Goal: Transaction & Acquisition: Purchase product/service

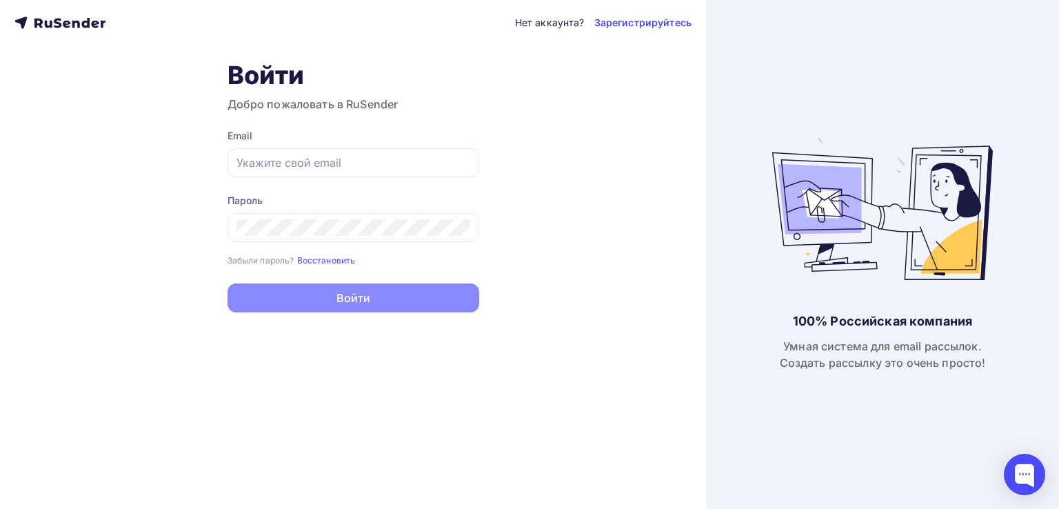
type input "[EMAIL_ADDRESS][DOMAIN_NAME]"
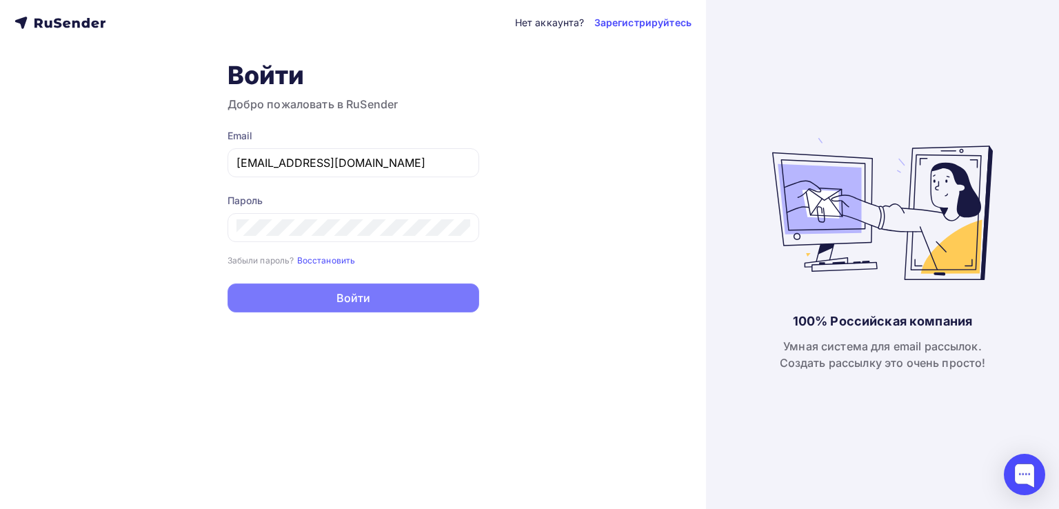
click at [346, 296] on button "Войти" at bounding box center [354, 297] width 252 height 29
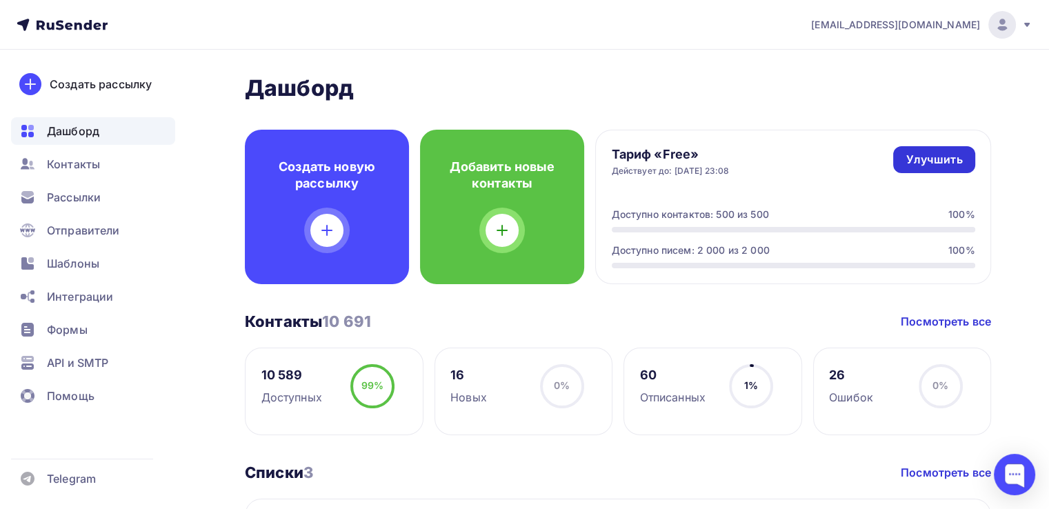
click at [916, 158] on div "Улучшить" at bounding box center [933, 160] width 57 height 16
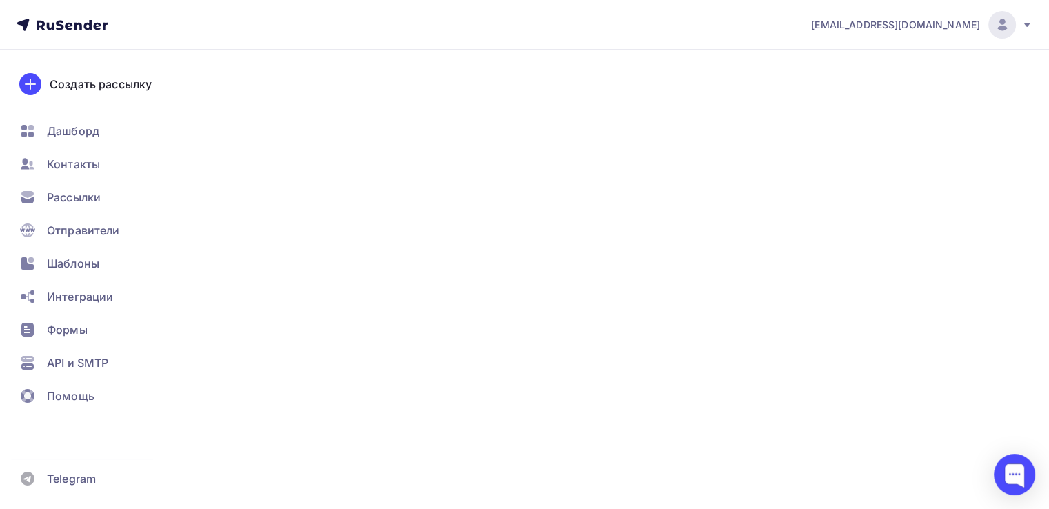
type input "500"
type input "100"
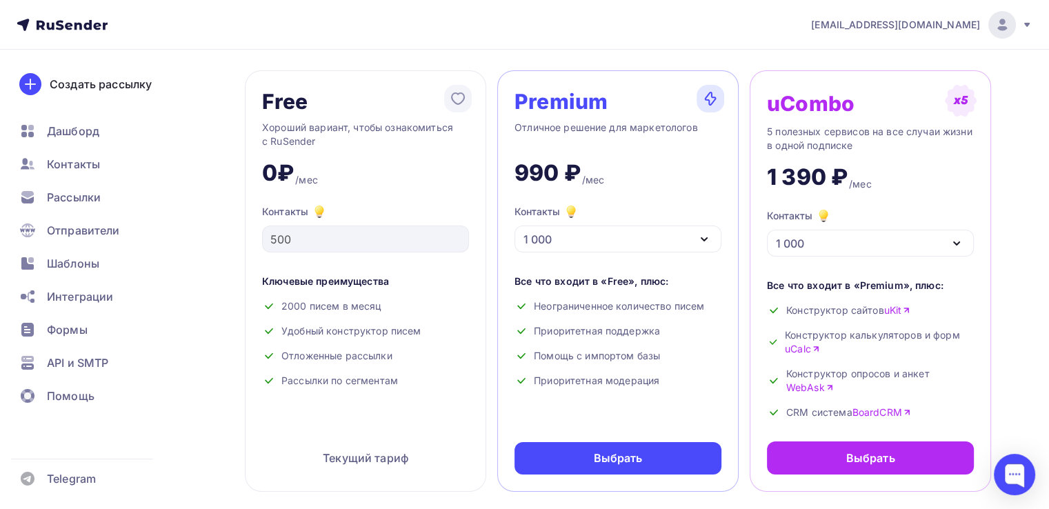
scroll to position [69, 0]
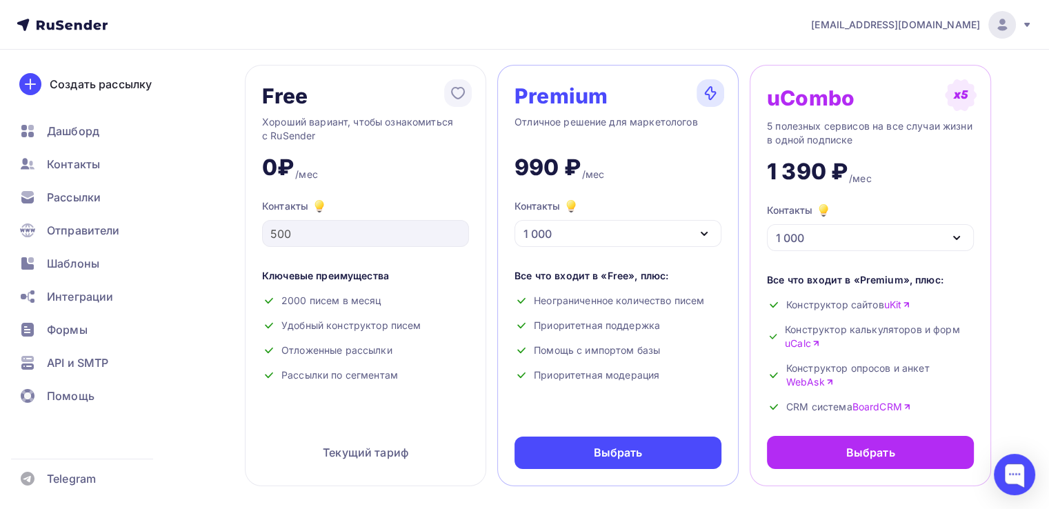
click at [707, 228] on icon "button" at bounding box center [704, 233] width 17 height 17
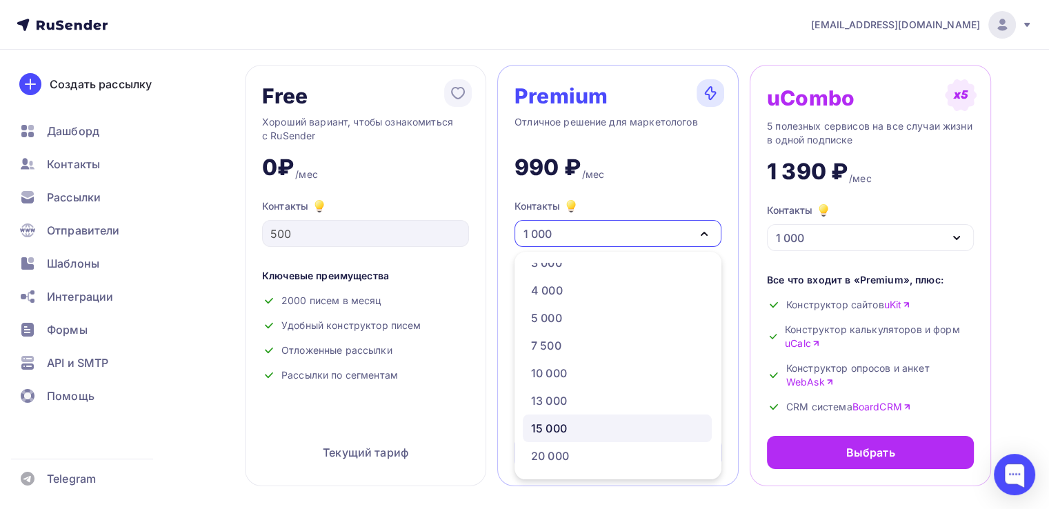
click at [615, 428] on div "15 000" at bounding box center [617, 428] width 172 height 17
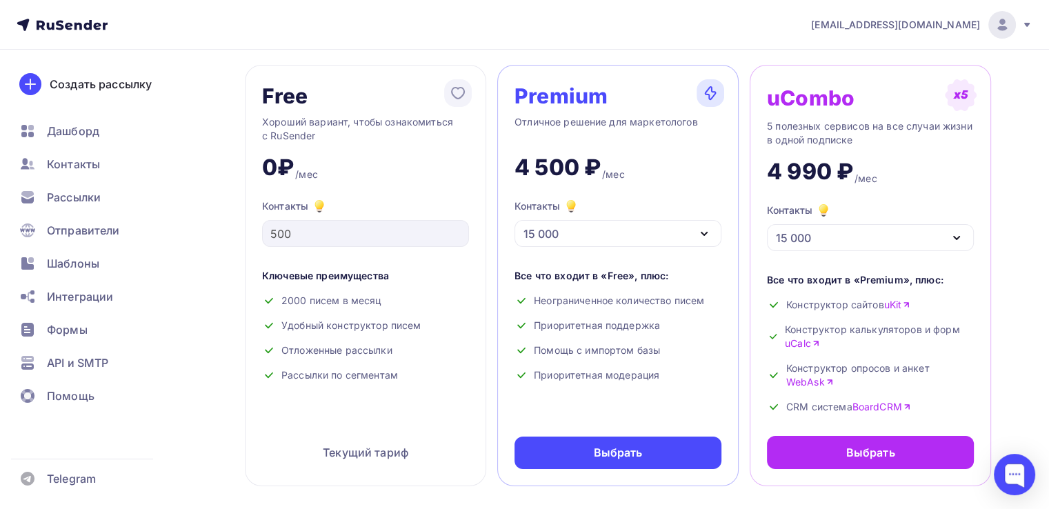
click at [279, 30] on nav "info@firstaidschool.ru Аккаунт Тарифы Выйти Создать рассылку Дашборд Контакты Р…" at bounding box center [524, 25] width 1049 height 50
click at [78, 197] on span "Рассылки" at bounding box center [74, 197] width 54 height 17
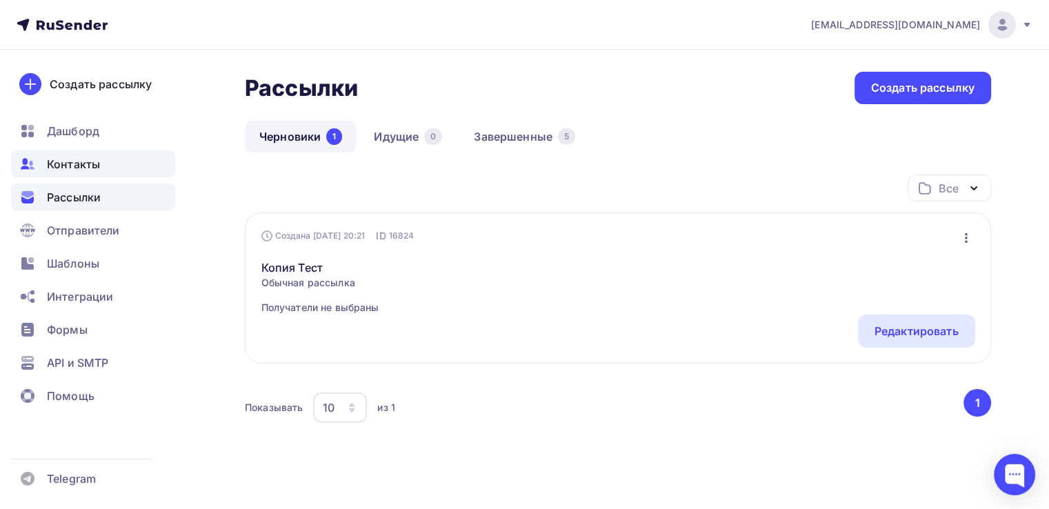
click at [97, 161] on span "Контакты" at bounding box center [73, 164] width 53 height 17
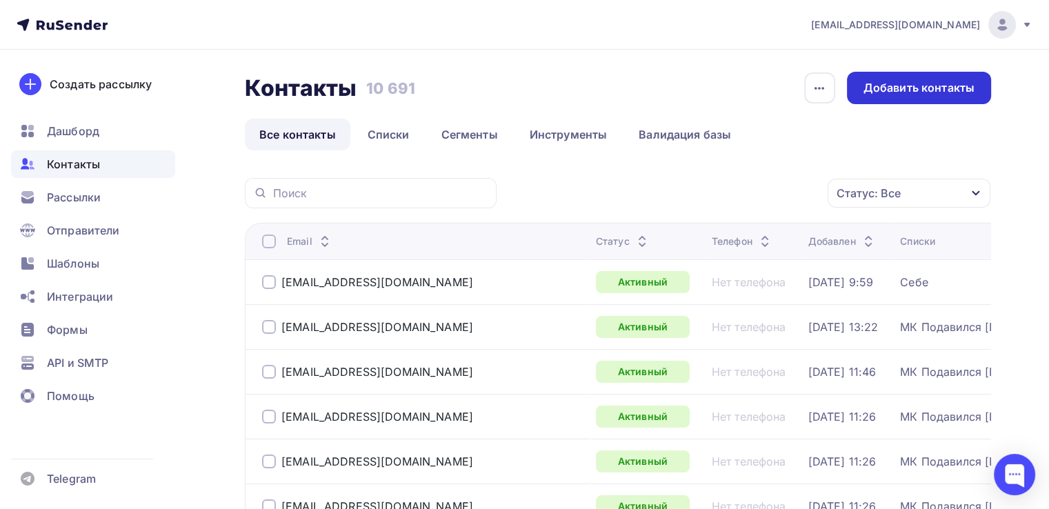
click at [898, 85] on div "Добавить контакты" at bounding box center [918, 88] width 111 height 16
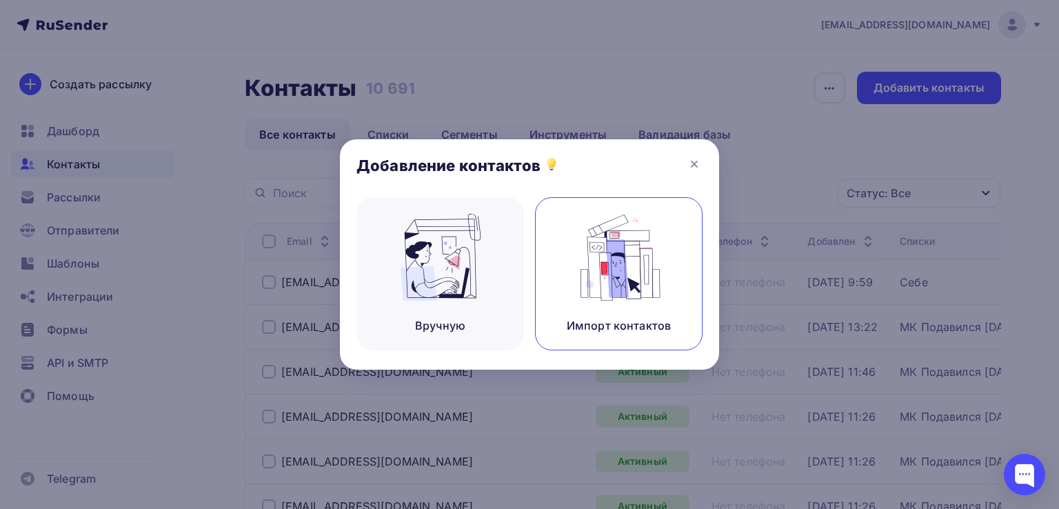
click at [632, 282] on img at bounding box center [619, 257] width 92 height 87
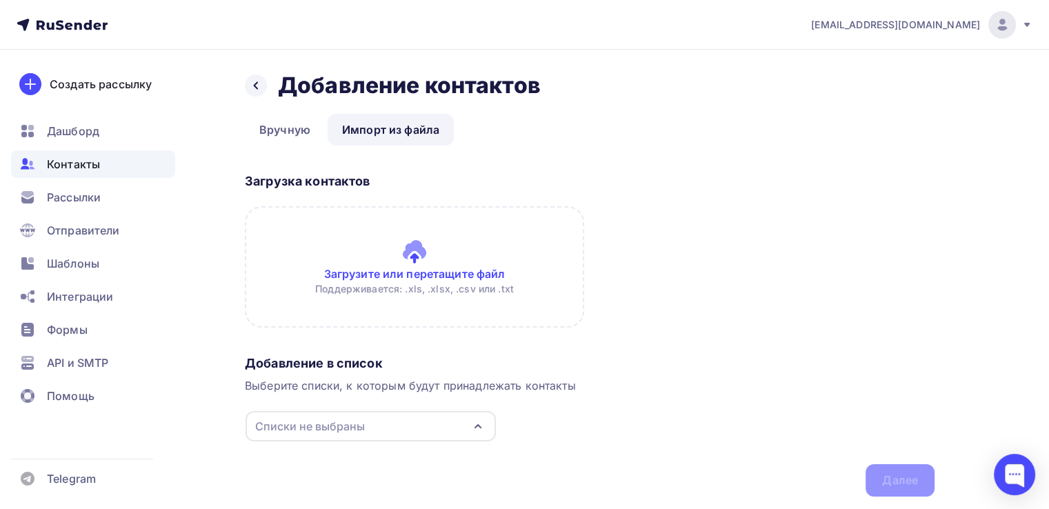
click at [436, 274] on input "file" at bounding box center [414, 266] width 339 height 121
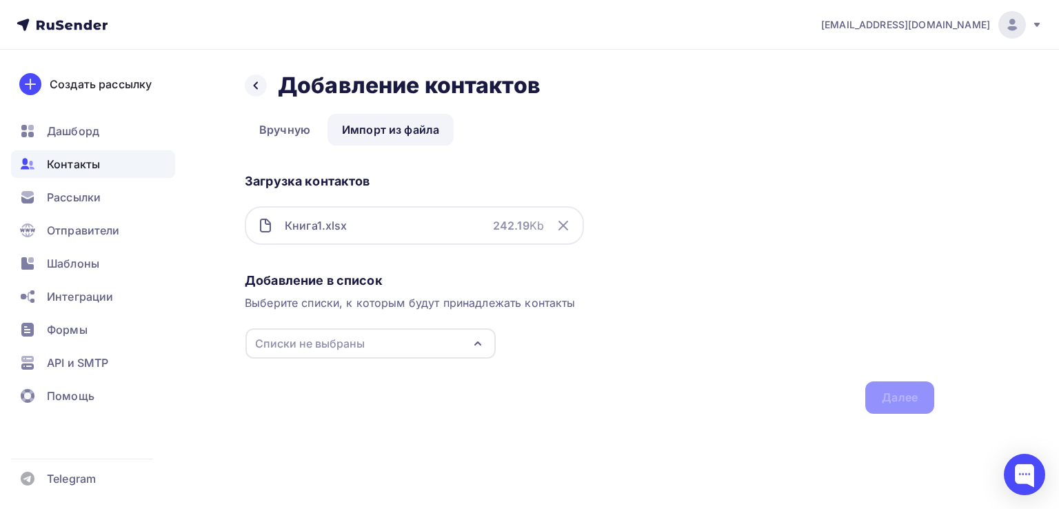
click at [445, 351] on div "Списки не выбраны" at bounding box center [370, 343] width 250 height 30
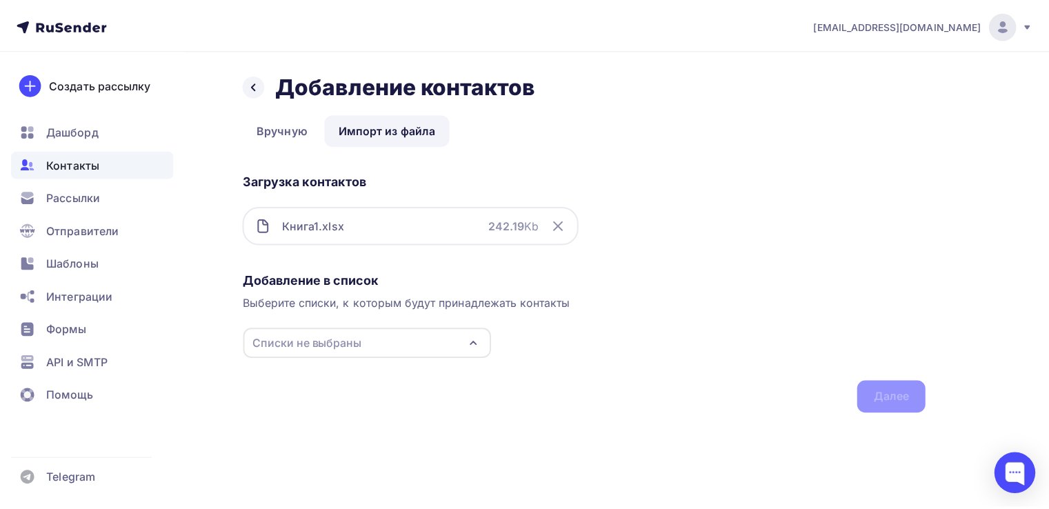
scroll to position [23, 0]
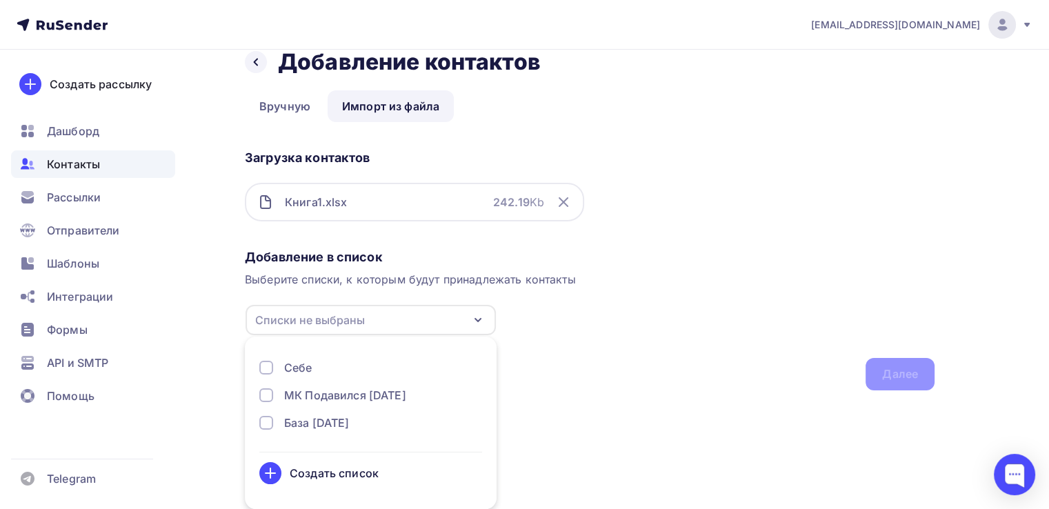
click at [337, 468] on div "Создать список" at bounding box center [334, 473] width 89 height 17
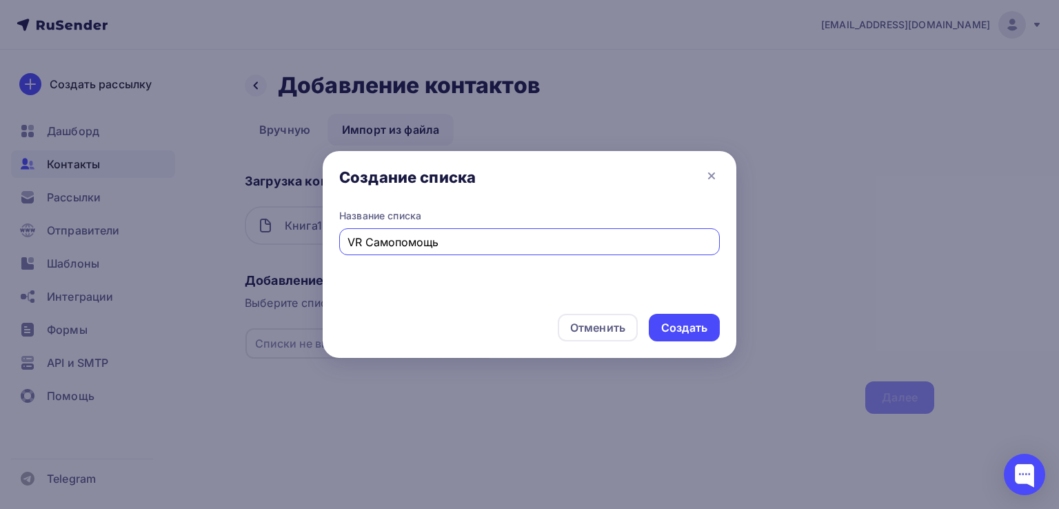
drag, startPoint x: 361, startPoint y: 234, endPoint x: 349, endPoint y: 237, distance: 11.9
click at [349, 237] on input "VR Самопомощь" at bounding box center [530, 242] width 365 height 17
type input "МК Самопомощь"
click at [700, 323] on div "Создать" at bounding box center [684, 328] width 46 height 16
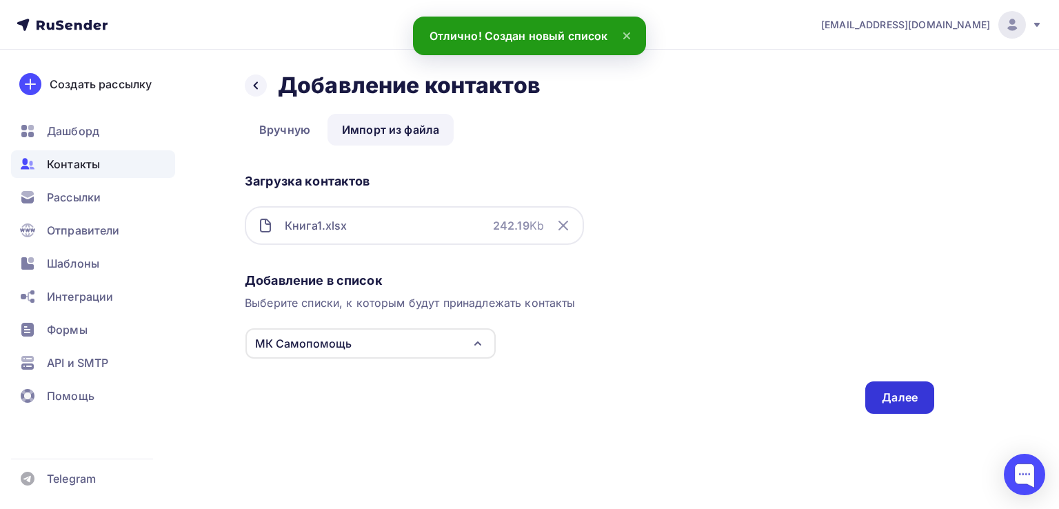
click at [889, 394] on div "Далее" at bounding box center [900, 398] width 36 height 16
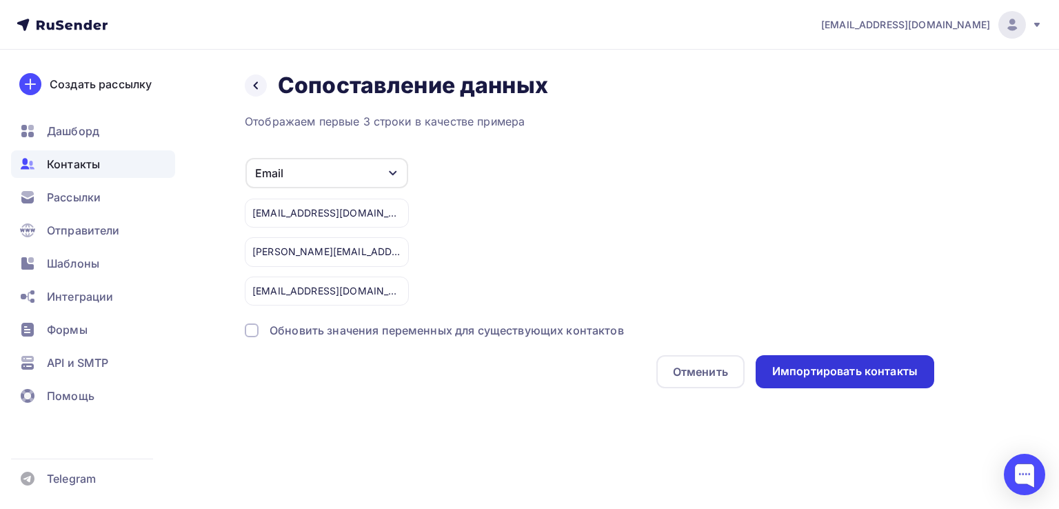
click at [916, 374] on div "Импортировать контакты" at bounding box center [844, 371] width 145 height 16
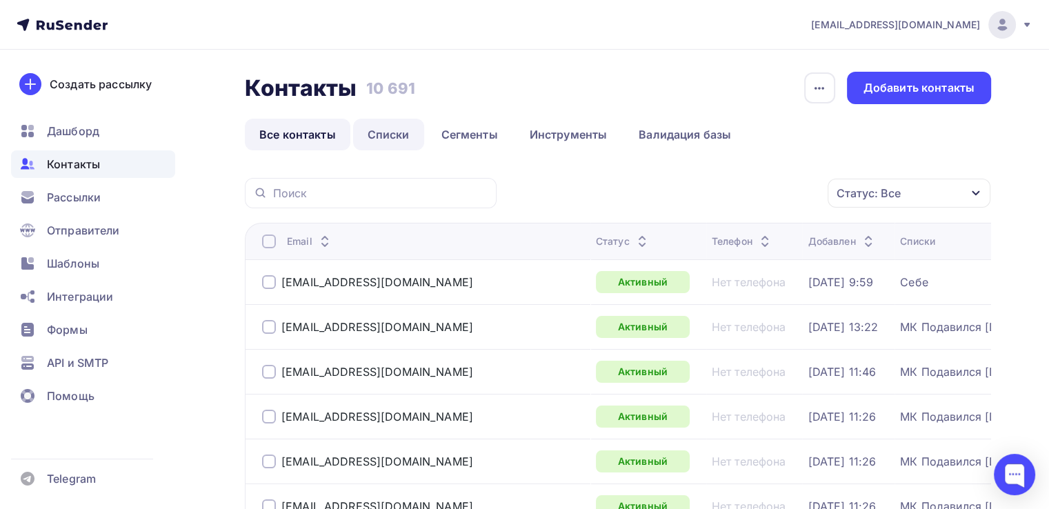
click at [389, 137] on link "Списки" at bounding box center [388, 135] width 71 height 32
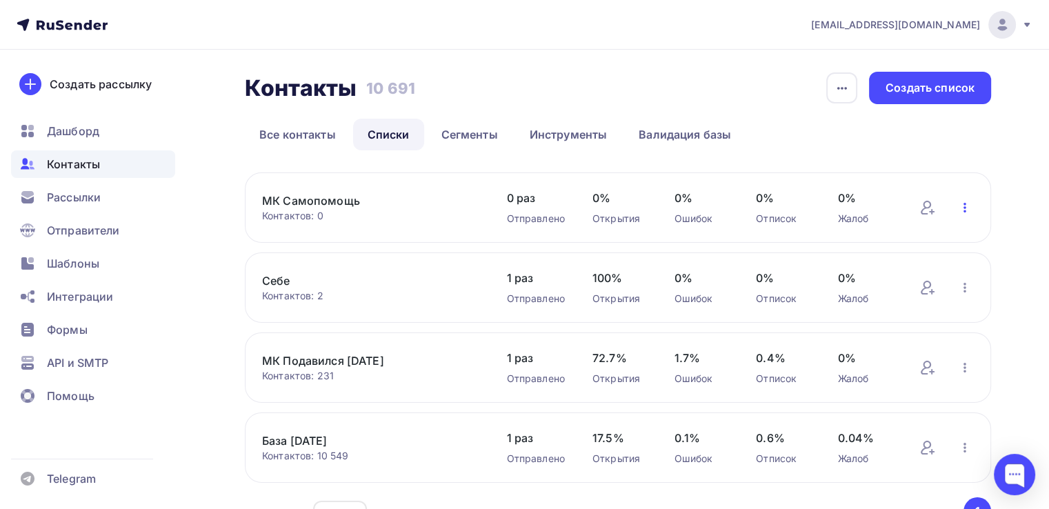
click at [965, 208] on icon "button" at bounding box center [964, 208] width 3 height 10
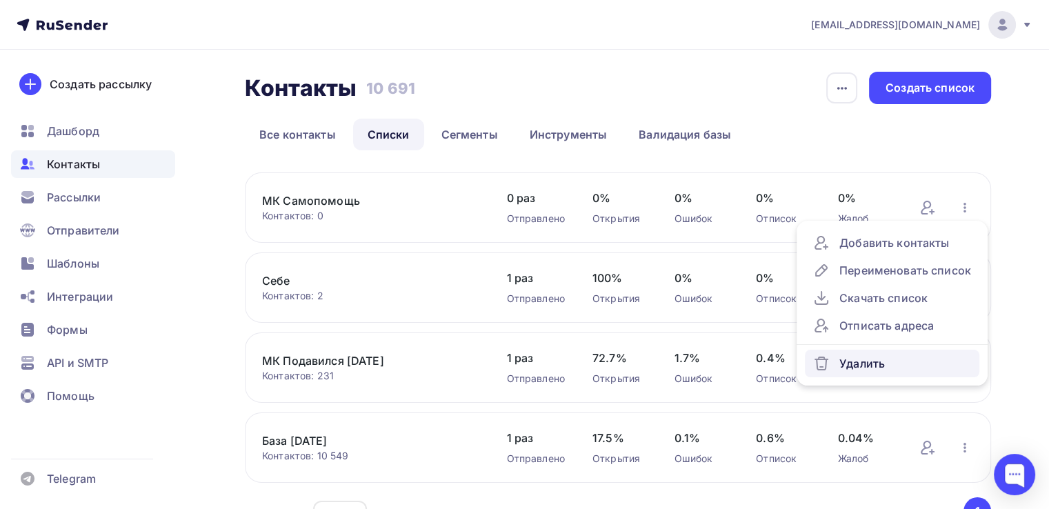
click at [880, 362] on div "Удалить" at bounding box center [892, 363] width 158 height 17
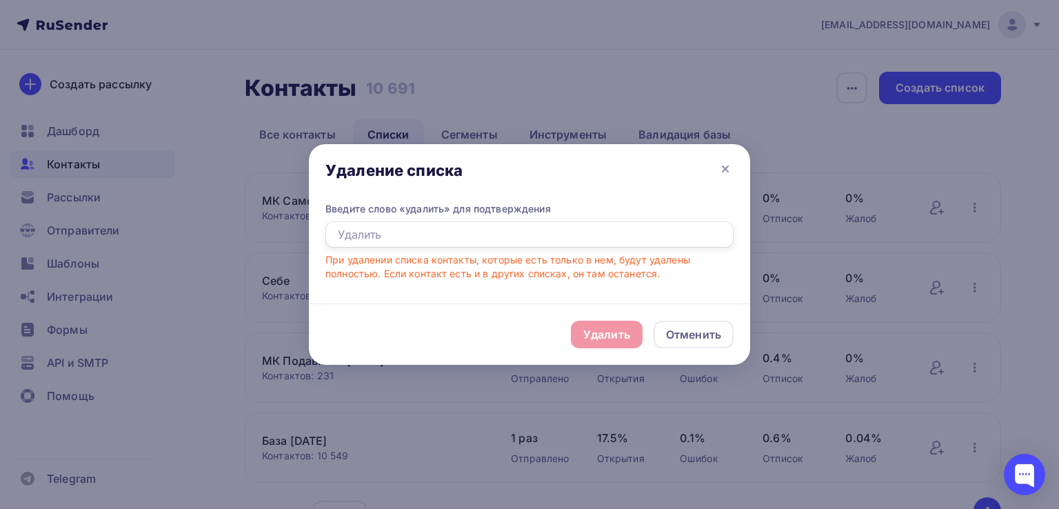
click at [475, 235] on input "text" at bounding box center [529, 234] width 408 height 26
type input "удалить"
click at [598, 332] on div "Удалить" at bounding box center [606, 334] width 47 height 17
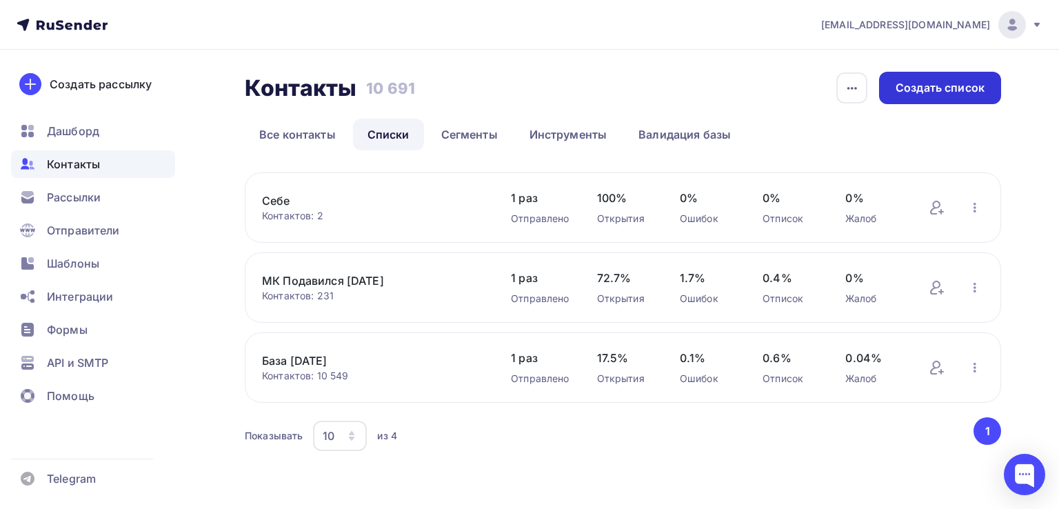
click at [954, 83] on div "Создать список" at bounding box center [940, 88] width 89 height 16
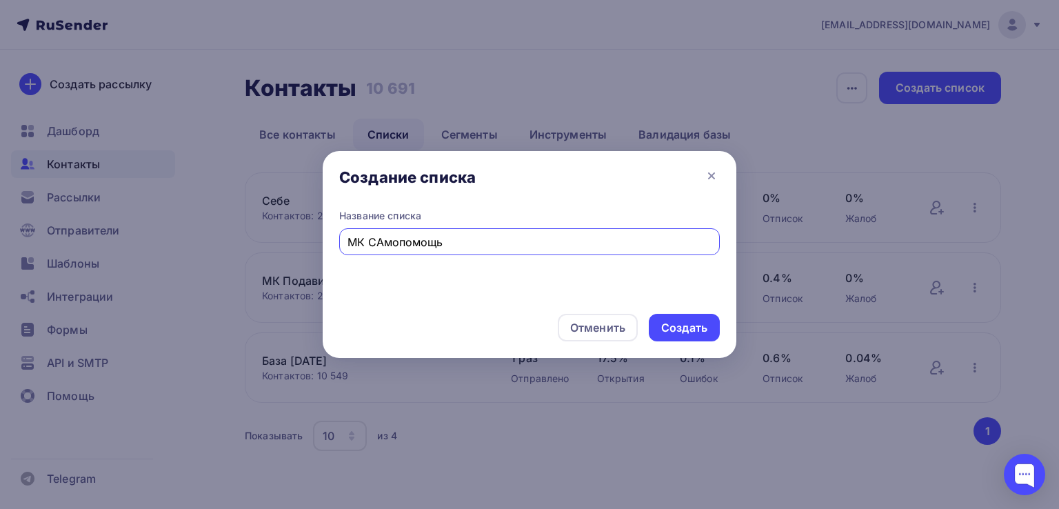
click at [381, 241] on input "МК САмопомощь" at bounding box center [530, 242] width 365 height 17
type input "МК Самопомощь"
click at [669, 324] on div "Создать" at bounding box center [684, 328] width 46 height 16
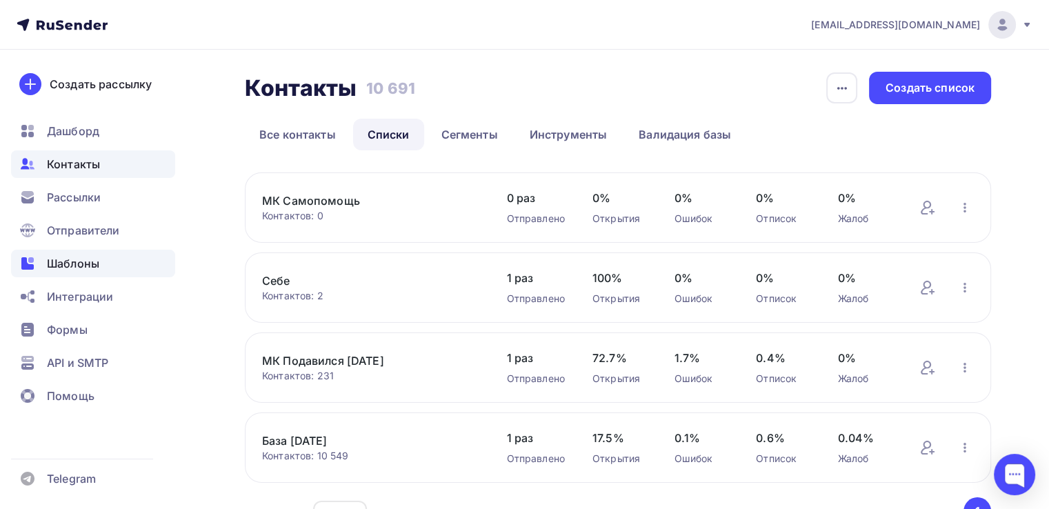
click at [85, 264] on span "Шаблоны" at bounding box center [73, 263] width 52 height 17
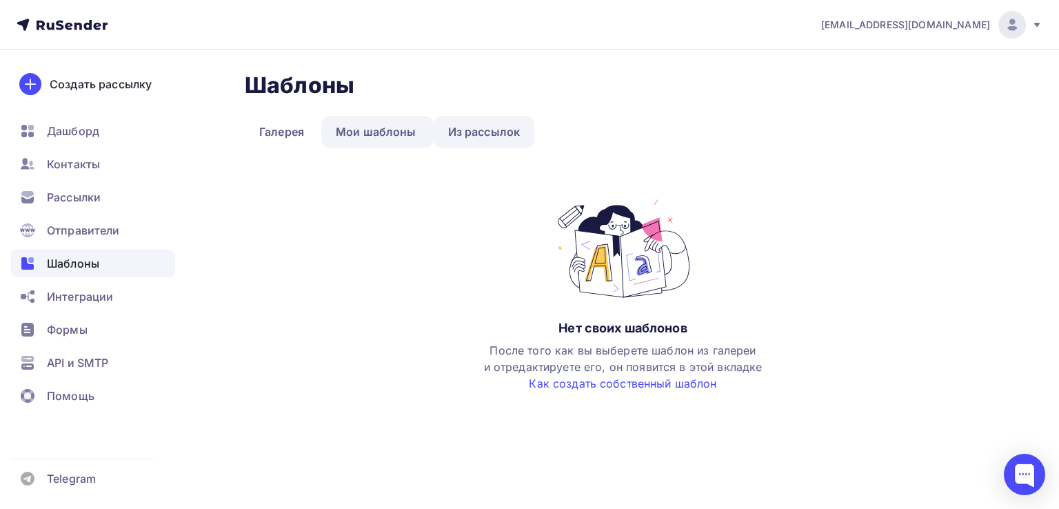
click at [467, 131] on link "Из рассылок" at bounding box center [484, 132] width 101 height 32
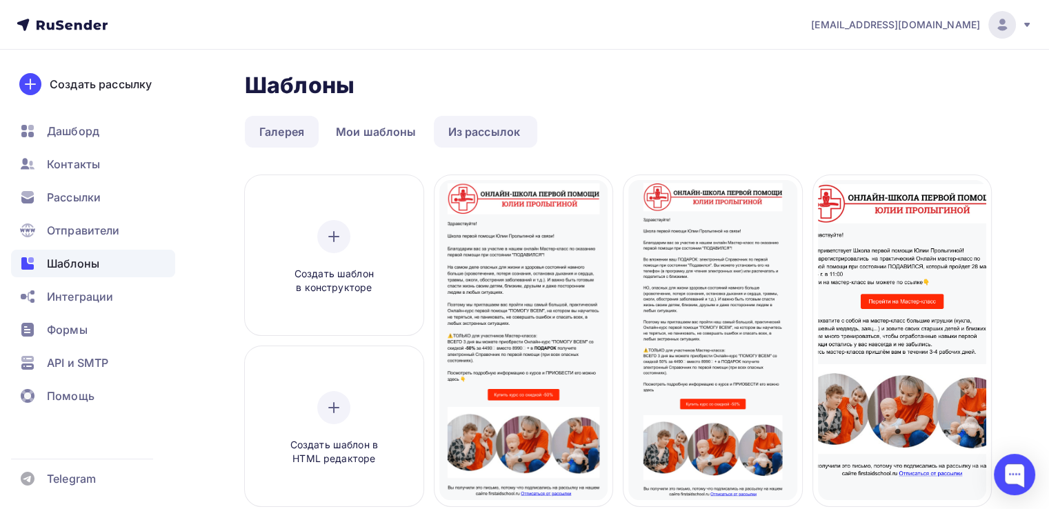
click at [274, 136] on link "Галерея" at bounding box center [282, 132] width 74 height 32
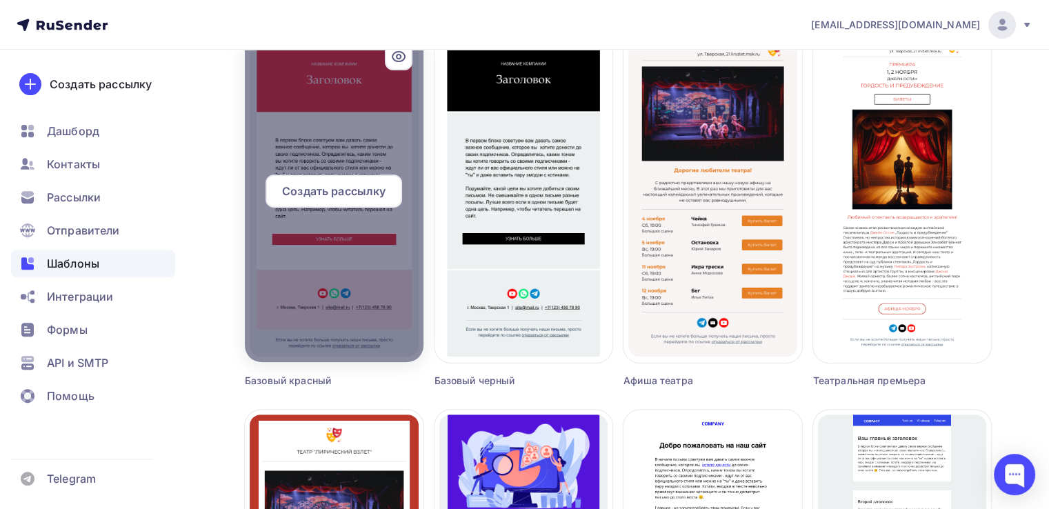
scroll to position [552, 0]
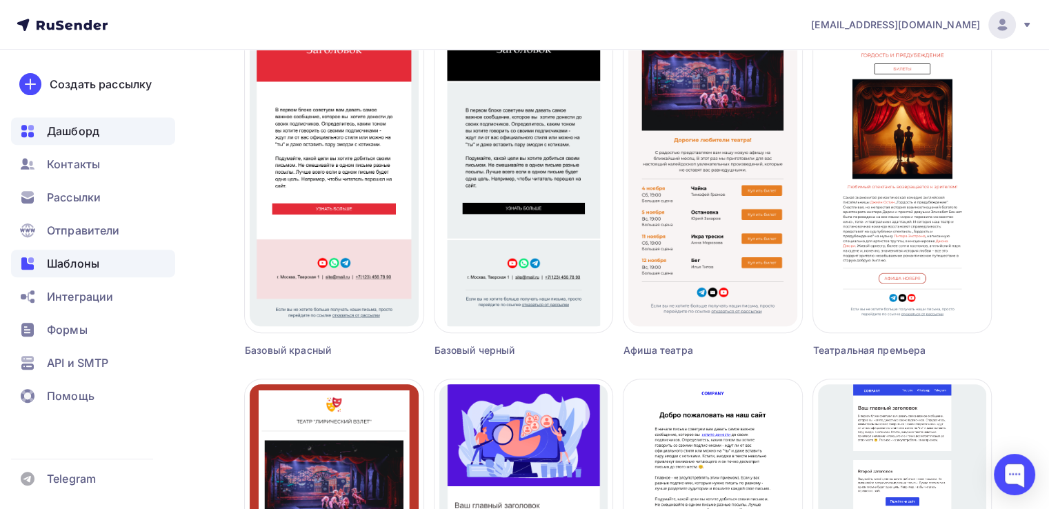
click at [91, 132] on span "Дашборд" at bounding box center [73, 131] width 52 height 17
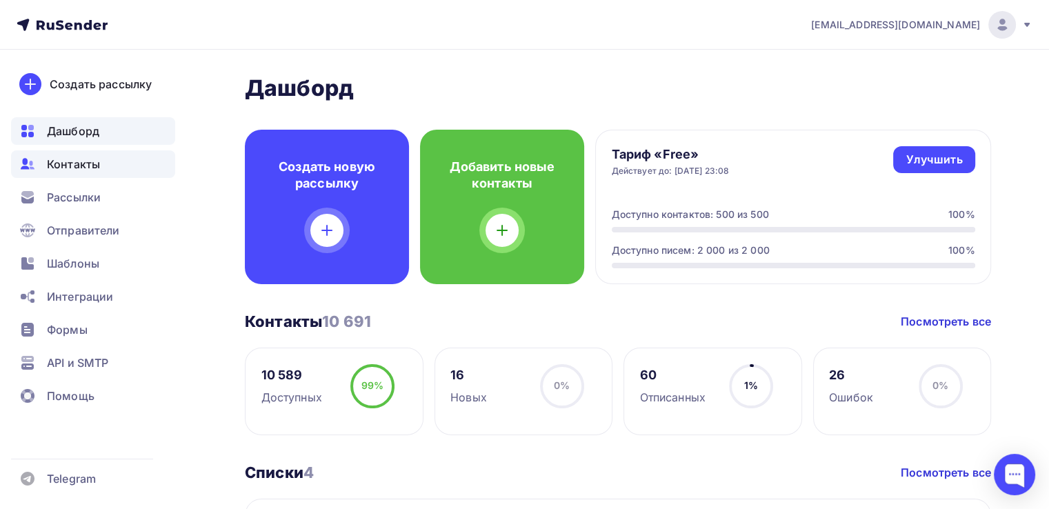
click at [91, 159] on span "Контакты" at bounding box center [73, 164] width 53 height 17
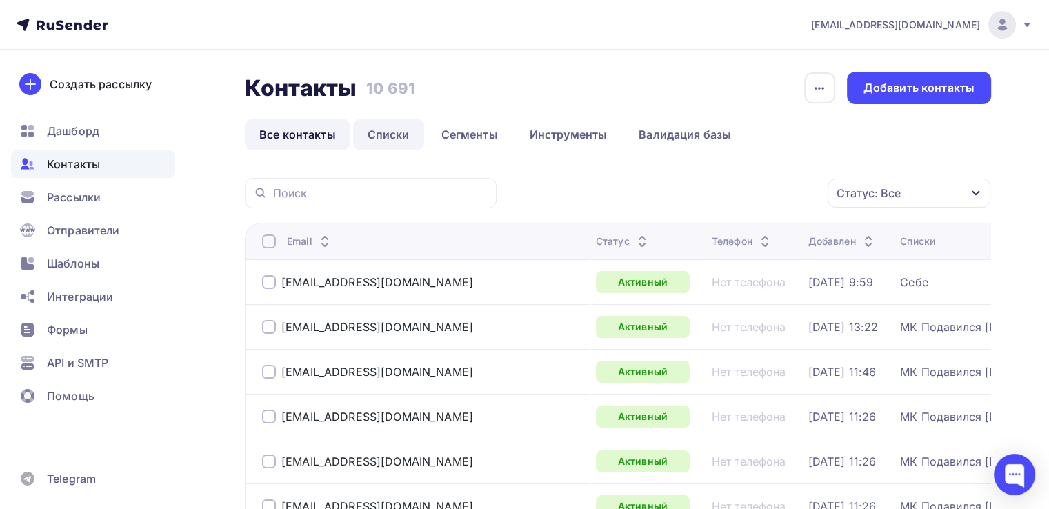
click at [385, 137] on link "Списки" at bounding box center [388, 135] width 71 height 32
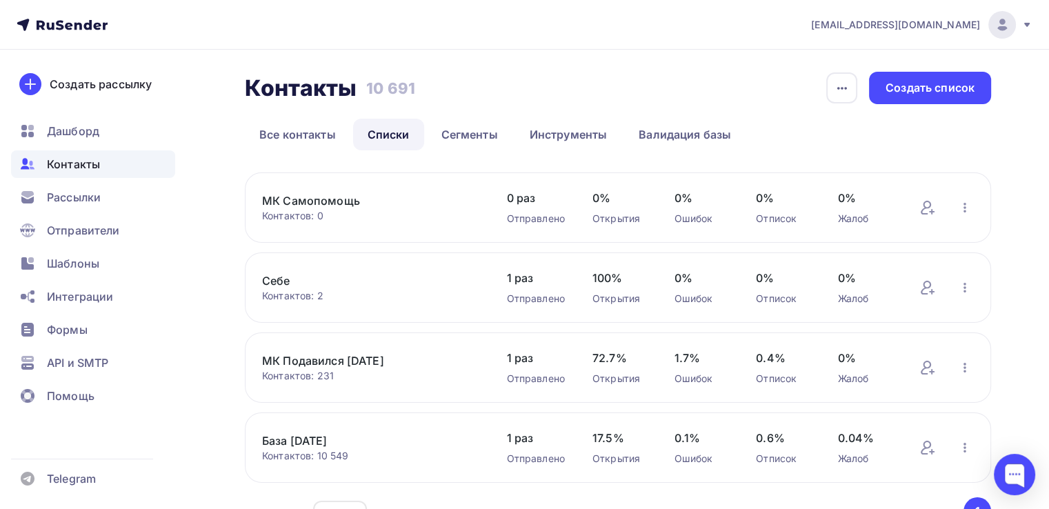
click at [328, 205] on link "МК Самопомощь" at bounding box center [370, 200] width 217 height 17
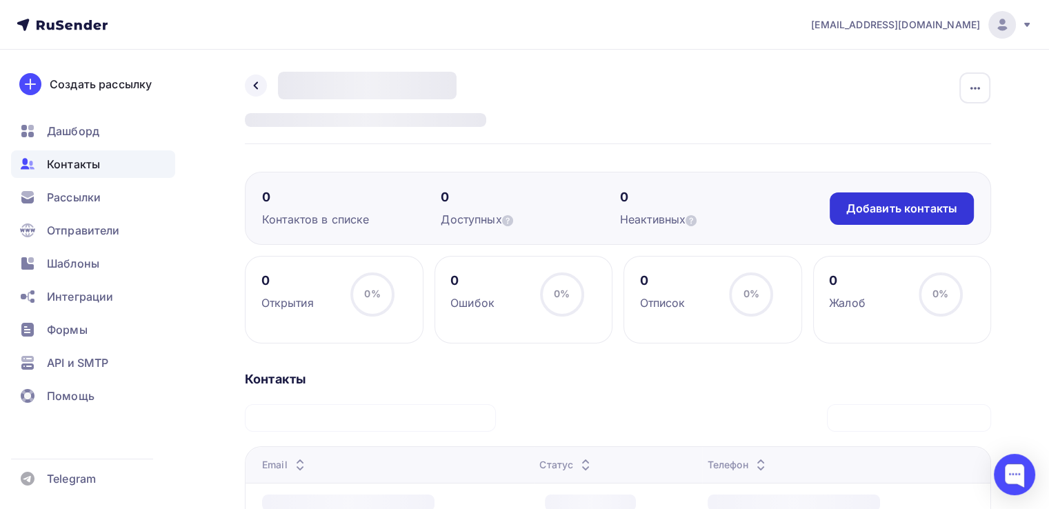
click at [872, 201] on div "Добавить контакты" at bounding box center [901, 209] width 111 height 16
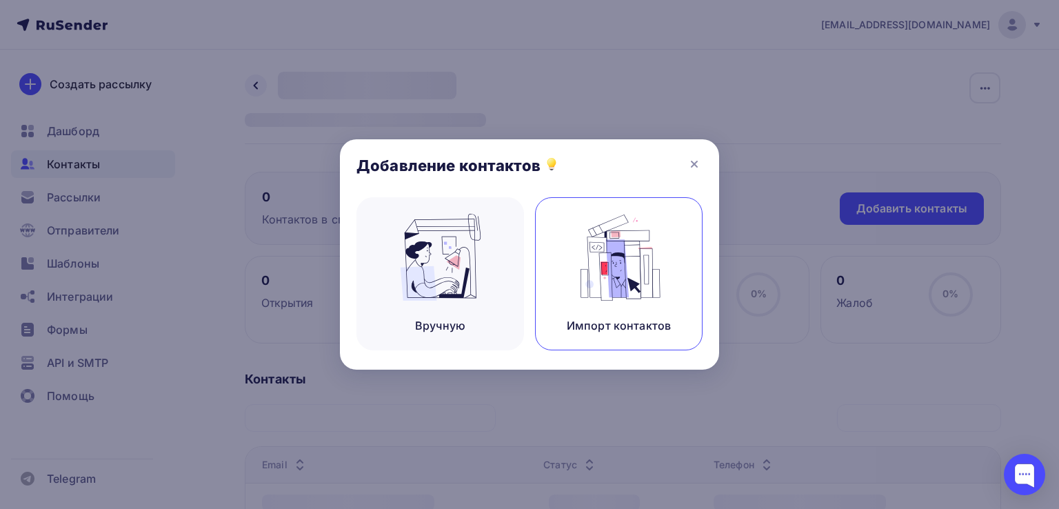
click at [649, 269] on img at bounding box center [619, 257] width 92 height 87
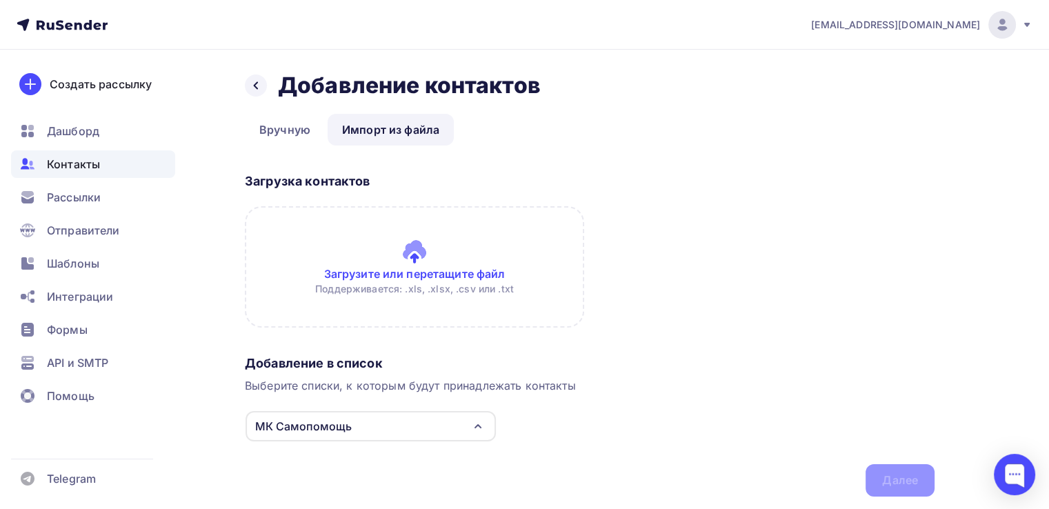
click at [445, 274] on input "file" at bounding box center [414, 266] width 339 height 121
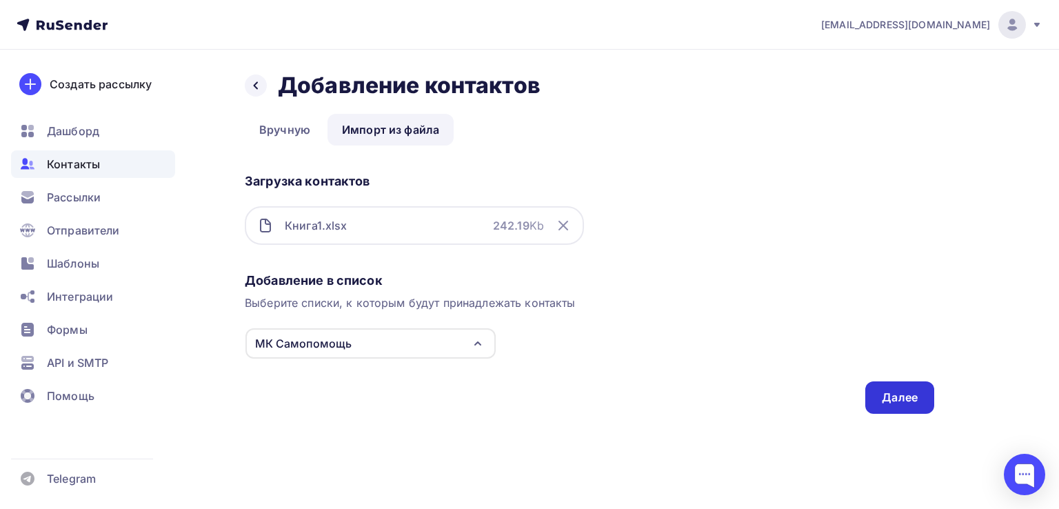
click at [913, 401] on div "Далее" at bounding box center [900, 398] width 36 height 16
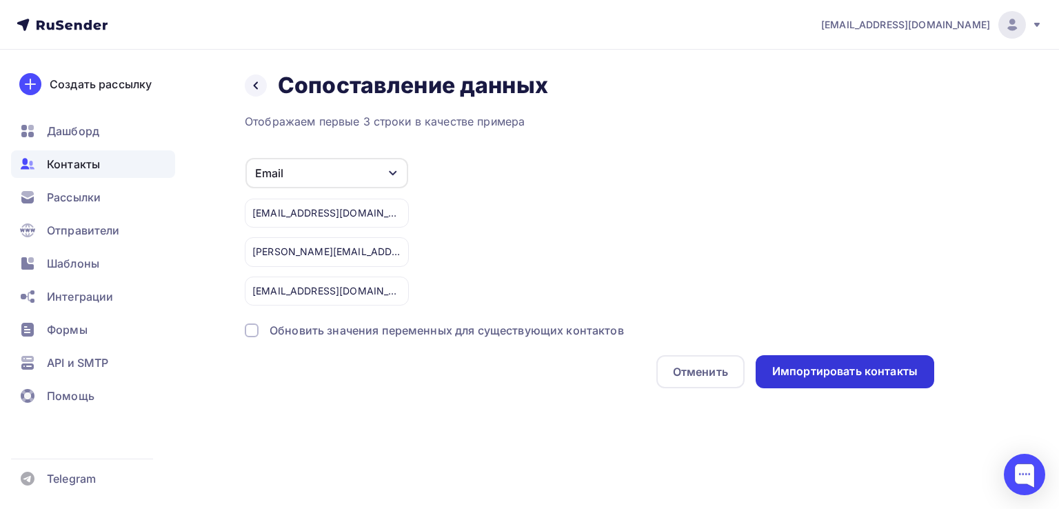
click at [850, 371] on div "Импортировать контакты" at bounding box center [844, 371] width 145 height 16
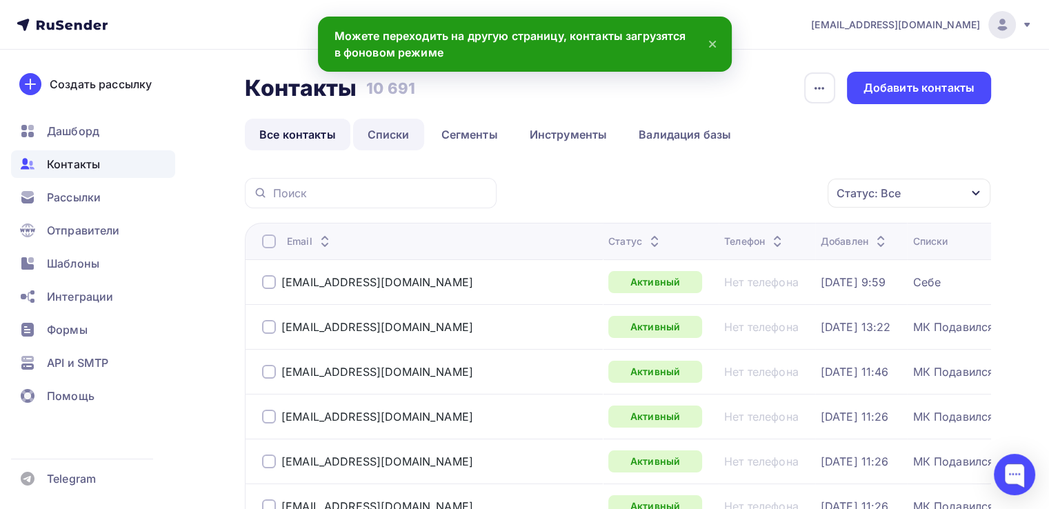
click at [383, 129] on link "Списки" at bounding box center [388, 135] width 71 height 32
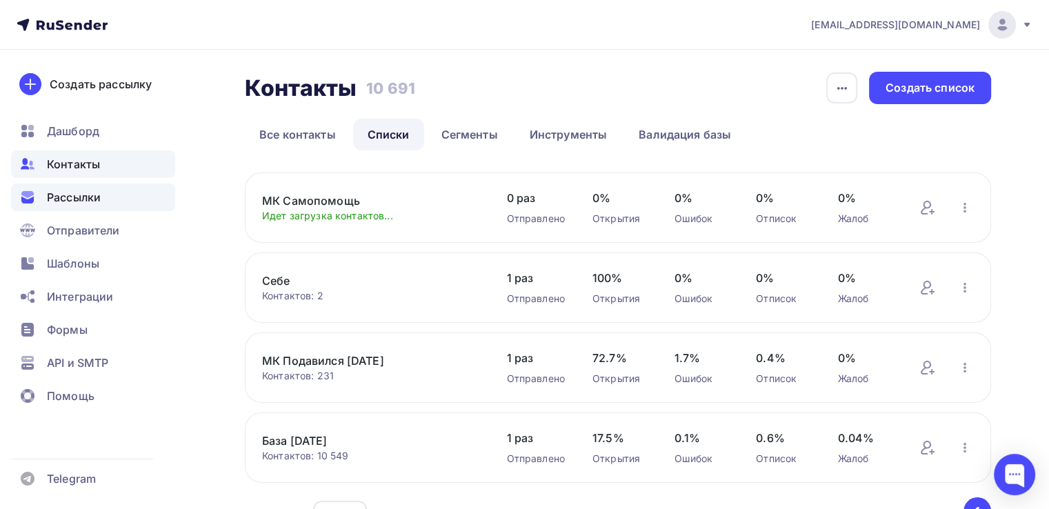
click at [85, 201] on span "Рассылки" at bounding box center [74, 197] width 54 height 17
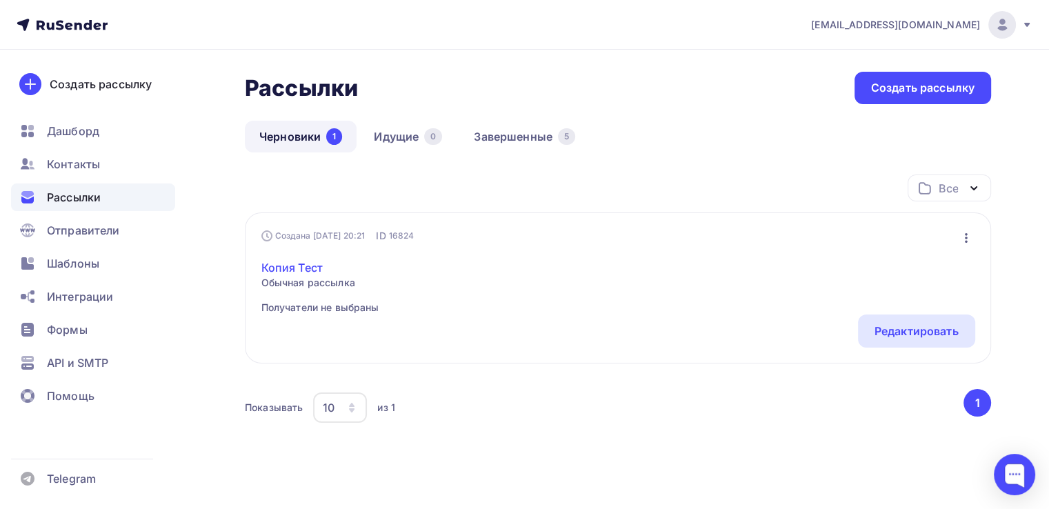
click at [285, 268] on link "Копия Тест" at bounding box center [320, 267] width 118 height 17
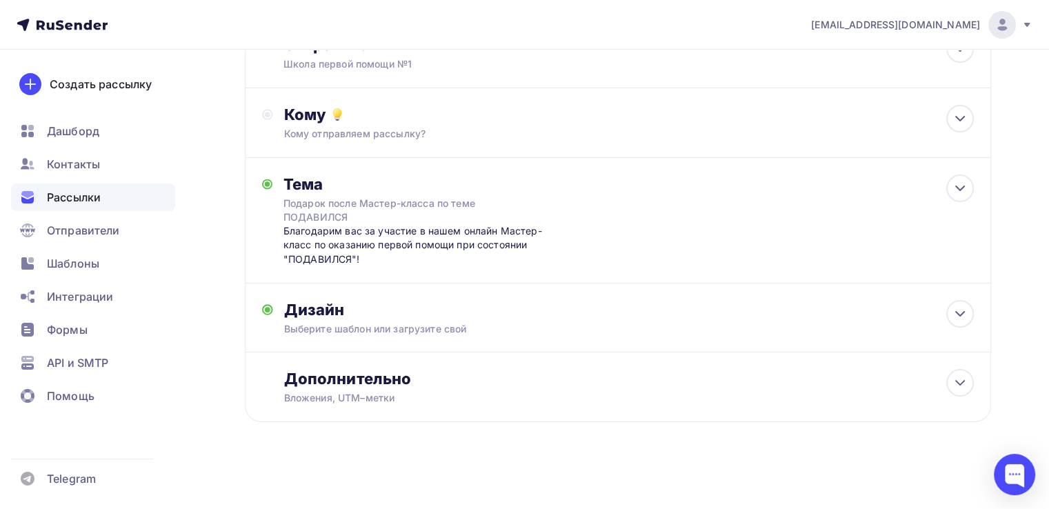
scroll to position [110, 0]
click at [449, 306] on div "Дизайн" at bounding box center [629, 308] width 690 height 19
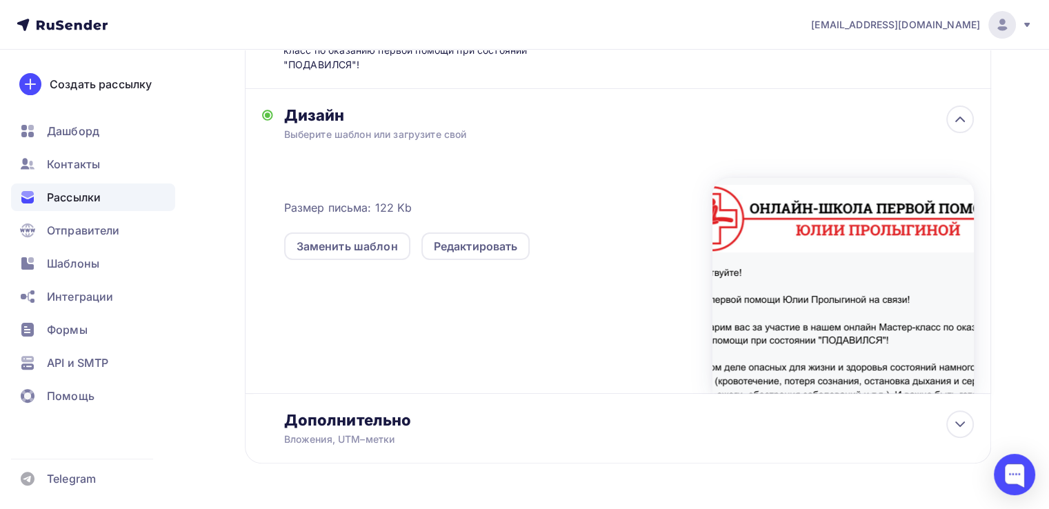
scroll to position [316, 0]
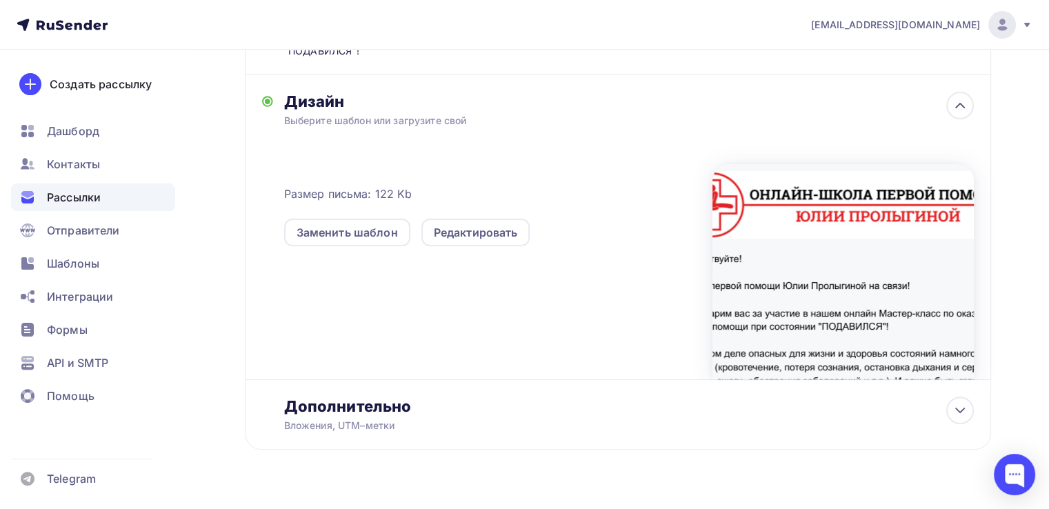
click at [783, 304] on div at bounding box center [842, 271] width 261 height 215
click at [480, 230] on div "Редактировать" at bounding box center [476, 232] width 84 height 17
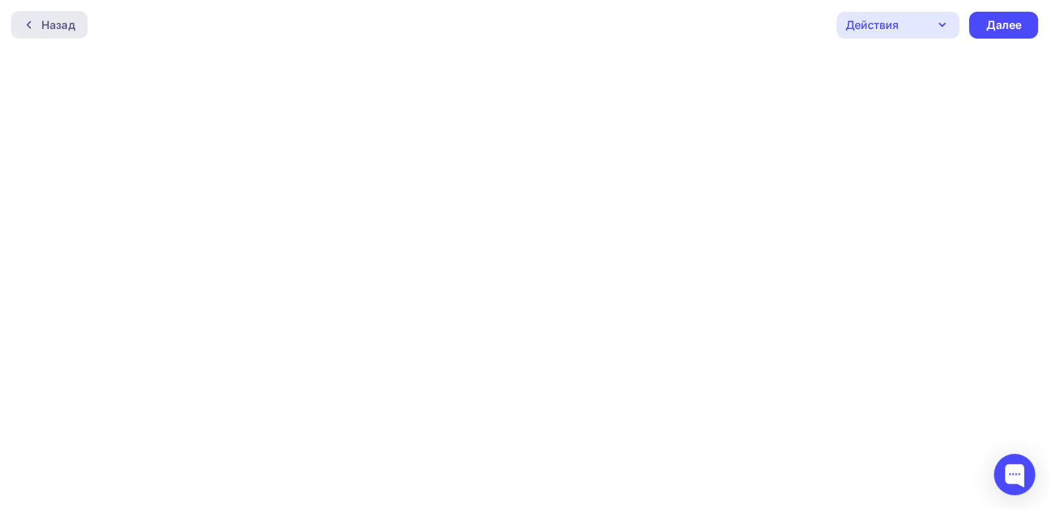
click at [56, 29] on div "Назад" at bounding box center [58, 25] width 34 height 17
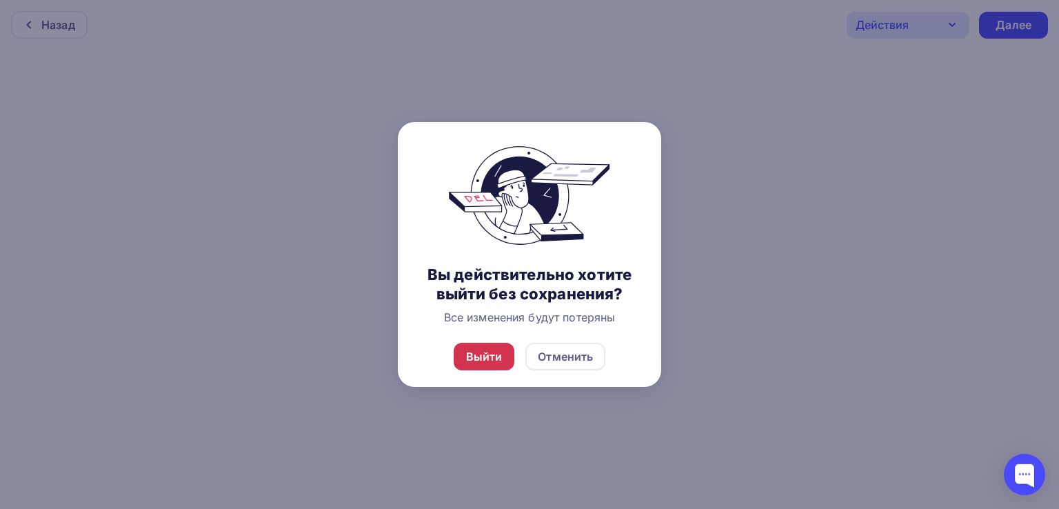
click at [487, 354] on div "Выйти" at bounding box center [484, 356] width 37 height 17
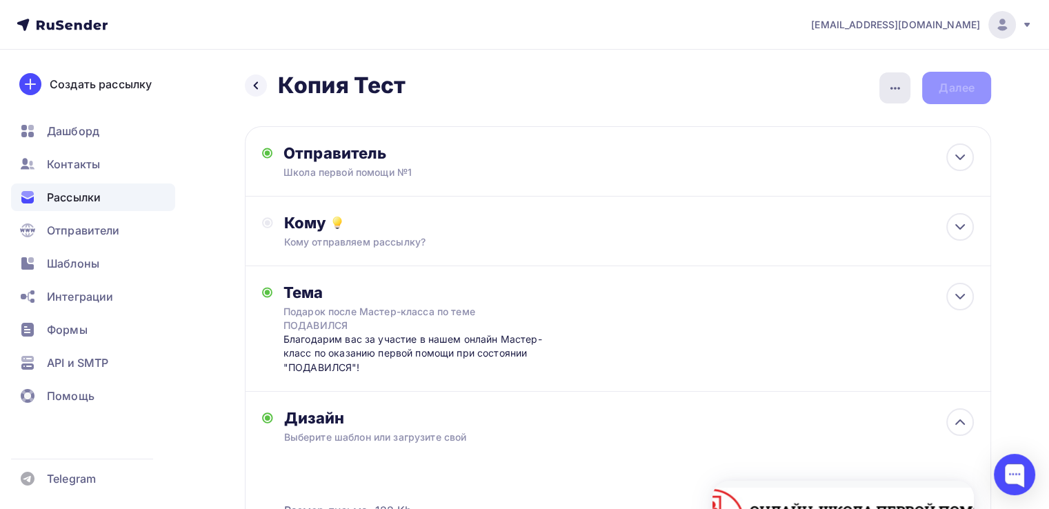
click at [894, 90] on icon "button" at bounding box center [895, 88] width 17 height 17
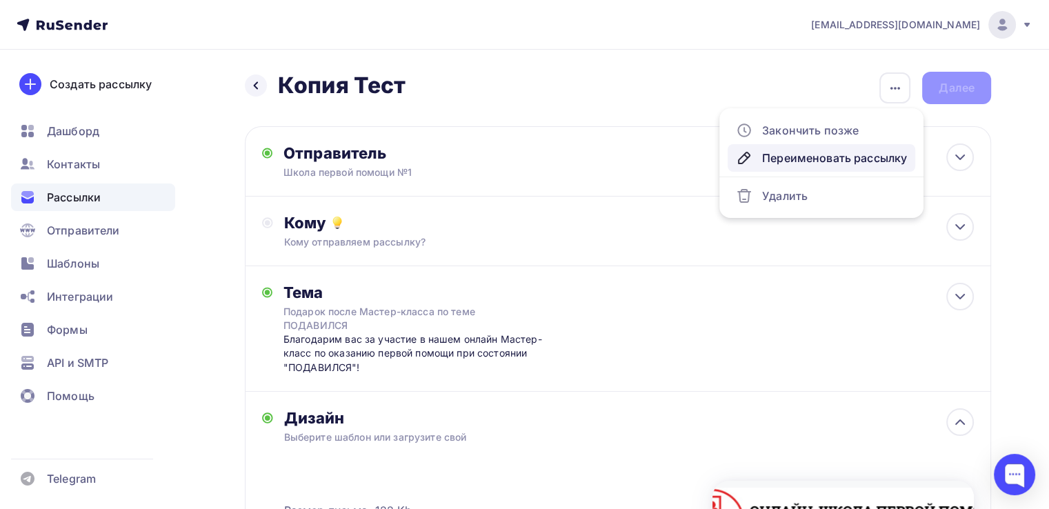
click at [869, 160] on div "Переименовать рассылку" at bounding box center [821, 158] width 171 height 17
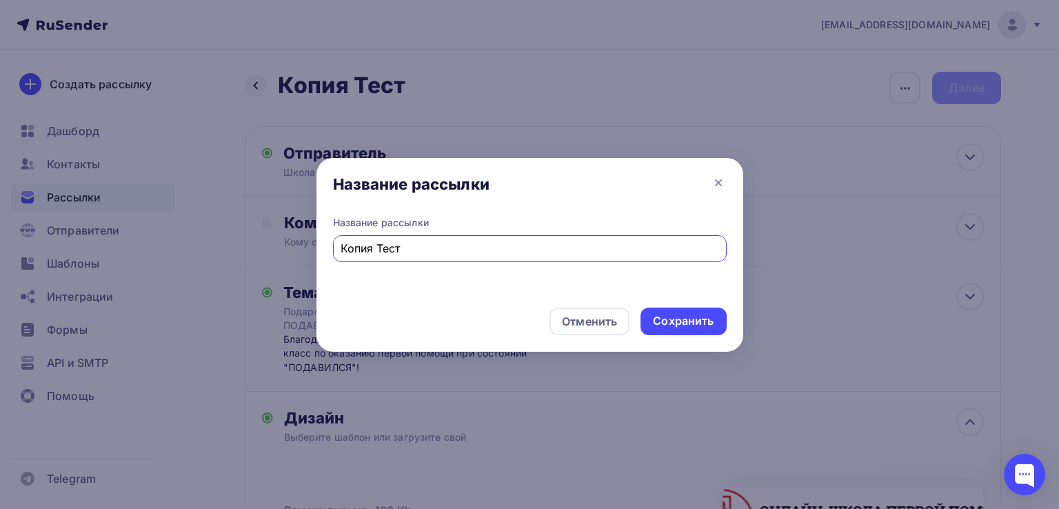
drag, startPoint x: 334, startPoint y: 256, endPoint x: 279, endPoint y: 257, distance: 55.2
click at [279, 257] on div "Название рассылки Название рассылки Копия Тест Отменить Сохранить" at bounding box center [529, 254] width 1059 height 509
type input "МК Самопомощь"
click at [670, 321] on div "Сохранить" at bounding box center [683, 321] width 61 height 16
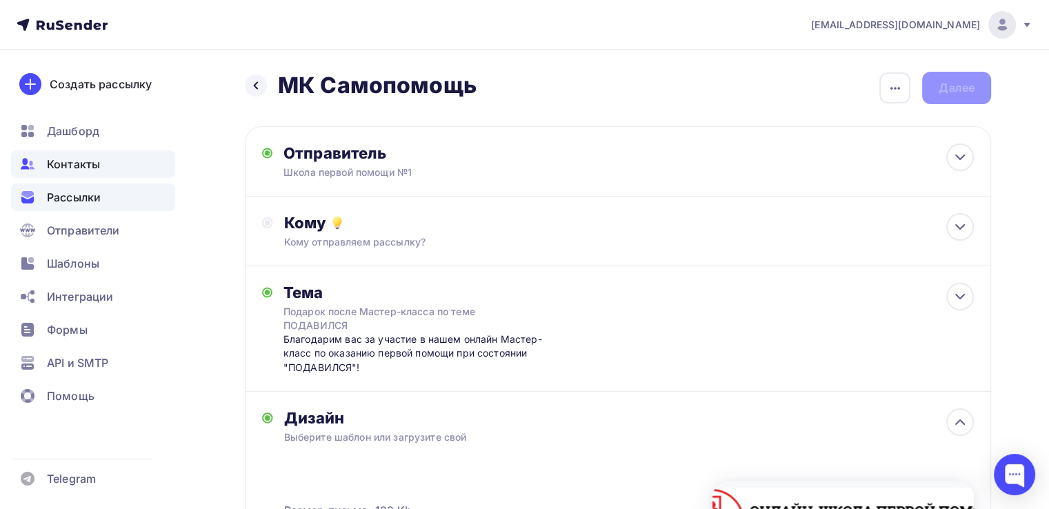
click at [91, 167] on span "Контакты" at bounding box center [73, 164] width 53 height 17
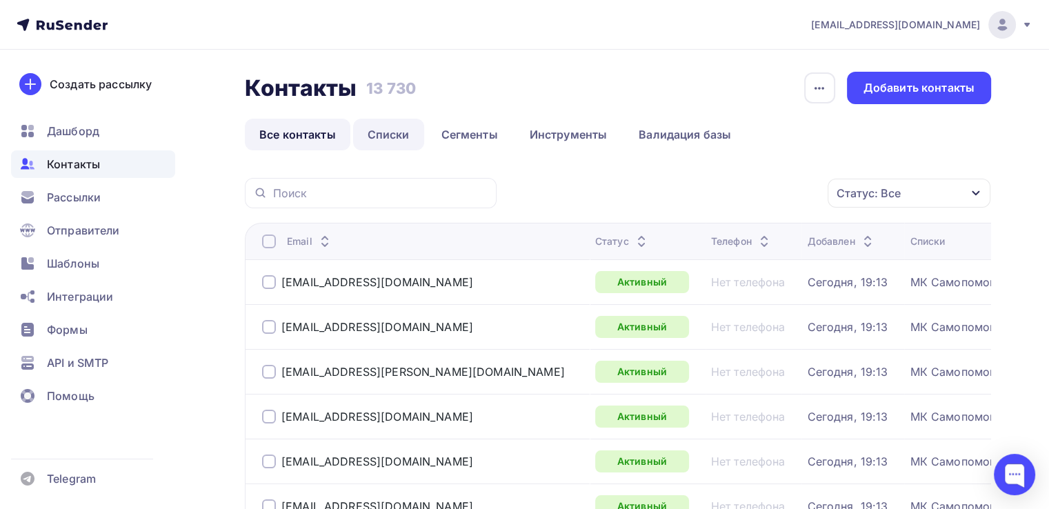
click at [382, 136] on link "Списки" at bounding box center [388, 135] width 71 height 32
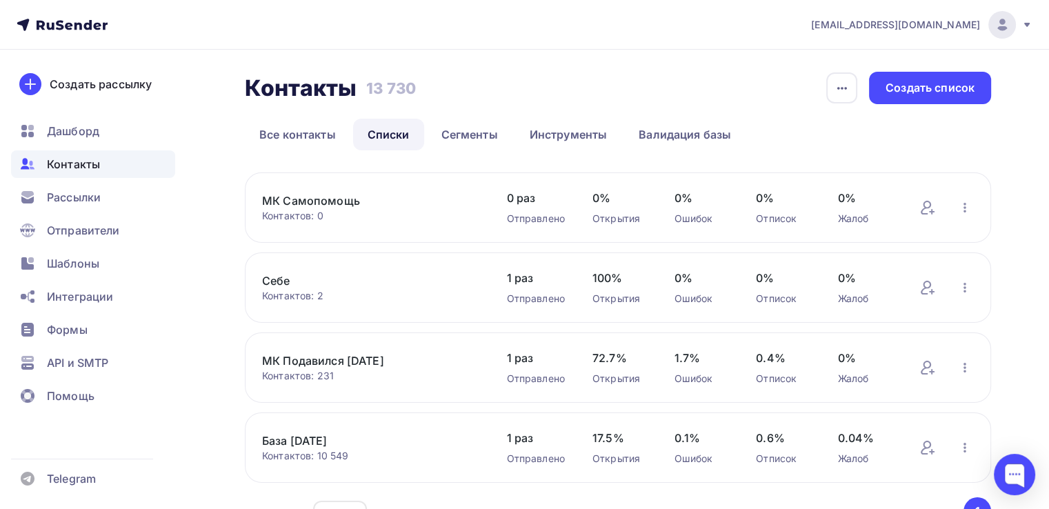
click at [347, 204] on link "МК Самопомощь" at bounding box center [370, 200] width 217 height 17
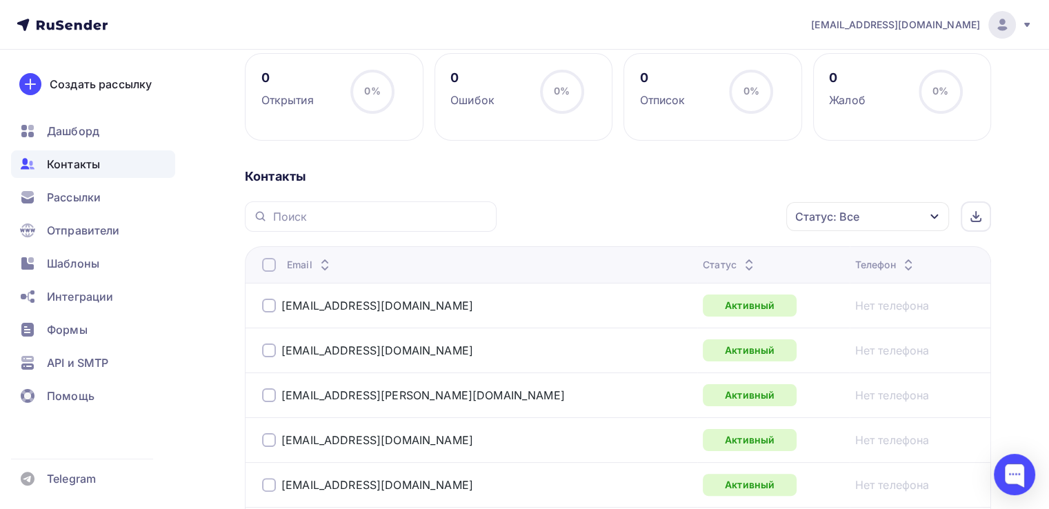
scroll to position [207, 0]
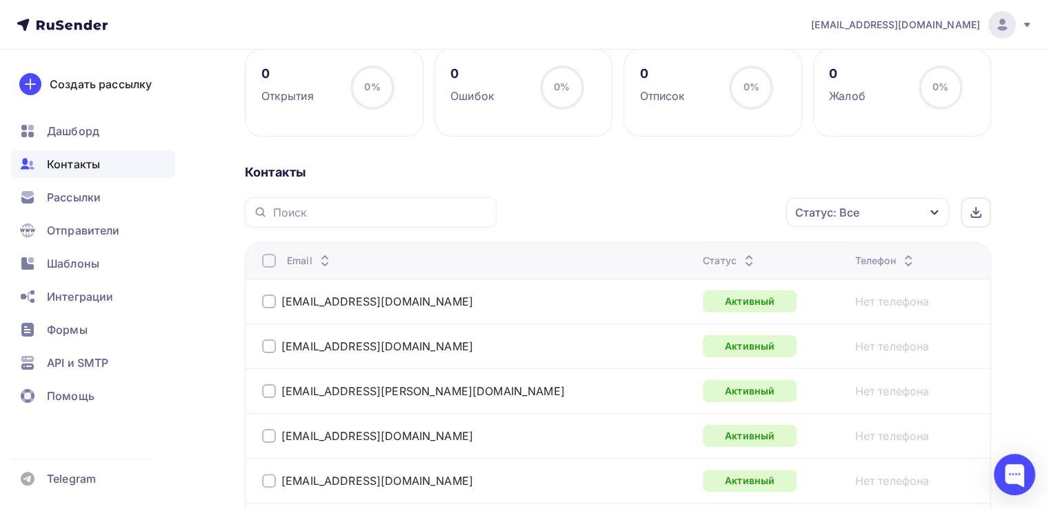
click at [934, 213] on icon "button" at bounding box center [934, 212] width 8 height 5
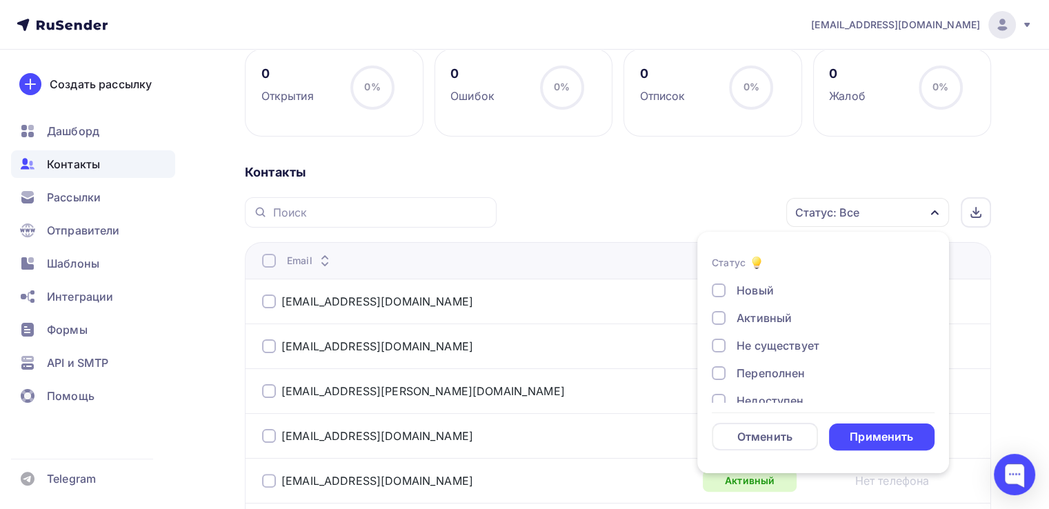
click at [934, 213] on icon "button" at bounding box center [934, 212] width 11 height 11
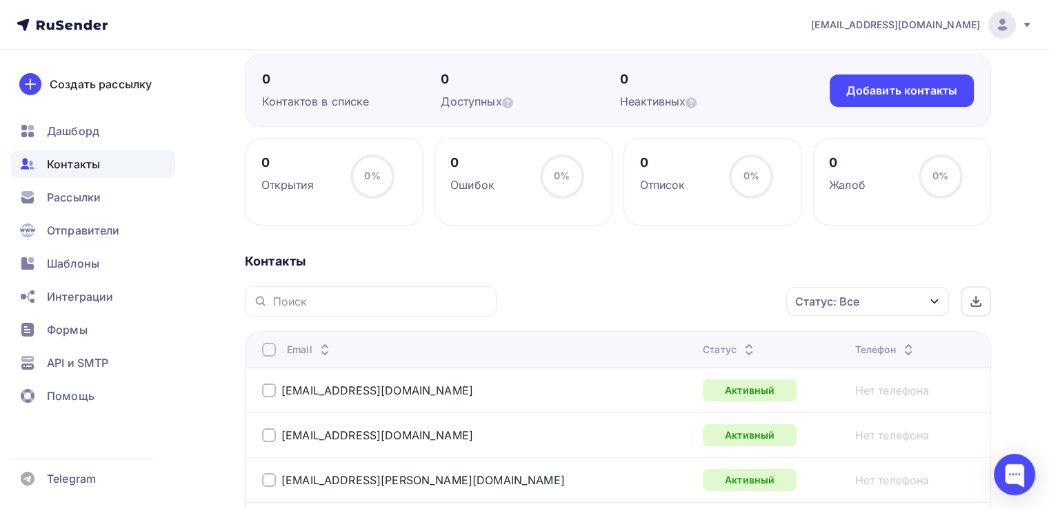
scroll to position [0, 0]
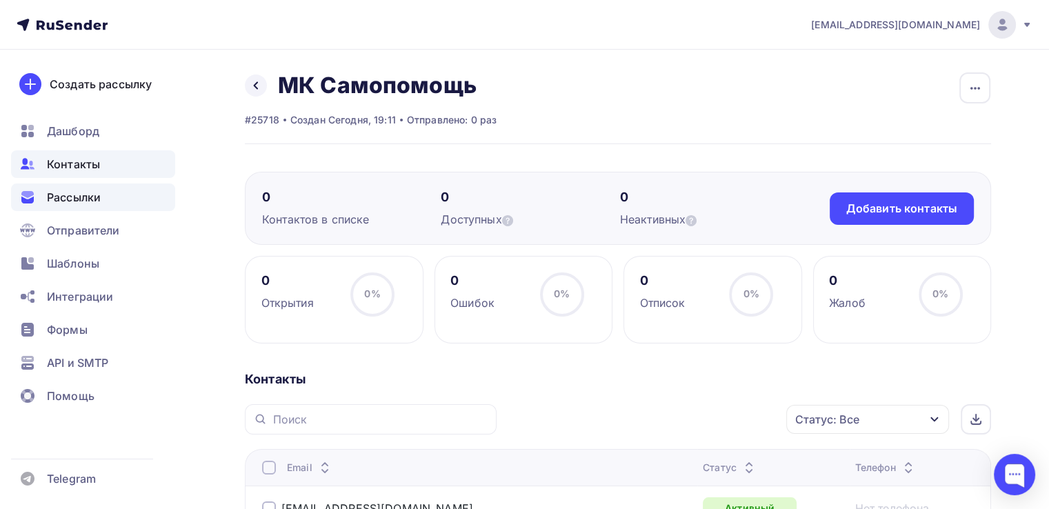
click at [104, 194] on div "Рассылки" at bounding box center [93, 197] width 164 height 28
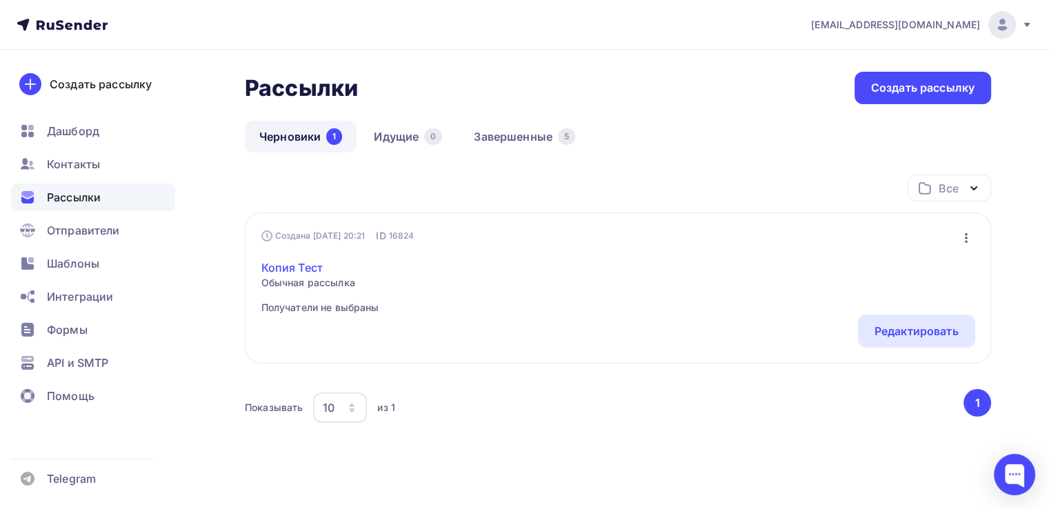
click at [309, 263] on link "Копия Тест" at bounding box center [320, 267] width 118 height 17
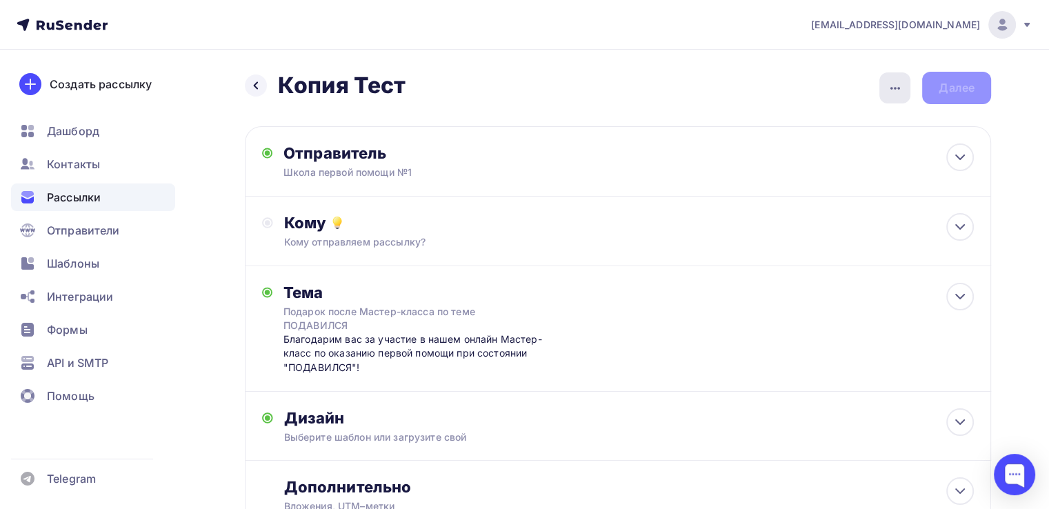
click at [887, 93] on icon "button" at bounding box center [895, 88] width 17 height 17
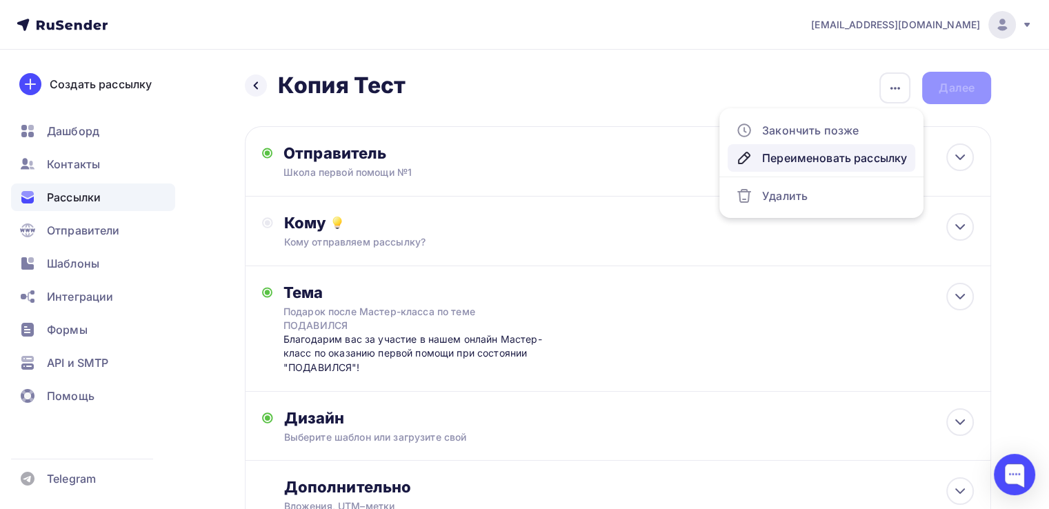
click at [823, 158] on div "Переименовать рассылку" at bounding box center [821, 158] width 171 height 17
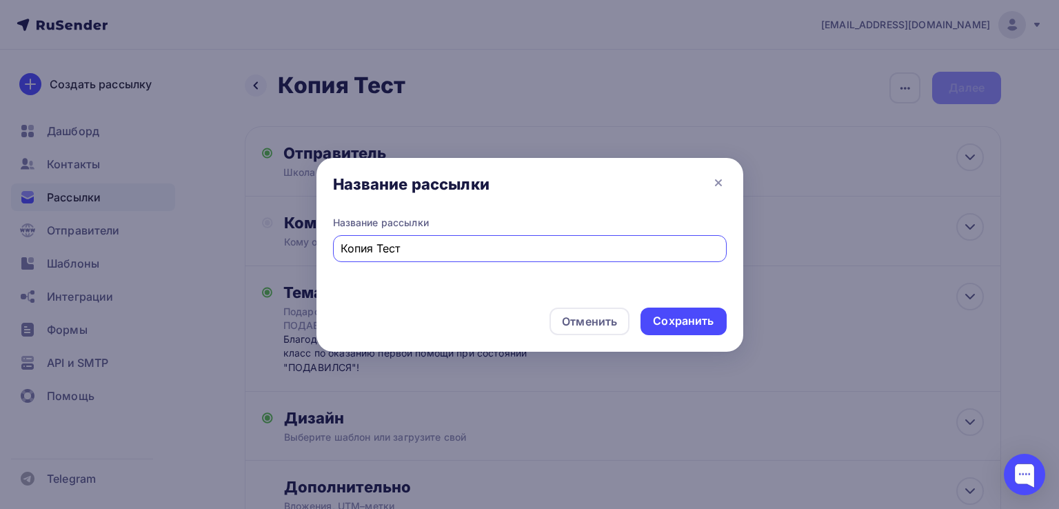
drag, startPoint x: 457, startPoint y: 256, endPoint x: 336, endPoint y: 256, distance: 120.7
click at [336, 256] on div "Копия Тест" at bounding box center [530, 248] width 394 height 27
type input "МК Самопомощь"
click at [694, 326] on div "Сохранить" at bounding box center [683, 321] width 61 height 16
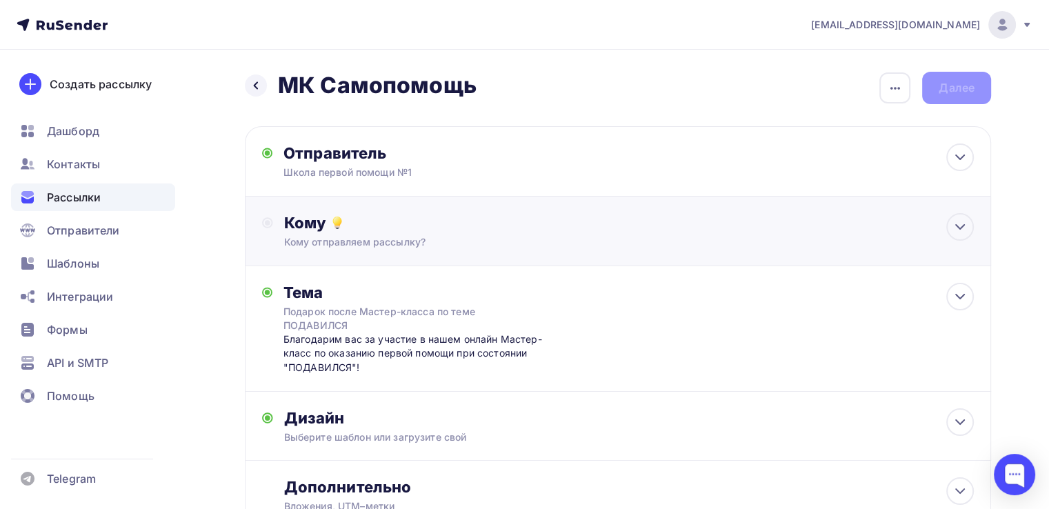
click at [430, 237] on div "Кому отправляем рассылку?" at bounding box center [594, 242] width 621 height 14
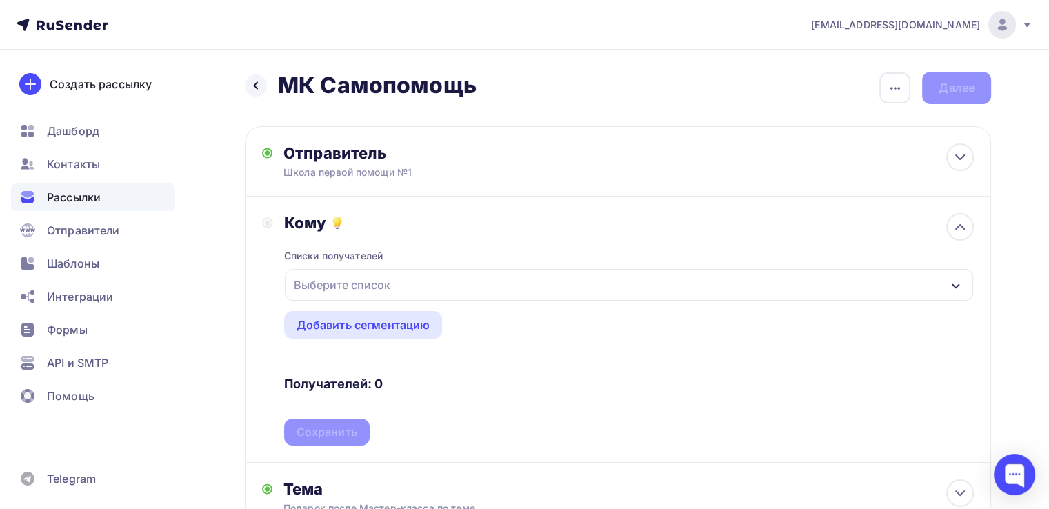
click at [421, 288] on div "Выберите список" at bounding box center [629, 285] width 688 height 32
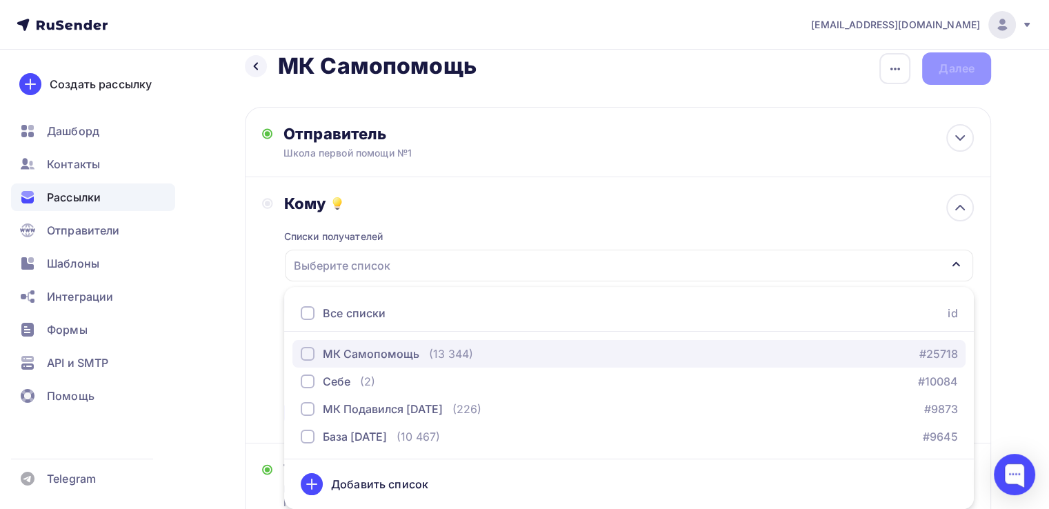
click at [388, 351] on div "МК Самопомощь" at bounding box center [371, 353] width 97 height 17
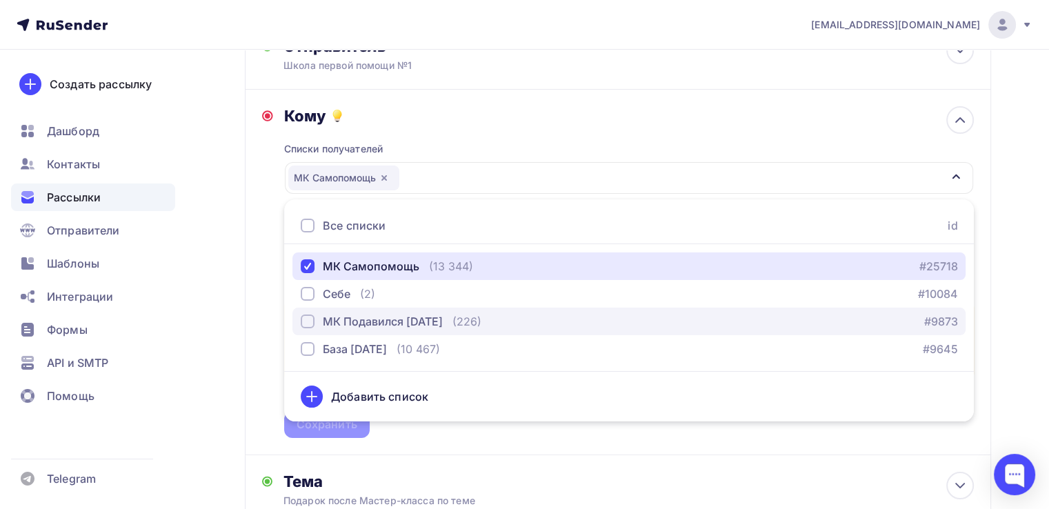
scroll to position [157, 0]
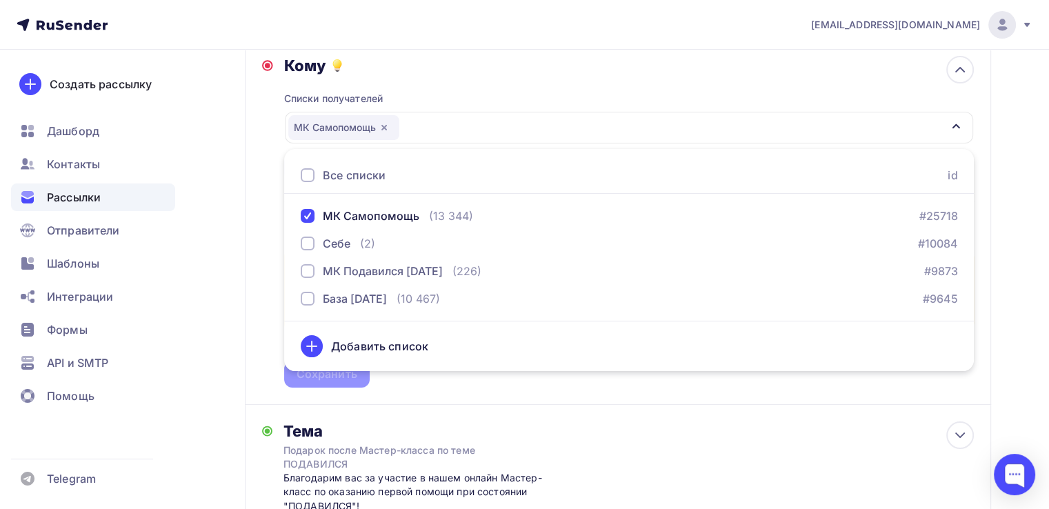
click at [769, 392] on div "Кому Списки получателей МК Самопомощь Все списки id МК Самопомощь (13 344) #257…" at bounding box center [618, 221] width 746 height 365
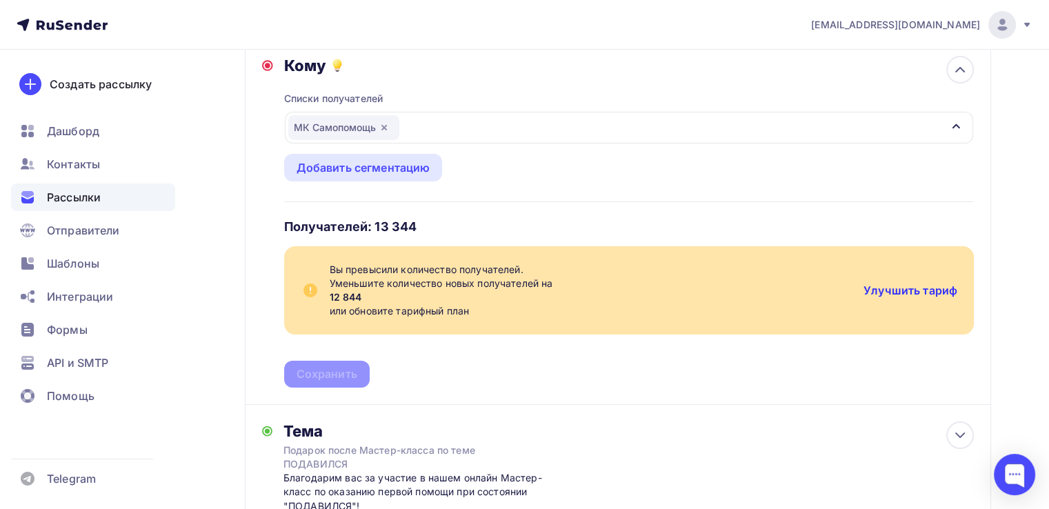
click at [886, 289] on link "Улучшить тариф" at bounding box center [910, 290] width 94 height 14
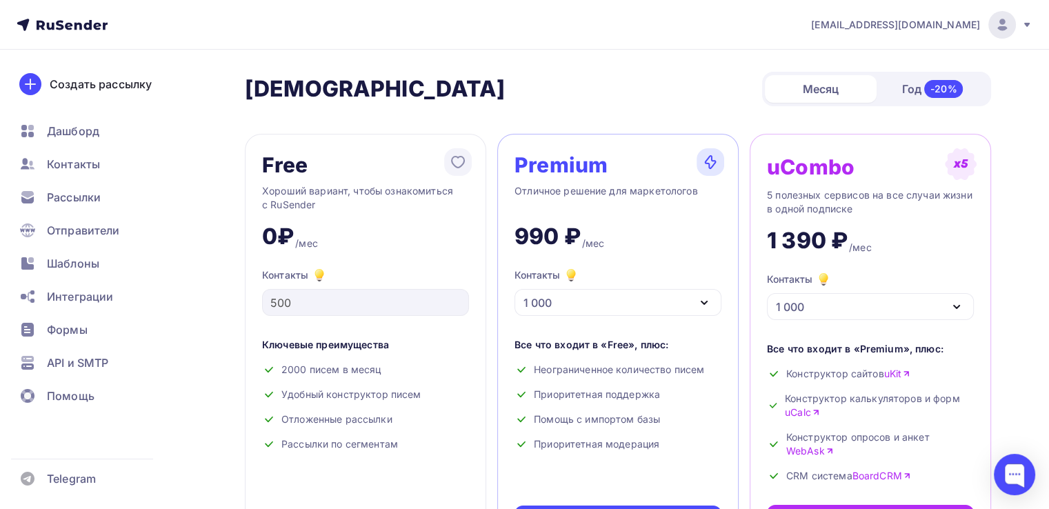
click at [705, 301] on icon "button" at bounding box center [704, 302] width 6 height 3
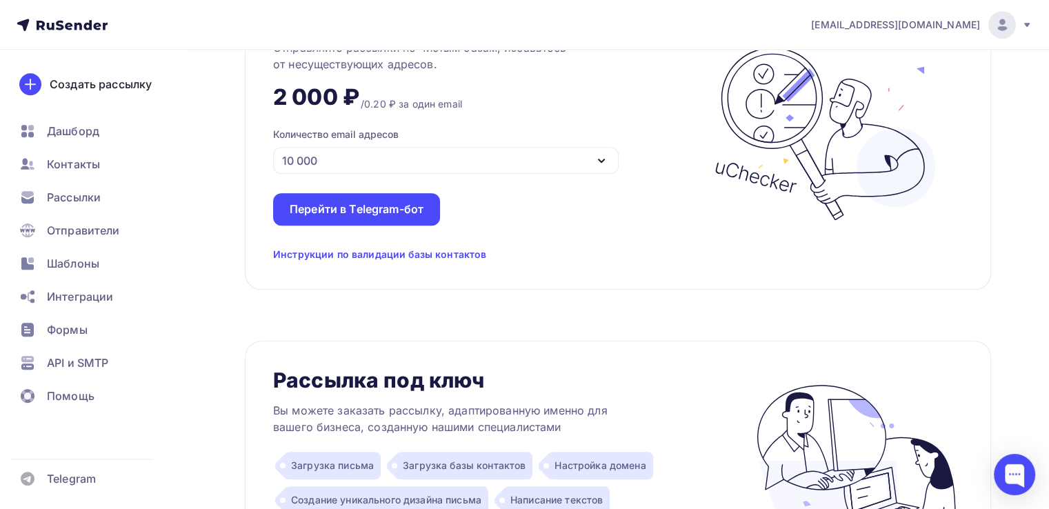
scroll to position [1142, 0]
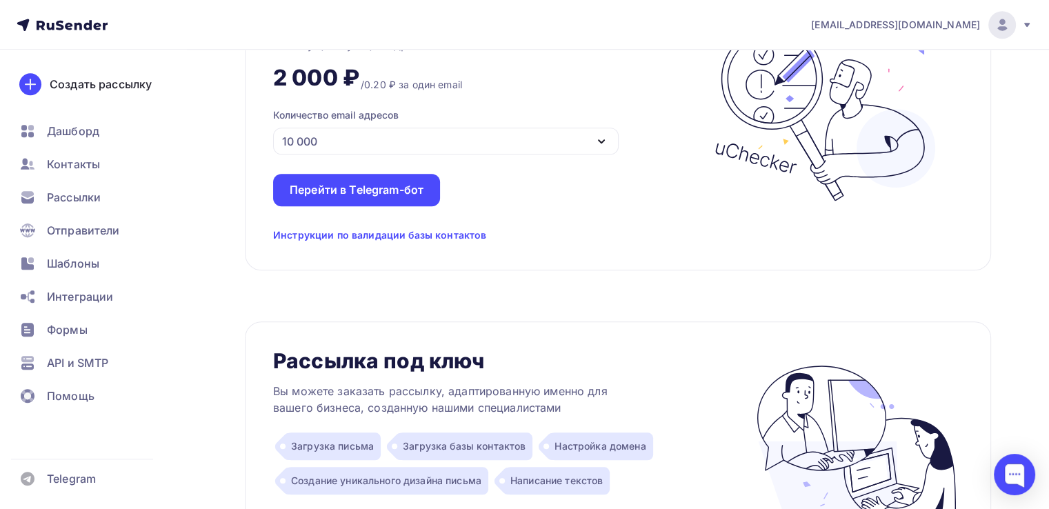
click at [601, 136] on icon "button" at bounding box center [601, 141] width 17 height 17
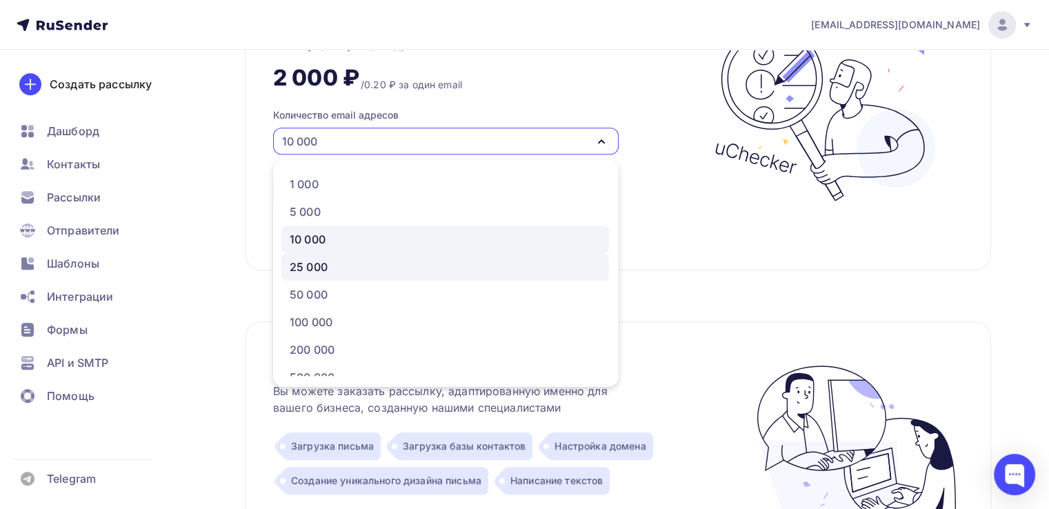
click at [534, 260] on div "25 000" at bounding box center [445, 267] width 311 height 17
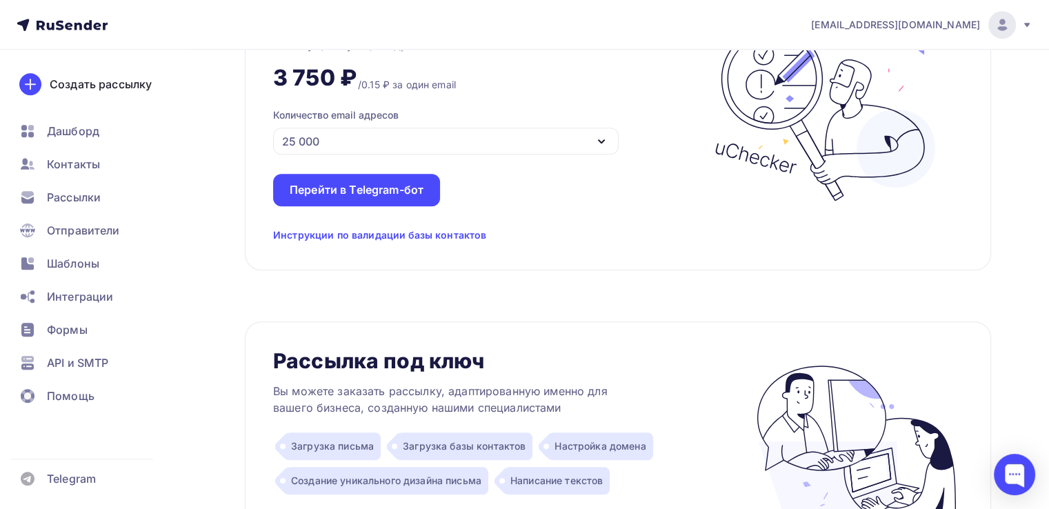
click at [661, 224] on div "Валидация email адресов Отправляйте рассылки по чистым базам, избавьтесь от нес…" at bounding box center [486, 114] width 427 height 255
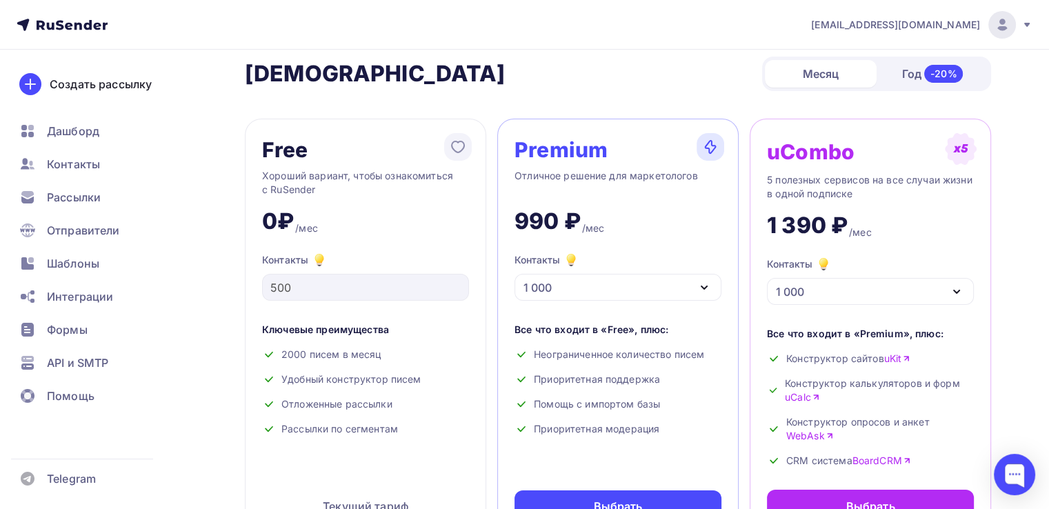
scroll to position [0, 0]
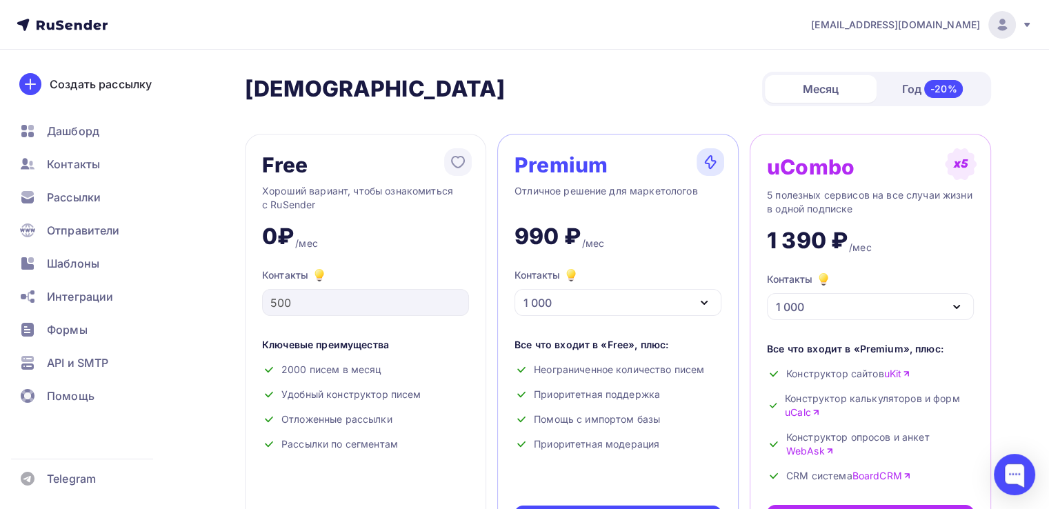
click at [924, 88] on div "-20%" at bounding box center [943, 89] width 39 height 18
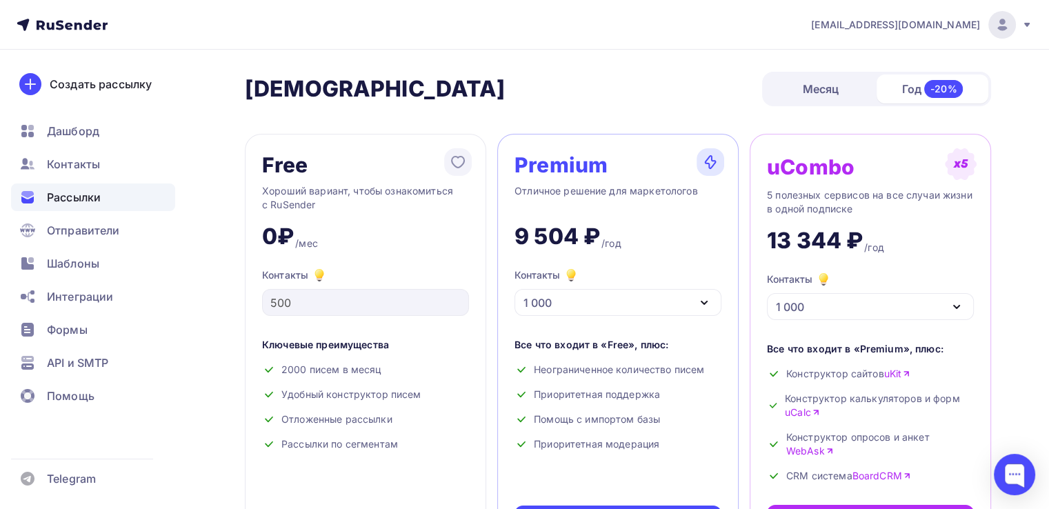
click at [94, 197] on span "Рассылки" at bounding box center [74, 197] width 54 height 17
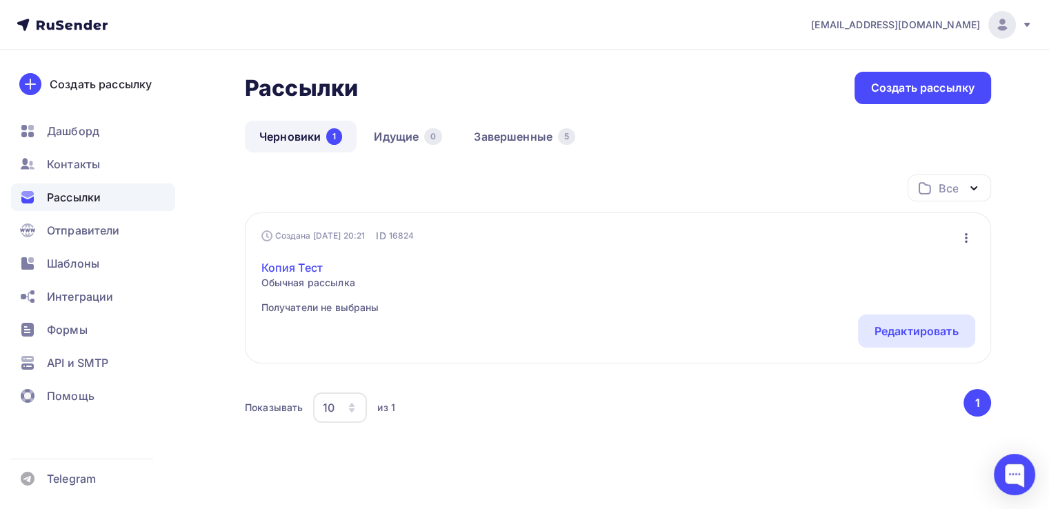
click at [292, 264] on link "Копия Тест" at bounding box center [320, 267] width 118 height 17
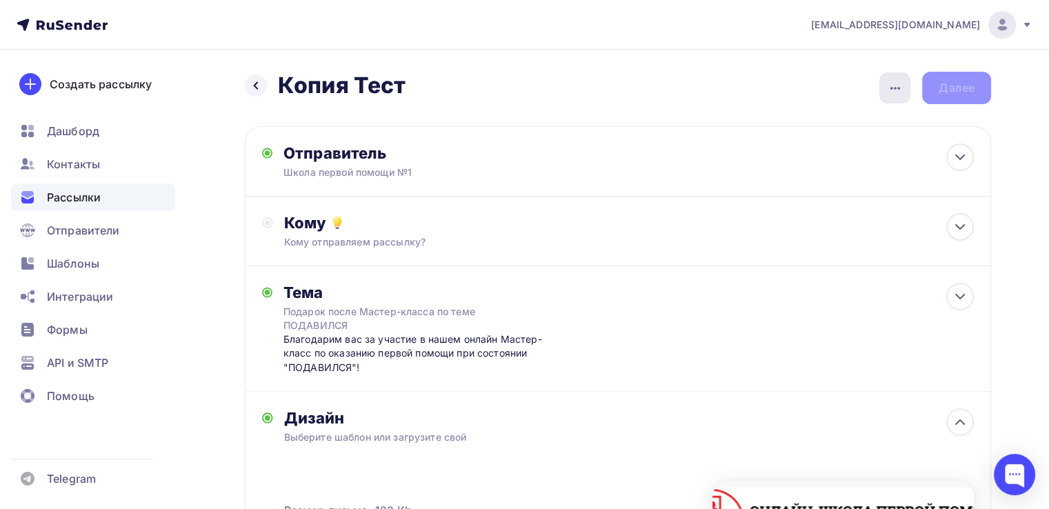
click at [899, 85] on icon "button" at bounding box center [895, 88] width 17 height 17
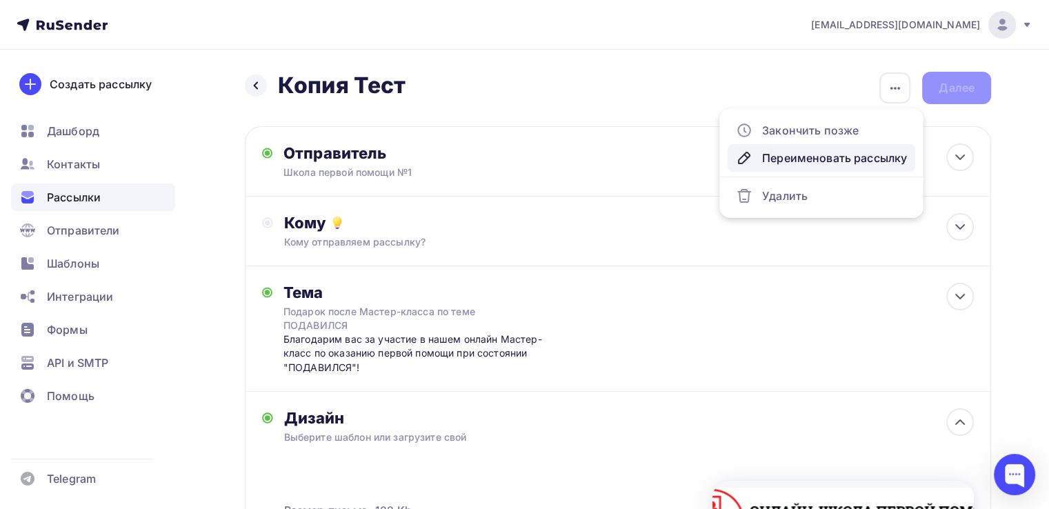
click at [819, 157] on div "Переименовать рассылку" at bounding box center [821, 158] width 171 height 17
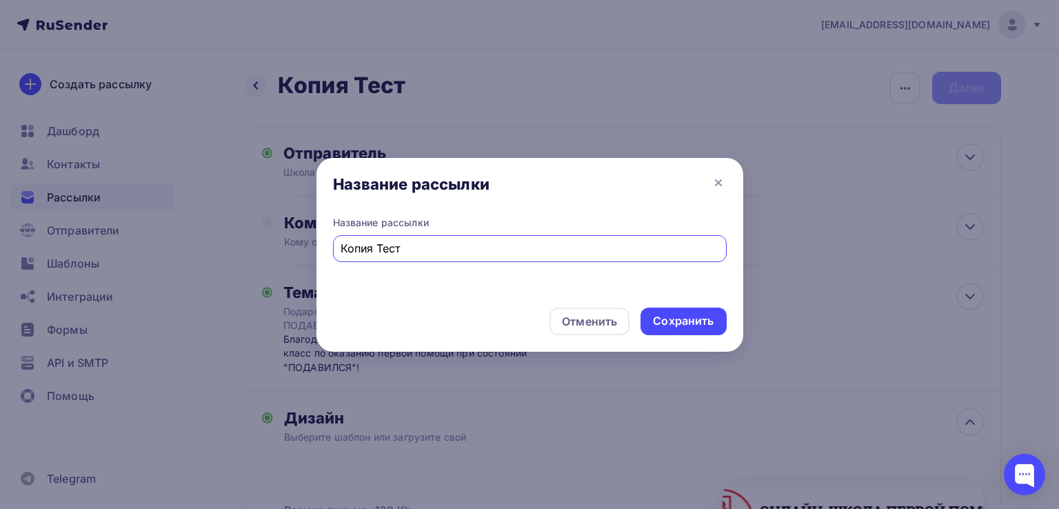
drag, startPoint x: 439, startPoint y: 246, endPoint x: 315, endPoint y: 247, distance: 123.4
click at [315, 247] on div "Название рассылки Название рассылки Копия Тест Отменить Сохранить" at bounding box center [529, 254] width 1059 height 509
type input "МК Самопомощь"
click at [694, 325] on div "Сохранить" at bounding box center [683, 321] width 61 height 16
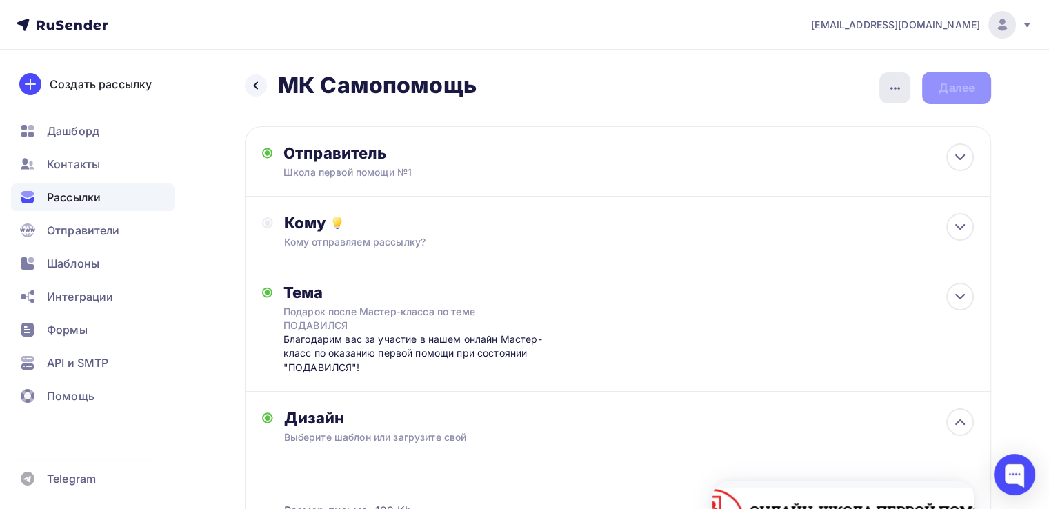
click at [889, 92] on icon "button" at bounding box center [895, 88] width 17 height 17
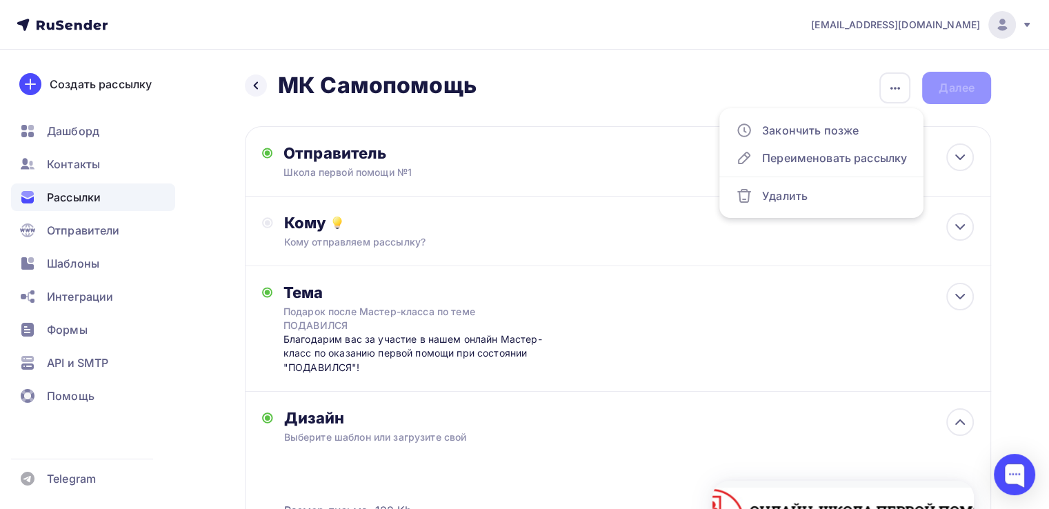
click at [754, 84] on div "Назад МК Самопомощь МК Самопомощь Закончить позже Переименовать рассылку Удалит…" at bounding box center [618, 88] width 746 height 32
click at [389, 225] on div "Кому" at bounding box center [629, 222] width 690 height 19
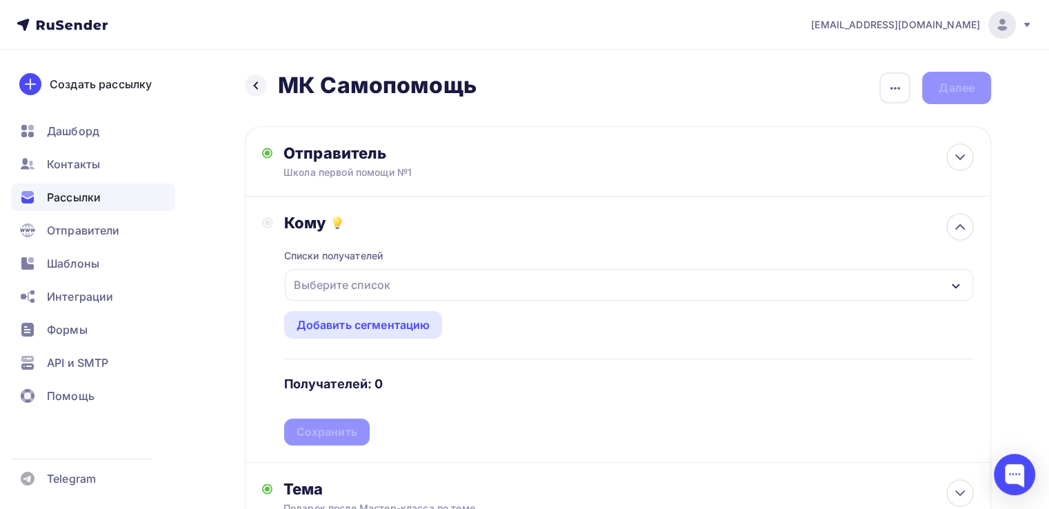
click at [963, 280] on div "Выберите список" at bounding box center [629, 285] width 688 height 32
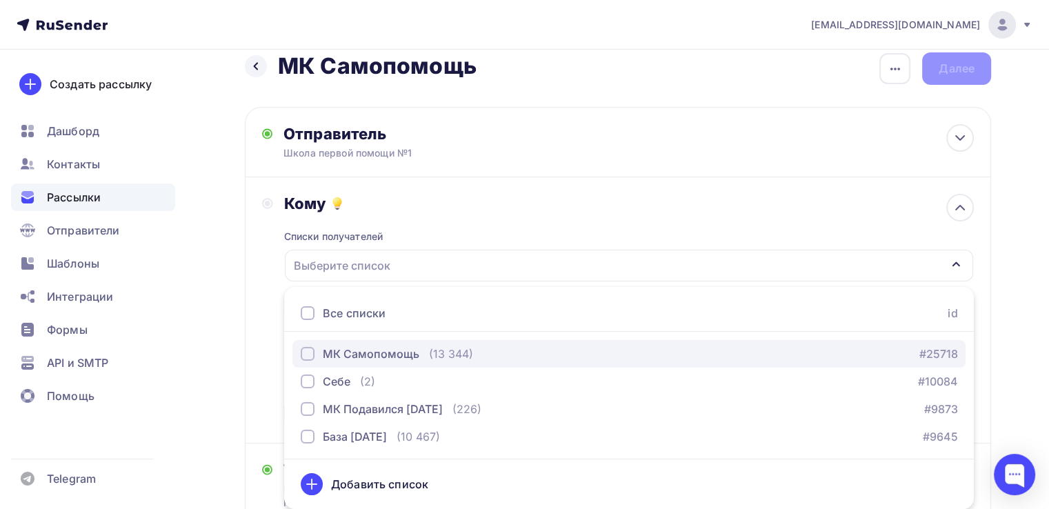
click at [364, 350] on div "МК Самопомощь" at bounding box center [371, 353] width 97 height 17
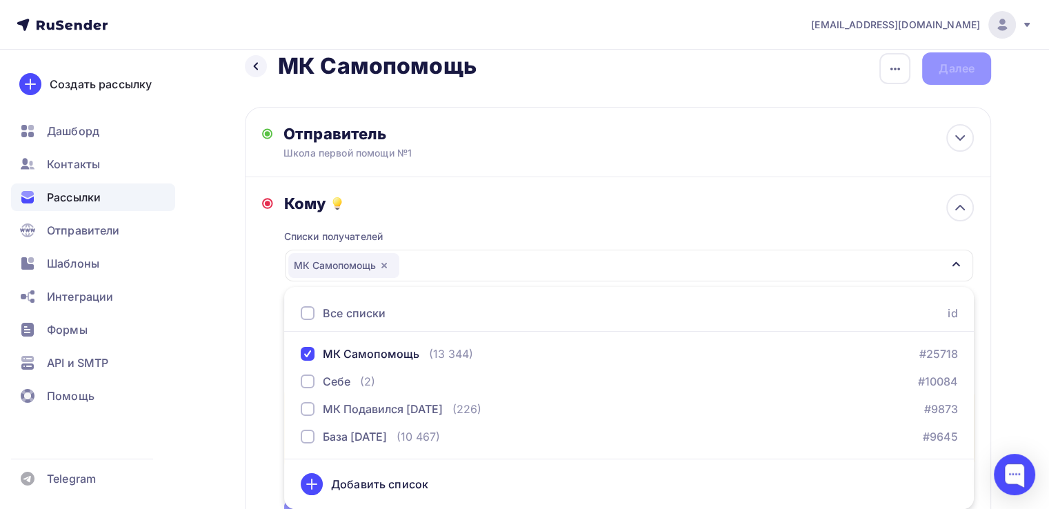
click at [266, 373] on div "Кому Списки получателей МК Самопомощь Все списки id МК Самопомощь (13 344) #257…" at bounding box center [618, 360] width 712 height 332
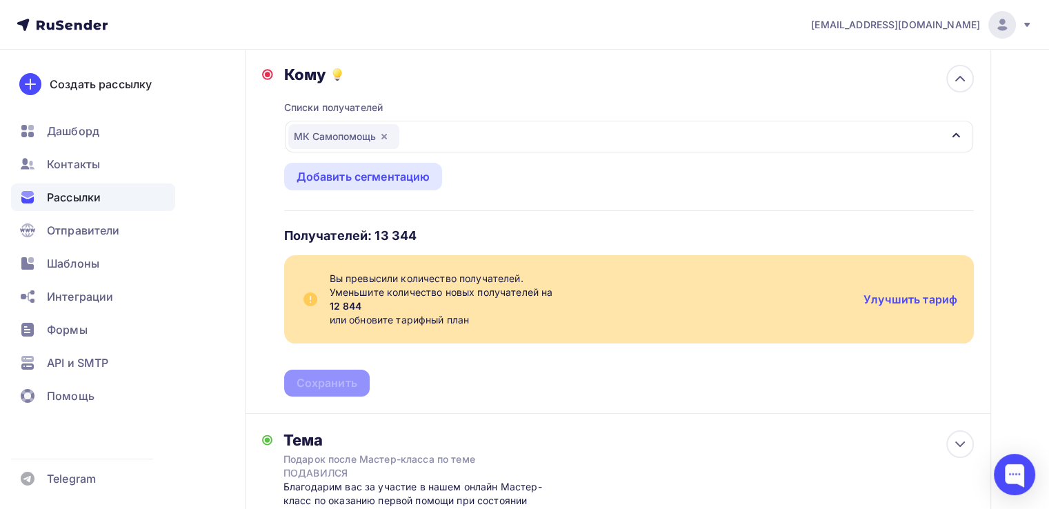
scroll to position [157, 0]
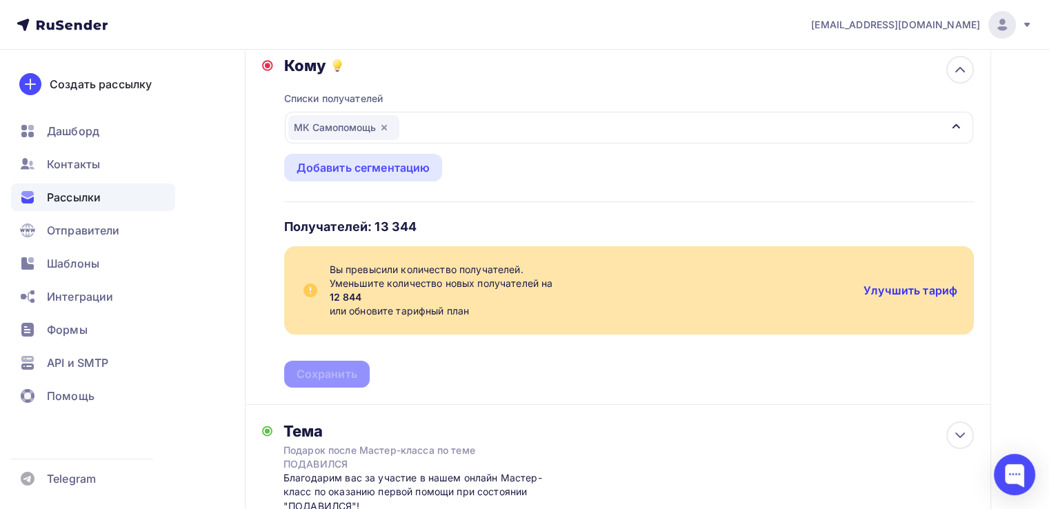
click at [938, 288] on link "Улучшить тариф" at bounding box center [910, 290] width 94 height 14
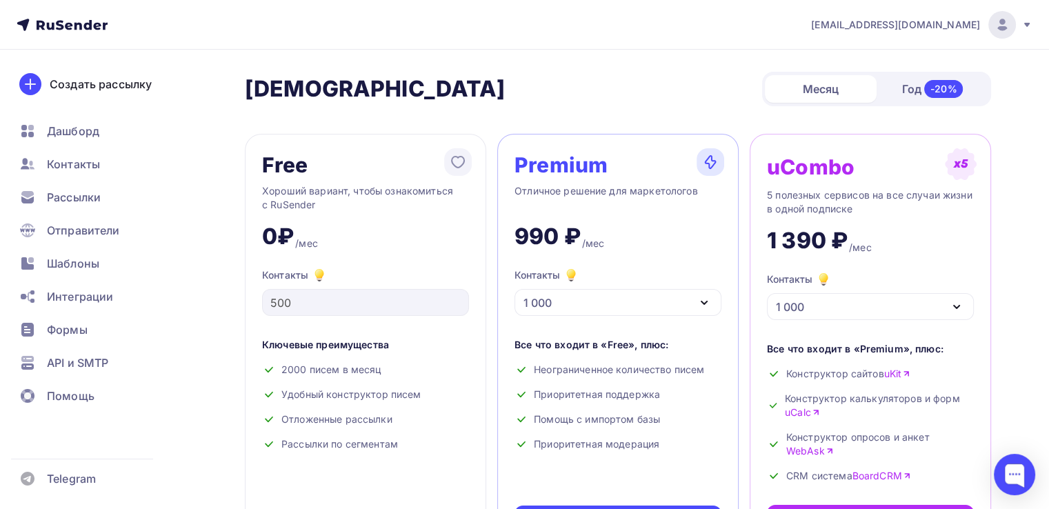
click at [710, 299] on icon "button" at bounding box center [704, 302] width 17 height 17
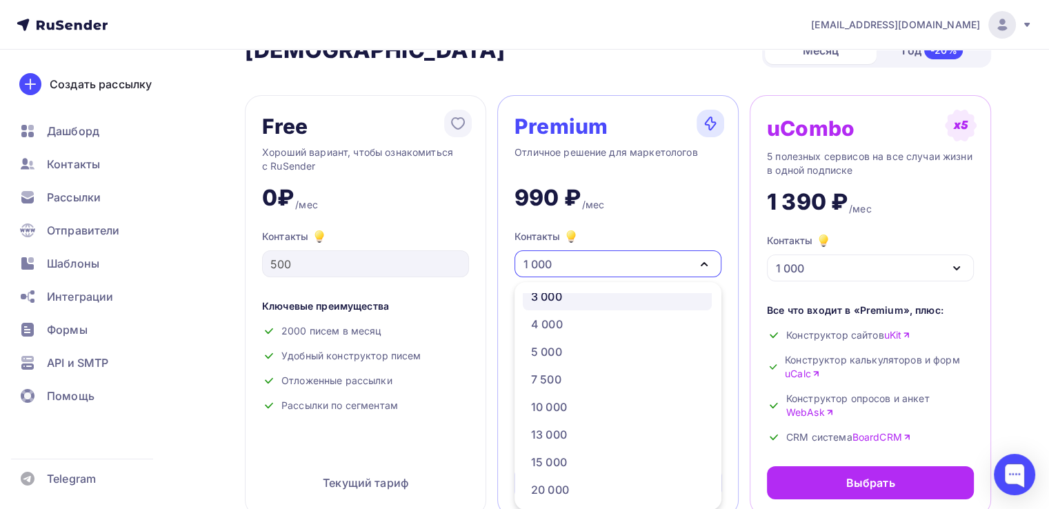
scroll to position [69, 0]
click at [644, 425] on div "13 000" at bounding box center [617, 431] width 172 height 17
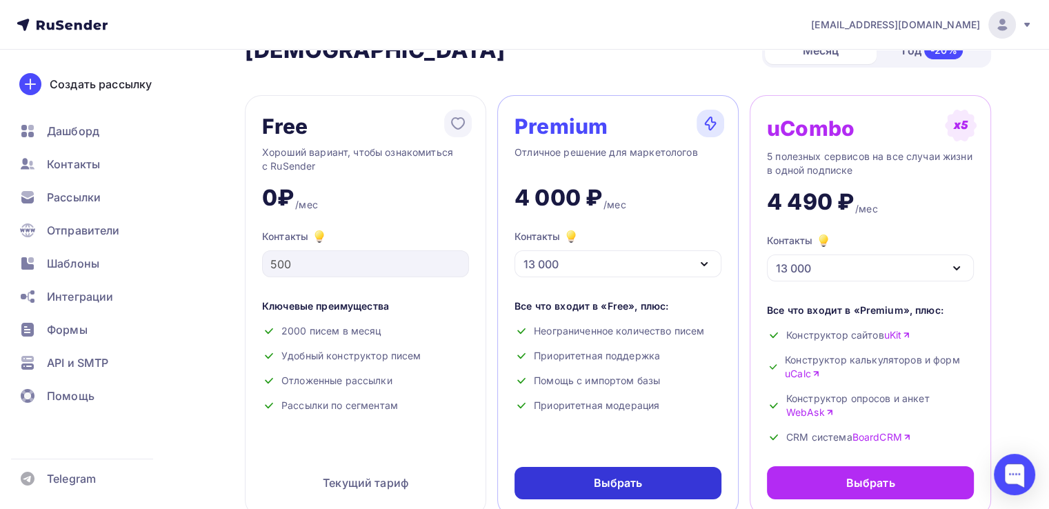
click at [684, 484] on div "Выбрать" at bounding box center [617, 483] width 207 height 32
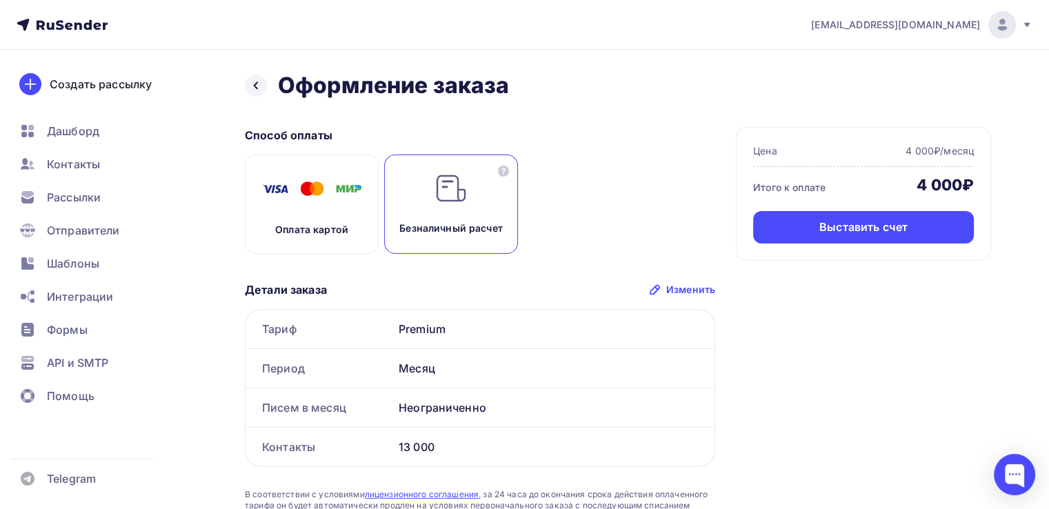
click at [332, 242] on div "Оплата картой" at bounding box center [312, 203] width 134 height 99
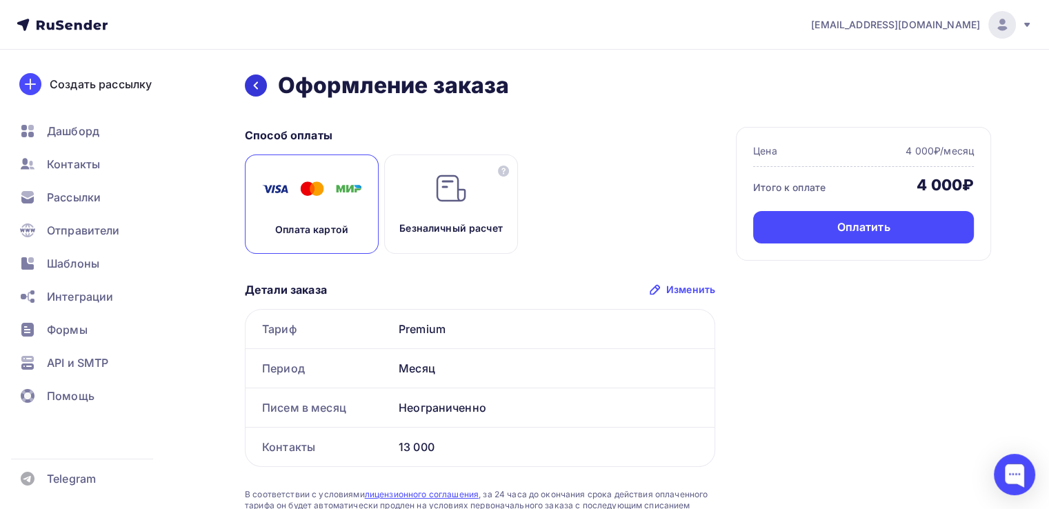
click at [254, 83] on icon at bounding box center [255, 85] width 11 height 11
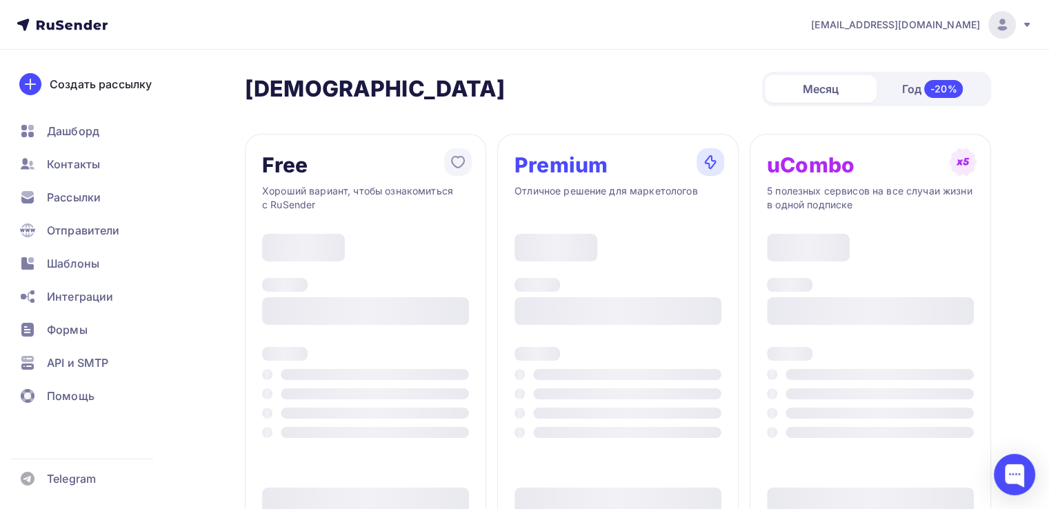
scroll to position [39, 0]
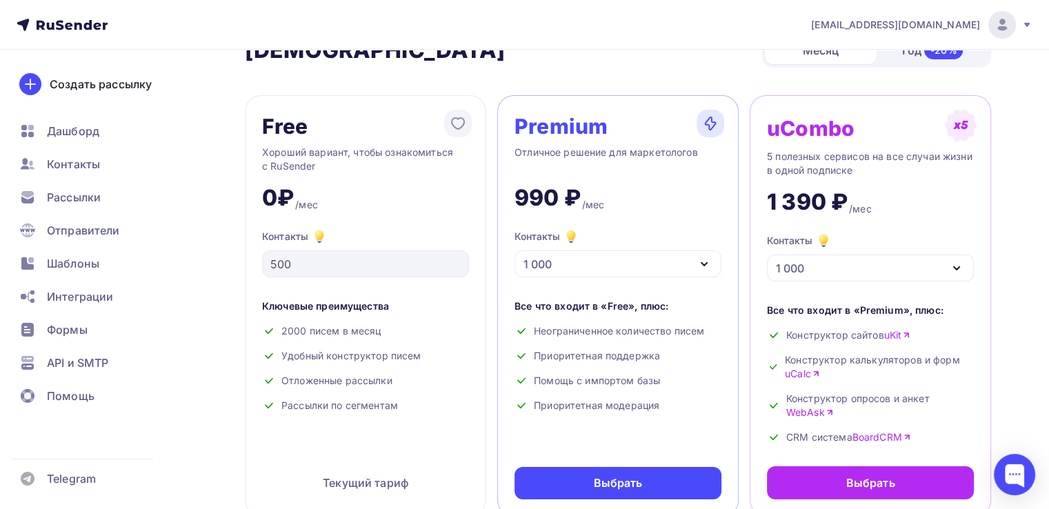
click at [958, 263] on icon "button" at bounding box center [956, 268] width 17 height 17
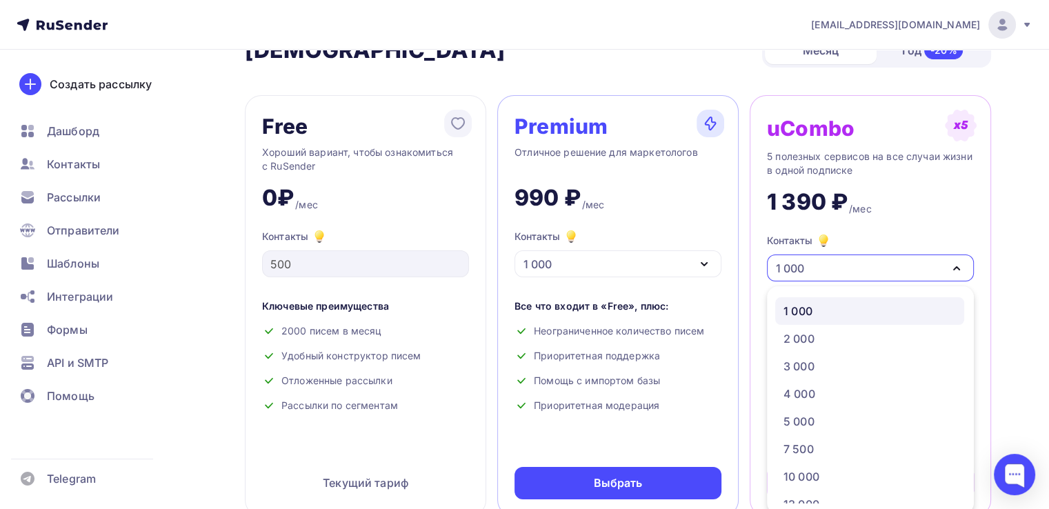
scroll to position [43, 0]
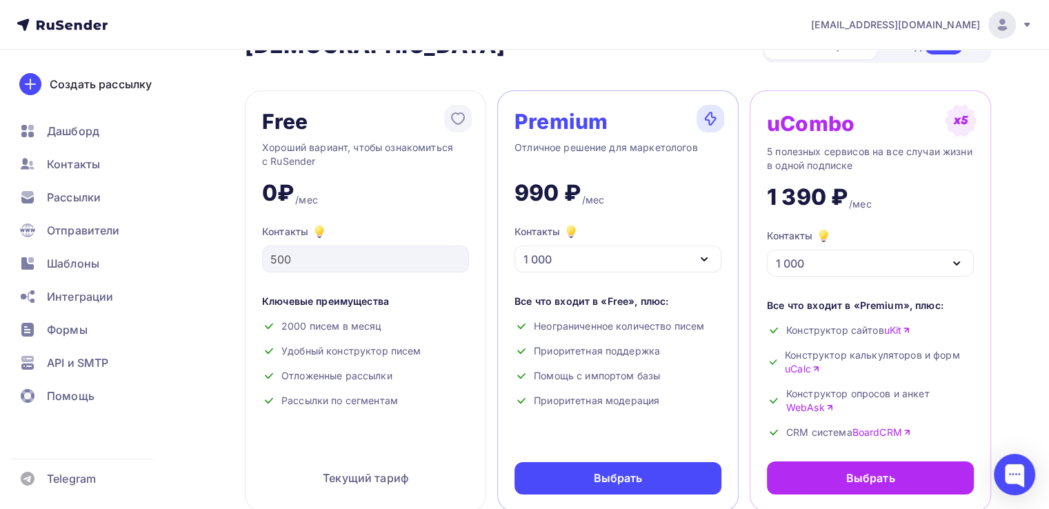
click at [706, 261] on icon "button" at bounding box center [704, 259] width 17 height 17
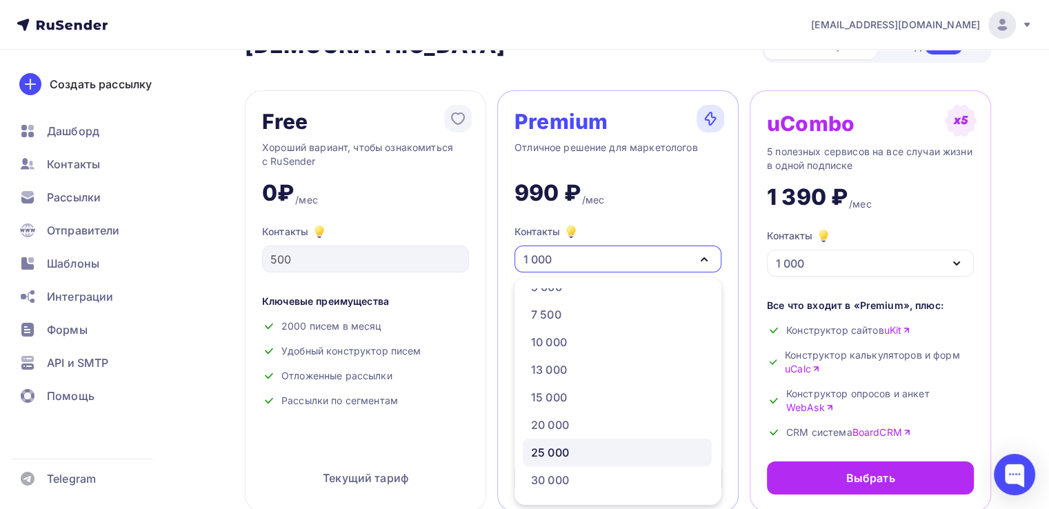
scroll to position [138, 0]
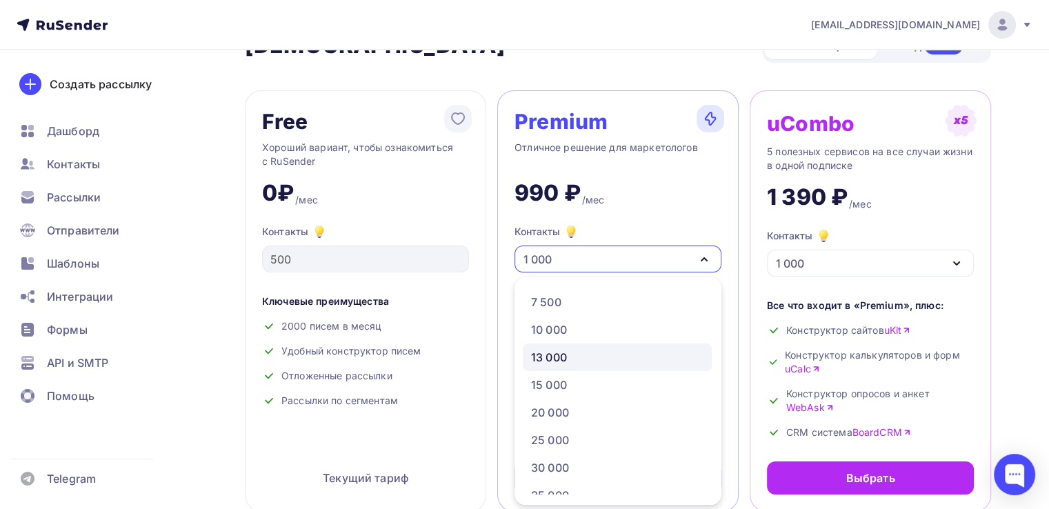
click at [576, 354] on div "13 000" at bounding box center [617, 357] width 172 height 17
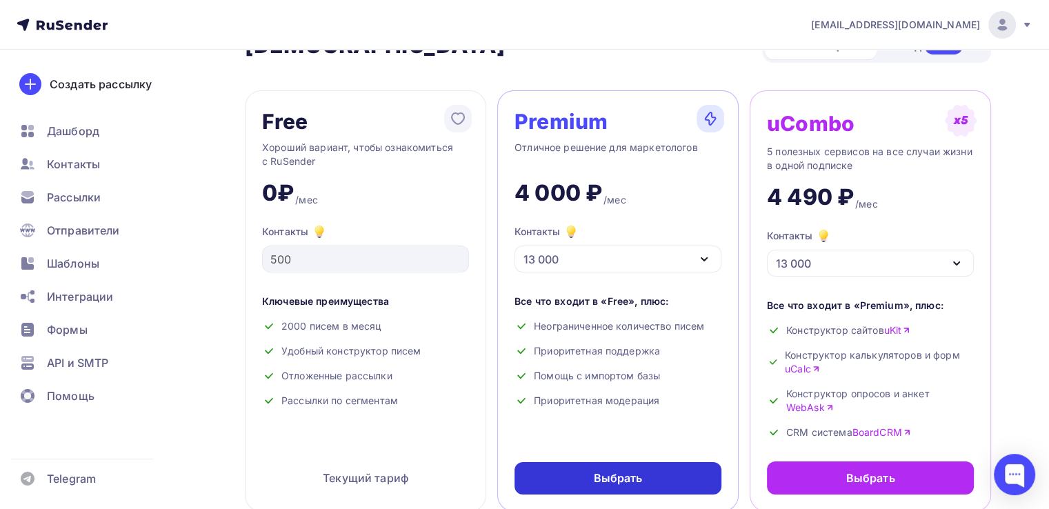
click at [651, 472] on div "Выбрать" at bounding box center [617, 478] width 207 height 32
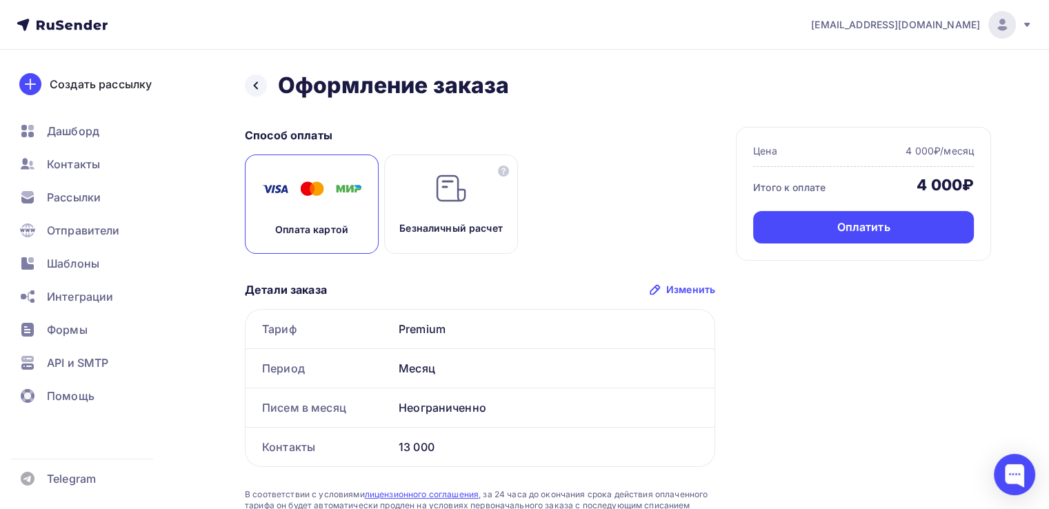
click at [331, 243] on div "Оплата картой" at bounding box center [312, 203] width 134 height 99
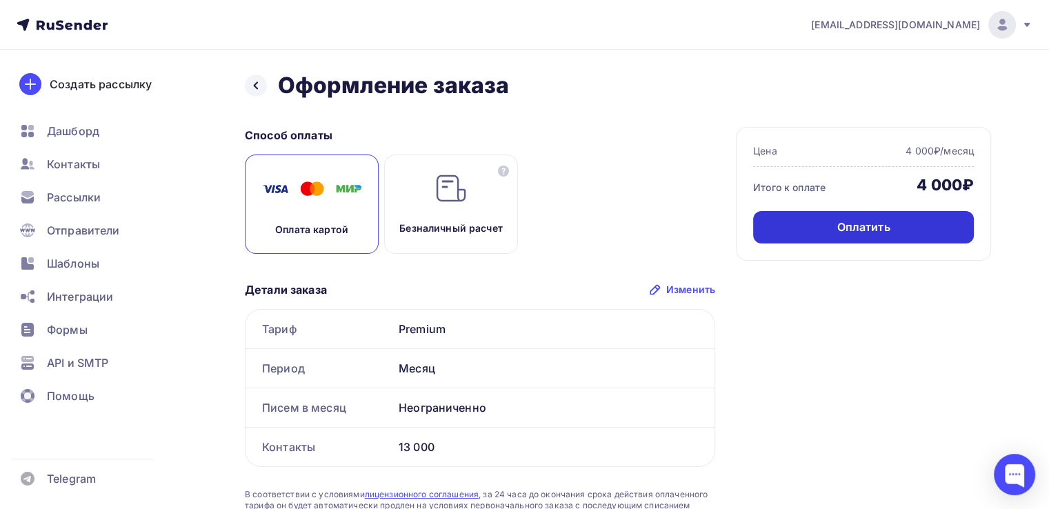
click at [852, 230] on div "Оплатить" at bounding box center [862, 227] width 53 height 16
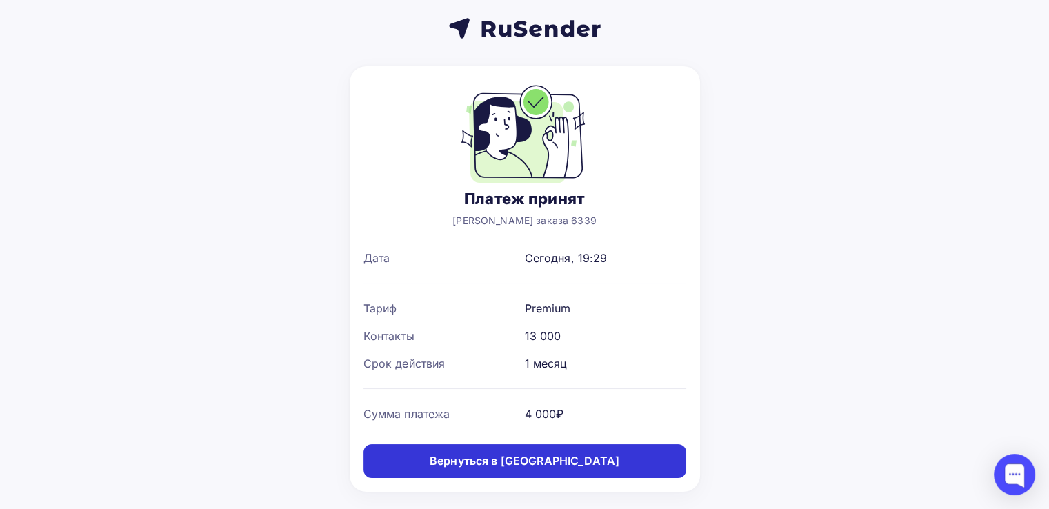
click at [508, 458] on div "Вернуться в [GEOGRAPHIC_DATA]" at bounding box center [525, 461] width 190 height 16
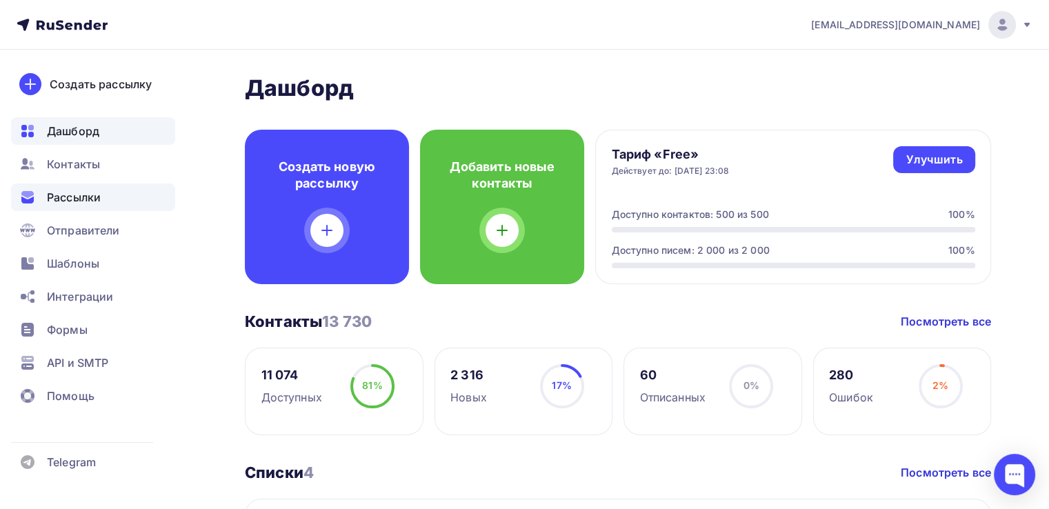
click at [96, 203] on span "Рассылки" at bounding box center [74, 197] width 54 height 17
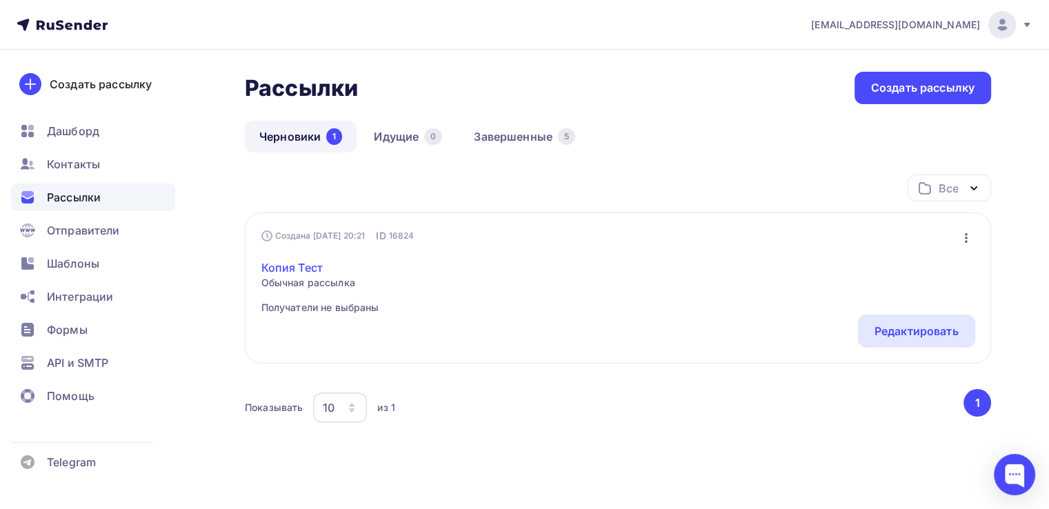
click at [299, 264] on link "Копия Тест" at bounding box center [320, 267] width 118 height 17
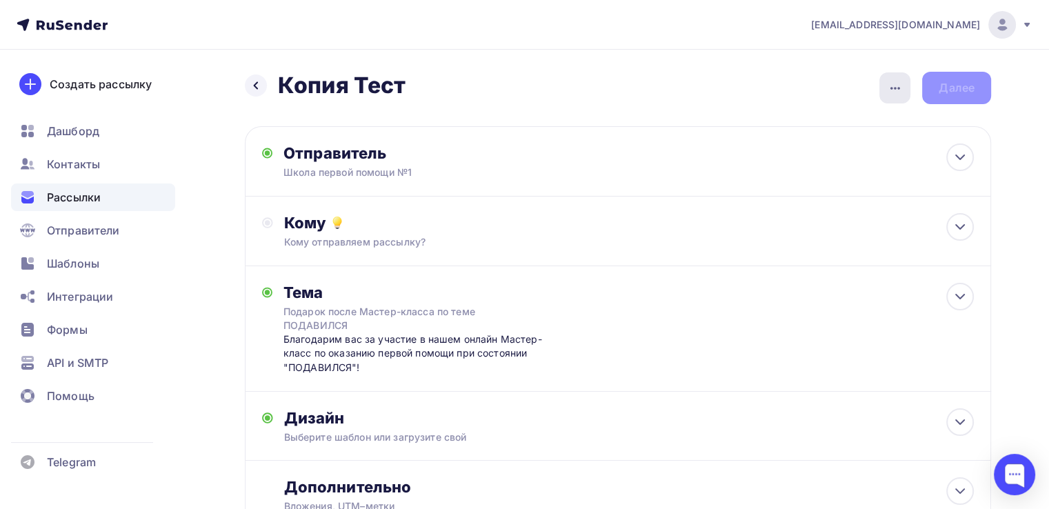
click at [892, 85] on icon "button" at bounding box center [895, 88] width 17 height 17
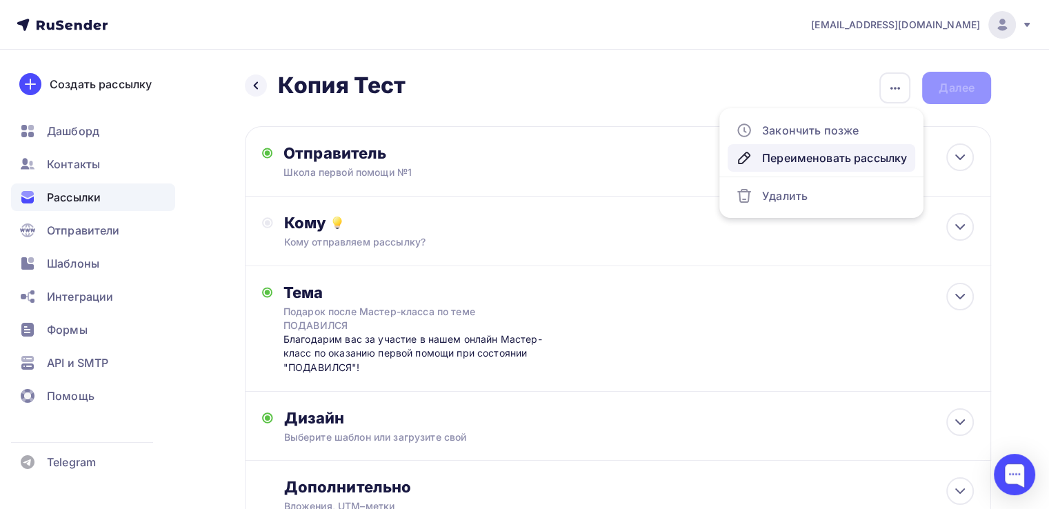
click at [830, 156] on div "Переименовать рассылку" at bounding box center [821, 158] width 171 height 17
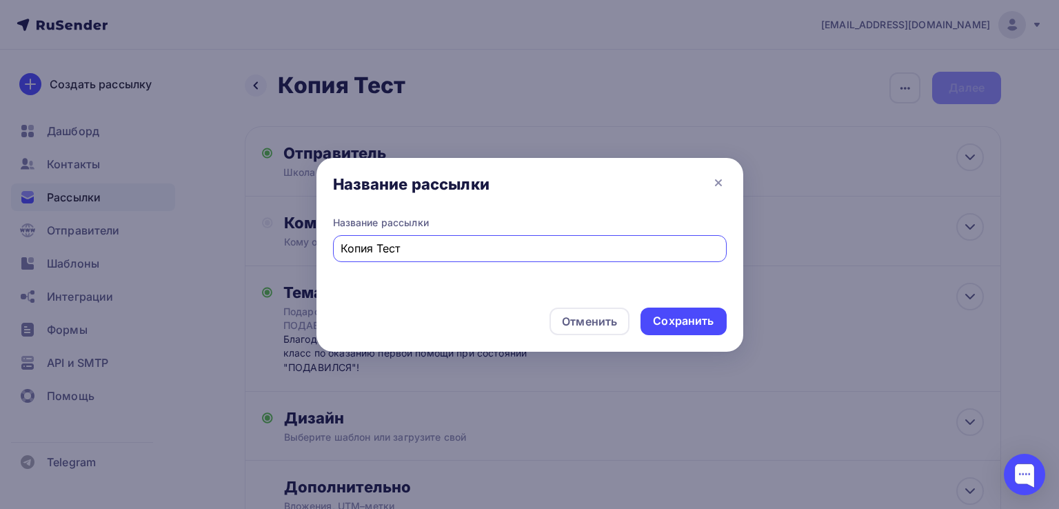
drag, startPoint x: 408, startPoint y: 248, endPoint x: 282, endPoint y: 246, distance: 125.5
click at [282, 246] on div "Название рассылки Название рассылки Копия Тест Отменить Сохранить" at bounding box center [529, 254] width 1059 height 509
type input "МК Самопомощь"
click at [667, 319] on div "Сохранить" at bounding box center [683, 321] width 61 height 16
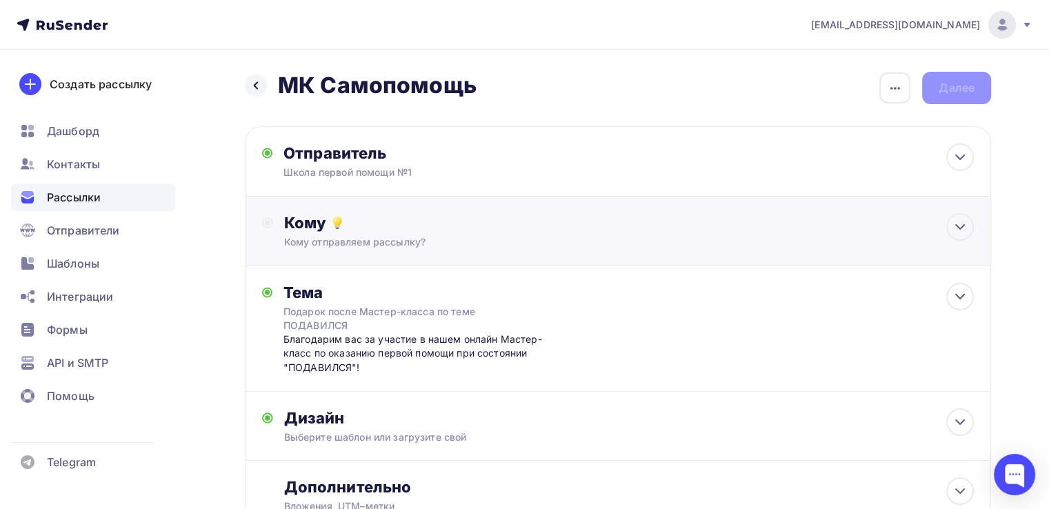
click at [479, 237] on div "Кому отправляем рассылку?" at bounding box center [594, 242] width 621 height 14
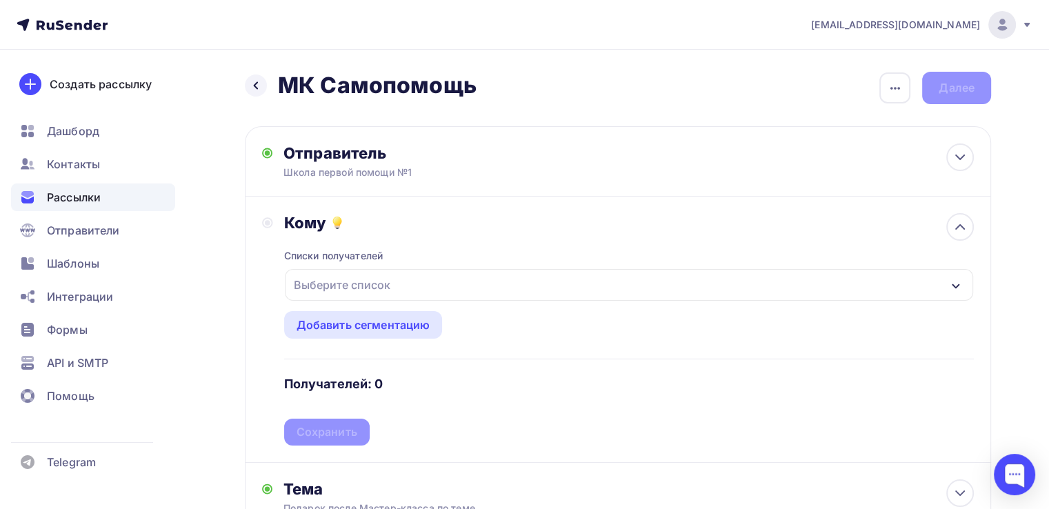
click at [467, 284] on div "Выберите список" at bounding box center [629, 285] width 688 height 32
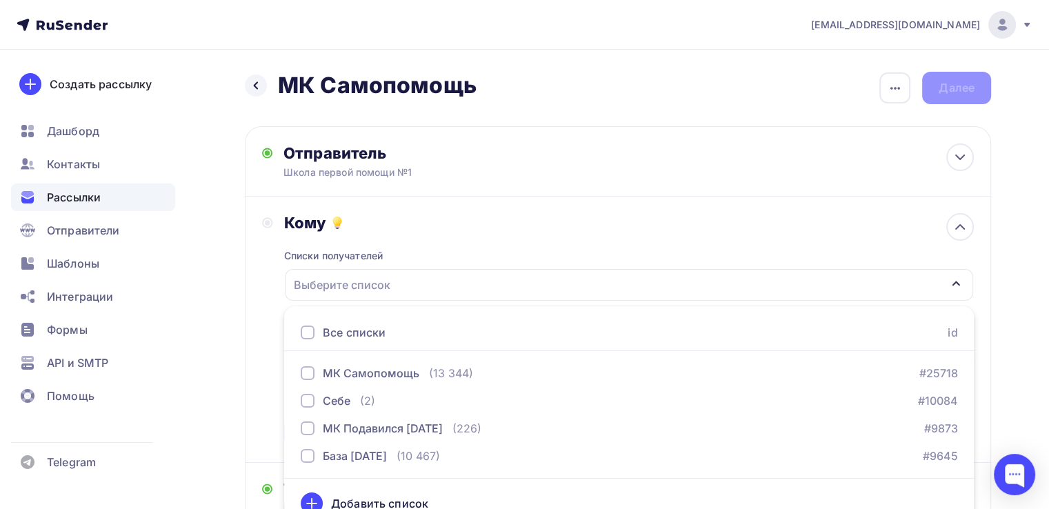
scroll to position [19, 0]
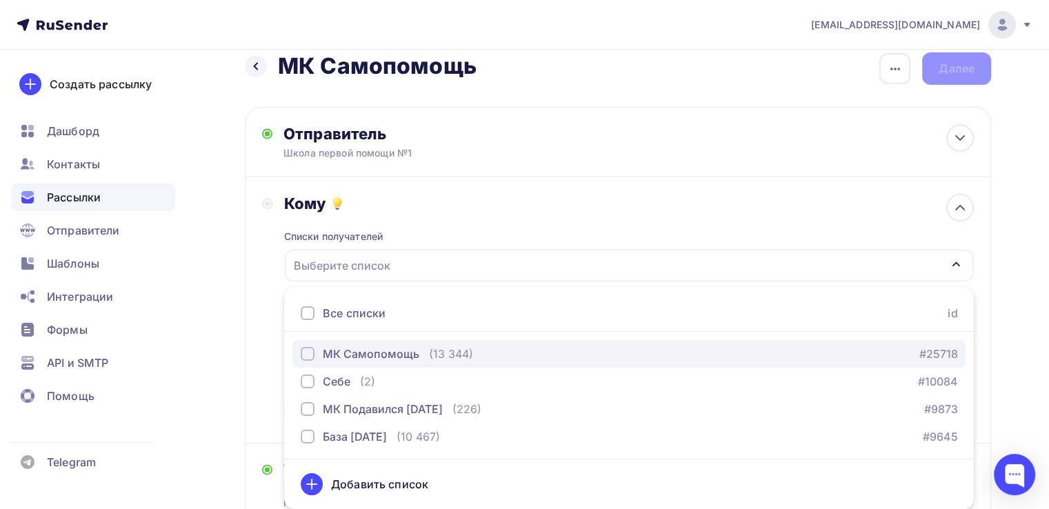
click at [408, 354] on div "МК Самопомощь" at bounding box center [371, 353] width 97 height 17
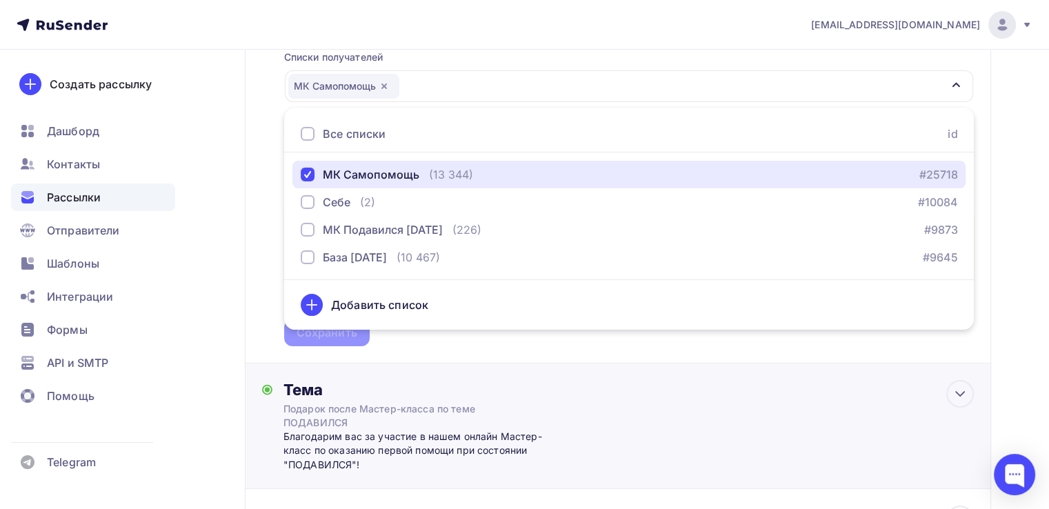
scroll to position [295, 0]
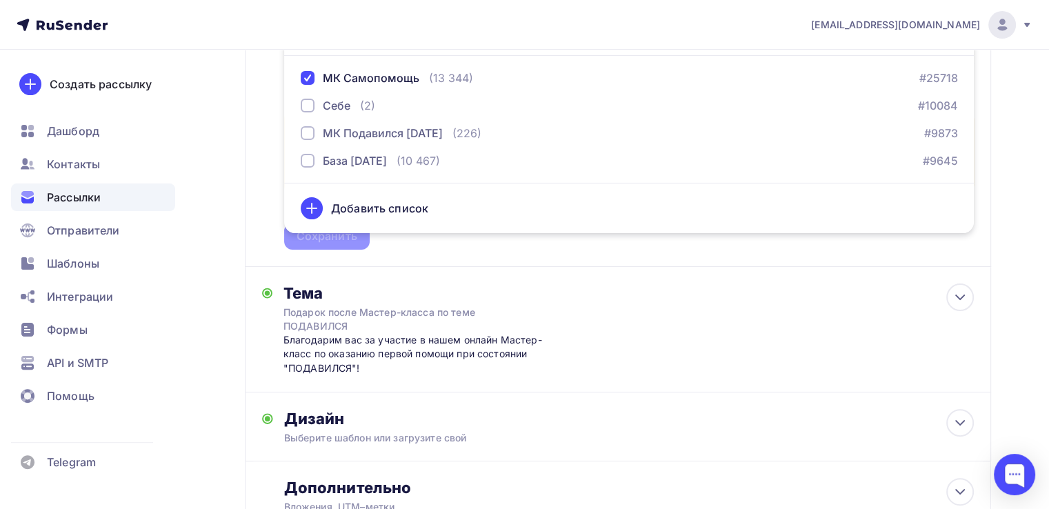
click at [1009, 259] on div "Назад МК Самопомощь МК Самопомощь Закончить позже Переименовать рассылку Удалит…" at bounding box center [524, 187] width 1049 height 865
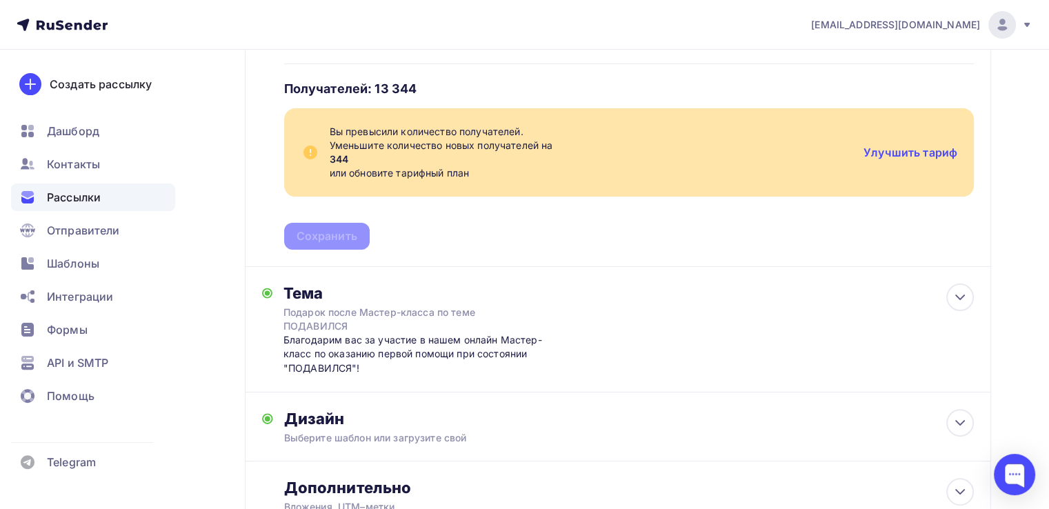
click at [754, 245] on div "Списки получателей МК Самопомощь Все списки id МК Самопомощь (13 344) #25718 Се…" at bounding box center [629, 93] width 690 height 312
click at [907, 150] on link "Улучшить тариф" at bounding box center [910, 152] width 94 height 14
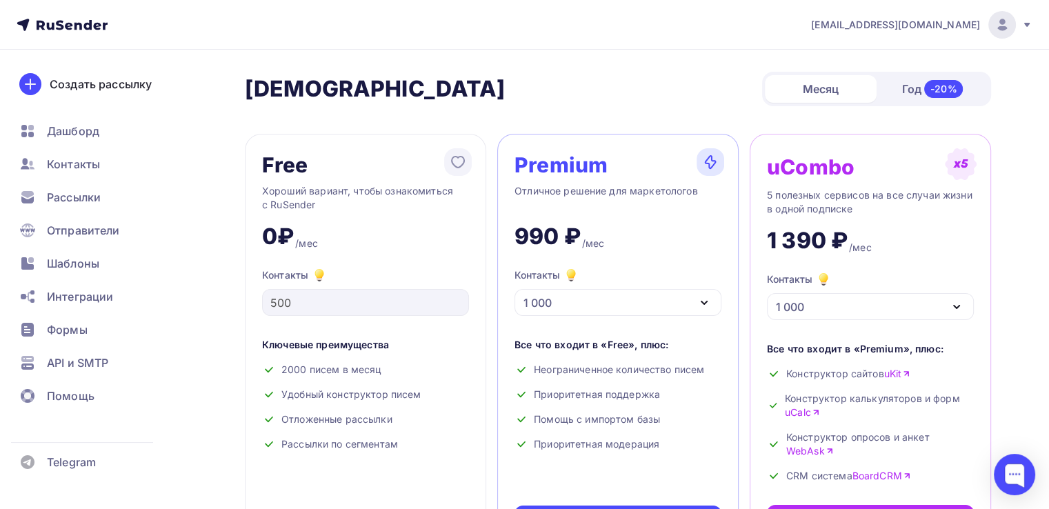
click at [700, 301] on icon "button" at bounding box center [704, 302] width 17 height 17
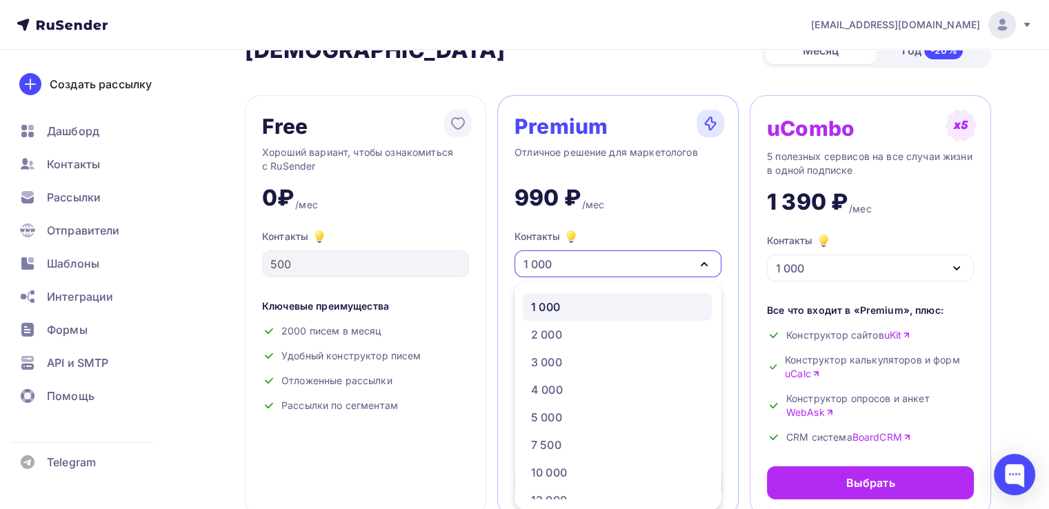
click at [742, 292] on div "Free Хороший вариант, чтобы ознакомиться с RuSender 0₽ /мес Контакты 500 Ключев…" at bounding box center [618, 305] width 746 height 421
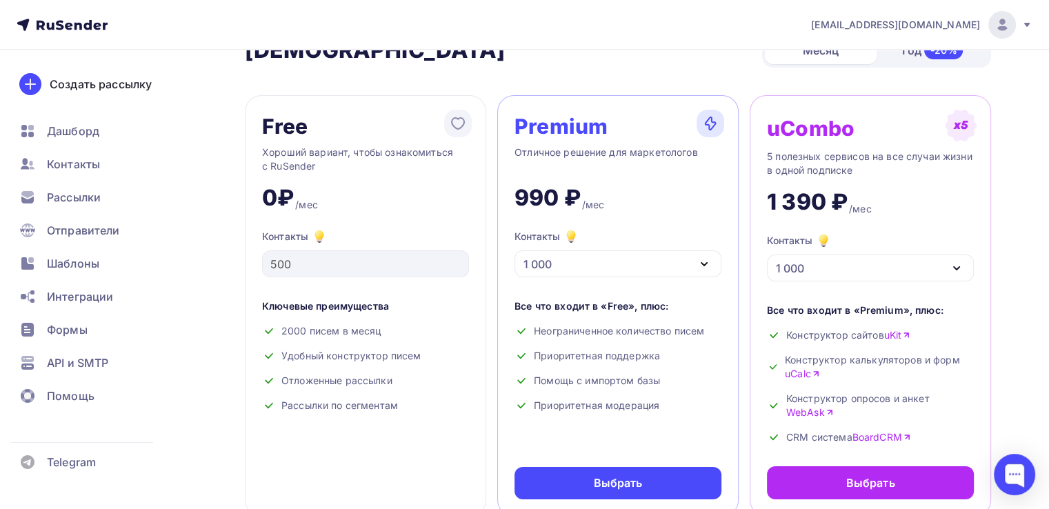
click at [700, 252] on div "1 000" at bounding box center [617, 263] width 207 height 27
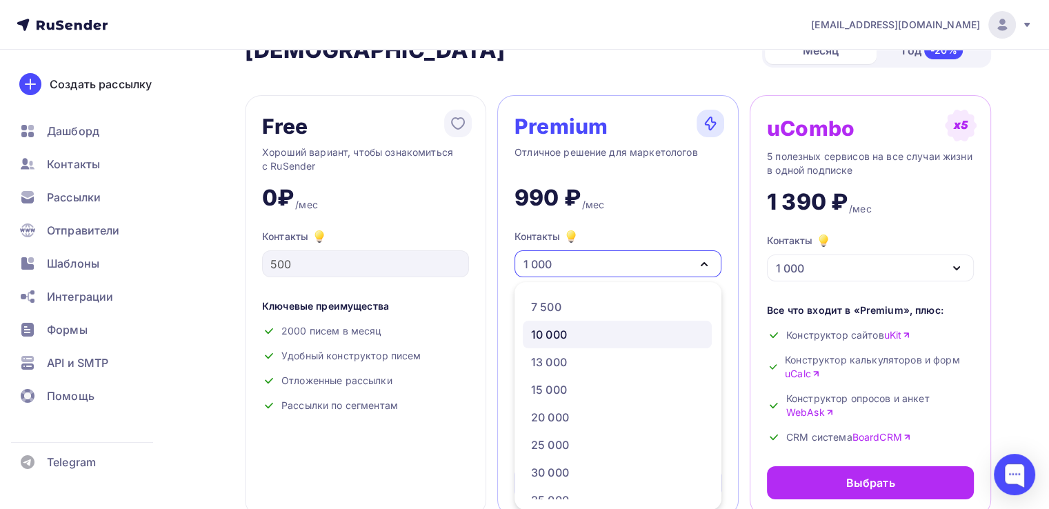
scroll to position [0, 0]
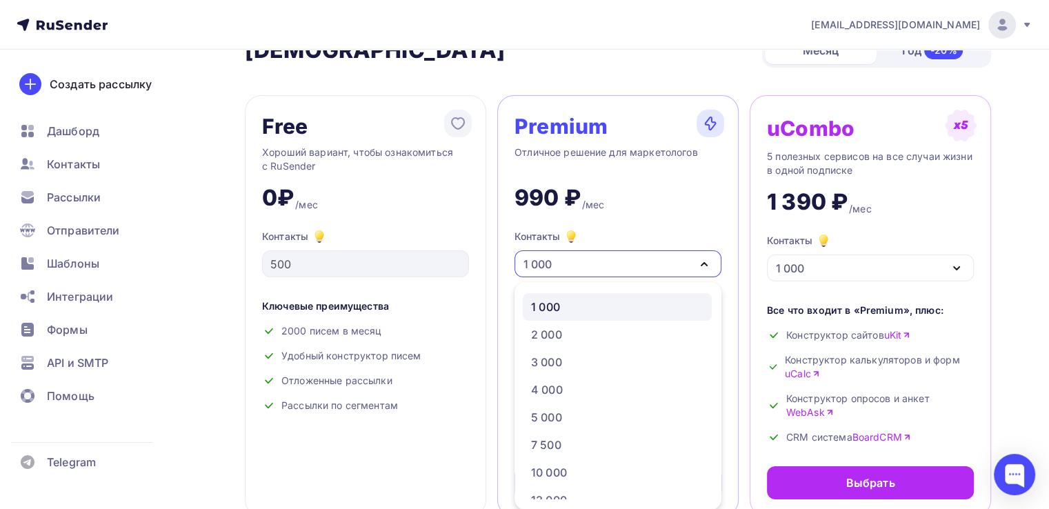
click at [470, 355] on div "Free Хороший вариант, чтобы ознакомиться с RuSender 0₽ /мес Контакты 500 Ключев…" at bounding box center [365, 305] width 241 height 421
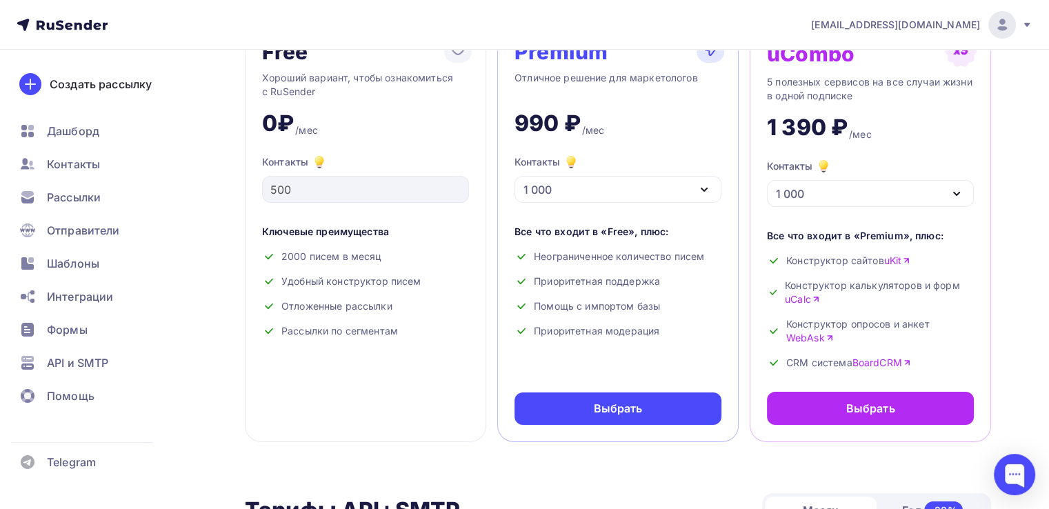
scroll to position [39, 0]
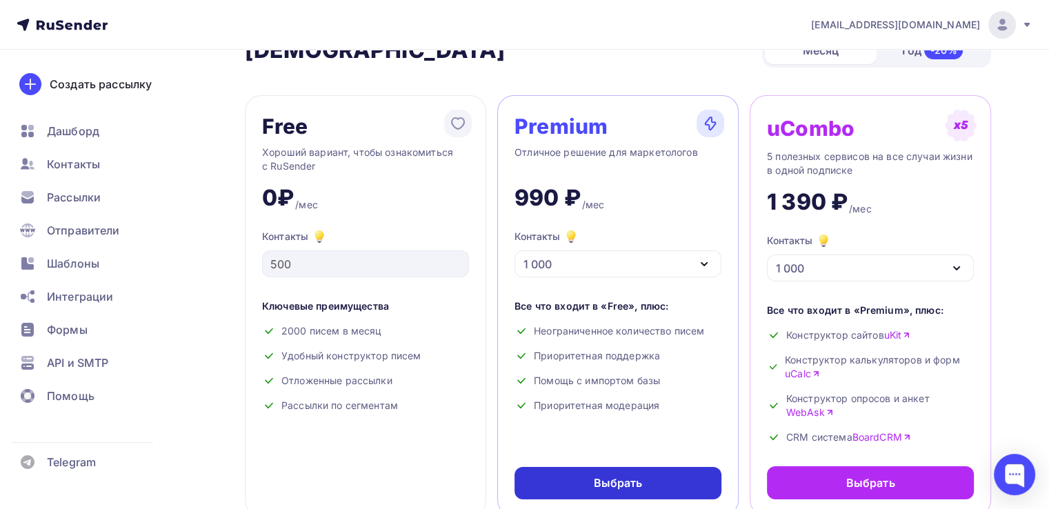
click at [607, 479] on div "Выбрать" at bounding box center [618, 483] width 49 height 16
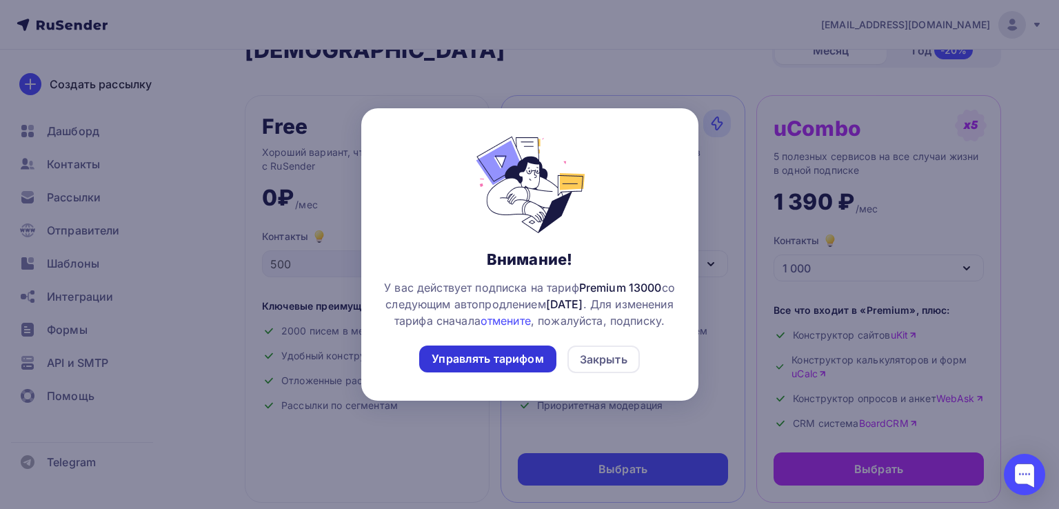
click at [530, 367] on div "Управлять тарифом" at bounding box center [488, 359] width 112 height 16
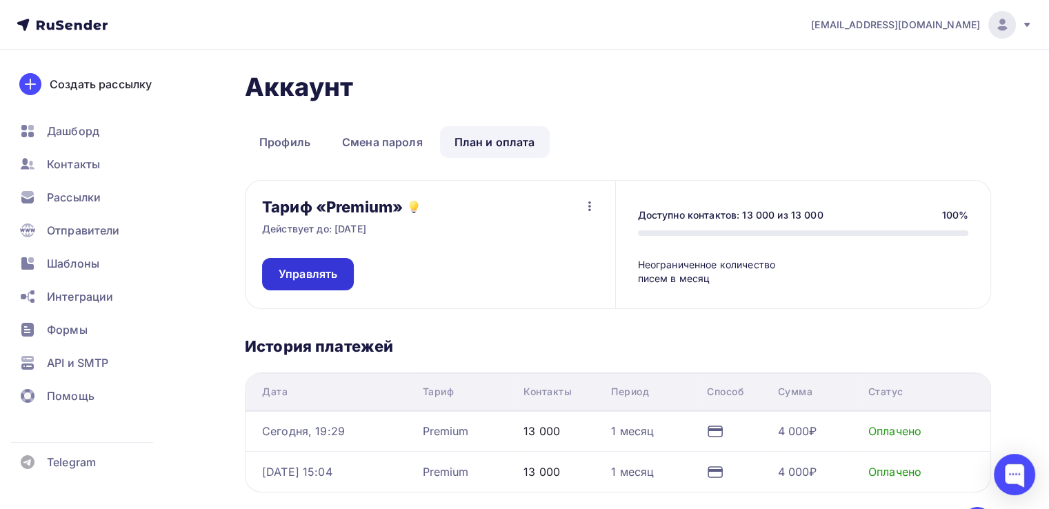
click at [317, 270] on span "Управлять" at bounding box center [308, 274] width 59 height 16
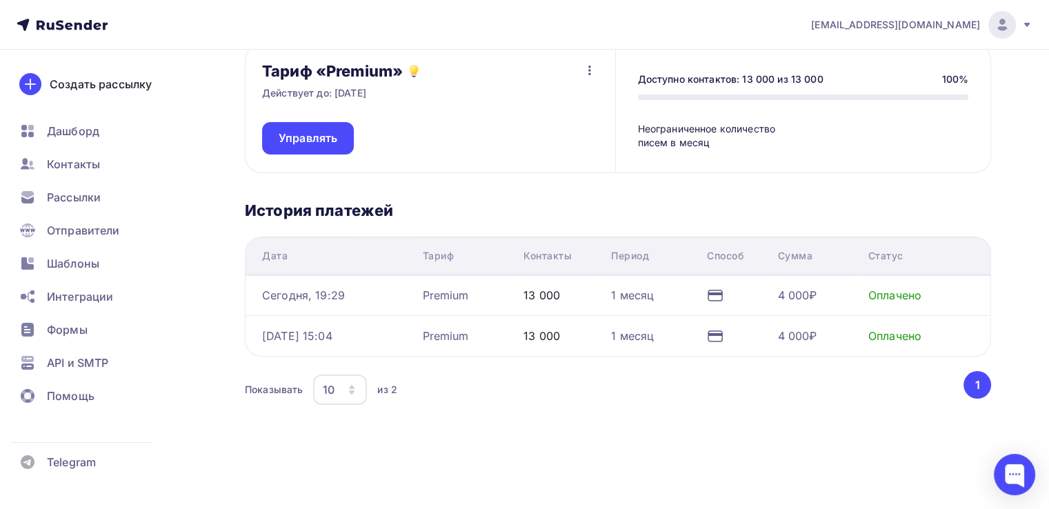
scroll to position [137, 0]
click at [592, 72] on icon "button" at bounding box center [589, 69] width 17 height 17
click at [581, 105] on div "Отписаться" at bounding box center [562, 105] width 65 height 17
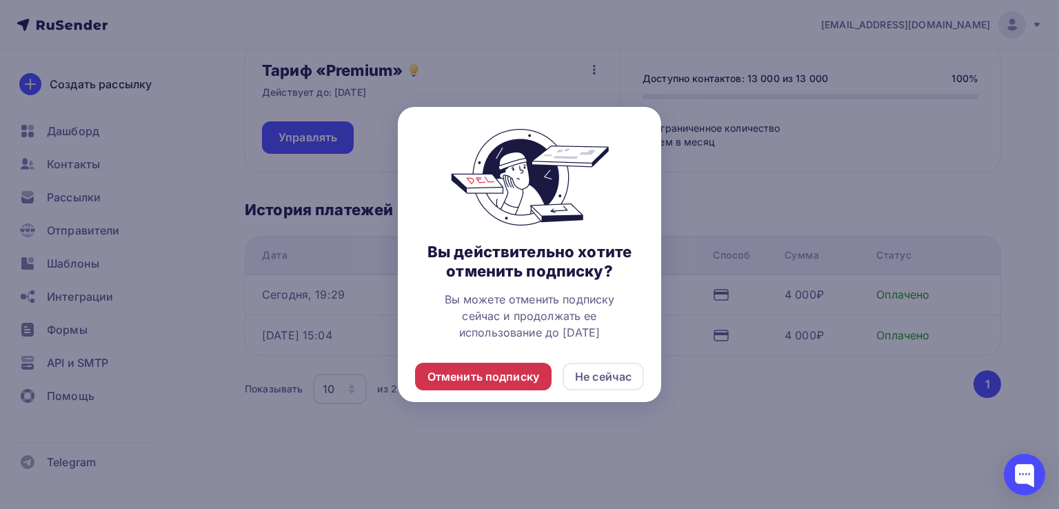
click at [522, 380] on div "Отменить подписку" at bounding box center [483, 376] width 112 height 17
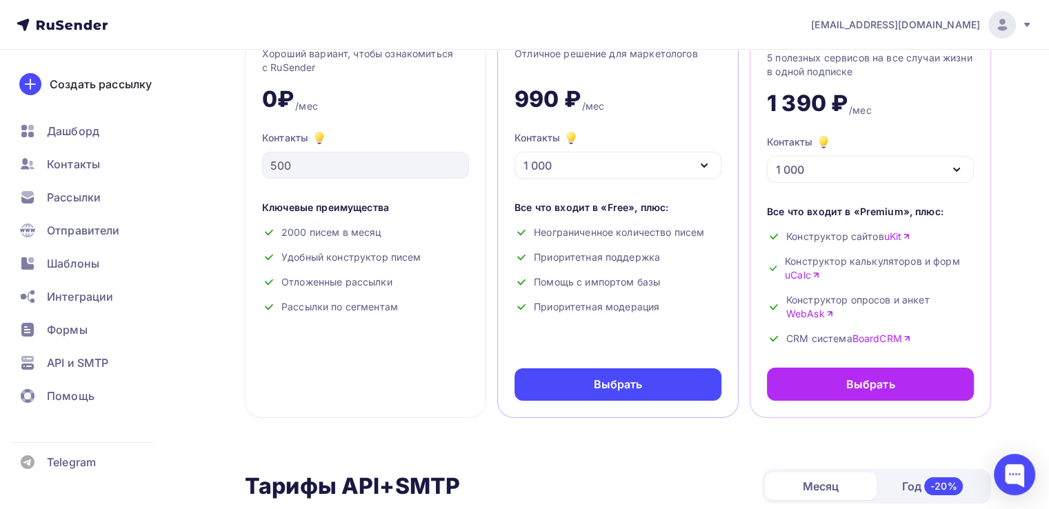
scroll to position [138, 0]
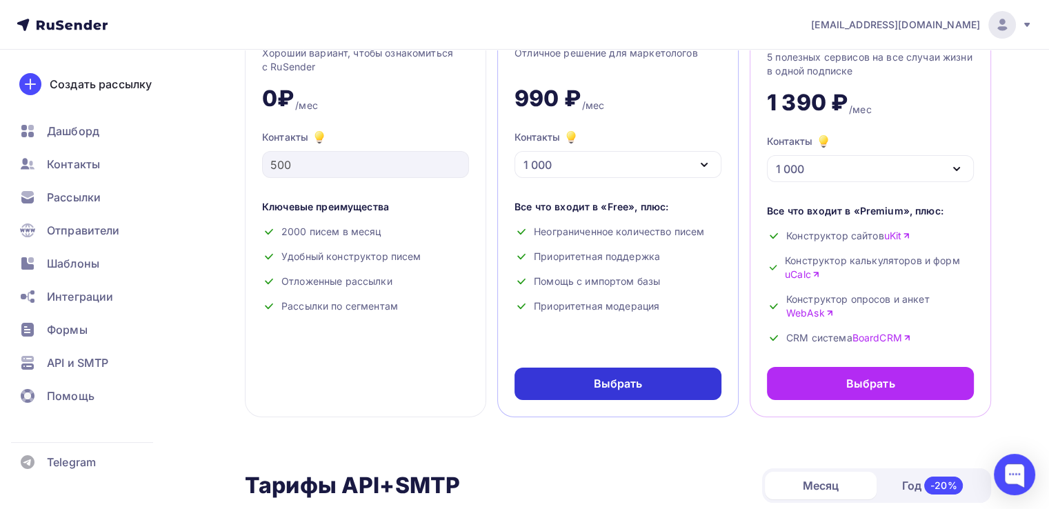
click at [598, 380] on div "Выбрать" at bounding box center [618, 384] width 49 height 16
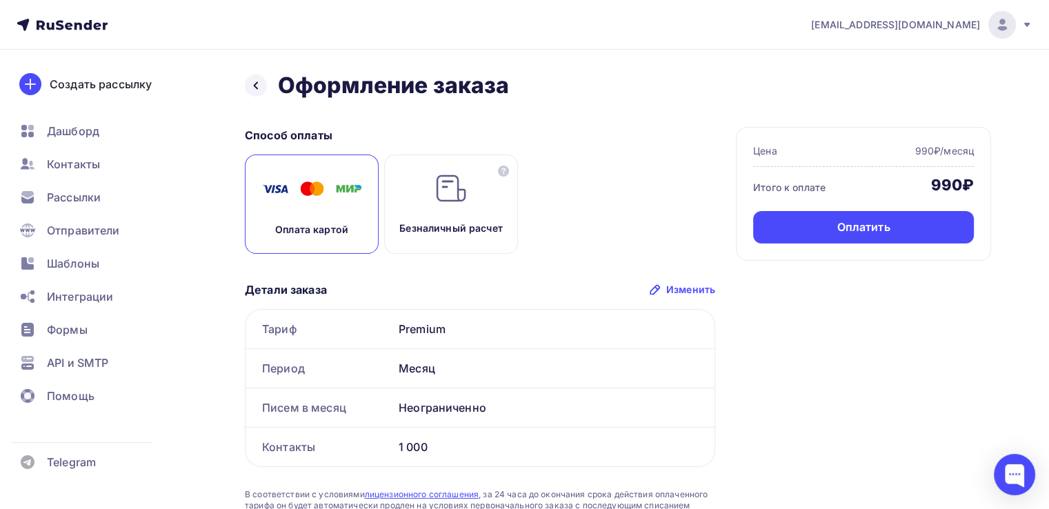
click at [310, 184] on img at bounding box center [311, 189] width 110 height 34
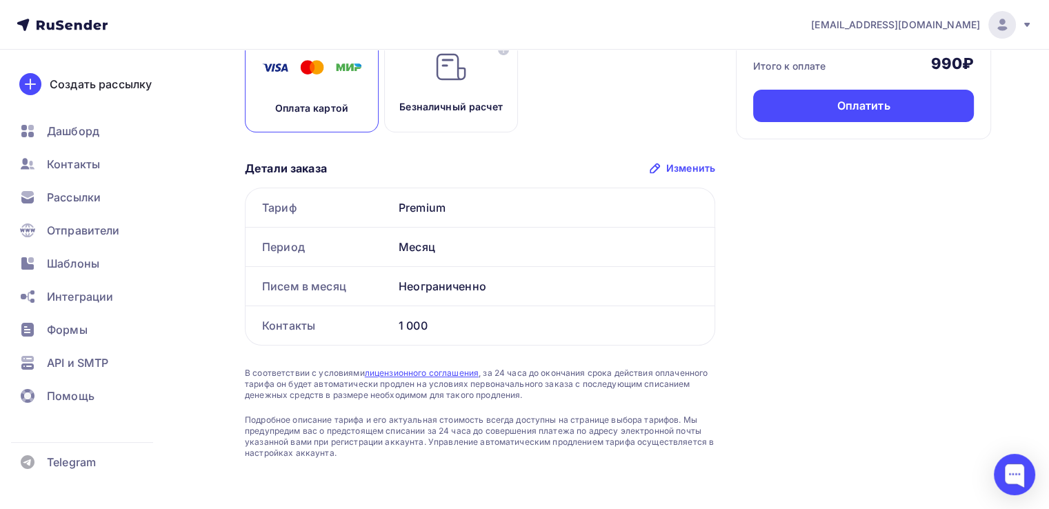
scroll to position [125, 0]
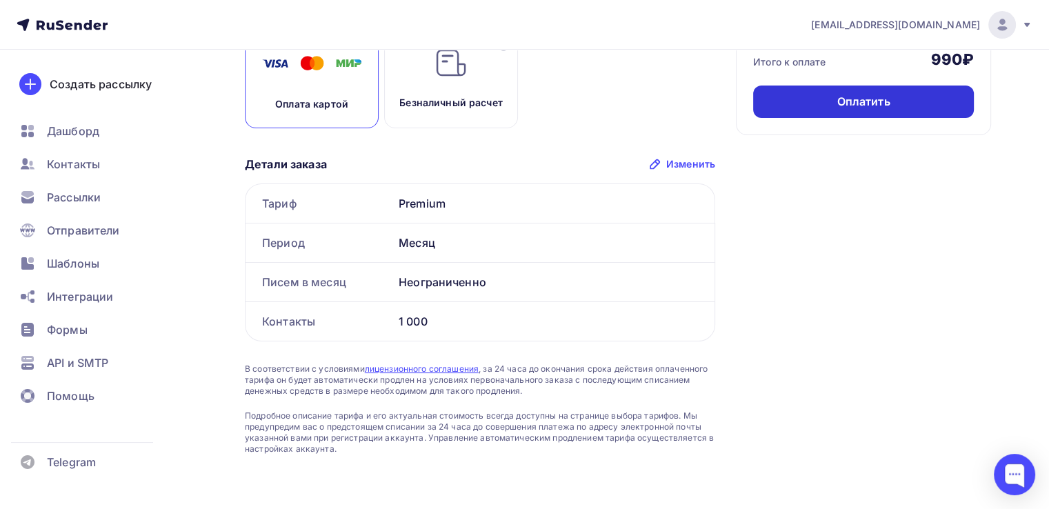
click at [891, 94] on div "Оплатить" at bounding box center [863, 101] width 221 height 32
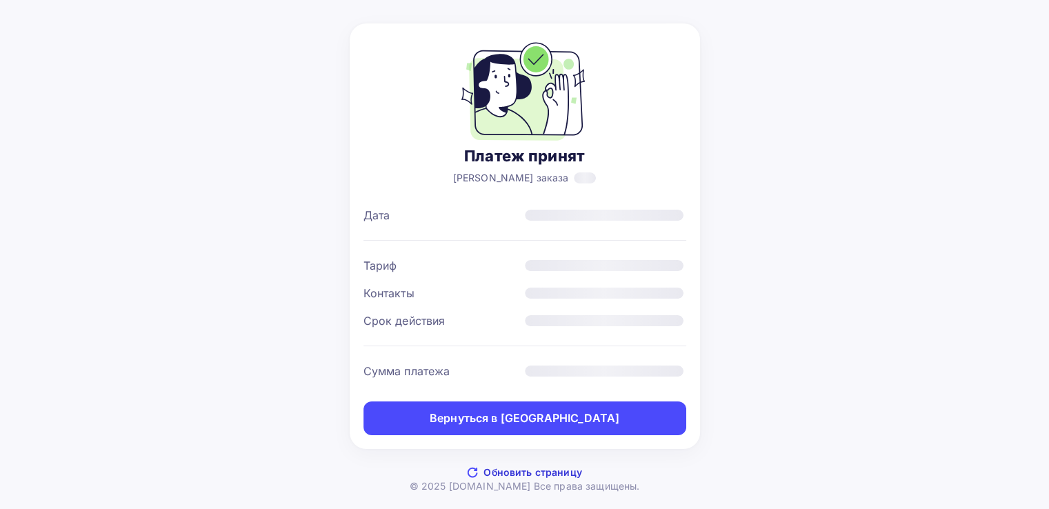
scroll to position [43, 0]
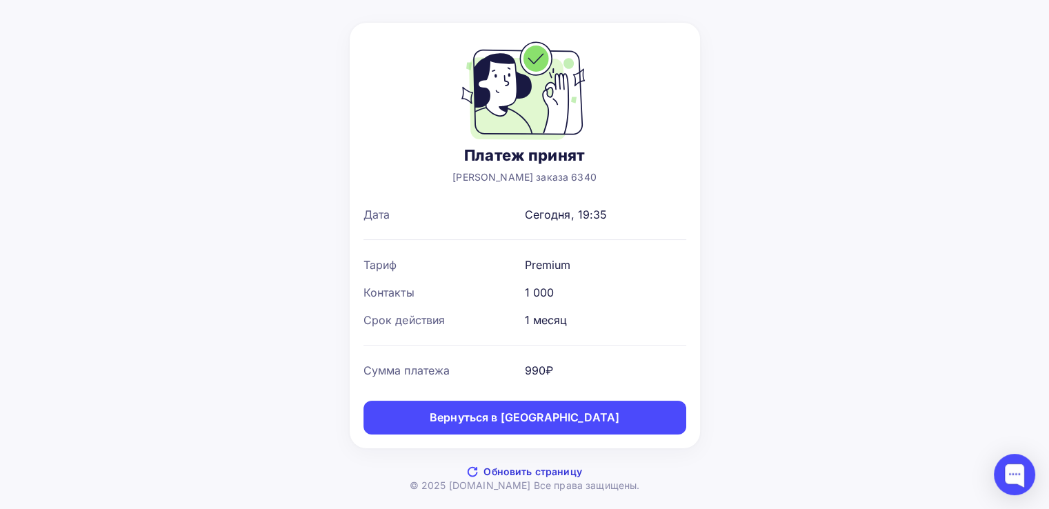
click at [540, 412] on div "Вернуться в [GEOGRAPHIC_DATA]" at bounding box center [525, 418] width 190 height 16
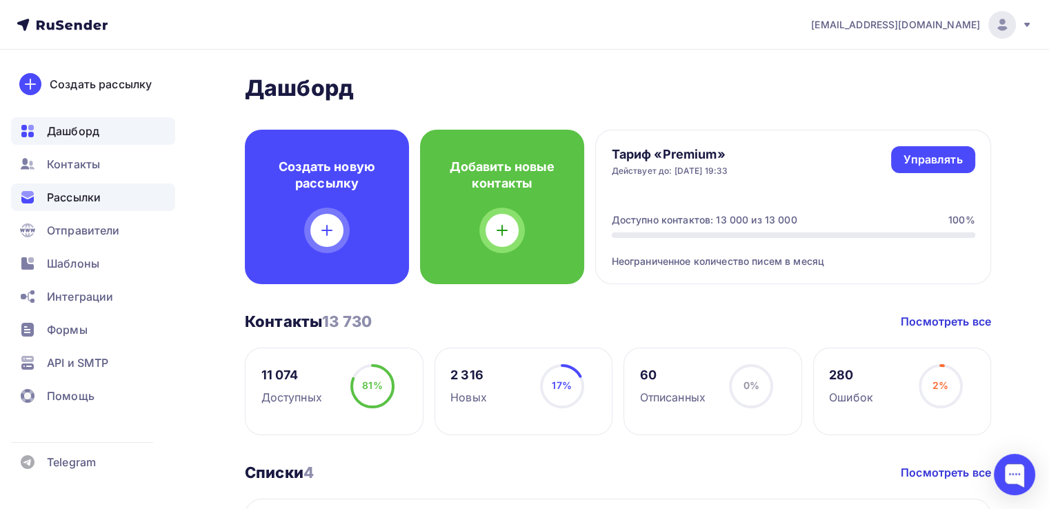
click at [94, 195] on span "Рассылки" at bounding box center [74, 197] width 54 height 17
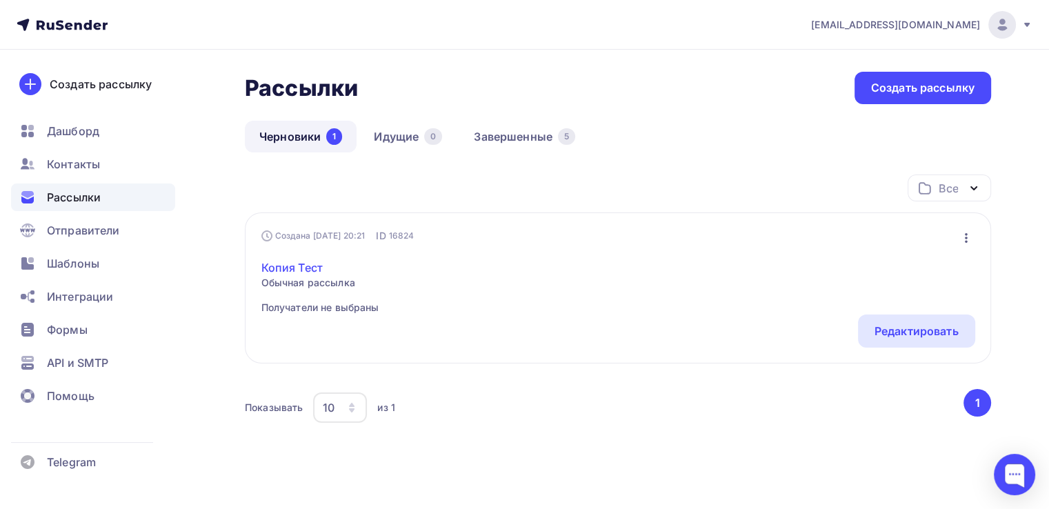
click at [298, 265] on link "Копия Тест" at bounding box center [320, 267] width 118 height 17
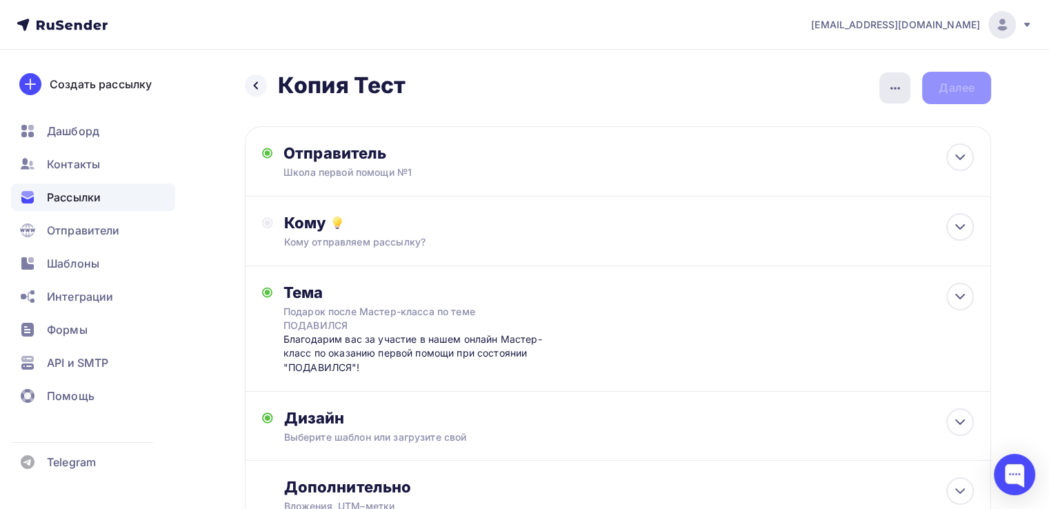
click at [900, 81] on icon "button" at bounding box center [895, 88] width 17 height 17
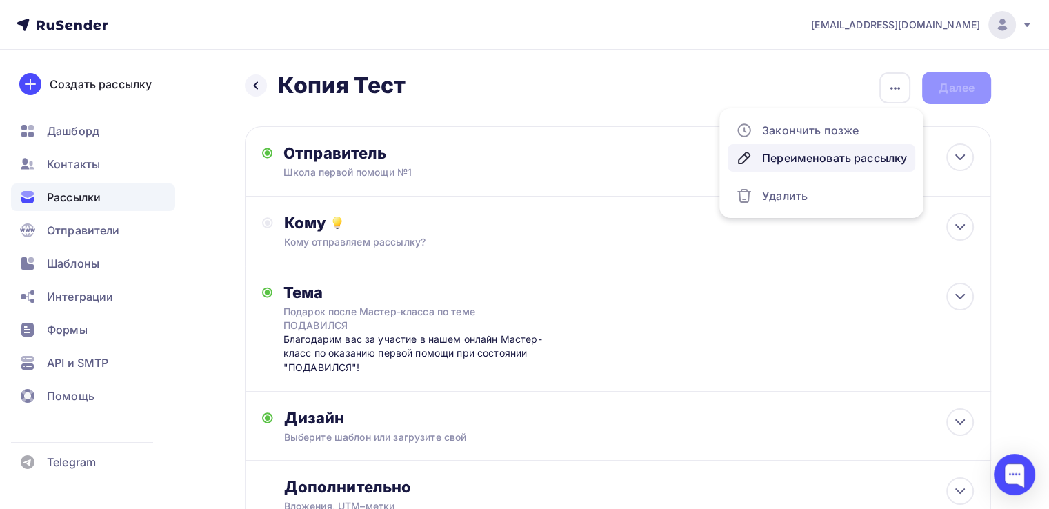
click at [814, 161] on div "Переименовать рассылку" at bounding box center [821, 158] width 171 height 17
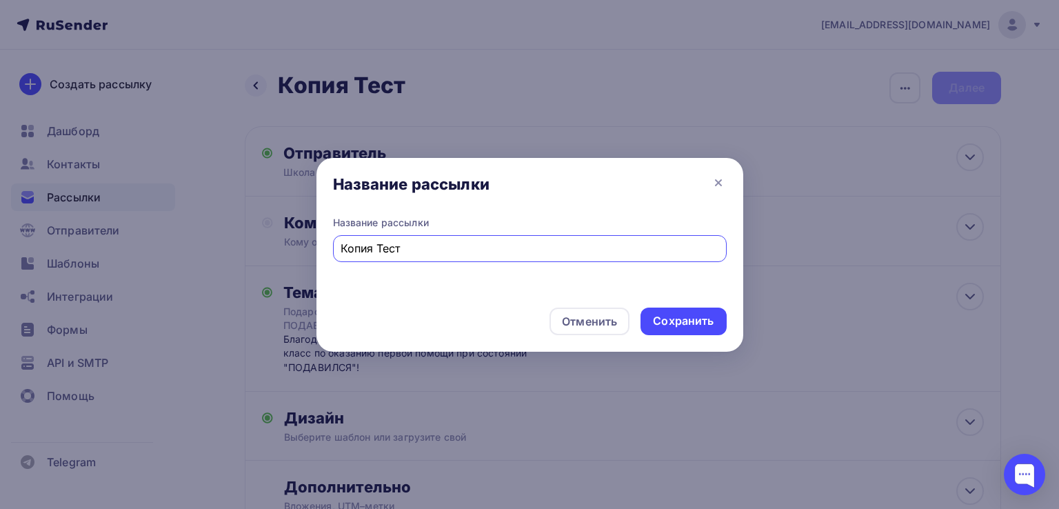
drag, startPoint x: 385, startPoint y: 247, endPoint x: 285, endPoint y: 248, distance: 99.3
click at [285, 248] on div "Название рассылки Название рассылки Копия Тест Отменить Сохранить" at bounding box center [529, 254] width 1059 height 509
type input "МК Самопомощь"
click at [682, 322] on div "Сохранить" at bounding box center [683, 321] width 61 height 16
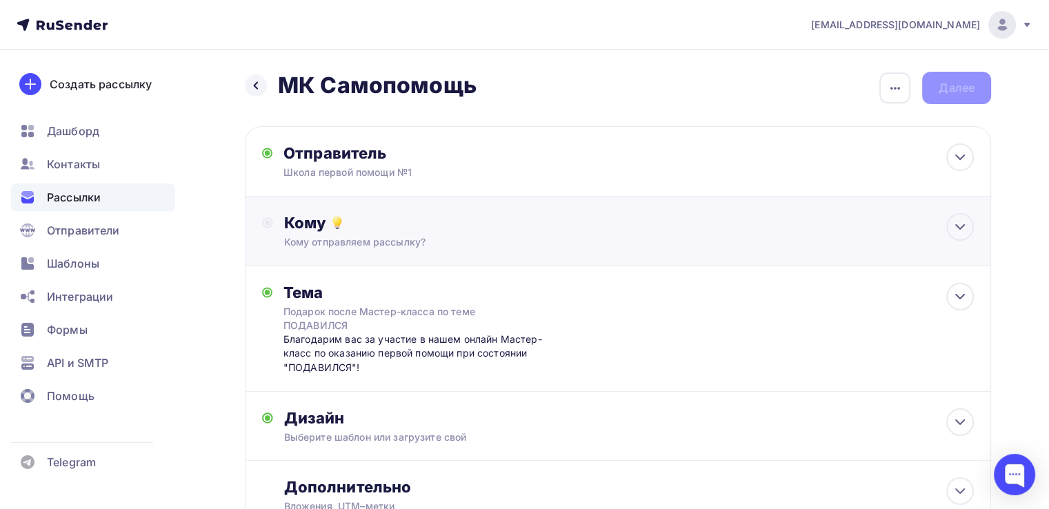
click at [579, 229] on div "Кому" at bounding box center [629, 222] width 690 height 19
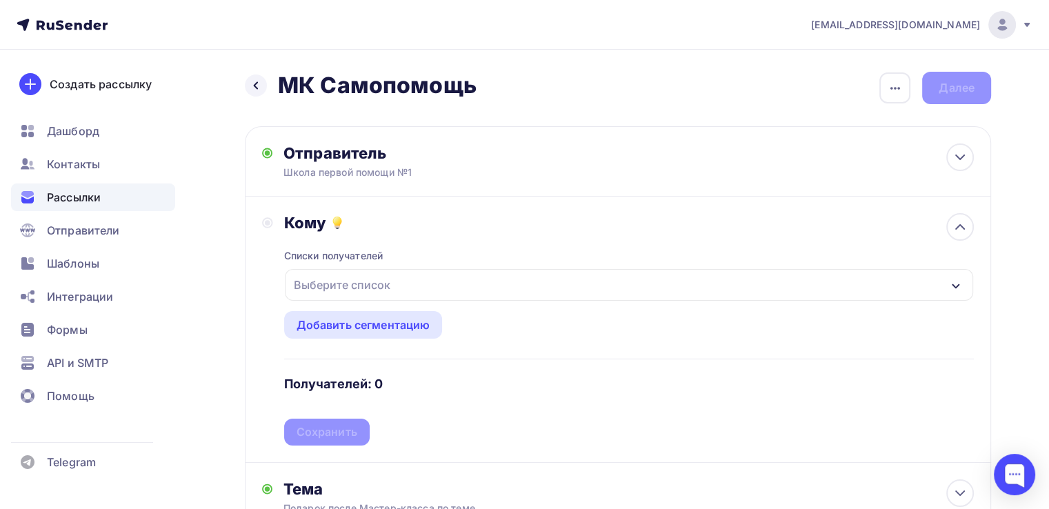
click at [556, 281] on div "Выберите список" at bounding box center [629, 285] width 688 height 32
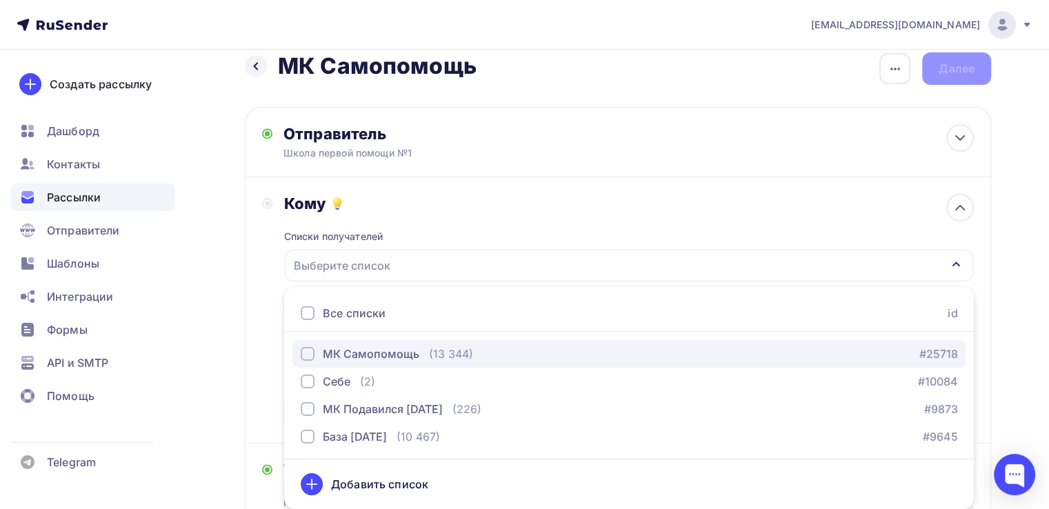
click at [434, 350] on div "(13 344)" at bounding box center [451, 353] width 44 height 17
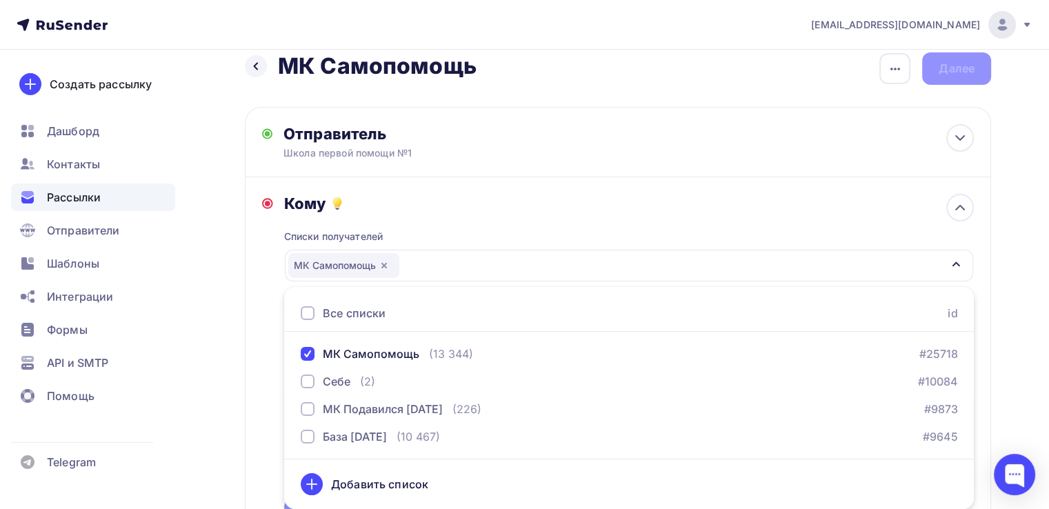
click at [252, 369] on div "Кому Списки получателей МК Самопомощь Все списки id МК Самопомощь (13 344) #257…" at bounding box center [618, 359] width 746 height 365
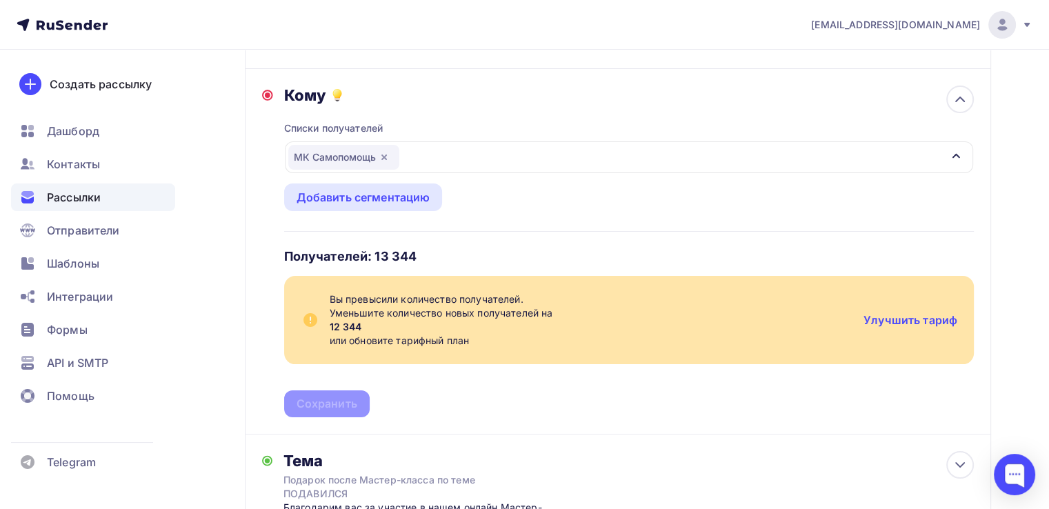
scroll to position [157, 0]
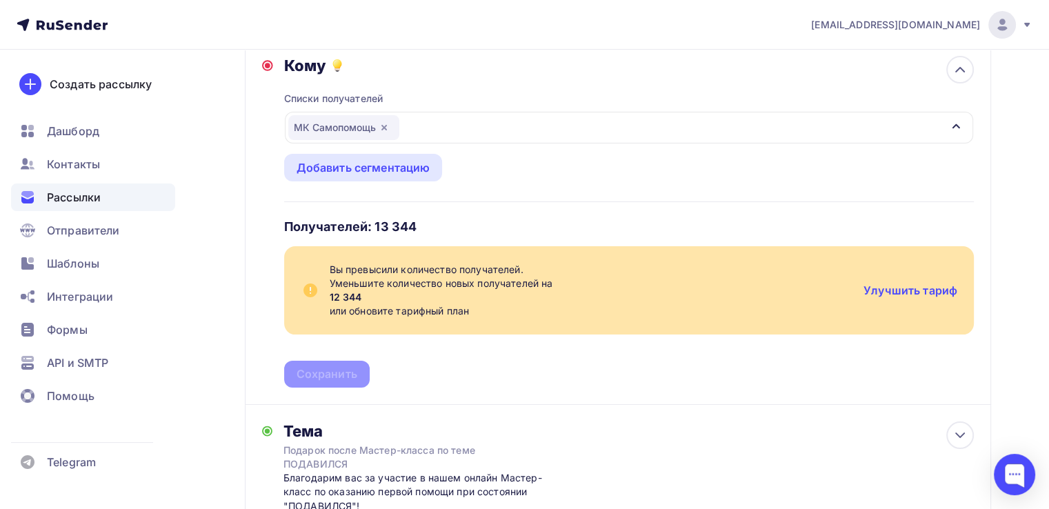
click at [894, 359] on div "Списки получателей МК Самопомощь Все списки id МК Самопомощь (13 344) #25718 [G…" at bounding box center [629, 231] width 690 height 312
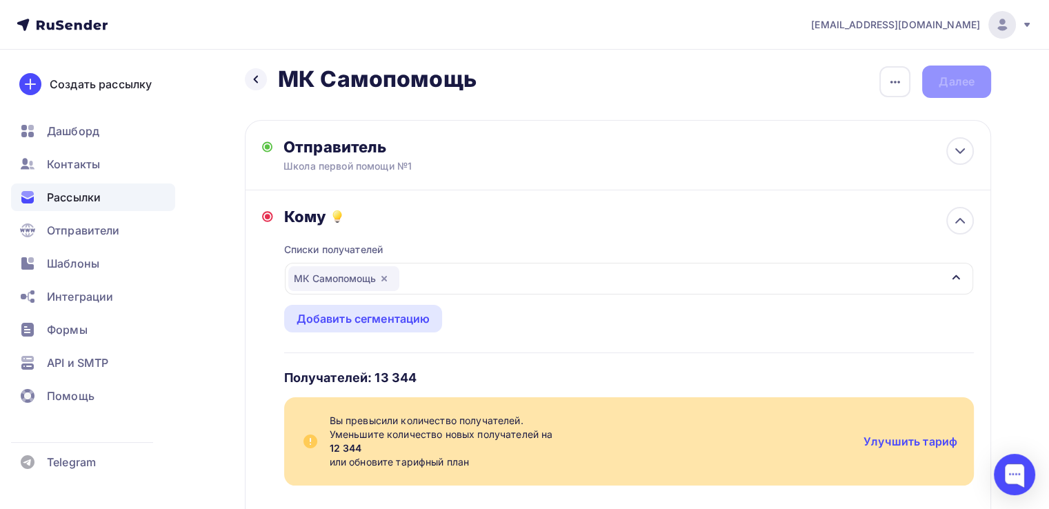
scroll to position [0, 0]
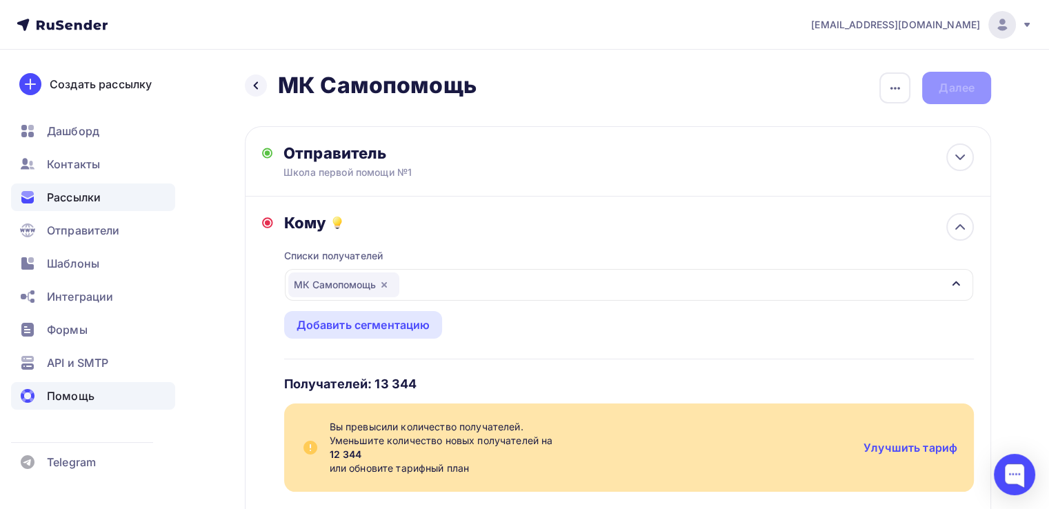
click at [74, 401] on span "Помощь" at bounding box center [71, 396] width 48 height 17
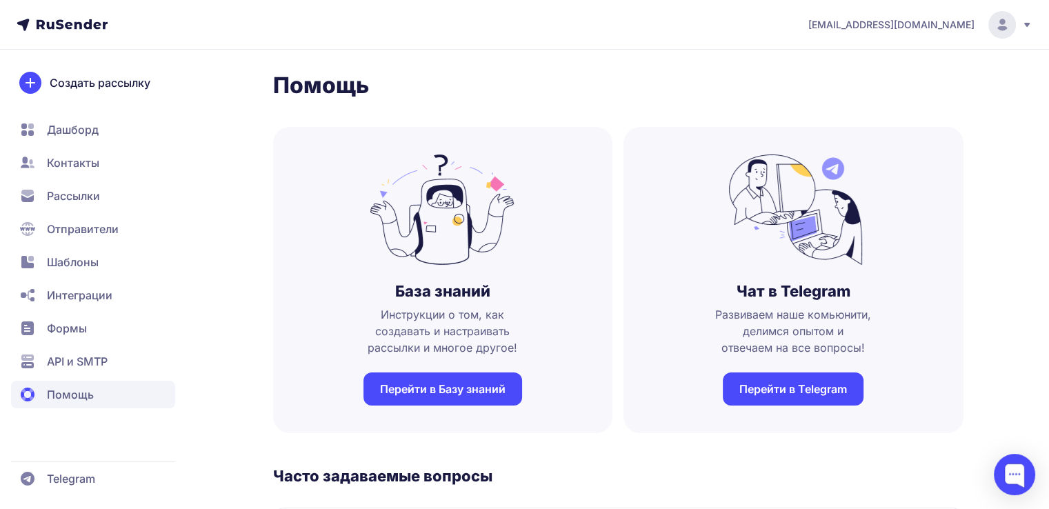
click at [77, 123] on span "Дашборд" at bounding box center [73, 129] width 52 height 17
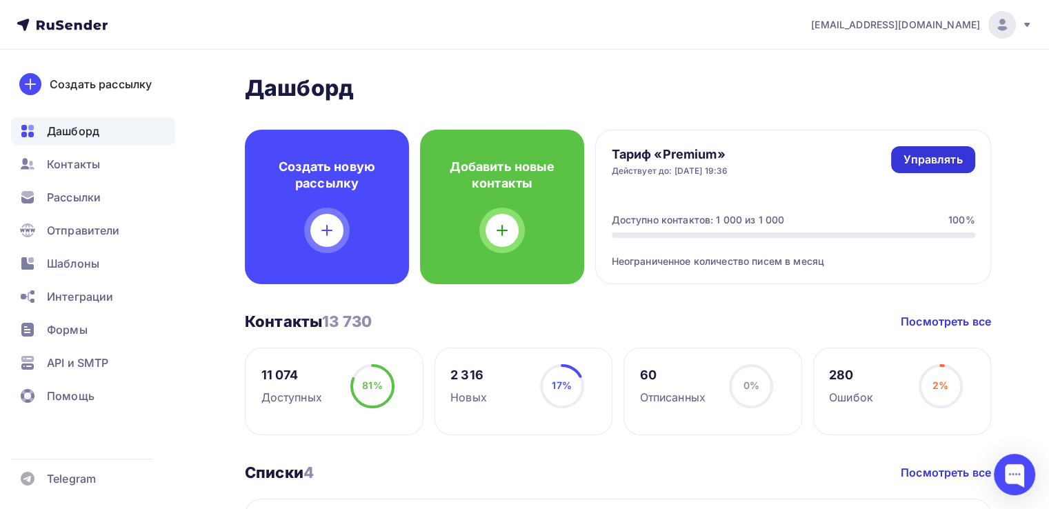
click at [940, 160] on div "Управлять" at bounding box center [932, 160] width 59 height 16
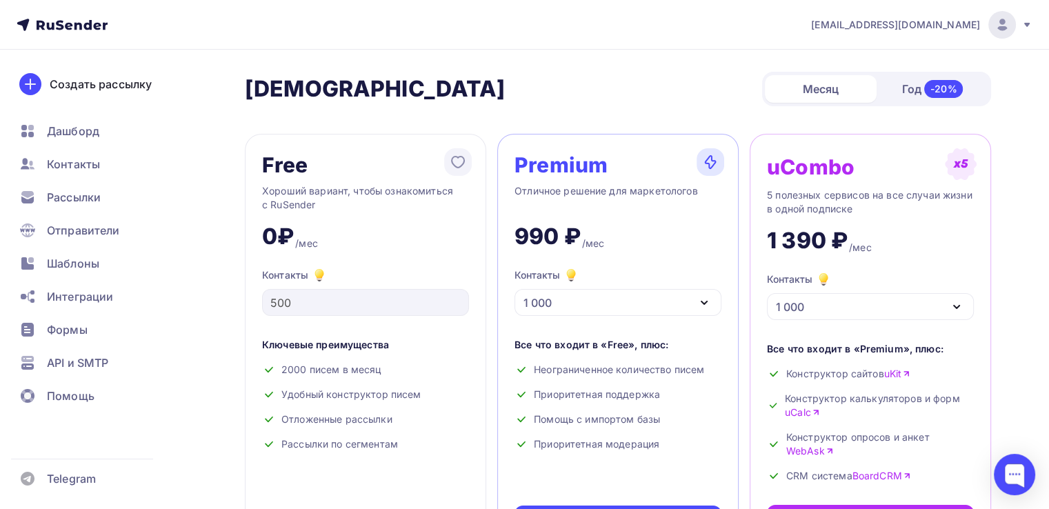
click at [614, 41] on nav "[EMAIL_ADDRESS][DOMAIN_NAME] Аккаунт Тарифы Выйти Создать рассылку [GEOGRAPHIC_…" at bounding box center [524, 25] width 1049 height 50
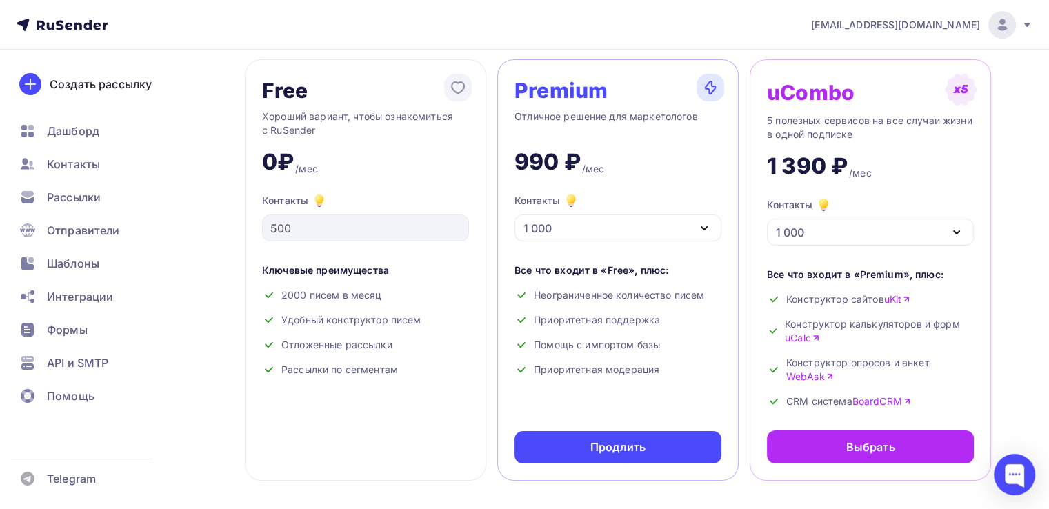
scroll to position [138, 0]
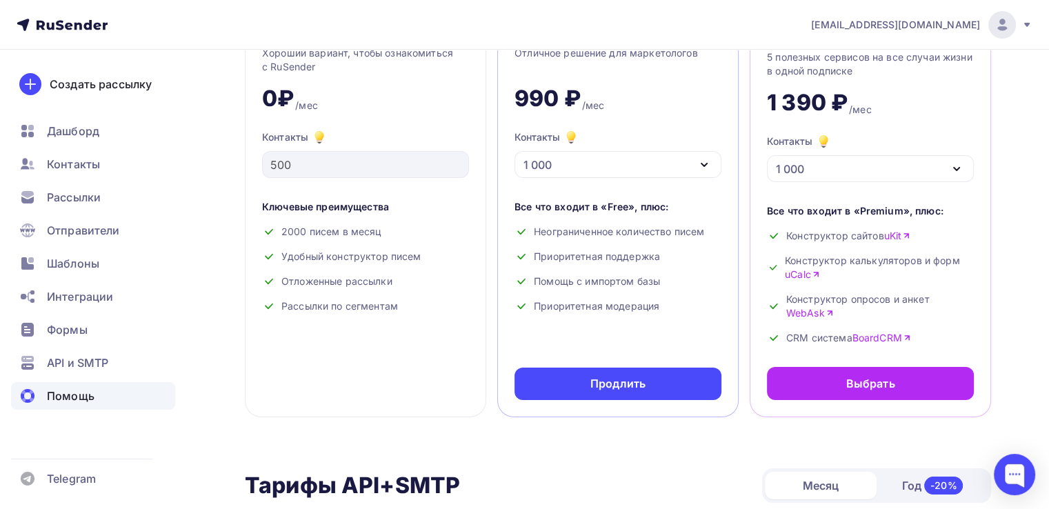
click at [78, 395] on span "Помощь" at bounding box center [71, 396] width 48 height 17
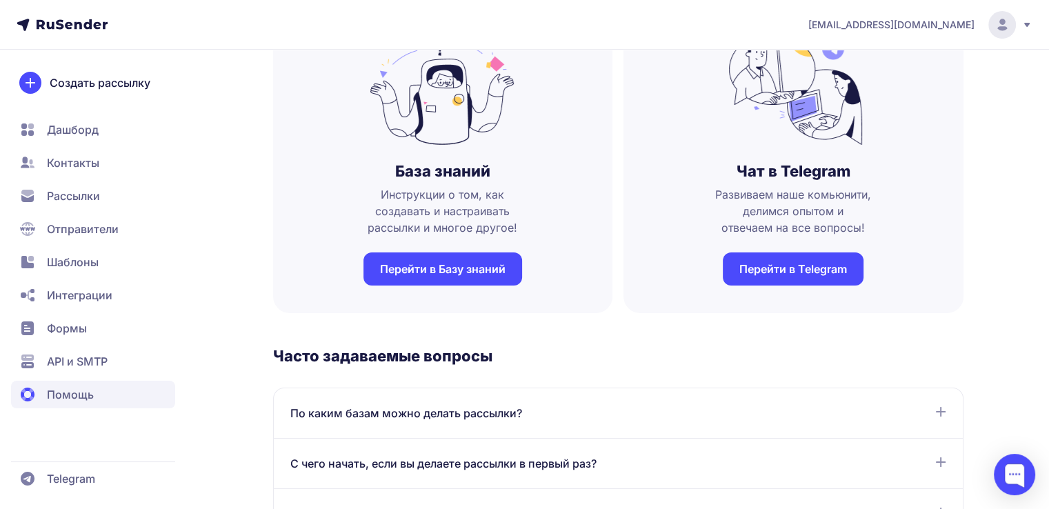
scroll to position [138, 0]
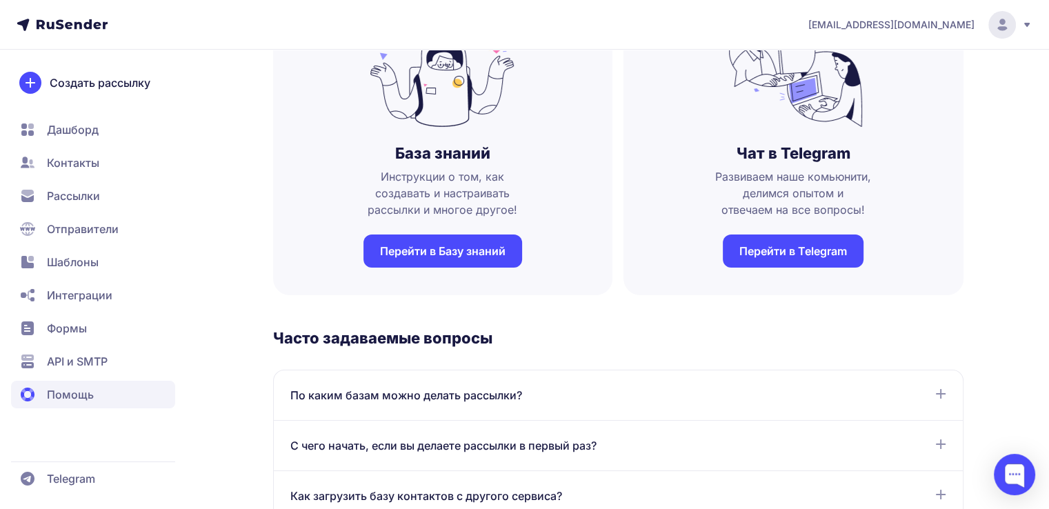
click at [838, 254] on link "Перейти в Telegram" at bounding box center [793, 250] width 141 height 33
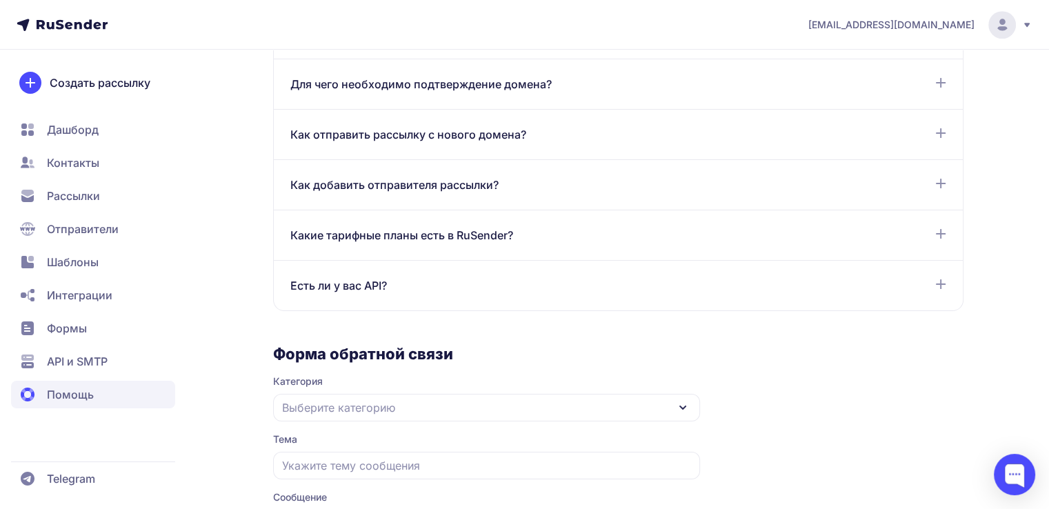
scroll to position [758, 0]
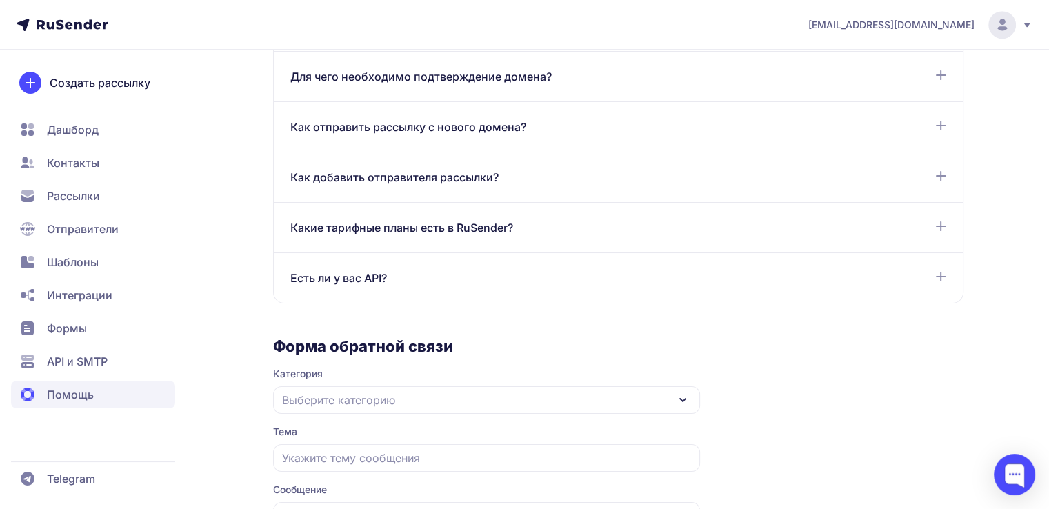
click at [379, 222] on span "Какие тарифные планы есть в RuSender?" at bounding box center [401, 227] width 223 height 17
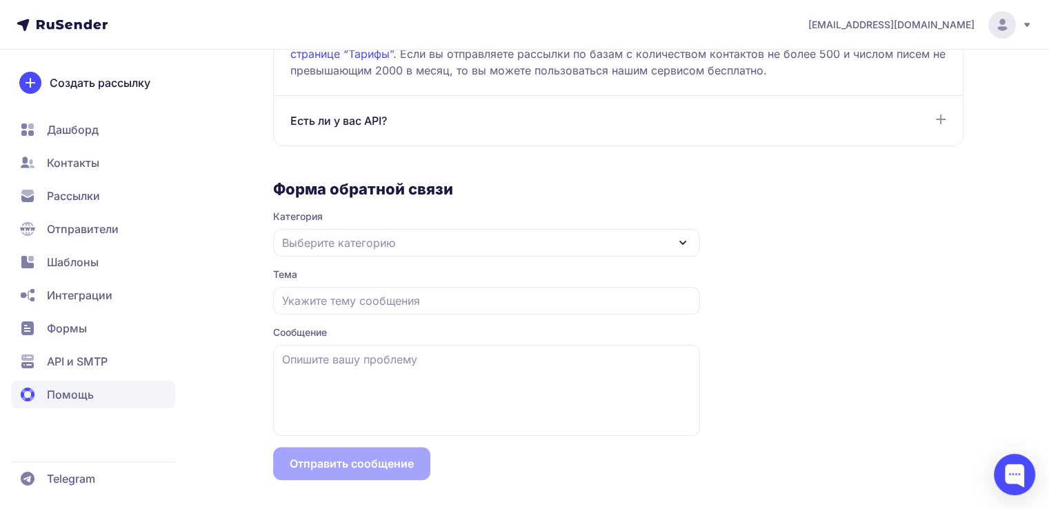
scroll to position [1001, 0]
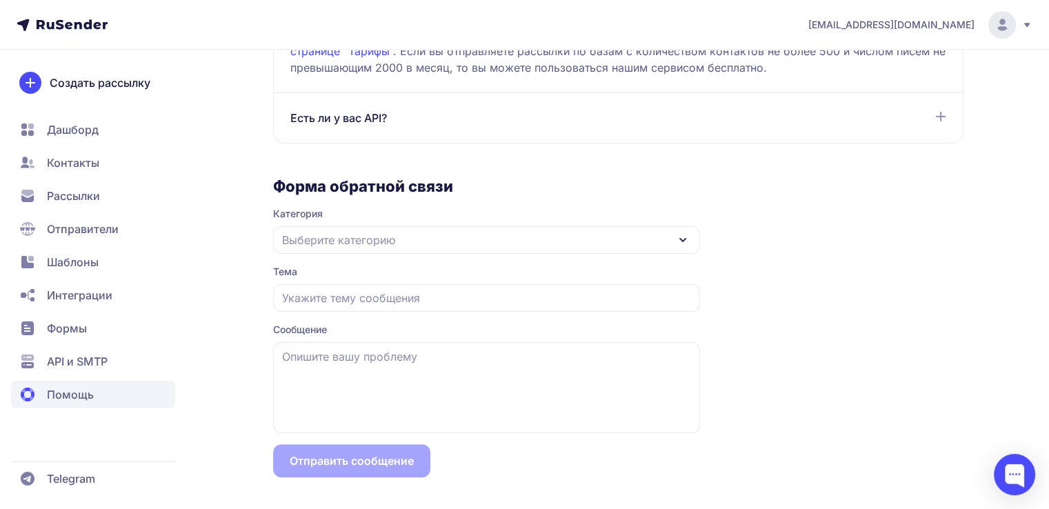
click at [388, 238] on span "Выберите категорию" at bounding box center [338, 240] width 113 height 17
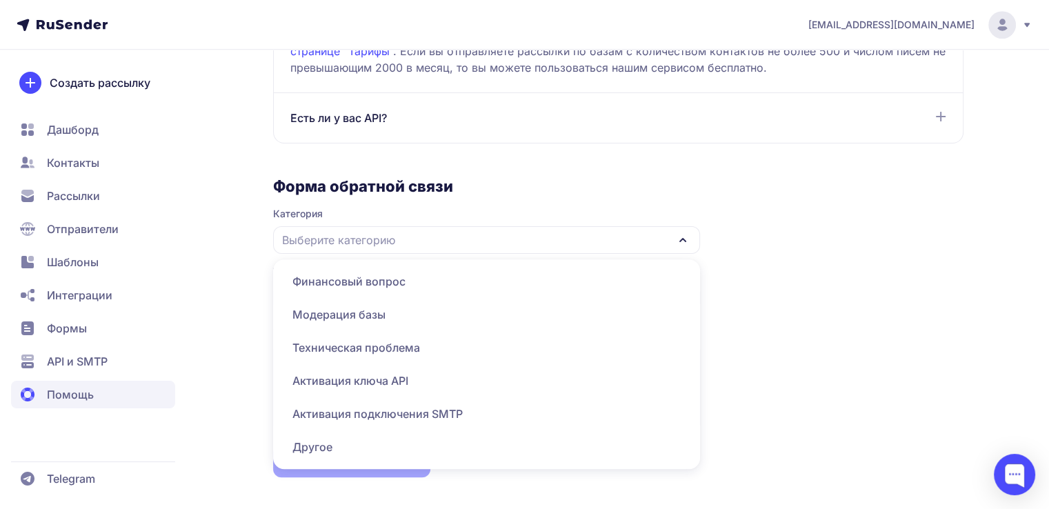
click at [386, 298] on span "Финансовый вопрос" at bounding box center [486, 314] width 410 height 33
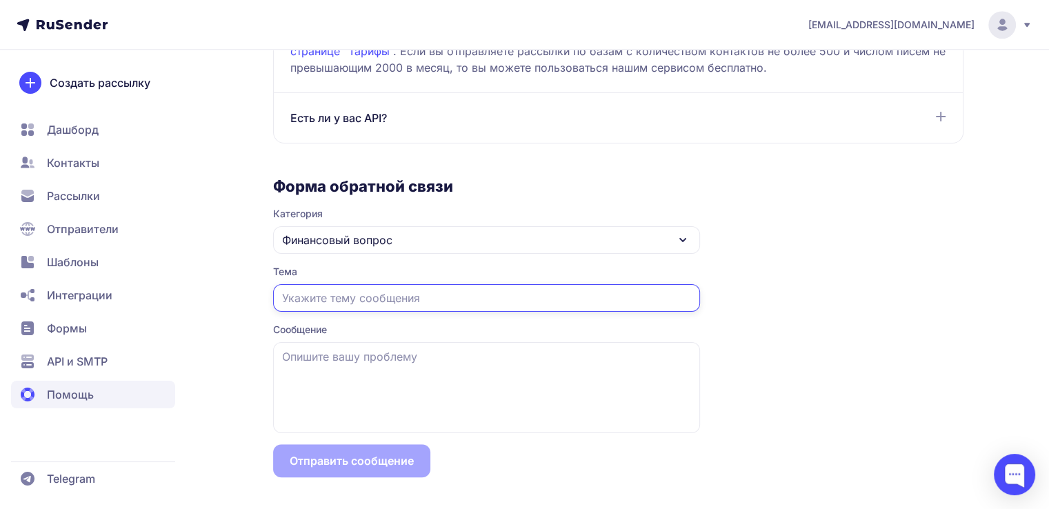
click at [387, 299] on input "text" at bounding box center [486, 298] width 427 height 28
type input "Оплата тарифа"
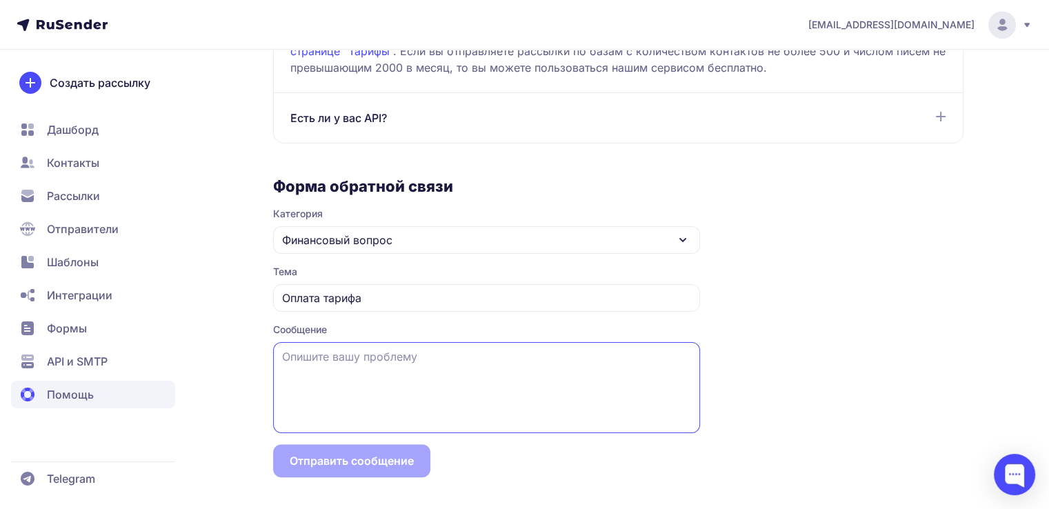
click at [367, 361] on textarea at bounding box center [486, 387] width 427 height 91
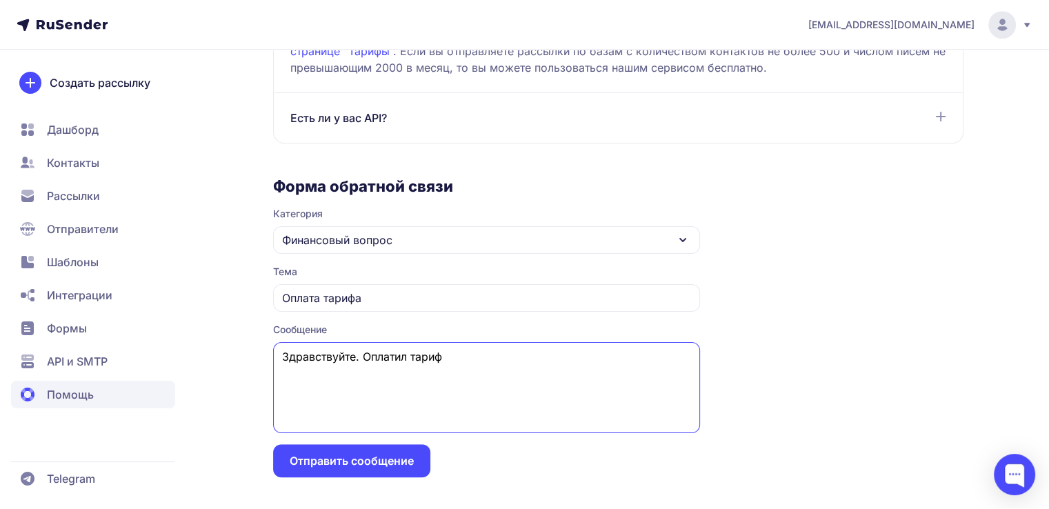
click at [450, 357] on textarea "Здравствуйте. Оплатил тариф" at bounding box center [486, 387] width 427 height 91
paste textarea "Premium"
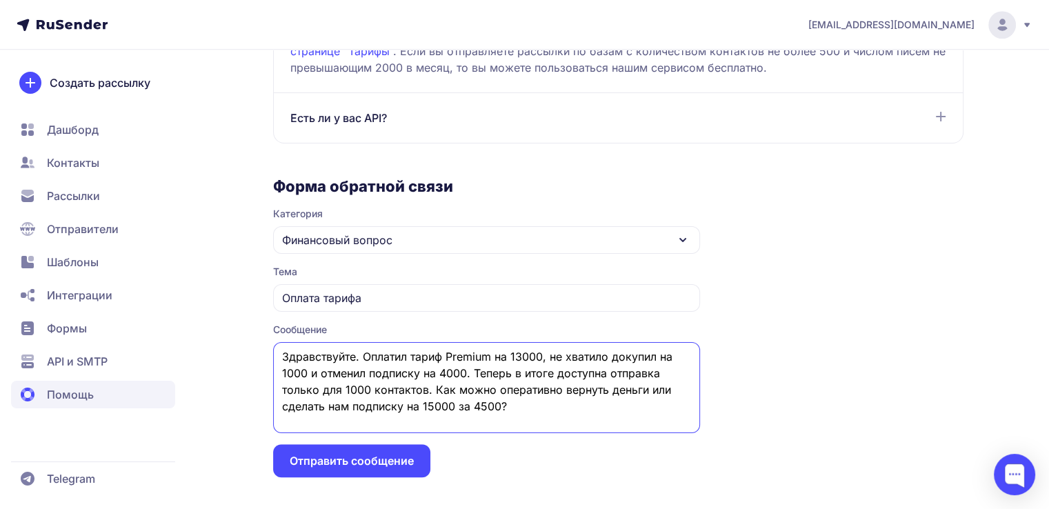
type textarea "Здравствуйте. Оплатил тариф Premium на 13000, не хватило докупил на 1000 и отме…"
click at [314, 457] on button "Отправить сообщение" at bounding box center [351, 460] width 157 height 33
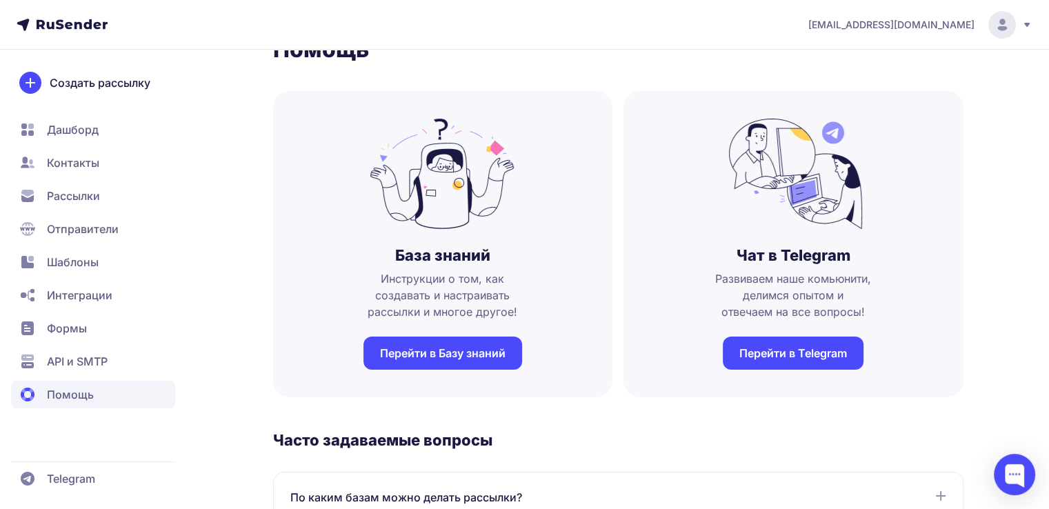
scroll to position [36, 0]
click at [96, 123] on span "Дашборд" at bounding box center [73, 129] width 52 height 17
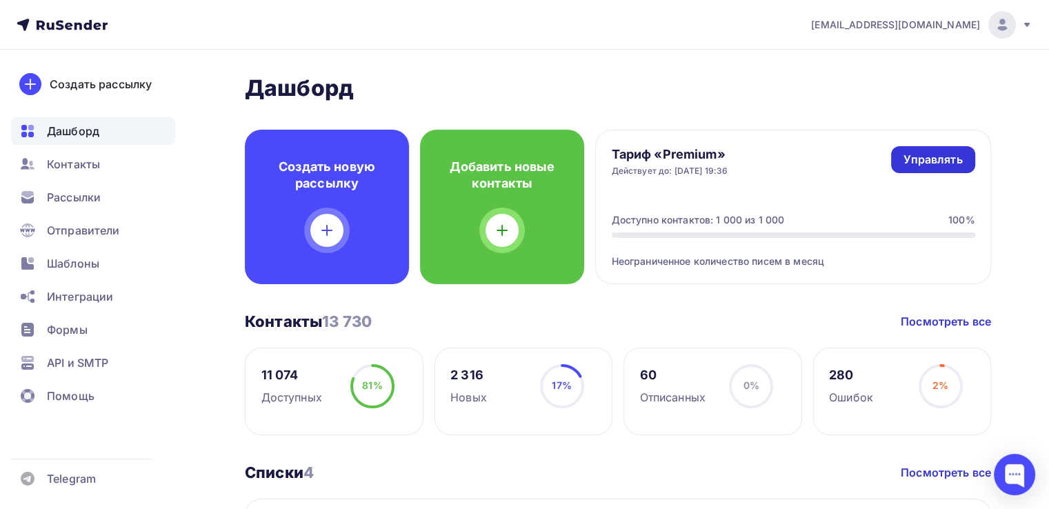
click at [951, 158] on div "Управлять" at bounding box center [932, 160] width 59 height 16
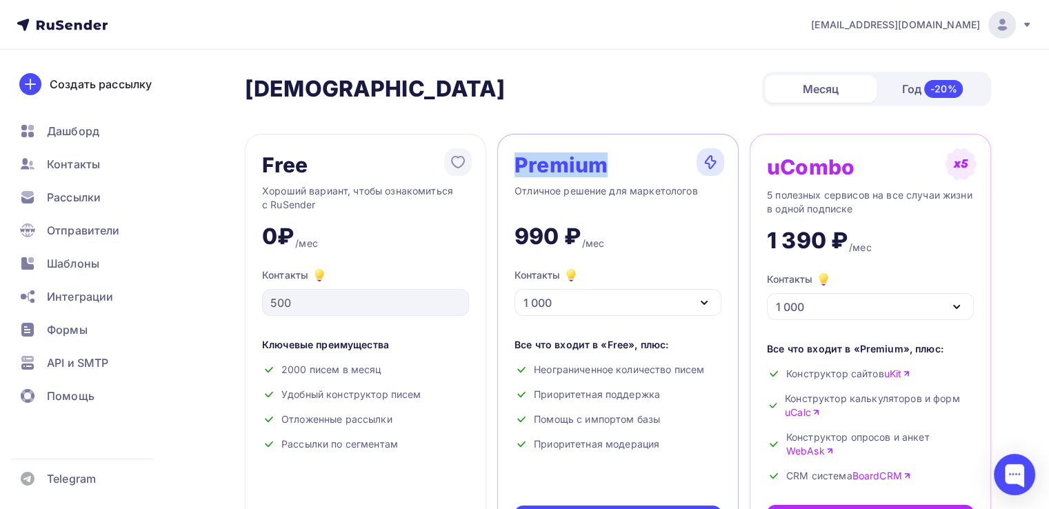
drag, startPoint x: 618, startPoint y: 161, endPoint x: 514, endPoint y: 168, distance: 104.3
click at [514, 168] on div "Premium" at bounding box center [617, 165] width 207 height 28
copy div "Premium"
click at [710, 301] on div "1 000" at bounding box center [617, 302] width 207 height 27
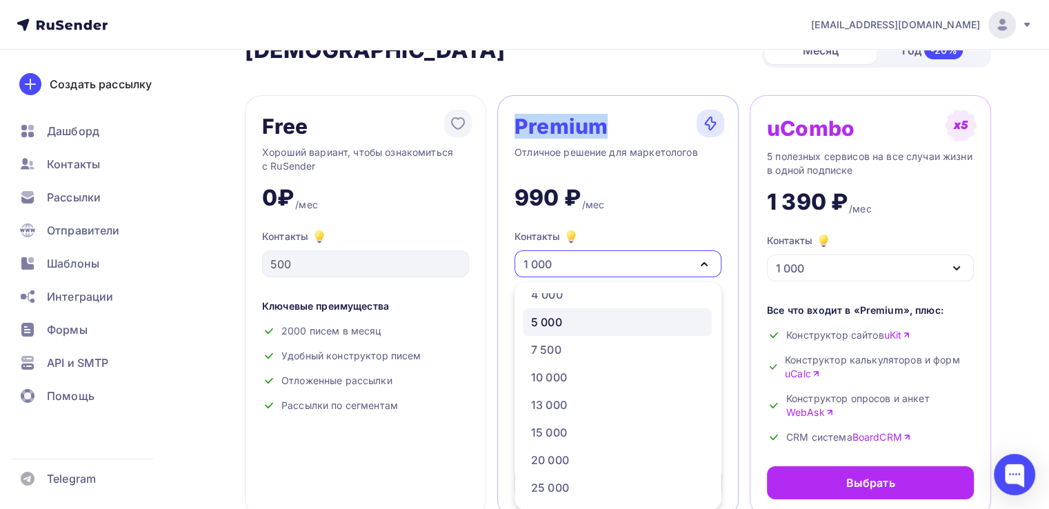
scroll to position [207, 0]
click at [602, 316] on div "15 000" at bounding box center [617, 320] width 172 height 17
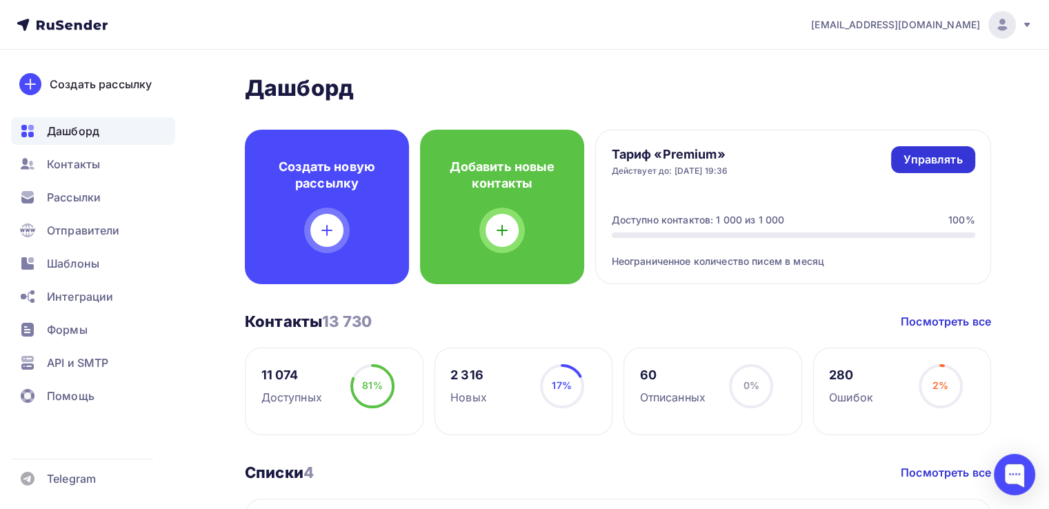
click at [949, 149] on link "Управлять" at bounding box center [932, 159] width 83 height 27
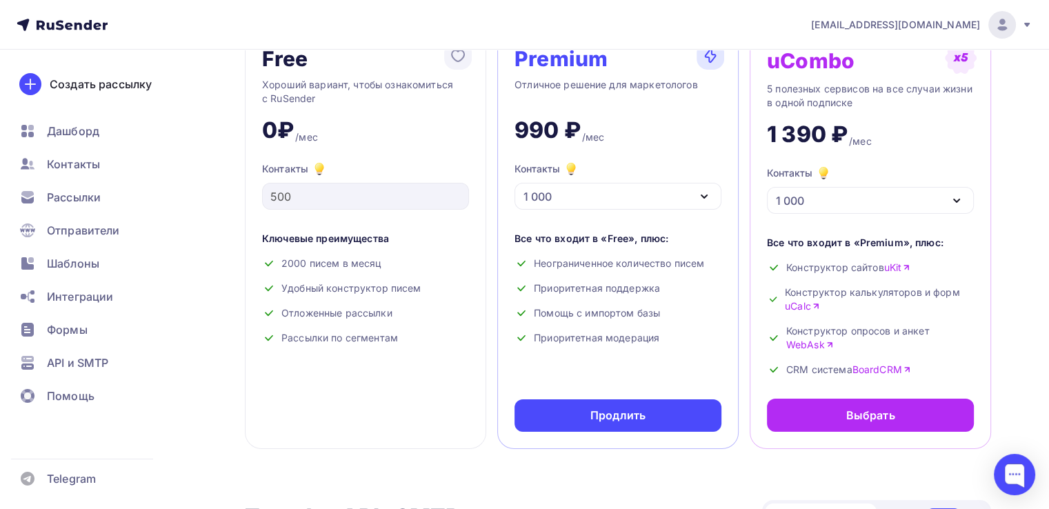
scroll to position [138, 0]
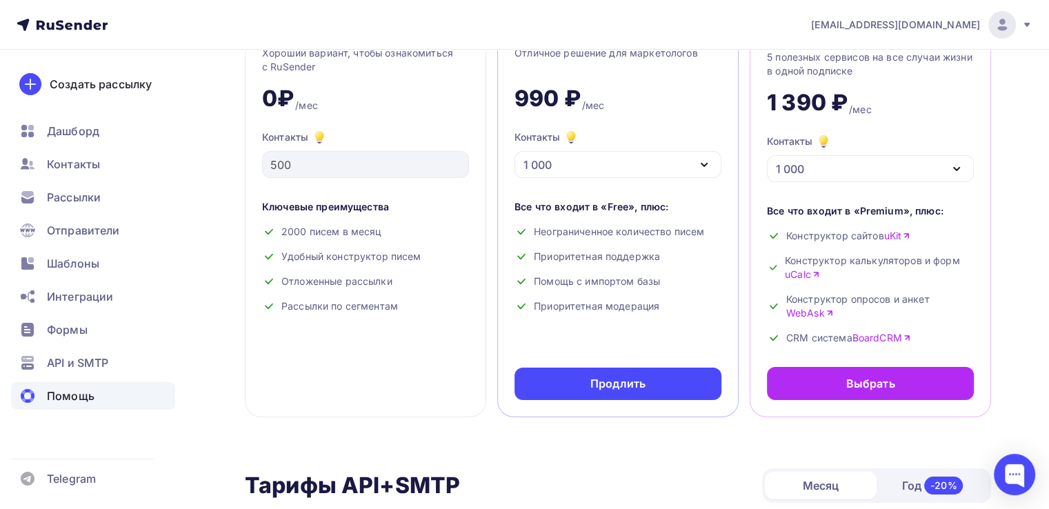
click at [63, 400] on span "Помощь" at bounding box center [71, 396] width 48 height 17
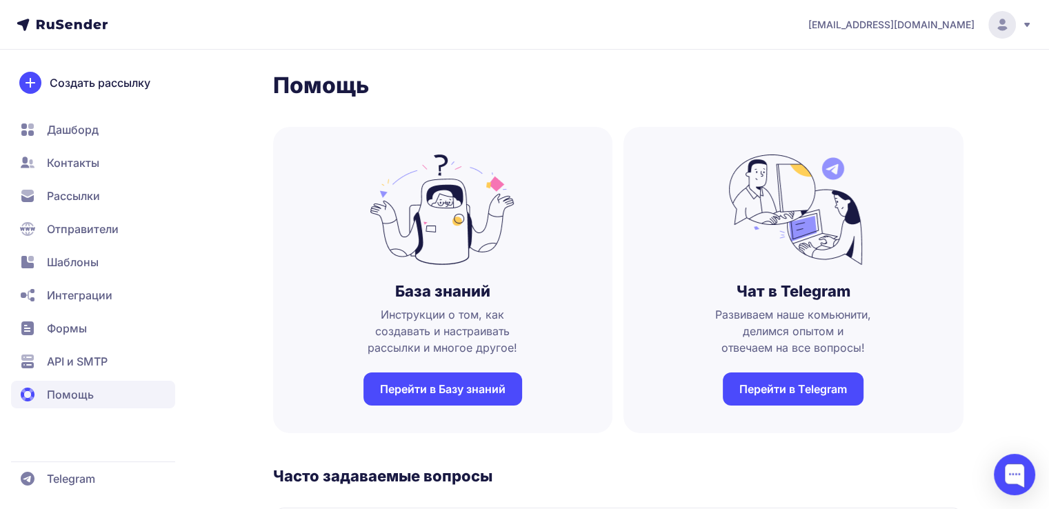
click at [1026, 22] on icon at bounding box center [1026, 24] width 11 height 11
click at [951, 61] on link "Аккаунт" at bounding box center [908, 68] width 232 height 28
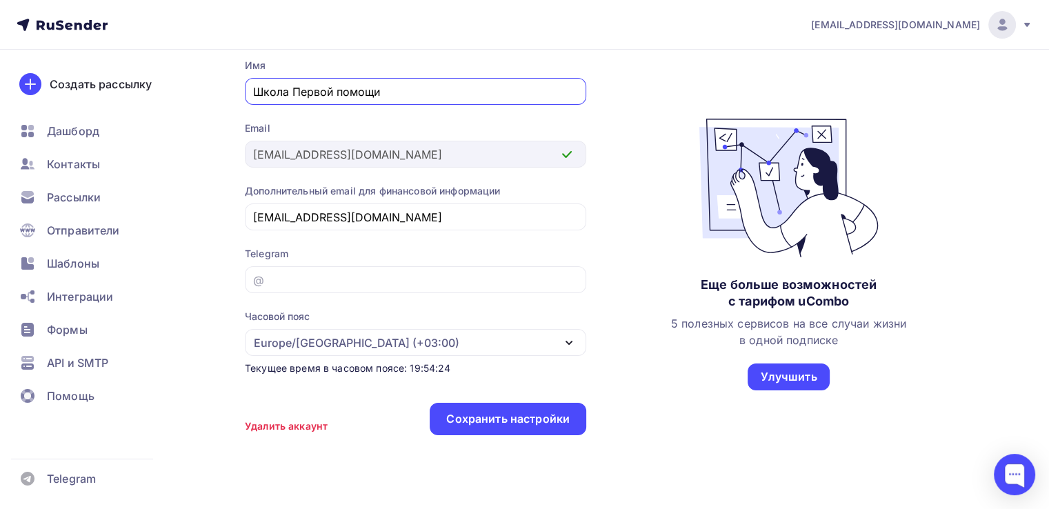
scroll to position [138, 0]
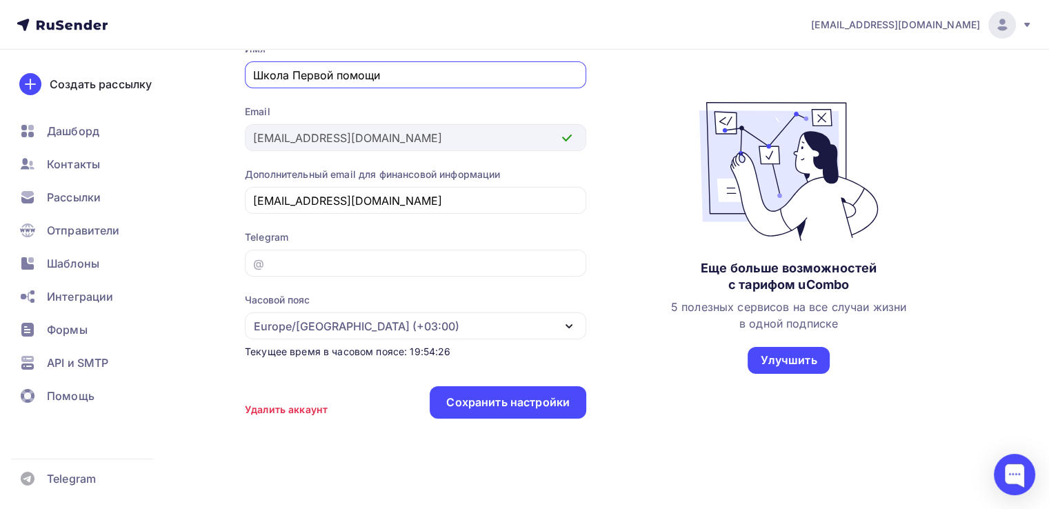
click at [1023, 28] on icon at bounding box center [1026, 24] width 11 height 11
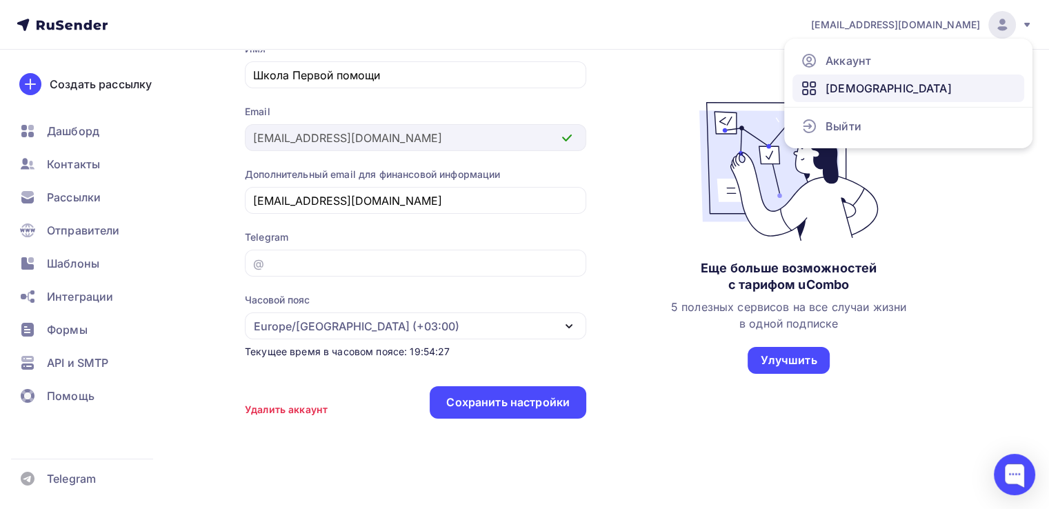
click at [874, 88] on link "[DEMOGRAPHIC_DATA]" at bounding box center [908, 88] width 232 height 28
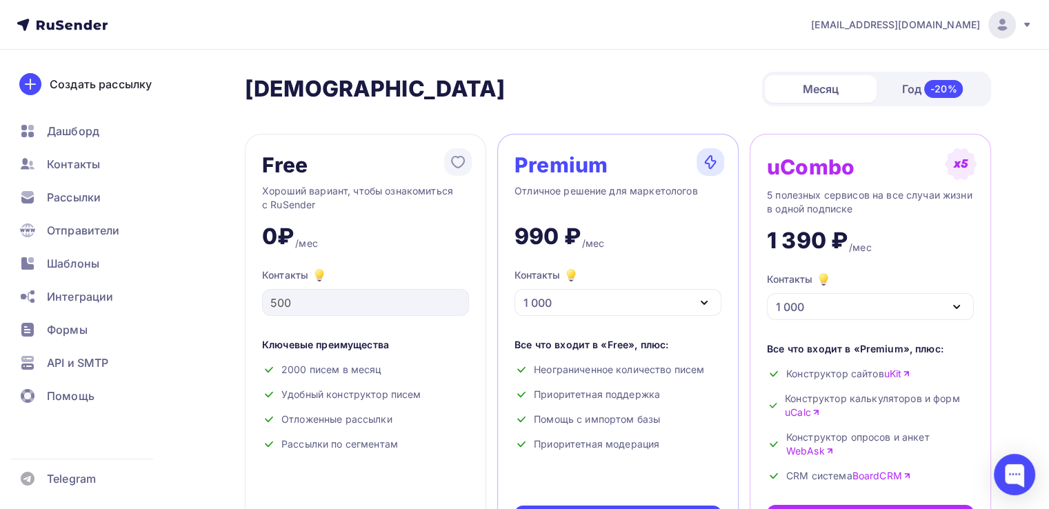
click at [1028, 26] on icon at bounding box center [1026, 24] width 11 height 11
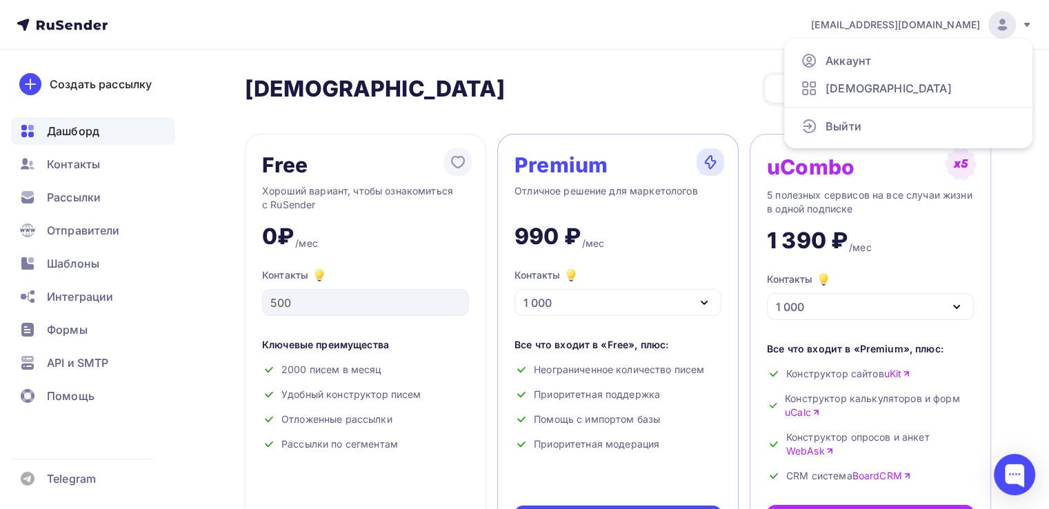
click at [102, 138] on div "Дашборд" at bounding box center [93, 131] width 164 height 28
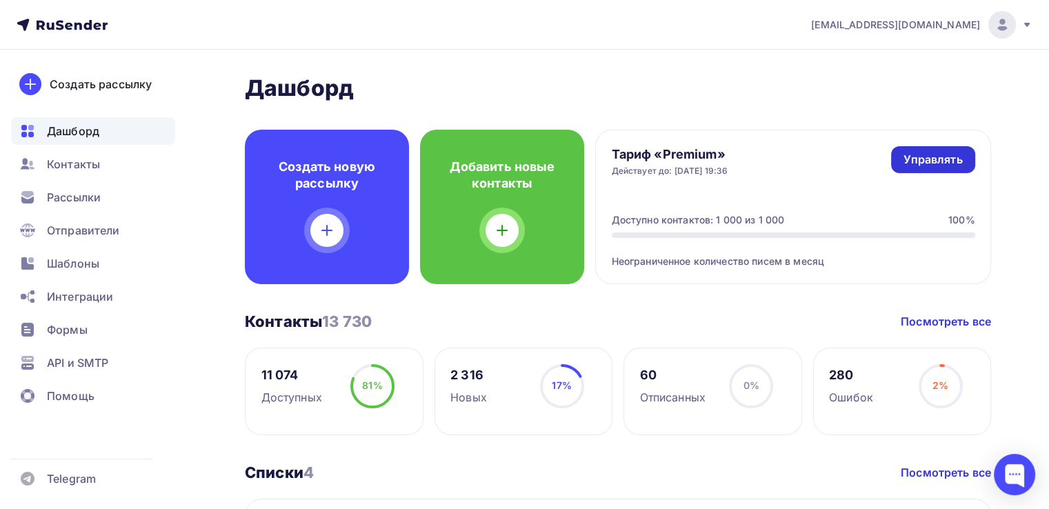
click at [916, 161] on div "Управлять" at bounding box center [932, 160] width 59 height 16
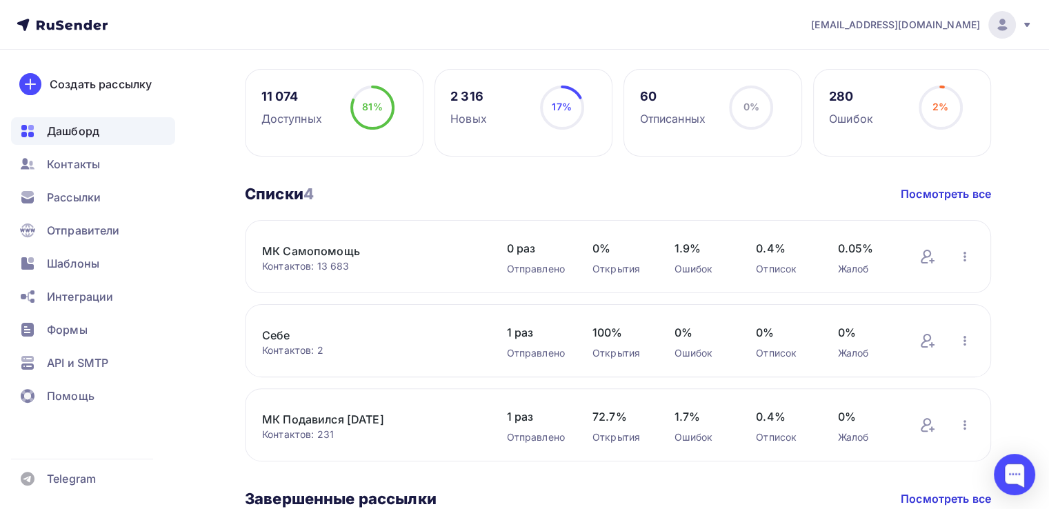
scroll to position [276, 0]
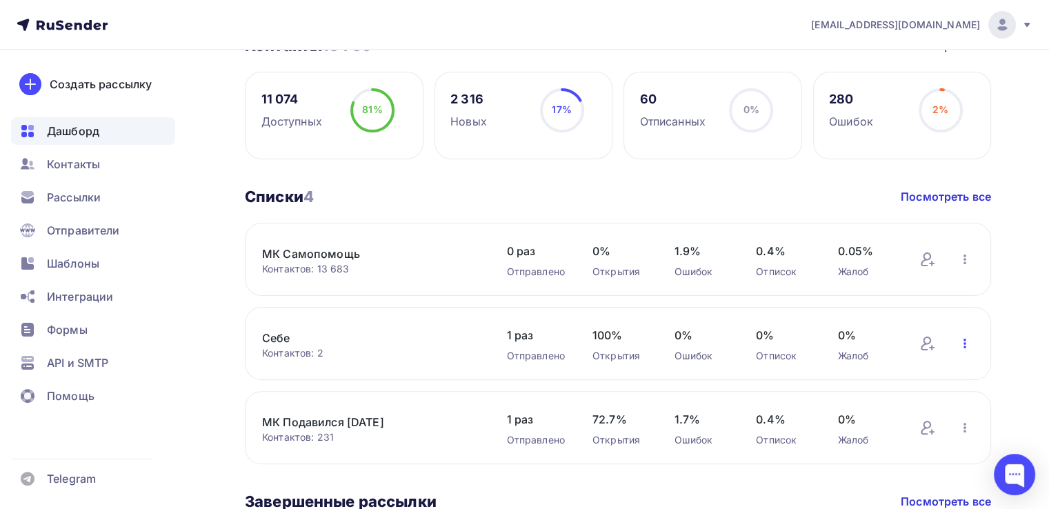
click at [967, 344] on icon "button" at bounding box center [964, 343] width 17 height 17
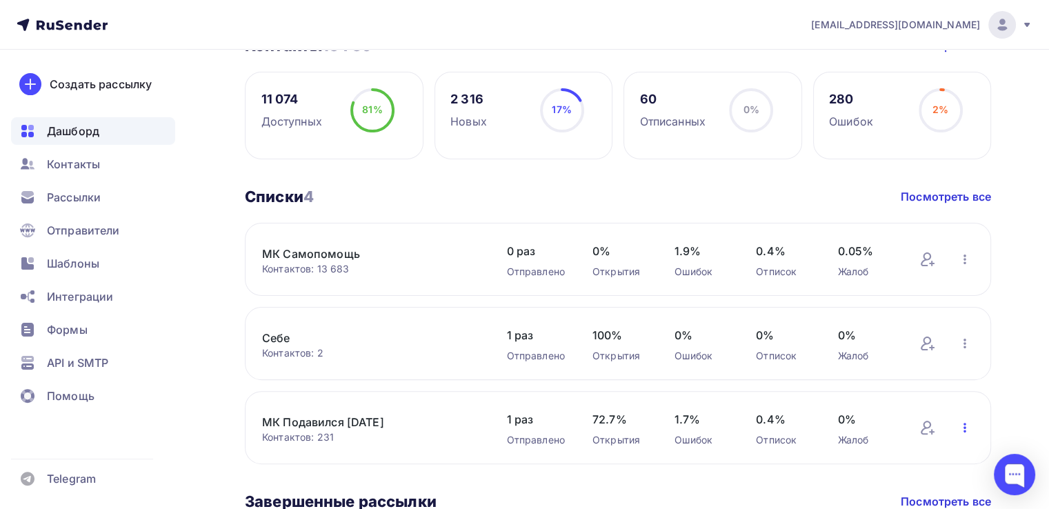
click at [965, 432] on icon "button" at bounding box center [964, 427] width 17 height 17
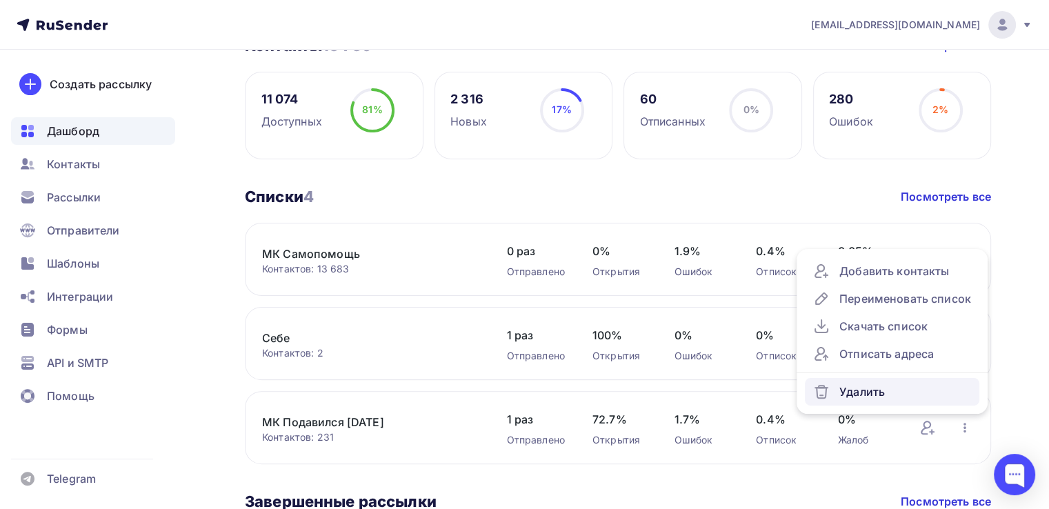
click at [911, 399] on link "Удалить" at bounding box center [892, 392] width 174 height 28
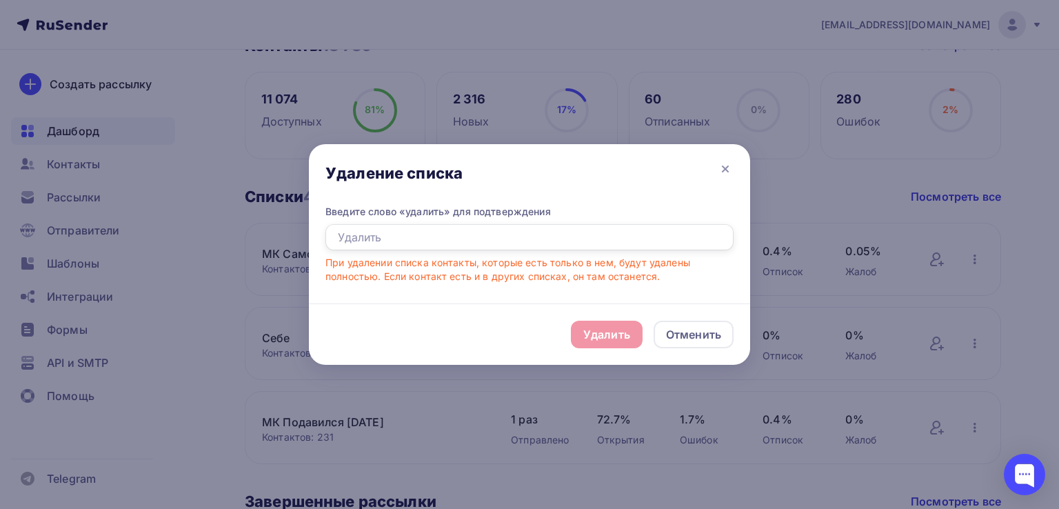
click at [561, 233] on input "text" at bounding box center [529, 237] width 408 height 26
type input "удалить"
click at [608, 334] on div "Удалить" at bounding box center [606, 334] width 47 height 17
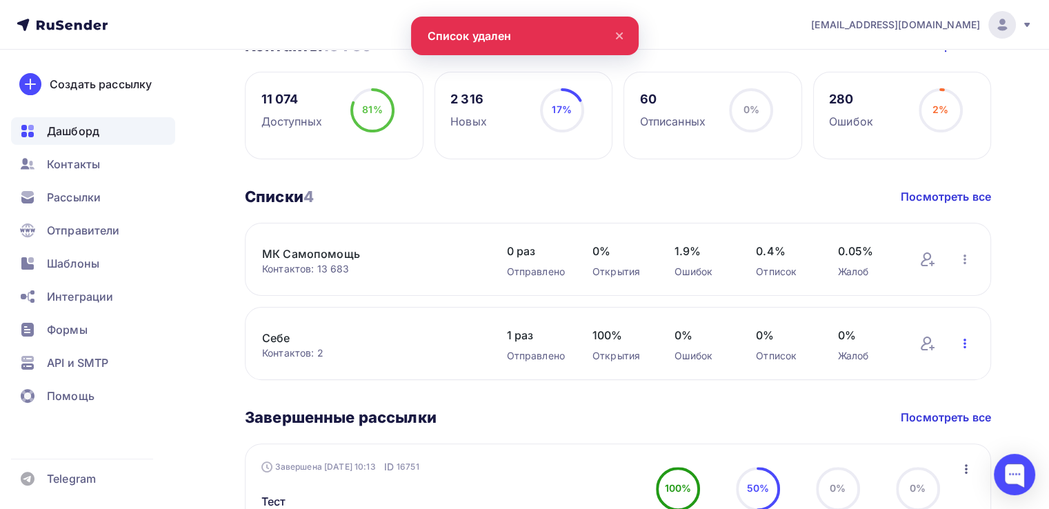
click at [963, 342] on icon "button" at bounding box center [964, 343] width 17 height 17
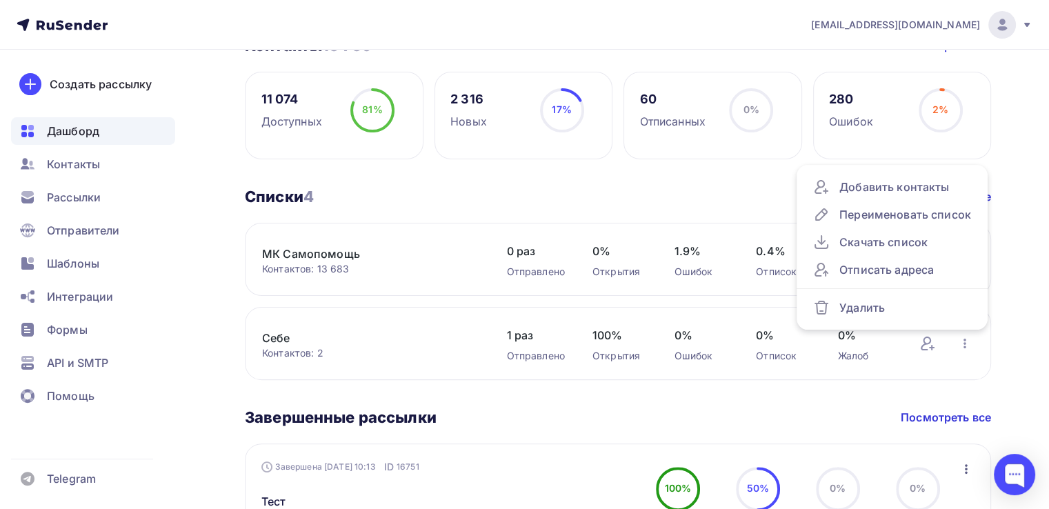
click at [1028, 313] on div "Дашборд Дашборд Пару шагов, чтобы начать работу! Закрыть Выполните эти шаги, чт…" at bounding box center [524, 514] width 1049 height 1480
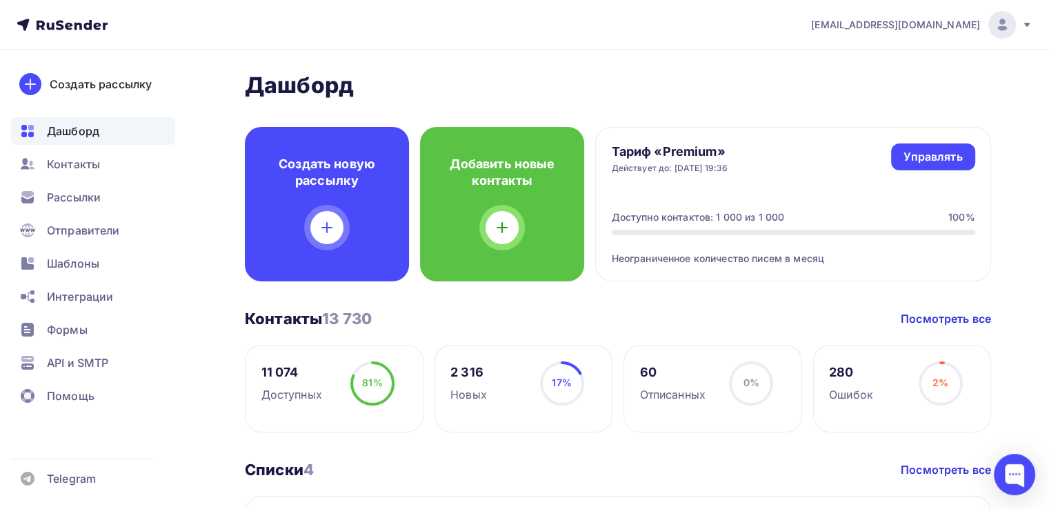
scroll to position [0, 0]
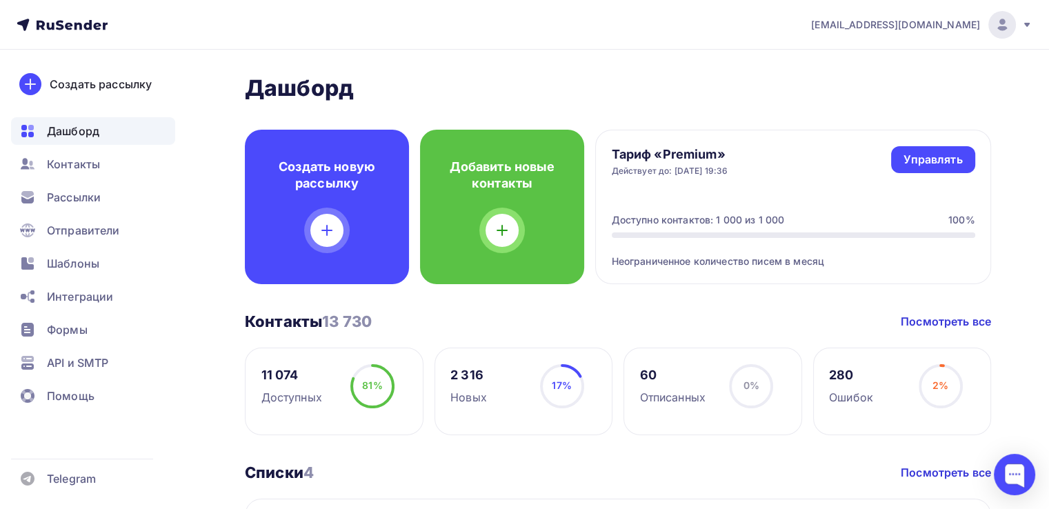
click at [748, 191] on div "Тариф «Premium» Действует до: 11.09.2025, 19:36 Управлять Управлять Доступно ко…" at bounding box center [793, 207] width 396 height 154
click at [703, 171] on div "Действует до: [DATE] 19:36" at bounding box center [670, 170] width 117 height 11
click at [960, 157] on div "Управлять" at bounding box center [932, 160] width 59 height 16
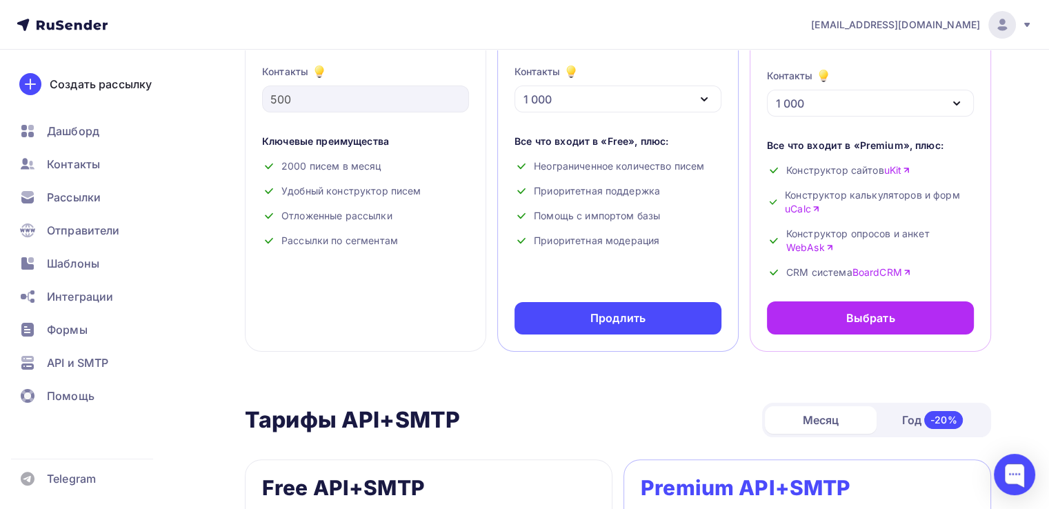
scroll to position [207, 0]
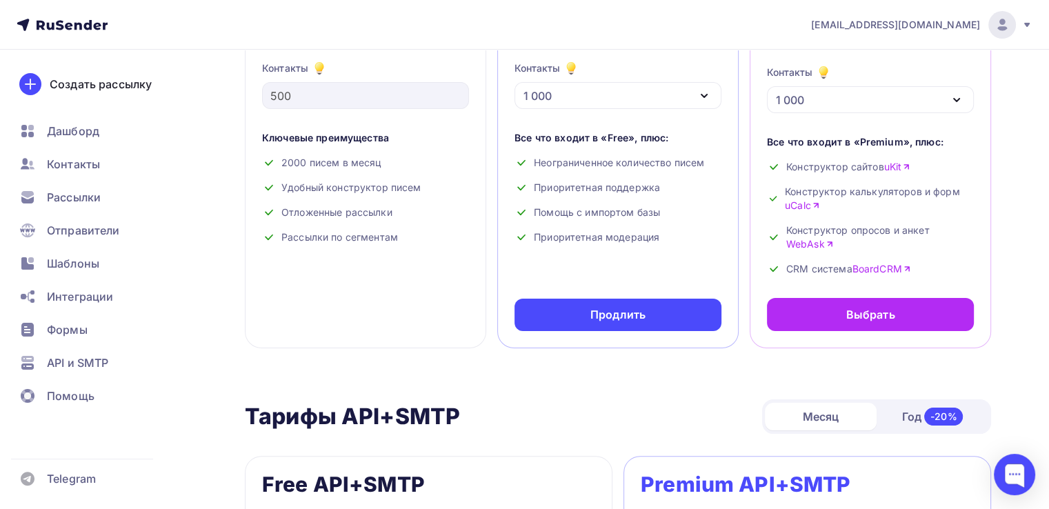
click at [701, 92] on icon "button" at bounding box center [704, 96] width 17 height 17
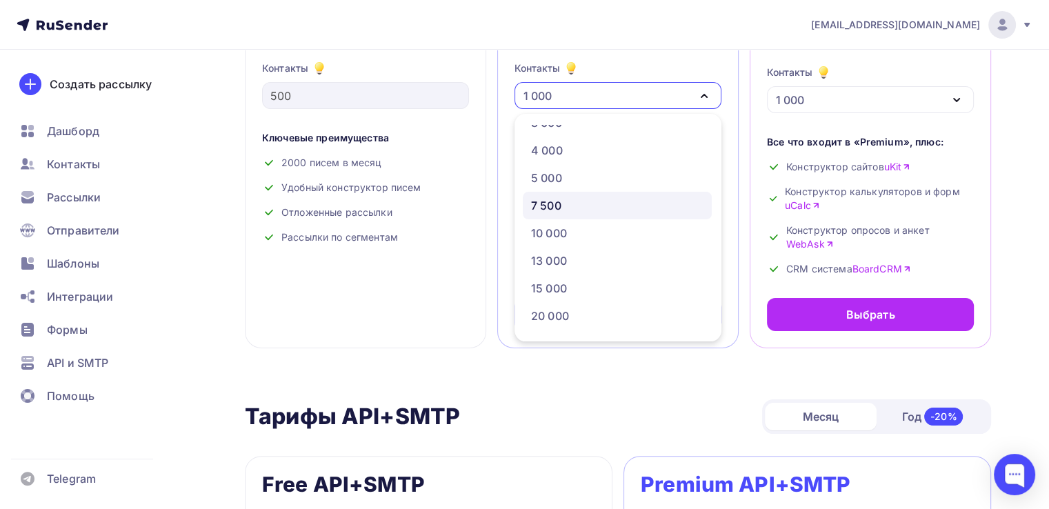
scroll to position [138, 0]
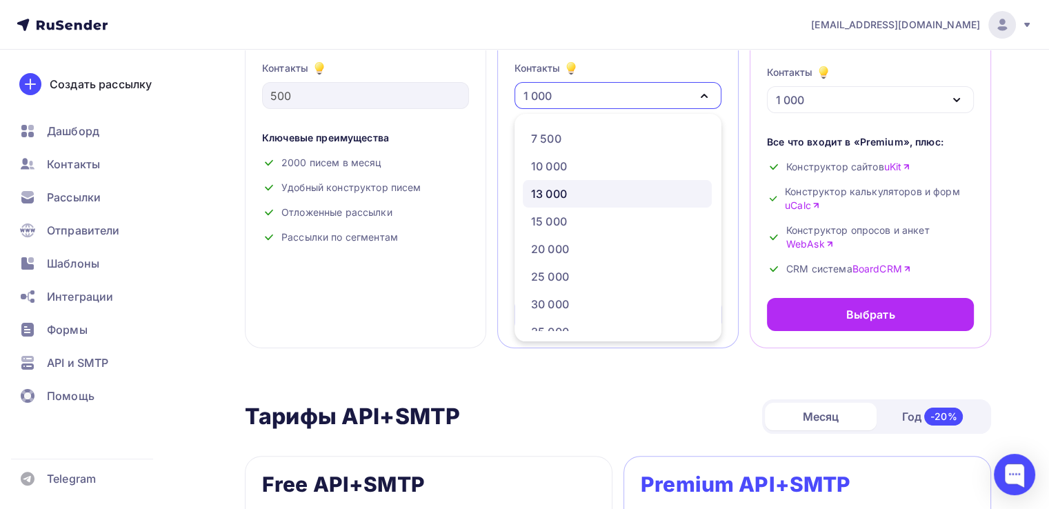
click at [567, 192] on div "13 000" at bounding box center [617, 193] width 172 height 17
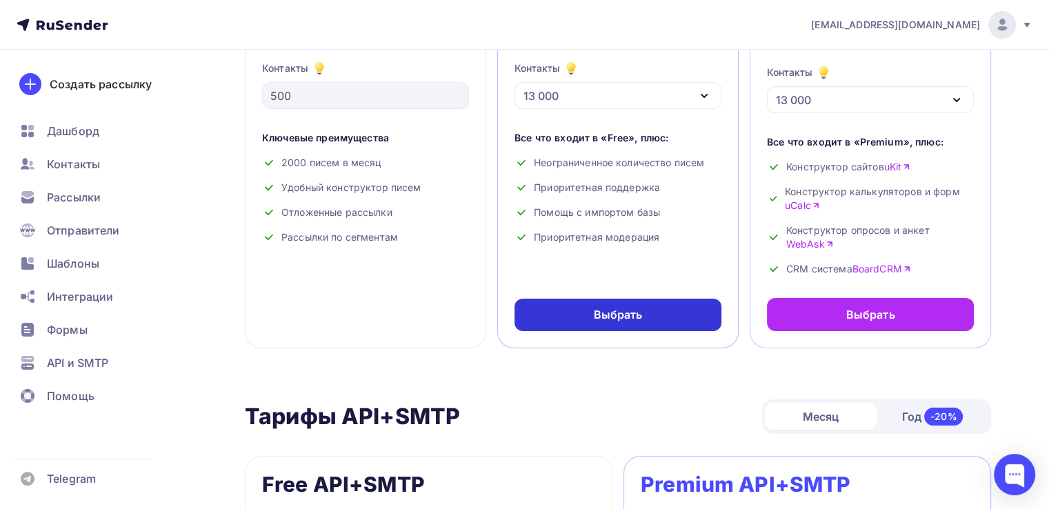
click at [616, 318] on div "Выбрать" at bounding box center [618, 315] width 49 height 16
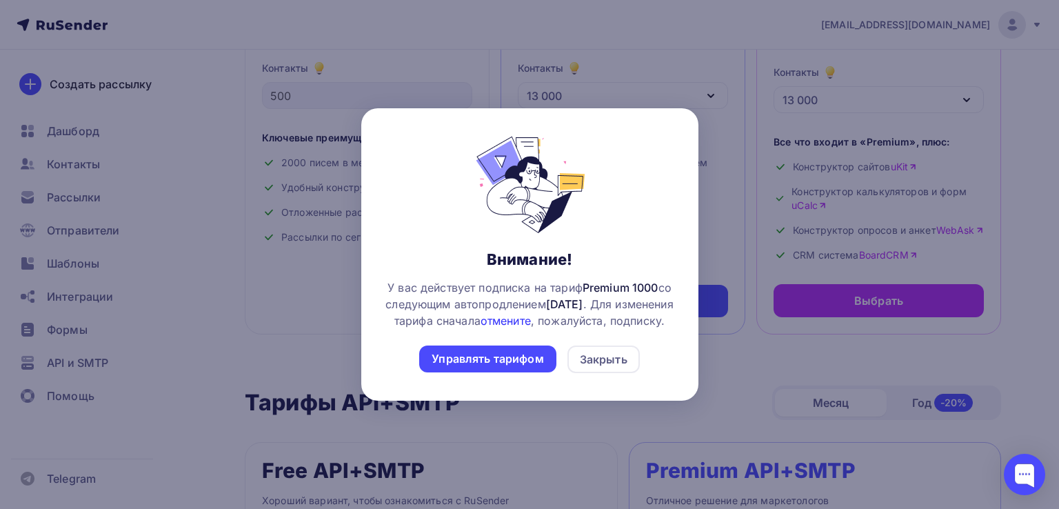
click at [531, 314] on link "отмените" at bounding box center [506, 321] width 50 height 14
click at [499, 367] on div "Управлять тарифом" at bounding box center [488, 359] width 112 height 16
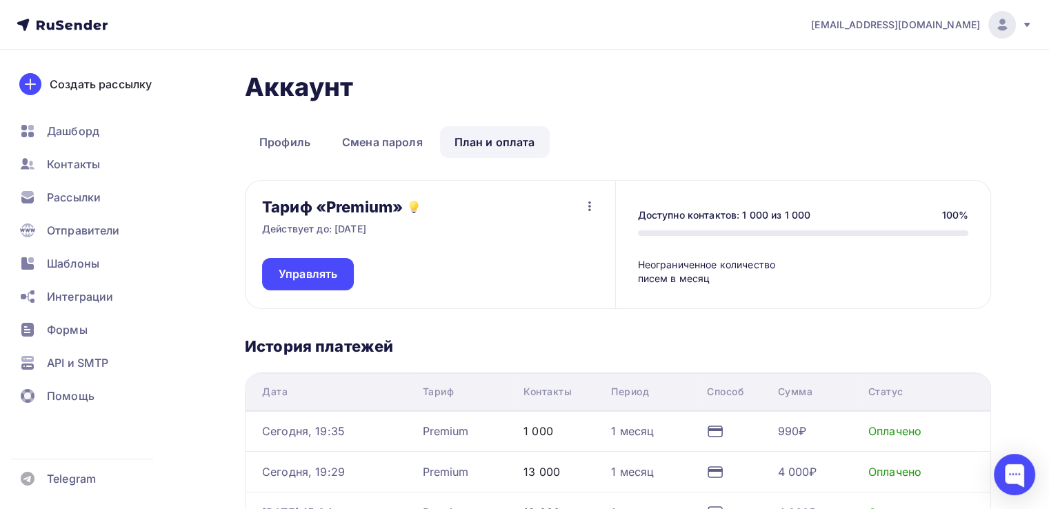
click at [590, 204] on icon "button" at bounding box center [589, 206] width 17 height 17
click at [314, 277] on span "Управлять" at bounding box center [308, 274] width 59 height 16
click at [590, 208] on icon "button" at bounding box center [589, 206] width 17 height 17
click at [574, 246] on div "Отписаться" at bounding box center [562, 241] width 65 height 17
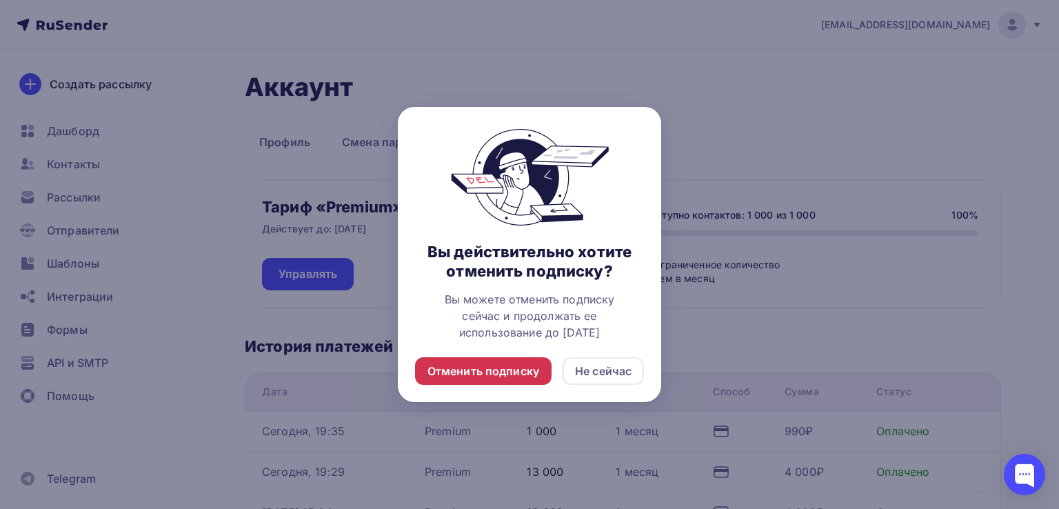
click at [493, 372] on div "Отменить подписку" at bounding box center [483, 371] width 112 height 17
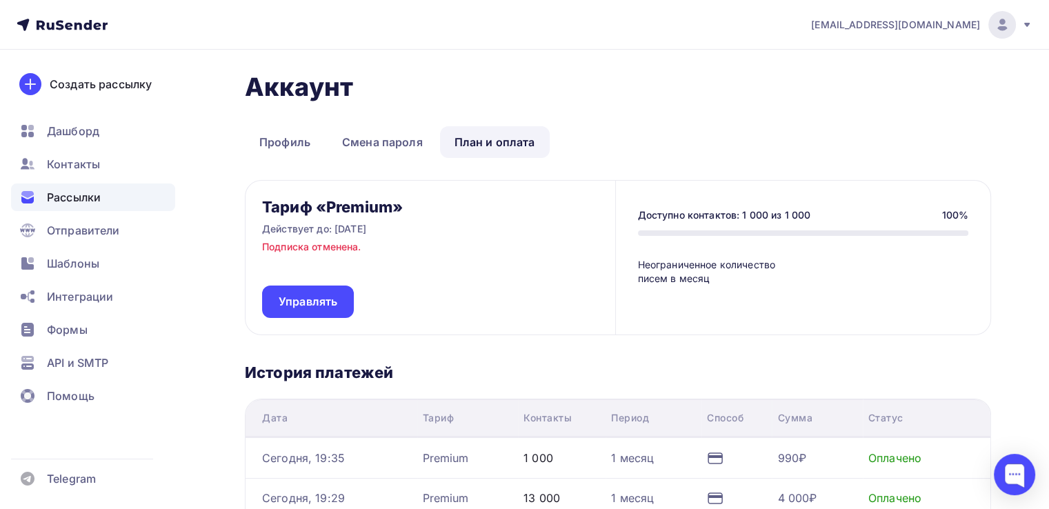
click at [83, 200] on span "Рассылки" at bounding box center [74, 197] width 54 height 17
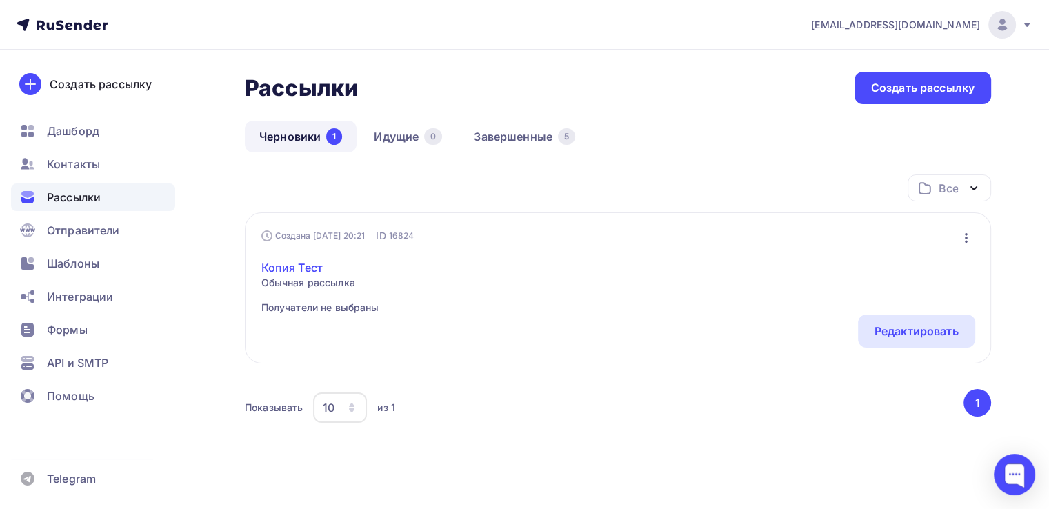
click at [287, 268] on link "Копия Тест" at bounding box center [320, 267] width 118 height 17
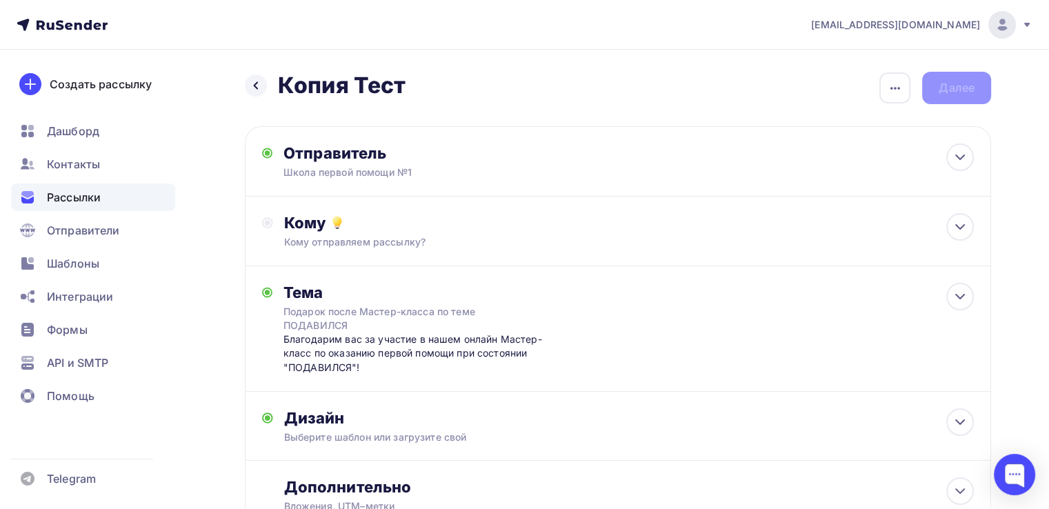
click at [81, 17] on icon at bounding box center [62, 25] width 91 height 17
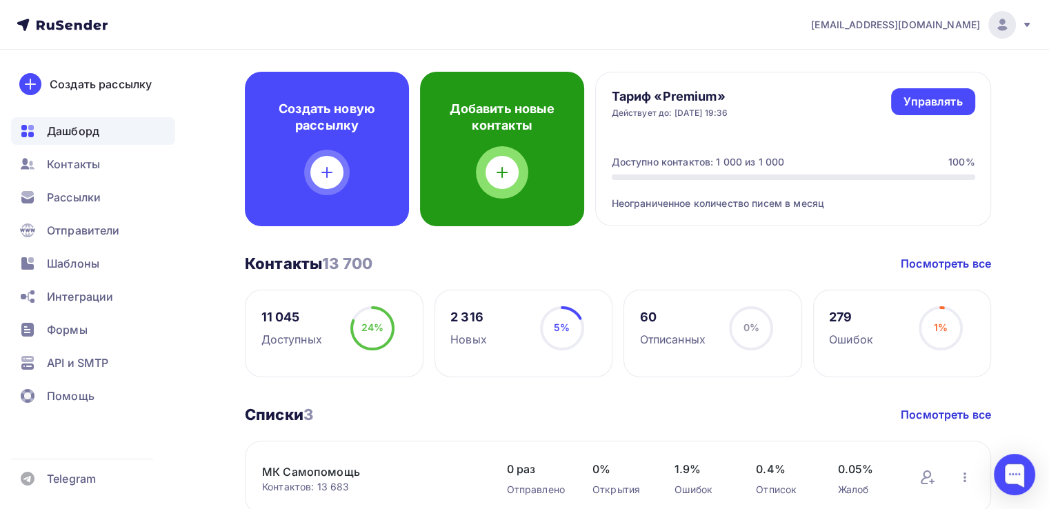
scroll to position [207, 0]
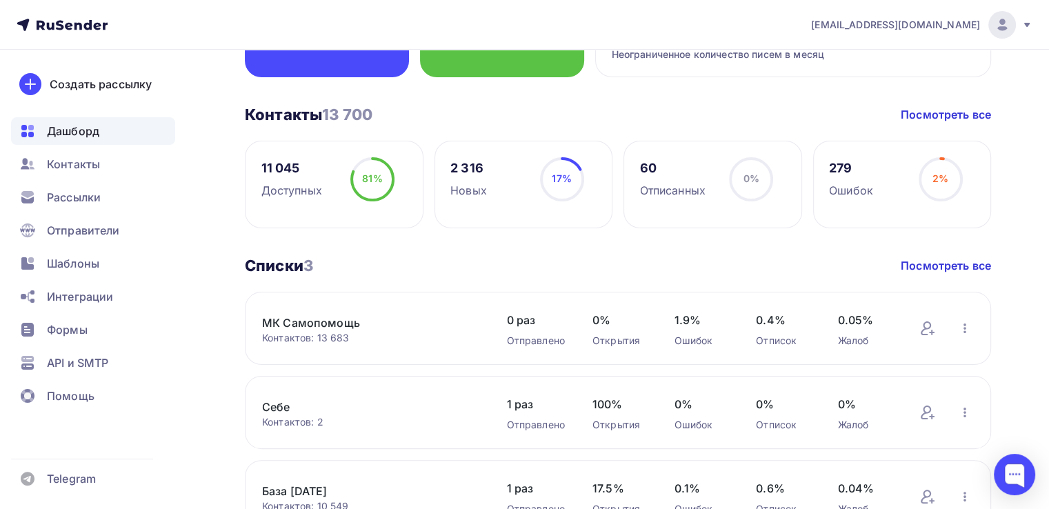
click at [301, 321] on link "МК Самопомощь" at bounding box center [370, 322] width 217 height 17
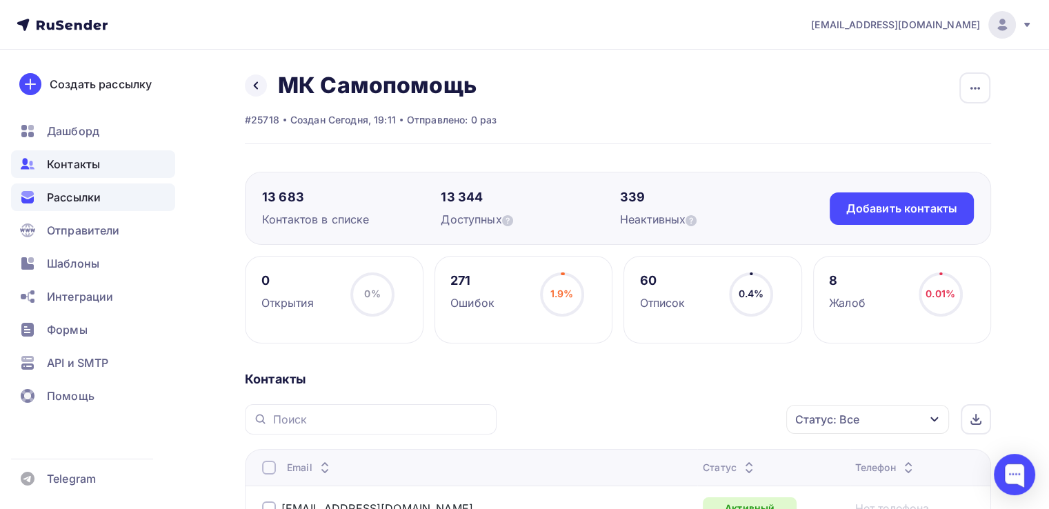
click at [74, 196] on span "Рассылки" at bounding box center [74, 197] width 54 height 17
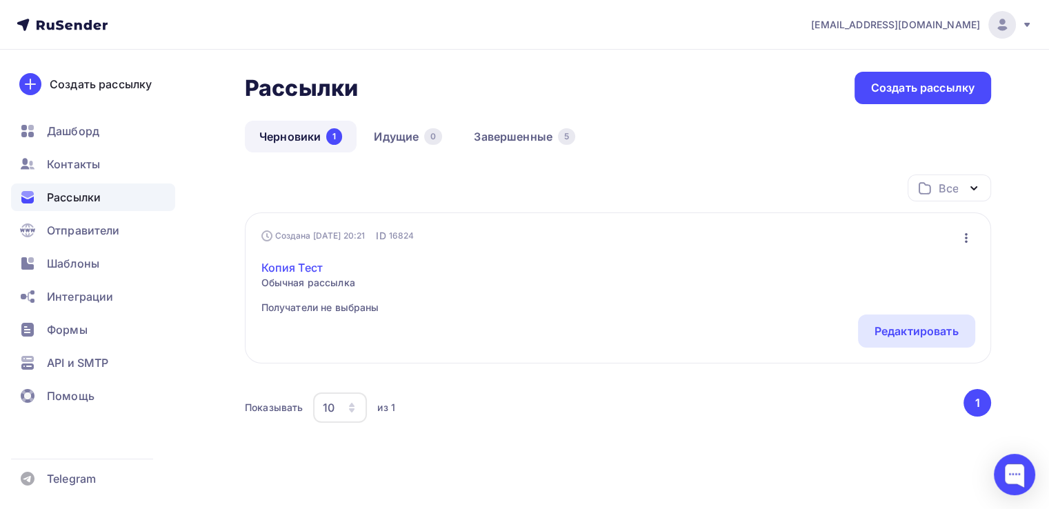
click at [302, 266] on link "Копия Тест" at bounding box center [320, 267] width 118 height 17
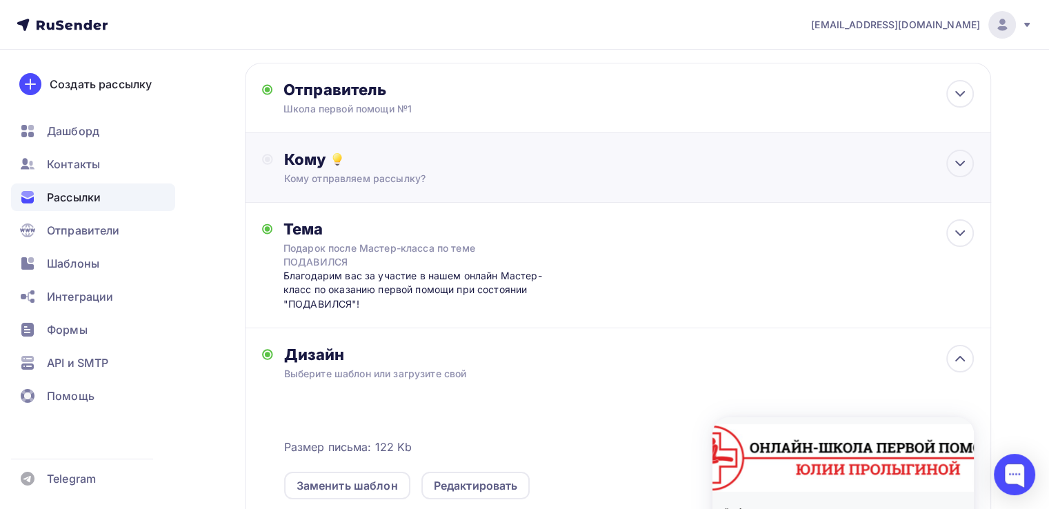
scroll to position [69, 0]
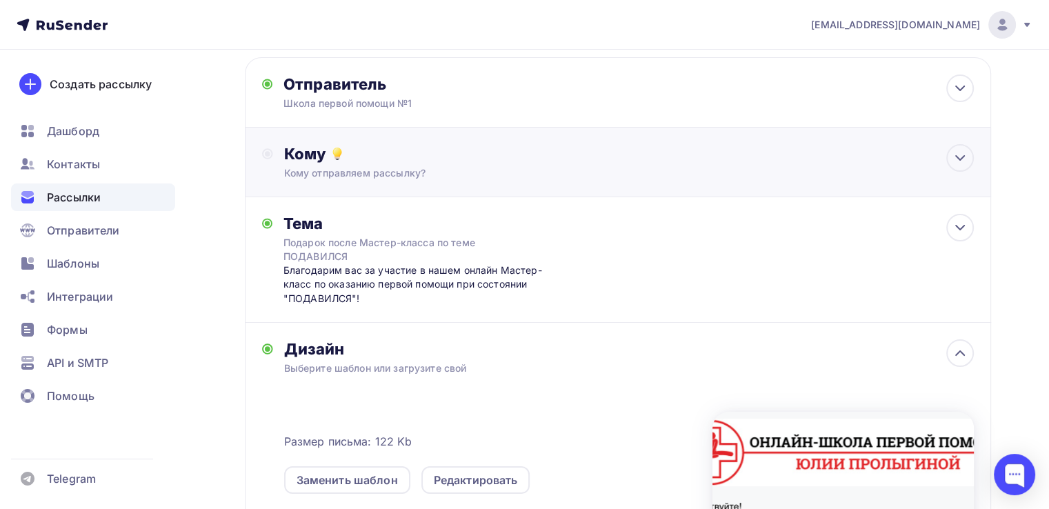
click at [458, 163] on div "Кому Кому отправляем рассылку? Списки получателей Выберите список Все списки id…" at bounding box center [629, 162] width 690 height 36
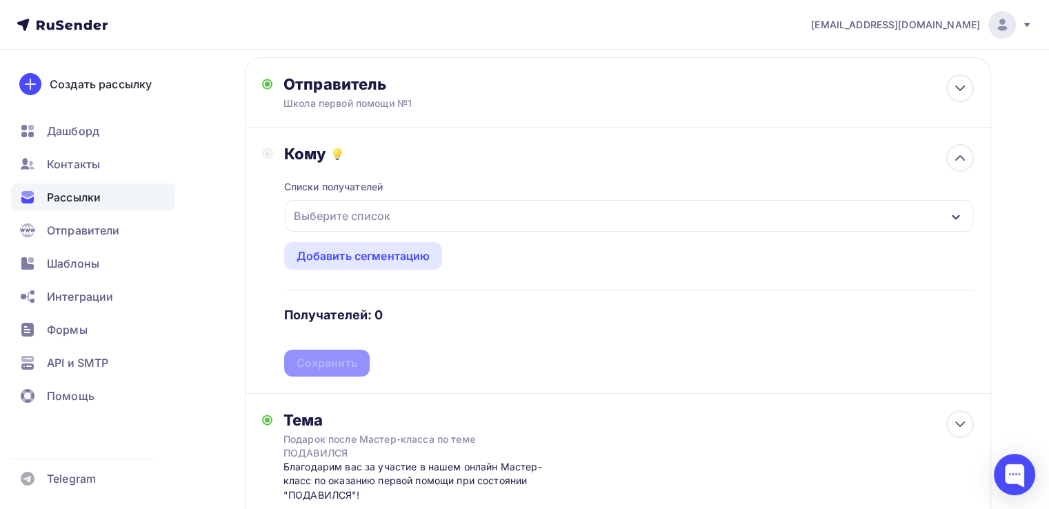
click at [436, 217] on div "Выберите список" at bounding box center [629, 216] width 688 height 32
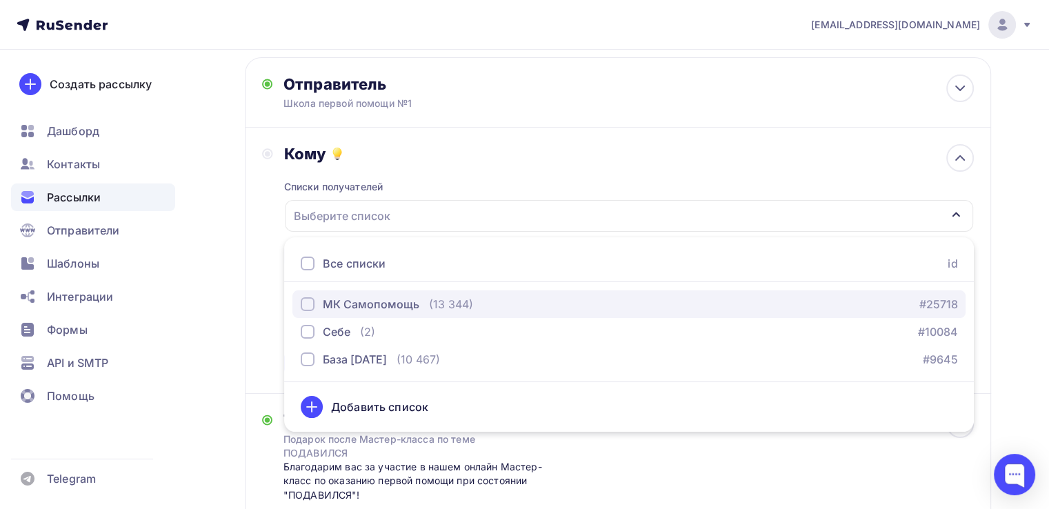
click at [389, 305] on div "МК Самопомощь" at bounding box center [371, 304] width 97 height 17
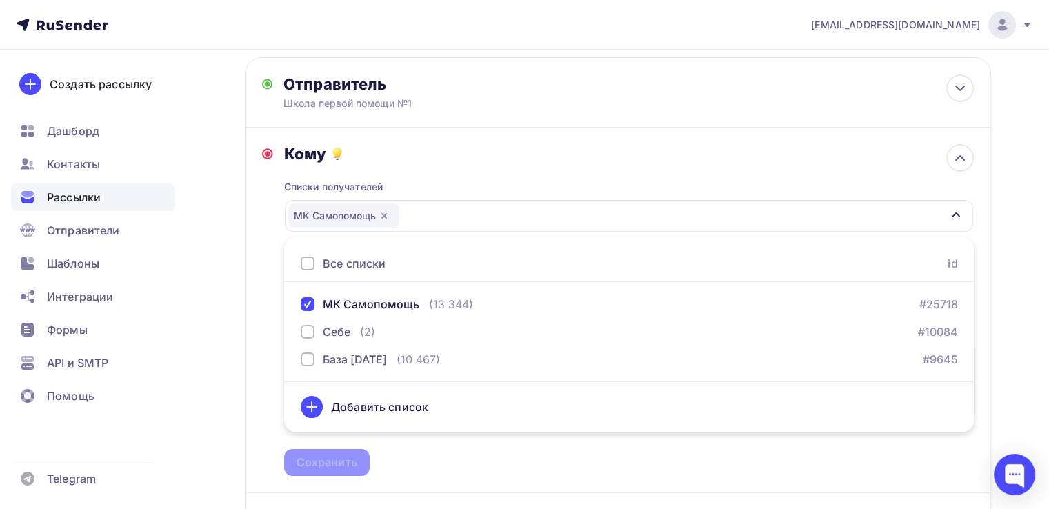
click at [502, 448] on div "Списки получателей МК Самопомощь Все списки id МК Самопомощь (13 344) #25718 Се…" at bounding box center [629, 319] width 690 height 312
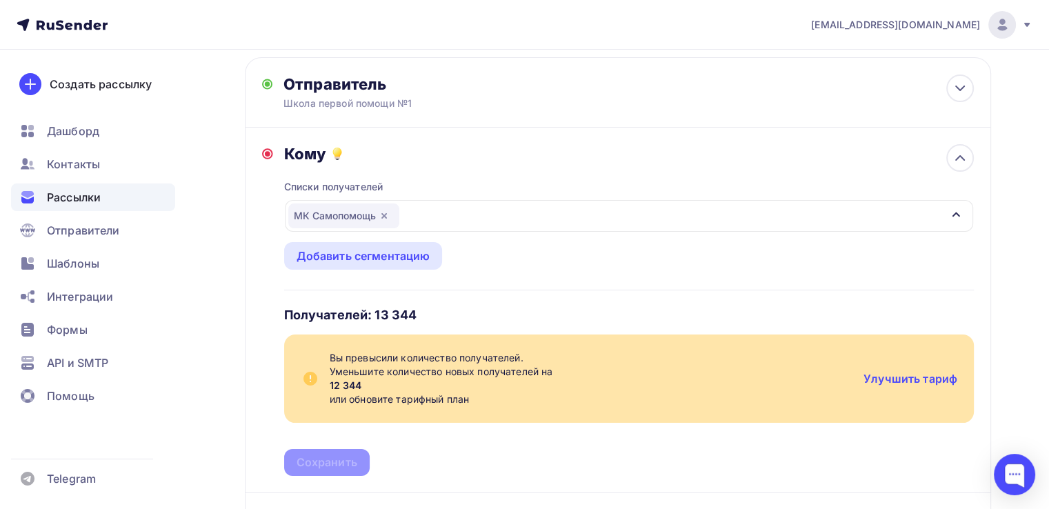
click at [509, 283] on div "Списки получателей МК Самопомощь Все списки id МК Самопомощь (13 344) #25718 Се…" at bounding box center [629, 319] width 690 height 312
click at [496, 313] on div "Списки получателей МК Самопомощь Все списки id МК Самопомощь (13 344) #25718 Се…" at bounding box center [629, 319] width 690 height 312
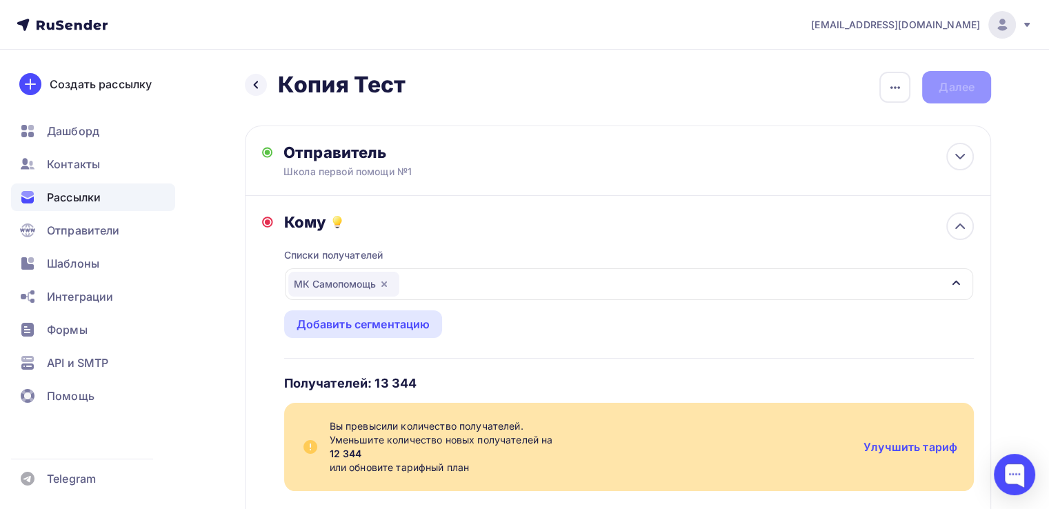
scroll to position [0, 0]
click at [78, 395] on span "Помощь" at bounding box center [71, 396] width 48 height 17
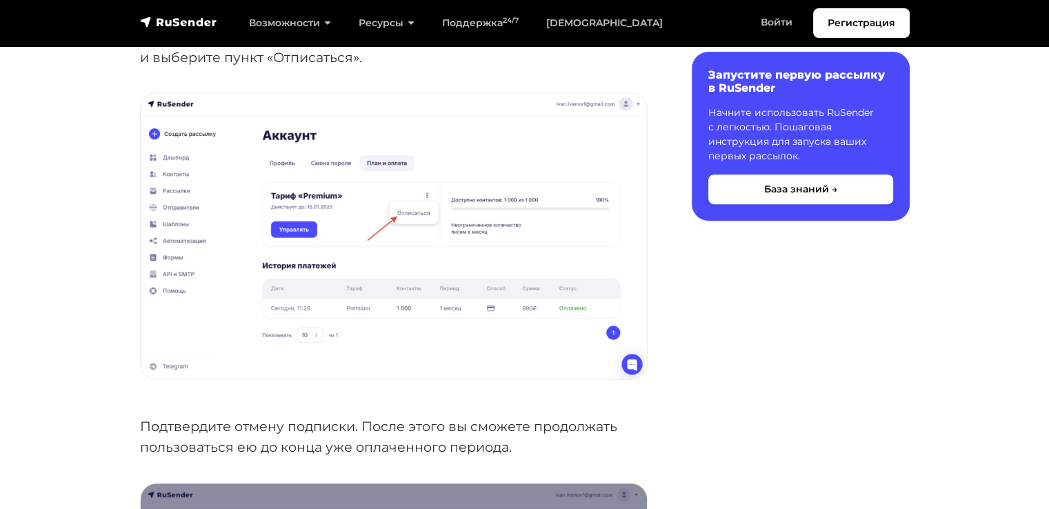
scroll to position [414, 0]
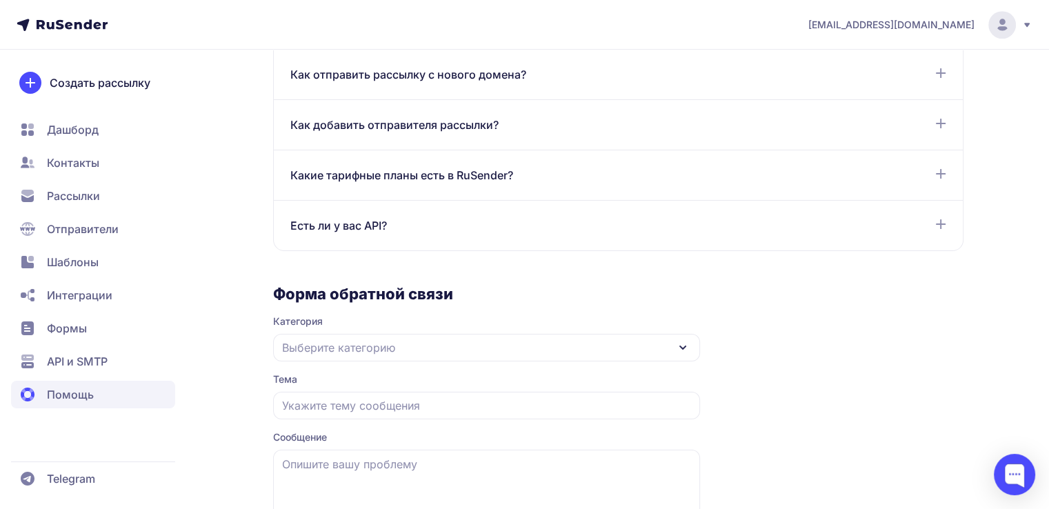
scroll to position [918, 0]
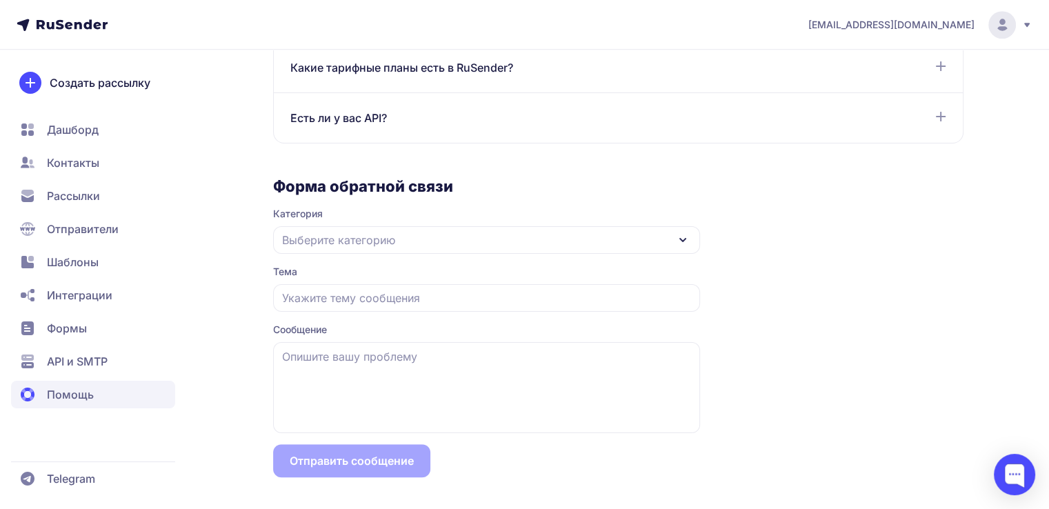
click at [445, 243] on div "Выберите категорию" at bounding box center [486, 240] width 427 height 28
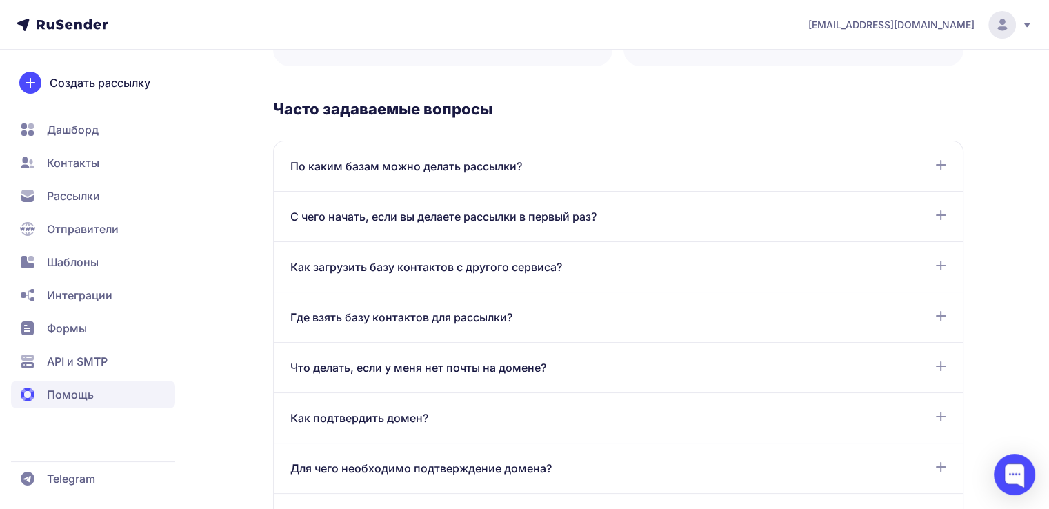
scroll to position [0, 0]
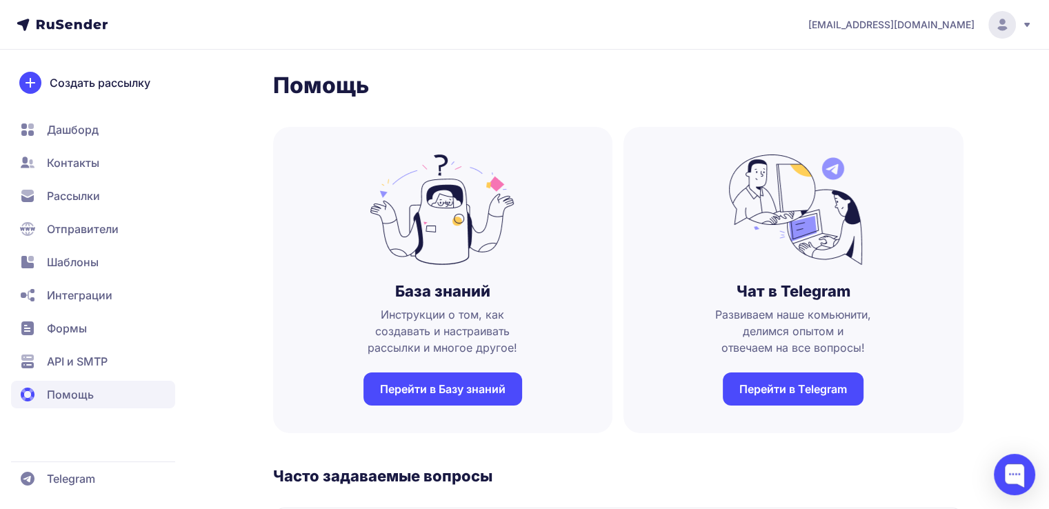
click at [86, 195] on span "Рассылки" at bounding box center [73, 196] width 53 height 17
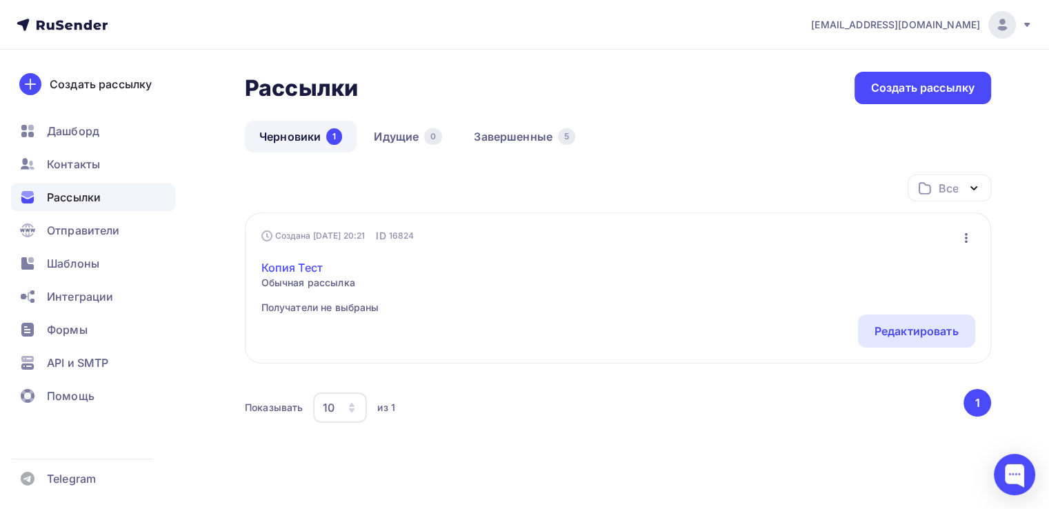
click at [309, 266] on link "Копия Тест" at bounding box center [320, 267] width 118 height 17
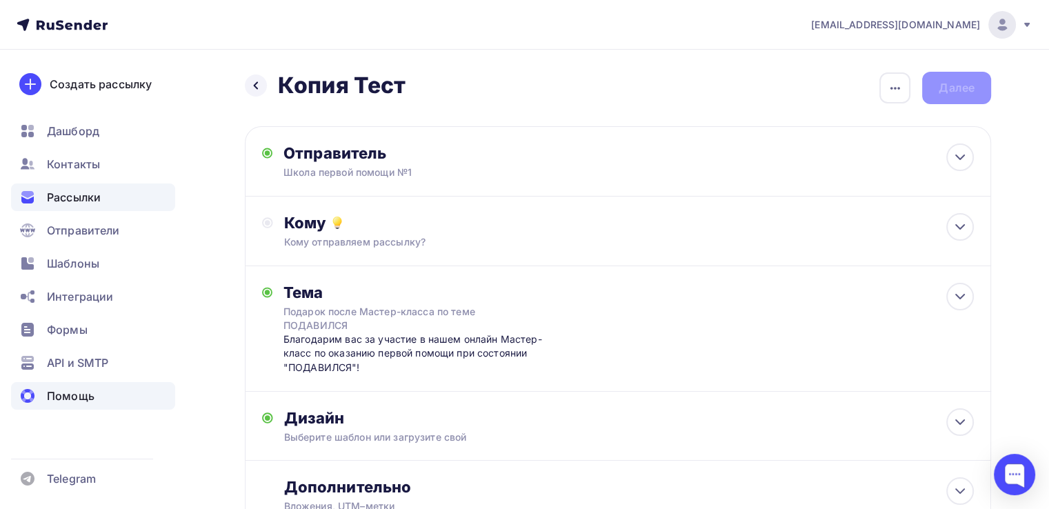
click at [128, 398] on div "Помощь" at bounding box center [93, 396] width 164 height 28
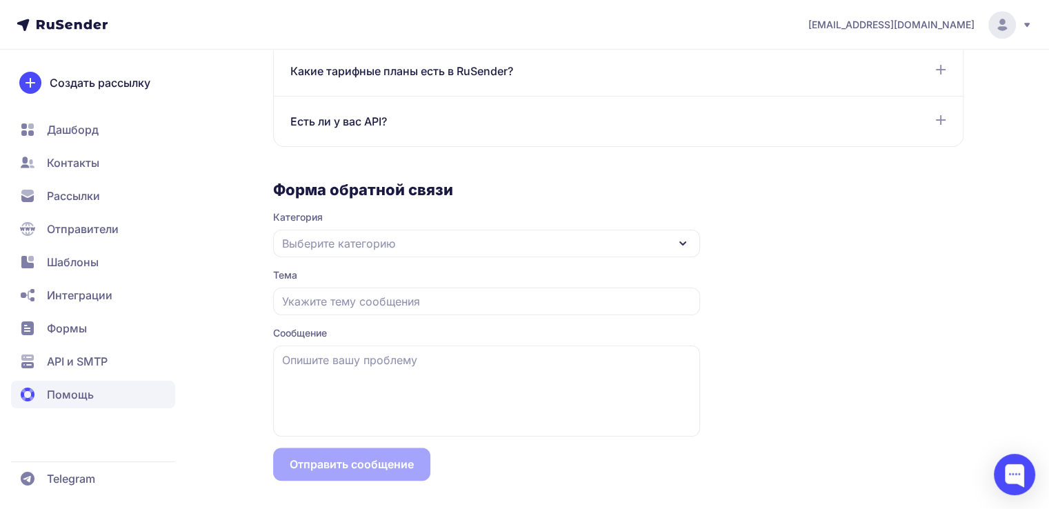
scroll to position [918, 0]
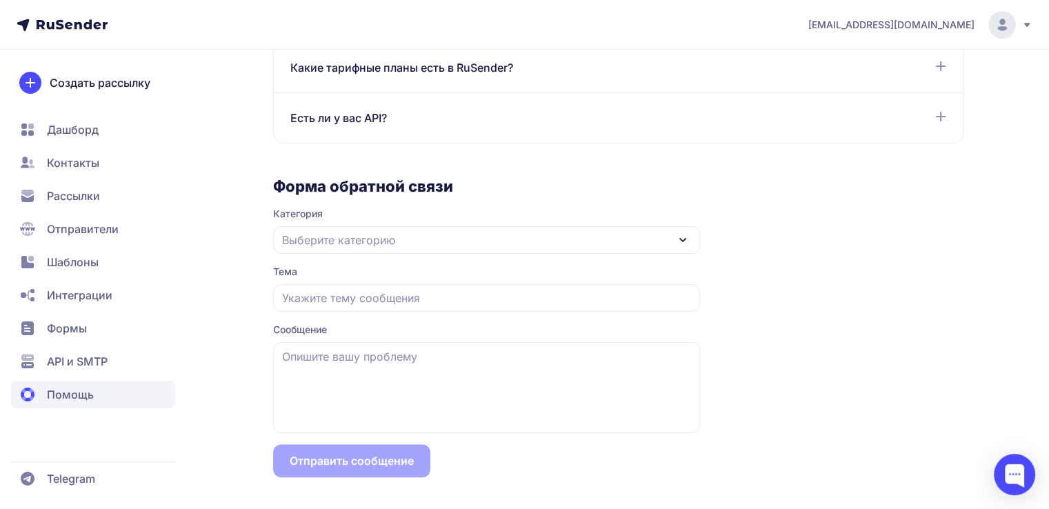
click at [370, 241] on span "Выберите категорию" at bounding box center [338, 240] width 113 height 17
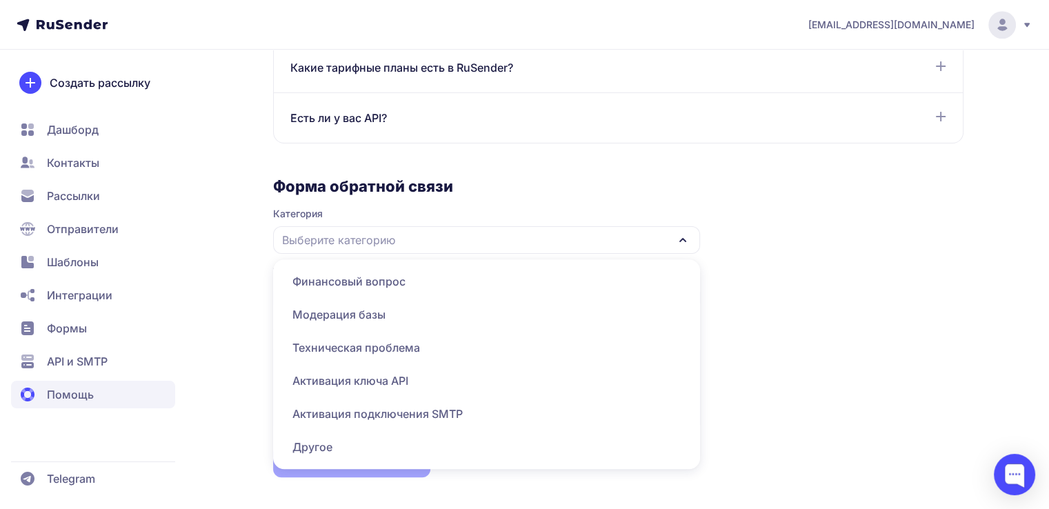
click at [365, 298] on span "Финансовый вопрос" at bounding box center [486, 314] width 410 height 33
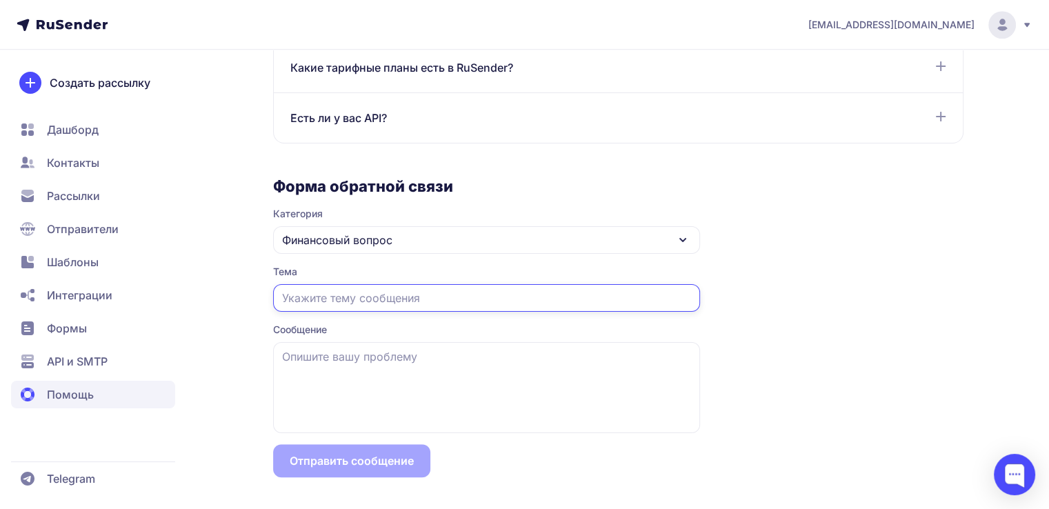
click at [361, 301] on input "text" at bounding box center [486, 298] width 427 height 28
type input "Оплата тарифа"
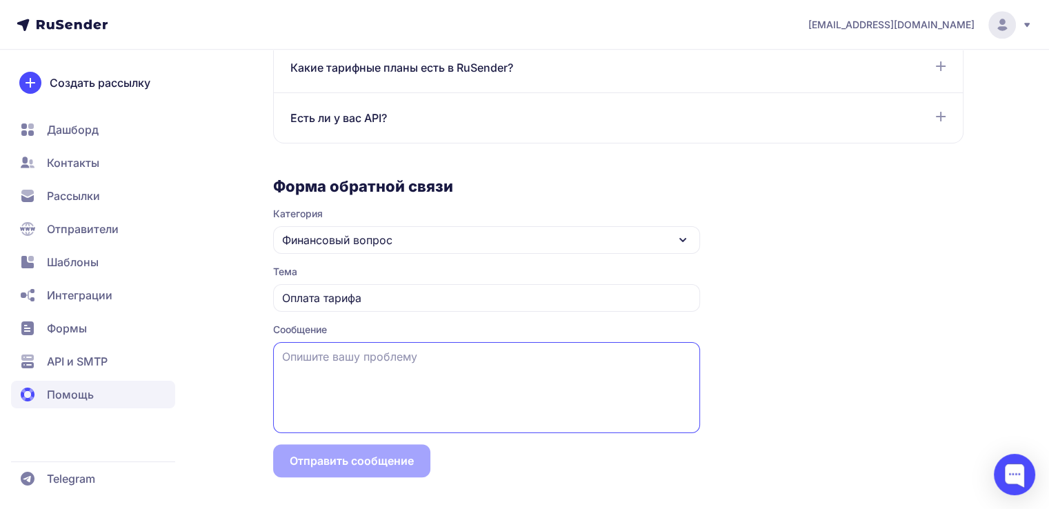
click at [356, 356] on textarea at bounding box center [486, 387] width 427 height 91
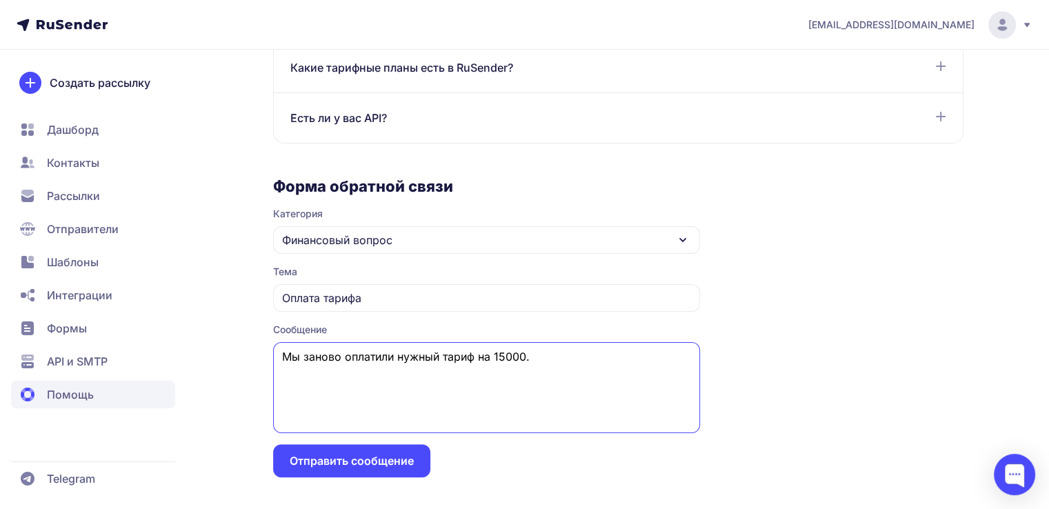
drag, startPoint x: 281, startPoint y: 354, endPoint x: 542, endPoint y: 374, distance: 262.1
click at [542, 374] on textarea "Мы заново оплатили нужный тариф на 15000." at bounding box center [486, 387] width 427 height 91
click at [552, 370] on textarea "Мы заново оплатили нужный тариф на 15000." at bounding box center [486, 387] width 427 height 91
click at [554, 360] on textarea "Мы заново оплатили нужный тариф на 15000." at bounding box center [486, 387] width 427 height 91
click at [535, 361] on textarea "Мы заново оплатили нужный тариф на 15000." at bounding box center [486, 387] width 427 height 91
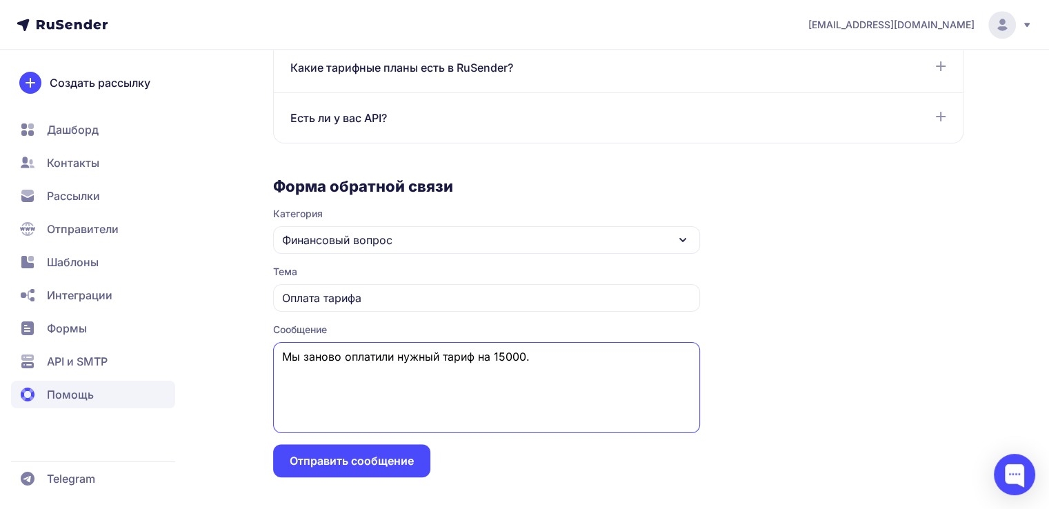
click at [538, 363] on textarea "Мы заново оплатили нужный тариф на 15000." at bounding box center [486, 387] width 427 height 91
click at [535, 373] on textarea "Мы заново оплатили нужный тариф на 15000." at bounding box center [486, 387] width 427 height 91
click at [531, 366] on textarea "Мы заново оплатили нужный тариф на 15000." at bounding box center [486, 387] width 427 height 91
drag, startPoint x: 286, startPoint y: 354, endPoint x: 297, endPoint y: 354, distance: 11.0
click at [297, 354] on textarea "Мы заново оплатили нужный тариф на 15000." at bounding box center [486, 387] width 427 height 91
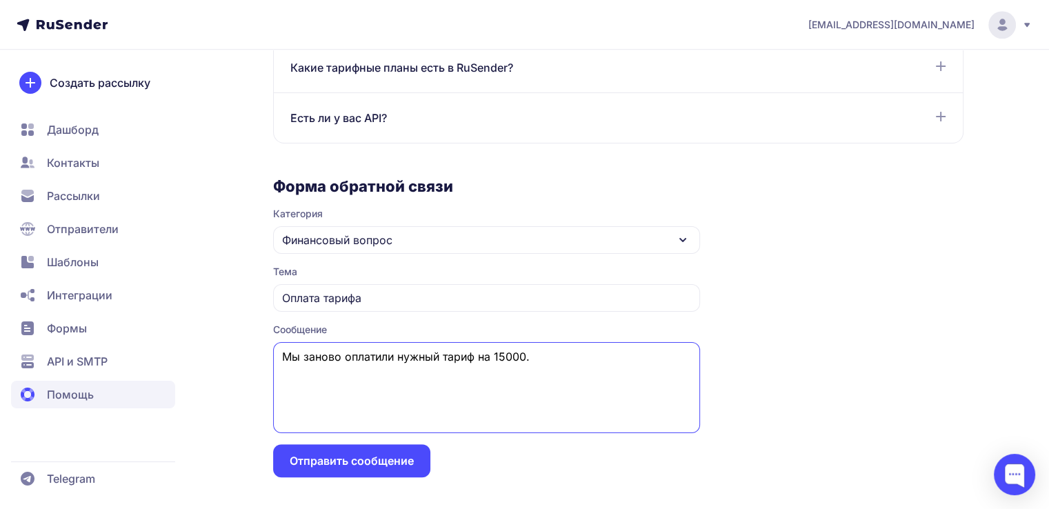
click at [301, 356] on textarea "Мы заново оплатили нужный тариф на 15000." at bounding box center [486, 387] width 427 height 91
drag, startPoint x: 292, startPoint y: 350, endPoint x: 308, endPoint y: 350, distance: 15.2
click at [308, 350] on textarea "Мы заново оплатили нужный тариф на 15000." at bounding box center [486, 387] width 427 height 91
click at [313, 354] on textarea "Мы заново оплатили нужный тариф на 15000." at bounding box center [486, 387] width 427 height 91
drag, startPoint x: 326, startPoint y: 355, endPoint x: 348, endPoint y: 356, distance: 21.4
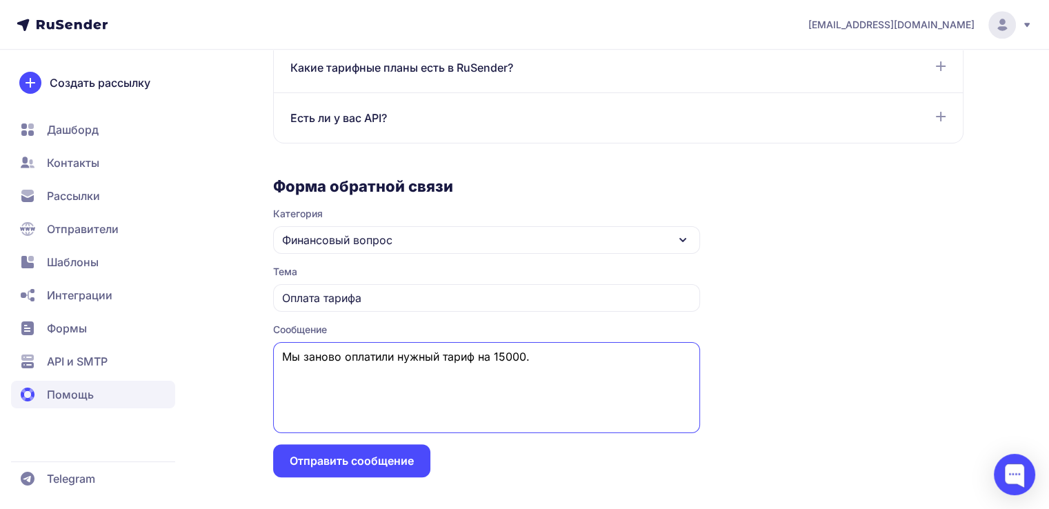
click at [348, 356] on textarea "Мы заново оплатили нужный тариф на 15000." at bounding box center [486, 387] width 427 height 91
drag, startPoint x: 485, startPoint y: 354, endPoint x: 504, endPoint y: 353, distance: 18.6
click at [504, 353] on textarea "Мы заново оплатили нужный тариф на 15000." at bounding box center [486, 387] width 427 height 91
click at [490, 377] on textarea "Мы заново оплатили нужный тариф на 15000." at bounding box center [486, 387] width 427 height 91
click at [479, 405] on textarea "Мы заново оплатили нужный тариф на 15000." at bounding box center [486, 387] width 427 height 91
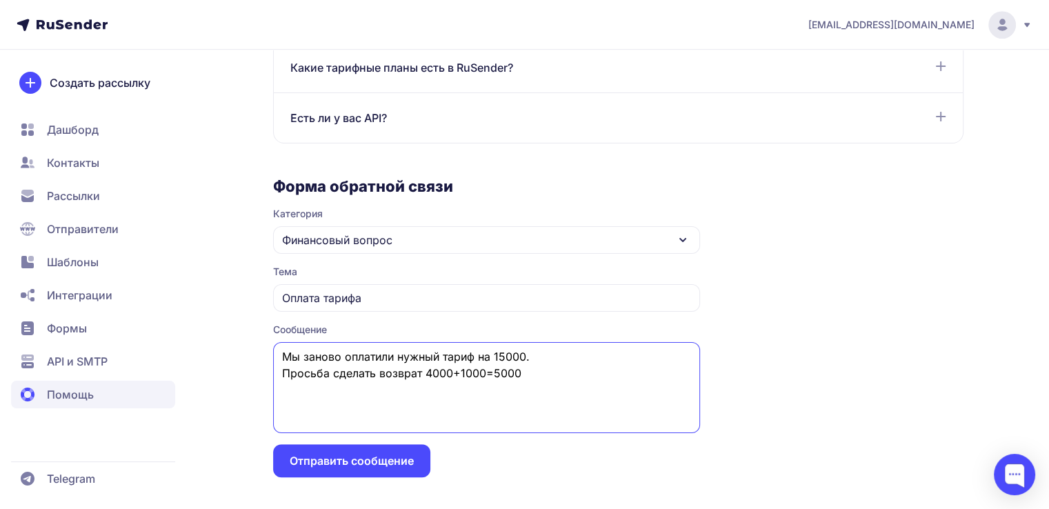
click at [479, 356] on textarea "Мы заново оплатили нужный тариф на 15000. Просьба сделать возврат 4000+1000=5000" at bounding box center [486, 387] width 427 height 91
click at [570, 354] on textarea "Мы заново оплатили нужный тариф за 4500 на 15000. Просьба сделать возврат 4000+…" at bounding box center [486, 387] width 427 height 91
click at [424, 373] on textarea "Мы заново оплатили нужный тариф за 4500 на 15000 контактов. Просьба сделать воз…" at bounding box center [486, 387] width 427 height 91
type textarea "Мы заново оплатили нужный тариф за 4500 на 15000 контактов. Просьба сделать воз…"
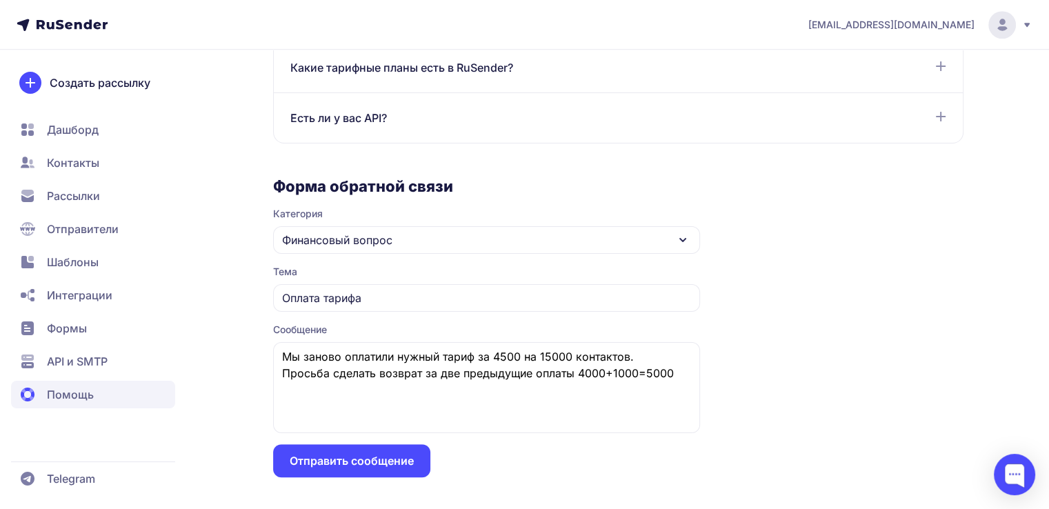
click at [372, 461] on button "Отправить сообщение" at bounding box center [351, 460] width 157 height 33
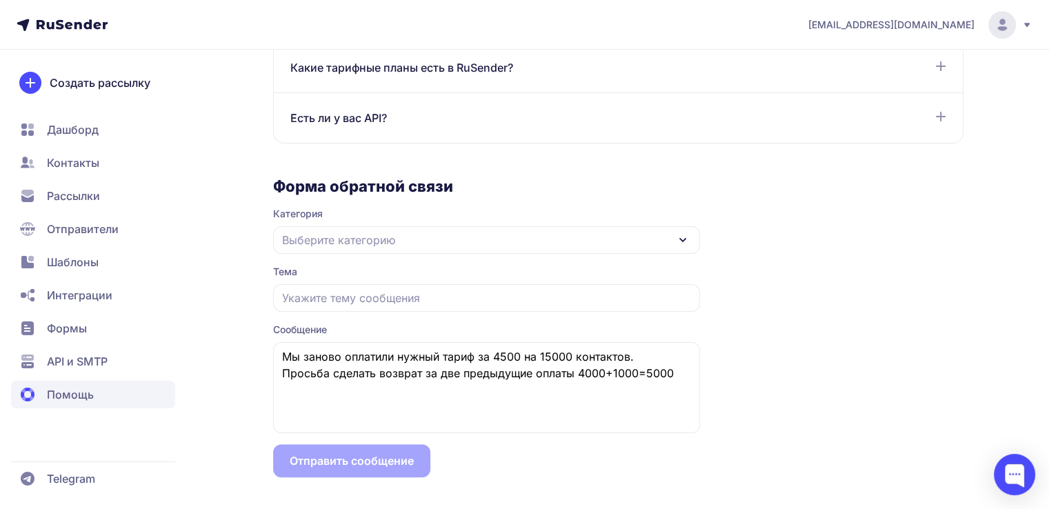
click at [85, 161] on span "Контакты" at bounding box center [73, 162] width 52 height 17
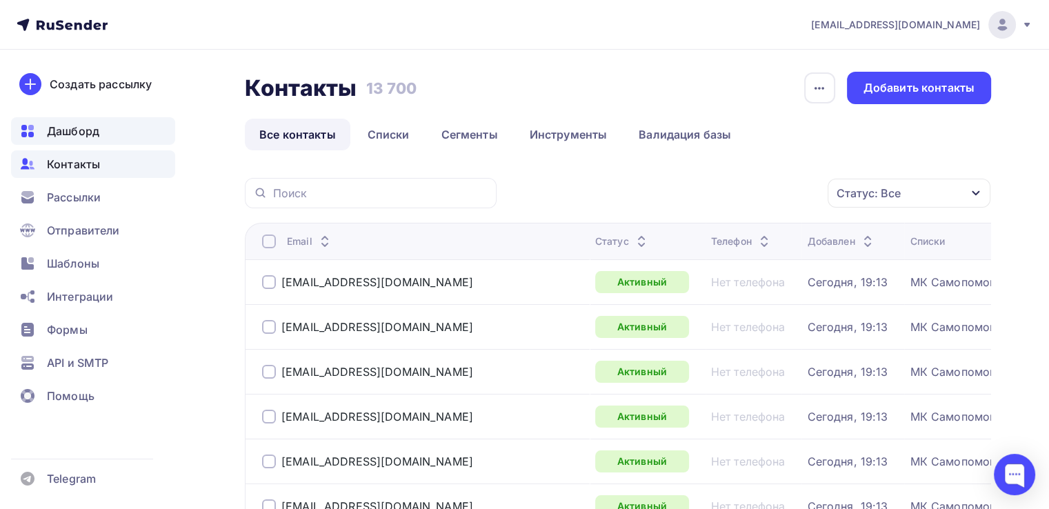
click at [86, 126] on span "Дашборд" at bounding box center [73, 131] width 52 height 17
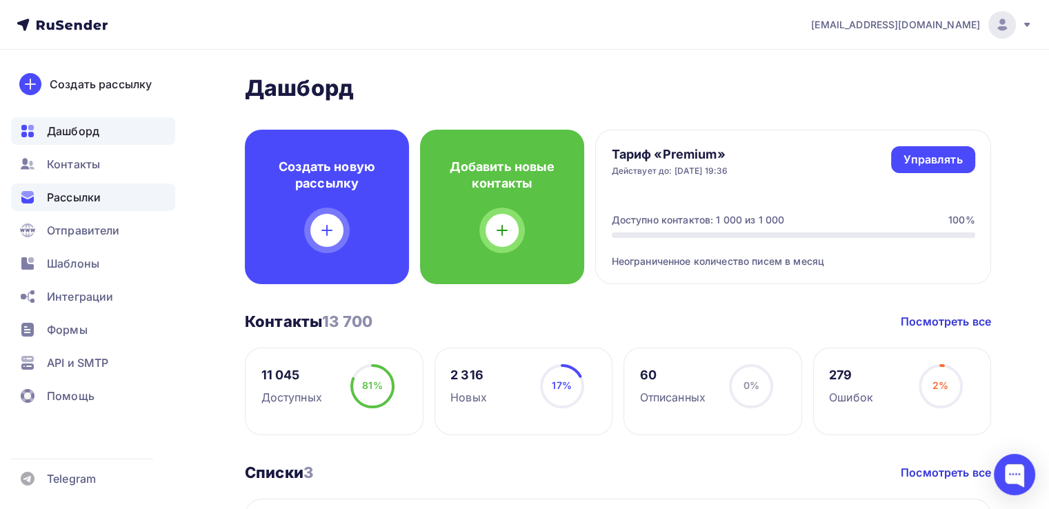
click at [85, 194] on span "Рассылки" at bounding box center [74, 197] width 54 height 17
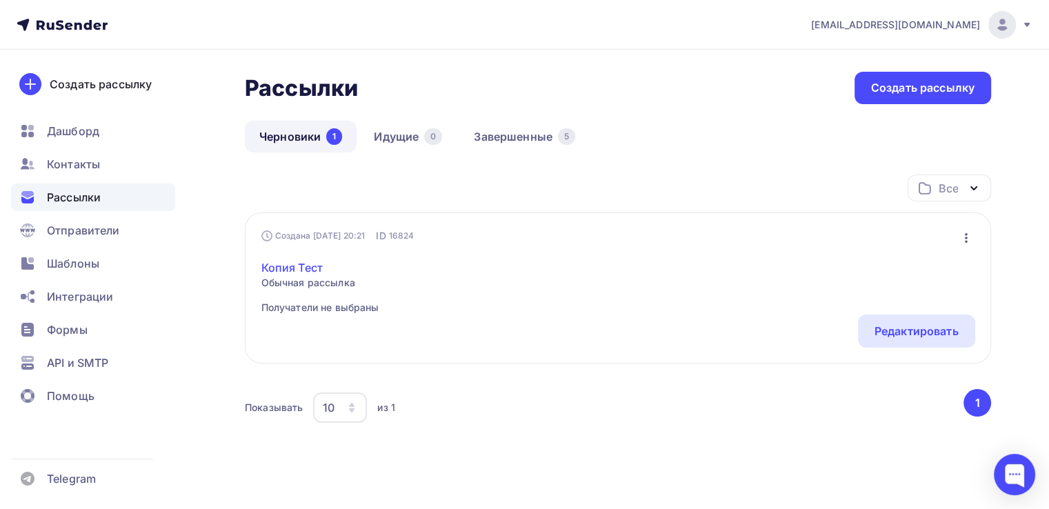
click at [305, 272] on link "Копия Тест" at bounding box center [320, 267] width 118 height 17
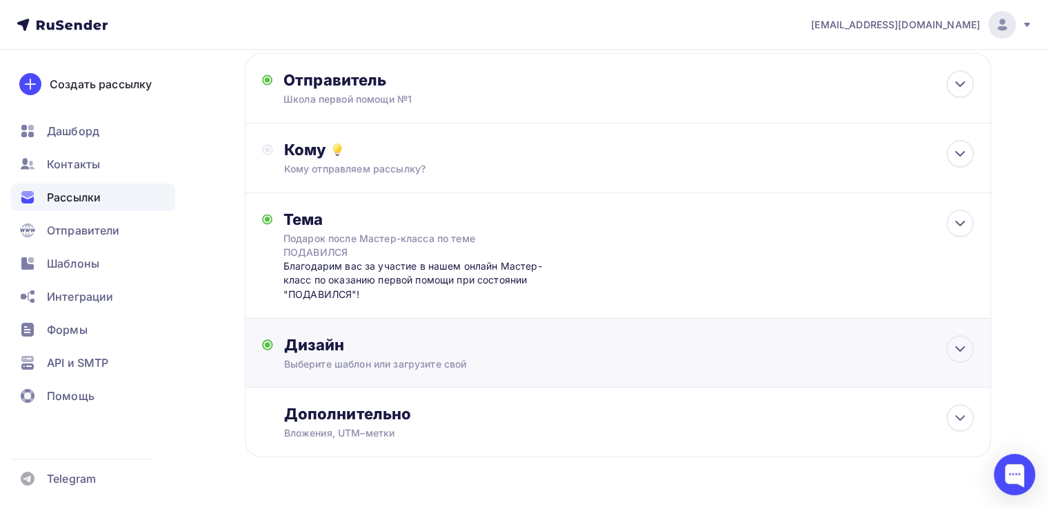
scroll to position [110, 0]
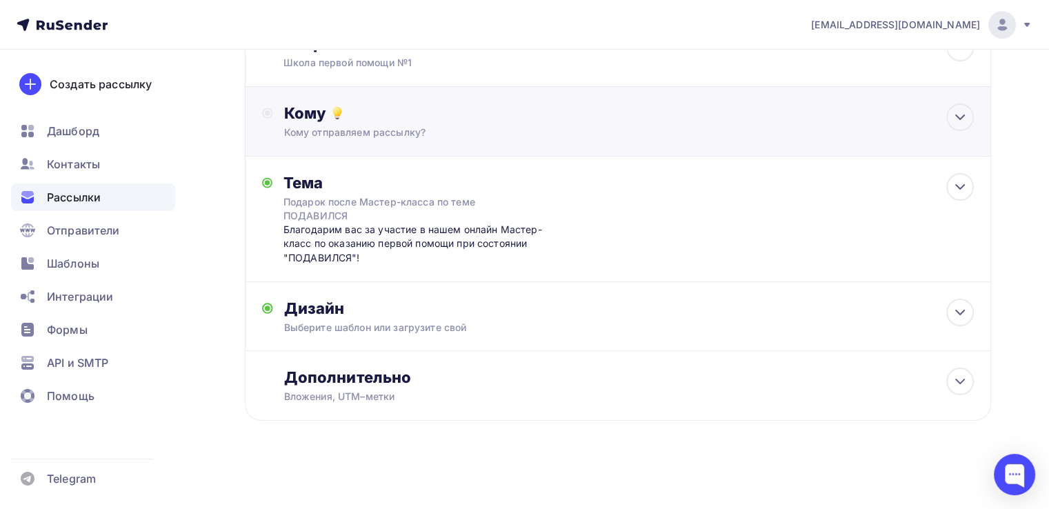
click at [434, 114] on div "Кому" at bounding box center [629, 112] width 690 height 19
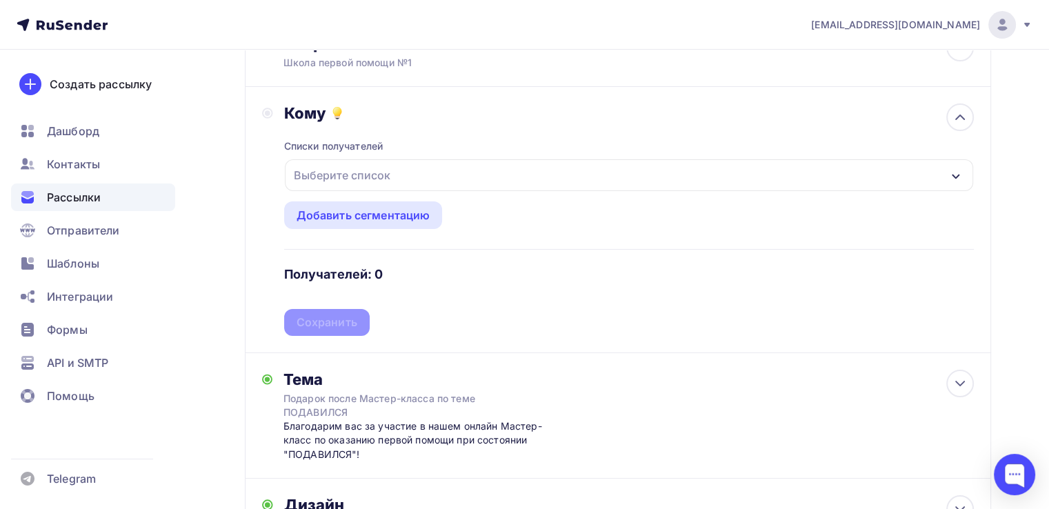
click at [436, 159] on div "Выберите список" at bounding box center [629, 175] width 688 height 32
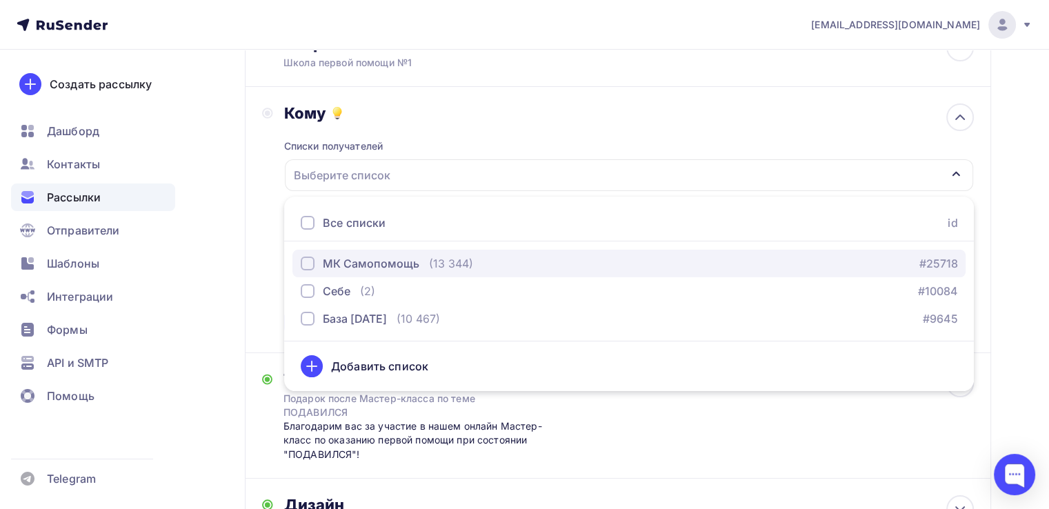
click at [422, 263] on div "МК Самопомощь (13 344)" at bounding box center [387, 263] width 172 height 17
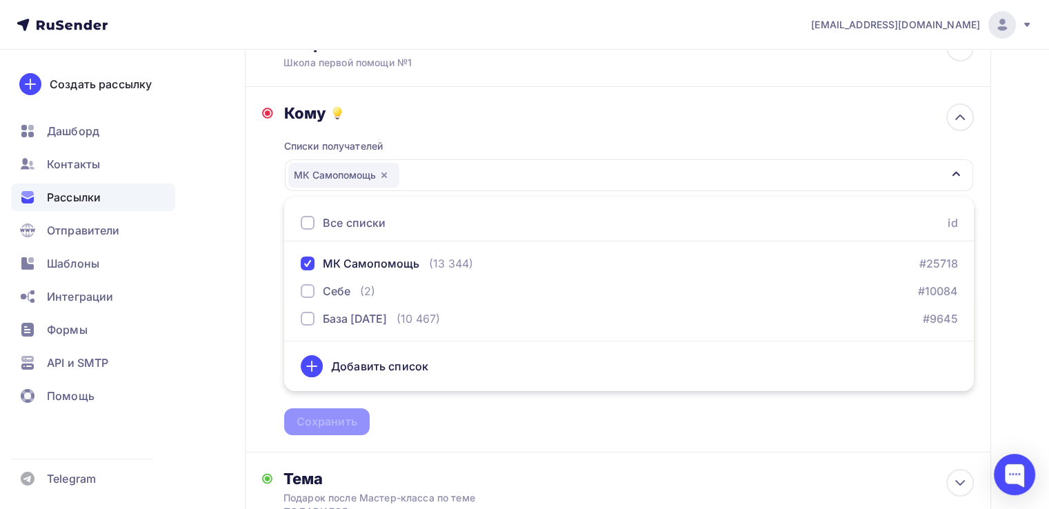
click at [265, 359] on div "Кому Списки получателей МК Самопомощь Все списки id МК Самопомощь (13 344) #257…" at bounding box center [618, 269] width 712 height 332
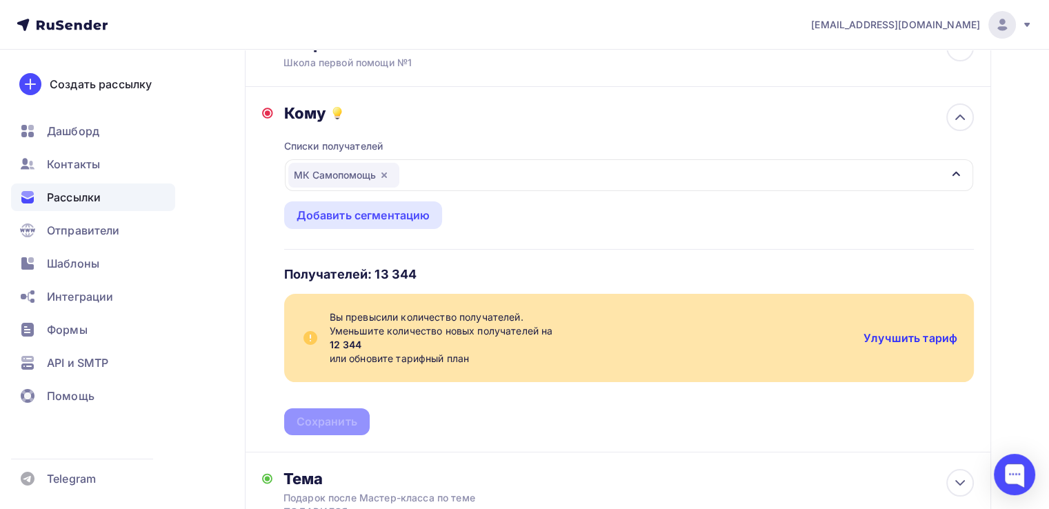
click at [909, 339] on link "Улучшить тариф" at bounding box center [910, 338] width 94 height 14
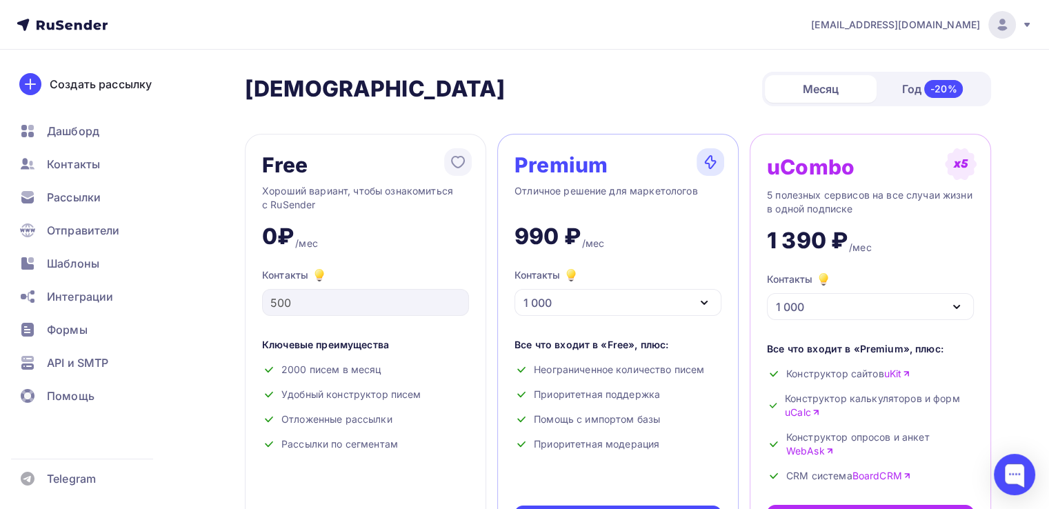
click at [612, 304] on div "1 000" at bounding box center [617, 302] width 207 height 27
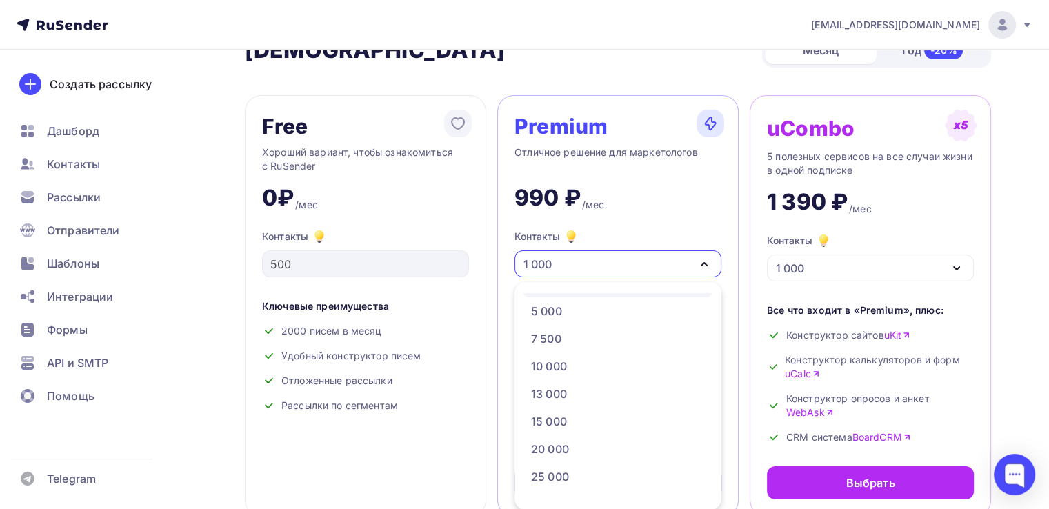
scroll to position [138, 0]
click at [579, 388] on div "15 000" at bounding box center [617, 389] width 172 height 17
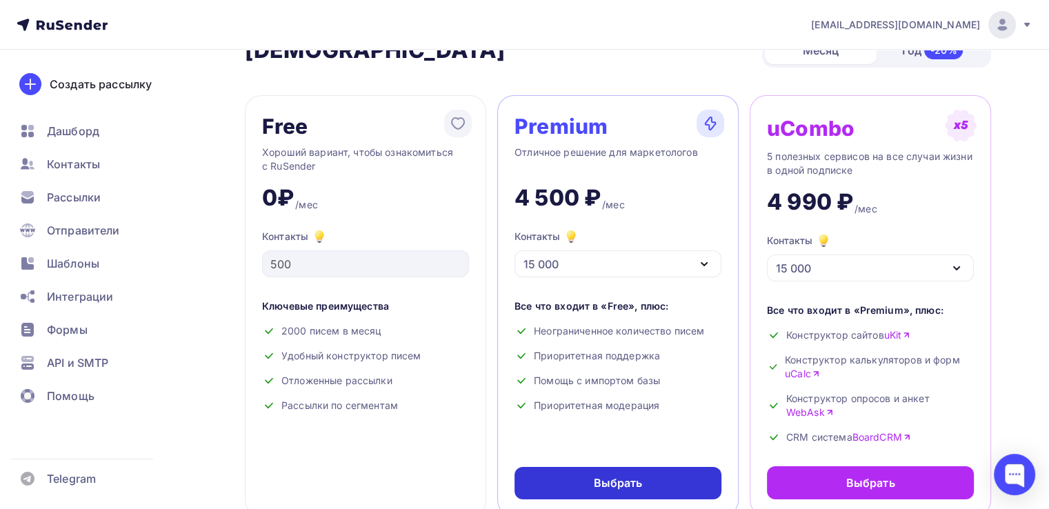
click at [541, 492] on div "Выбрать" at bounding box center [617, 483] width 207 height 32
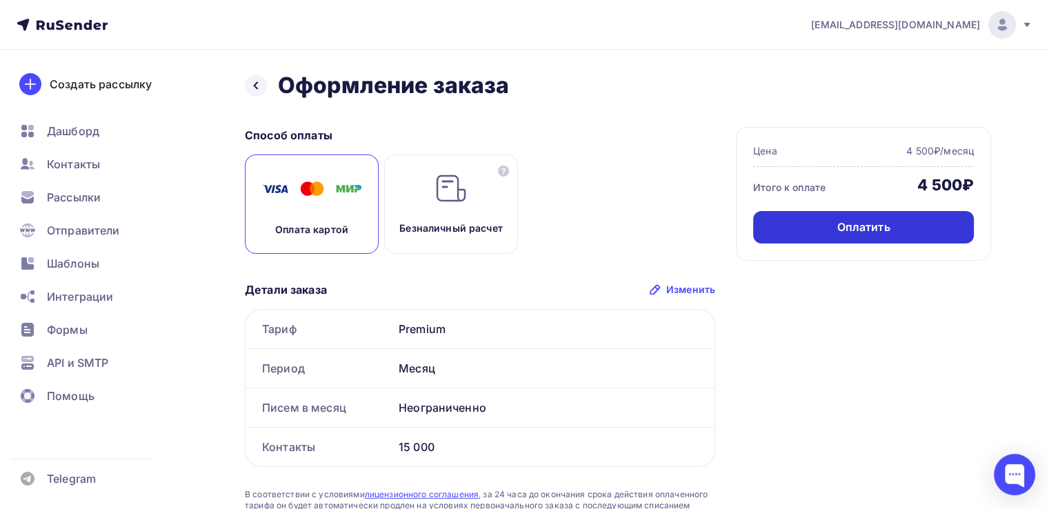
click at [813, 235] on div "Оплатить" at bounding box center [863, 227] width 221 height 32
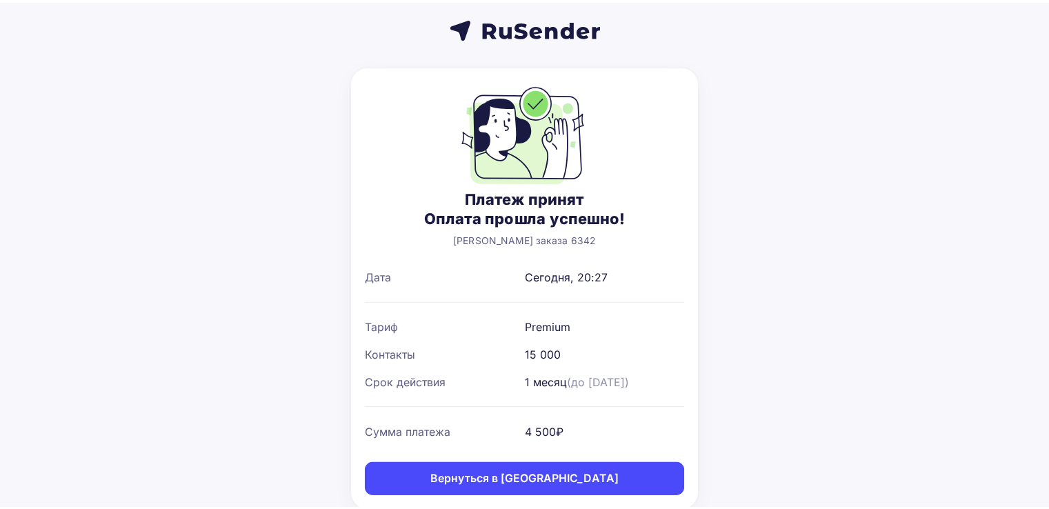
scroll to position [41, 0]
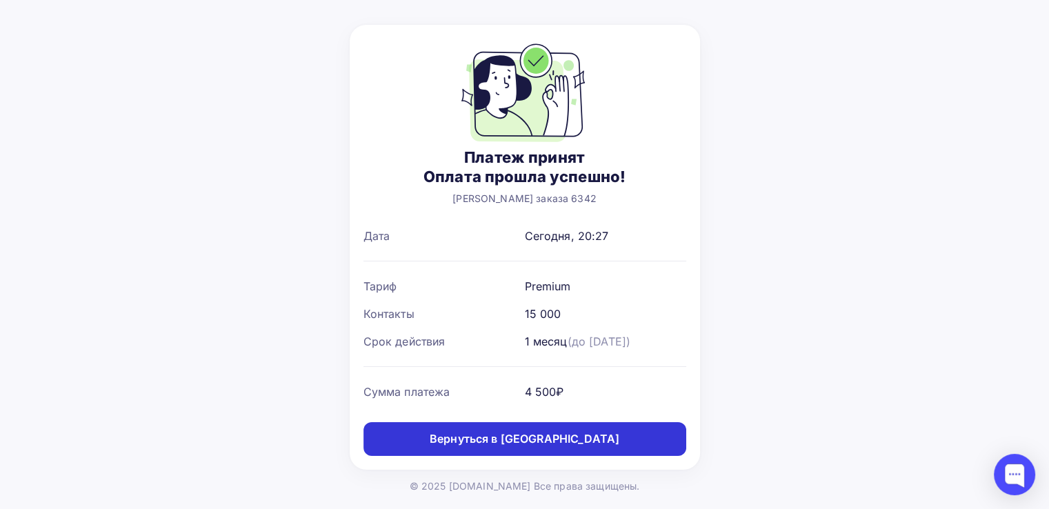
click at [509, 441] on div "Вернуться в [GEOGRAPHIC_DATA]" at bounding box center [525, 439] width 190 height 16
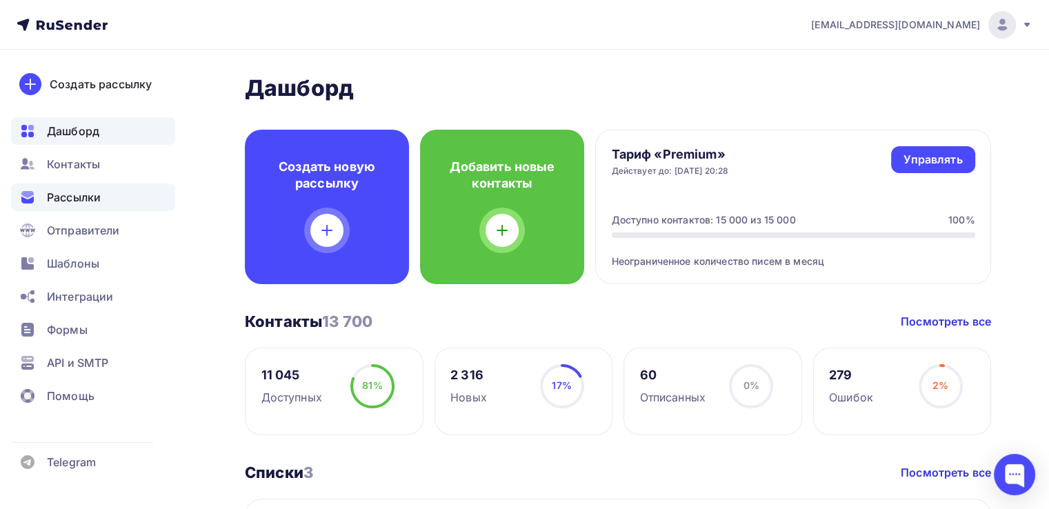
click at [90, 197] on span "Рассылки" at bounding box center [74, 197] width 54 height 17
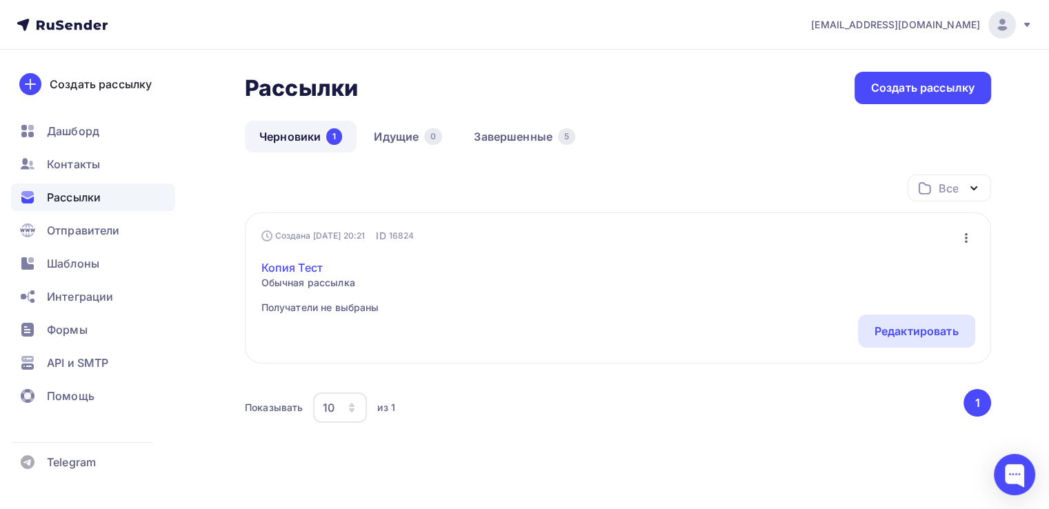
click at [280, 270] on link "Копия Тест" at bounding box center [320, 267] width 118 height 17
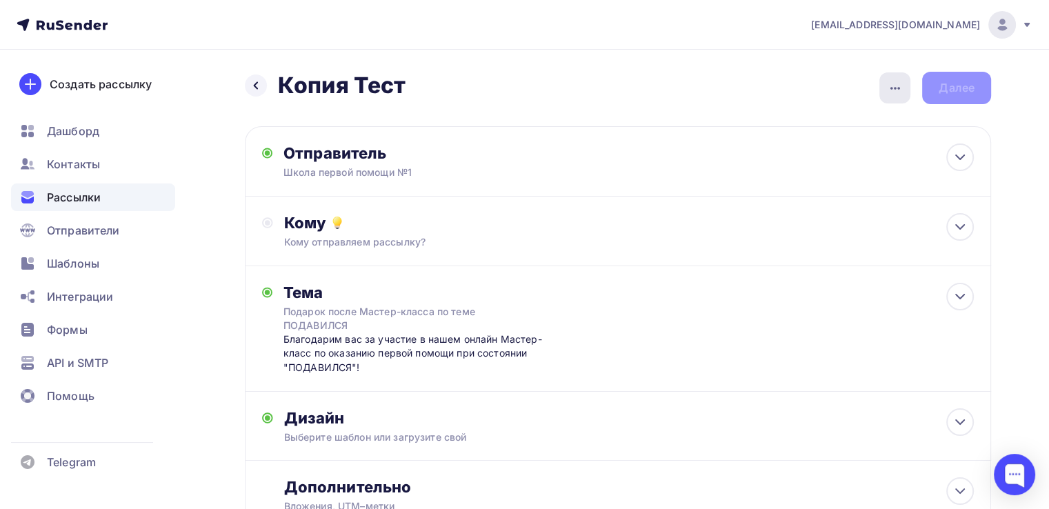
click at [880, 83] on div "button" at bounding box center [894, 87] width 31 height 31
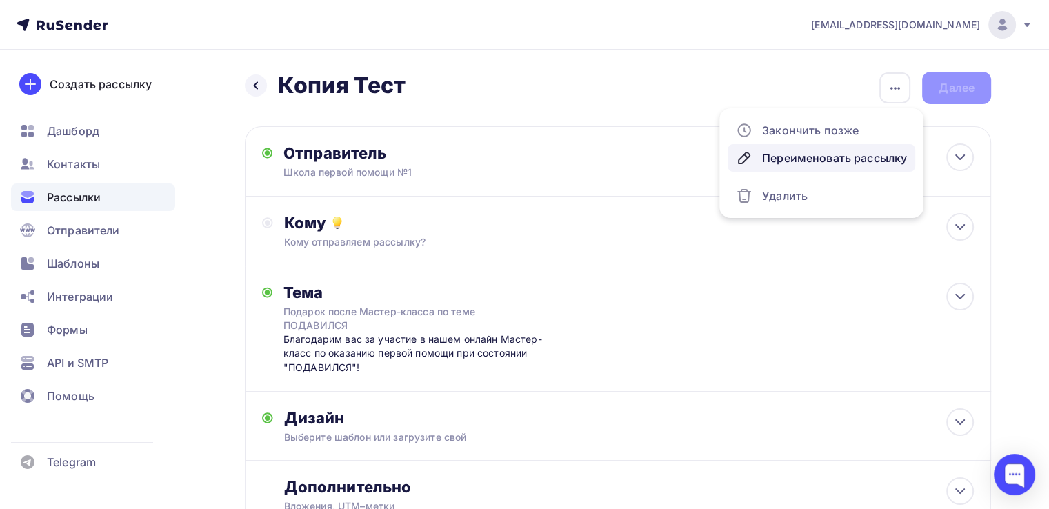
click at [809, 154] on div "Переименовать рассылку" at bounding box center [821, 158] width 171 height 17
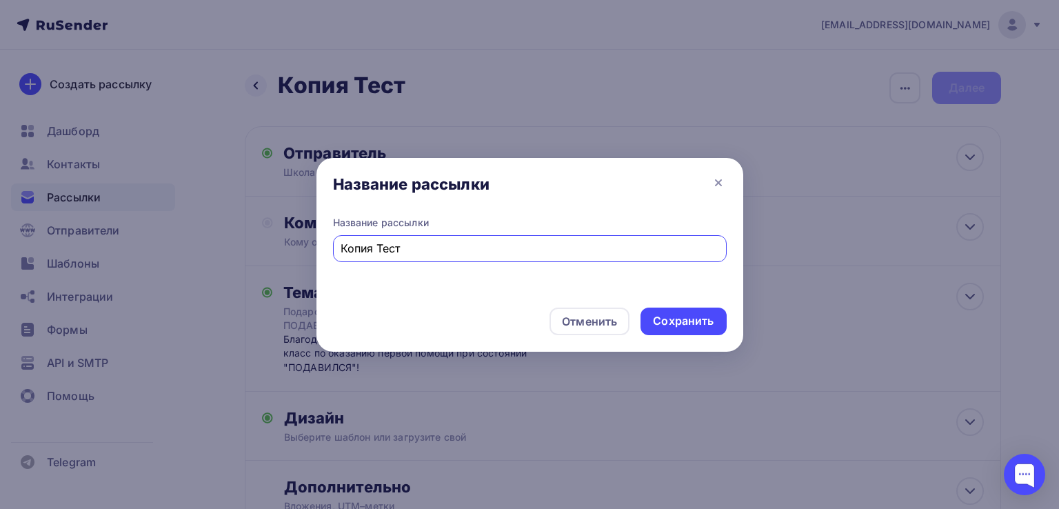
drag, startPoint x: 413, startPoint y: 252, endPoint x: 314, endPoint y: 246, distance: 98.8
click at [314, 246] on div "Название рассылки Название рассылки Копия Тест Отменить Сохранить" at bounding box center [529, 254] width 1059 height 509
type input "МК Самопомощь"
click at [705, 323] on div "Сохранить" at bounding box center [683, 321] width 61 height 16
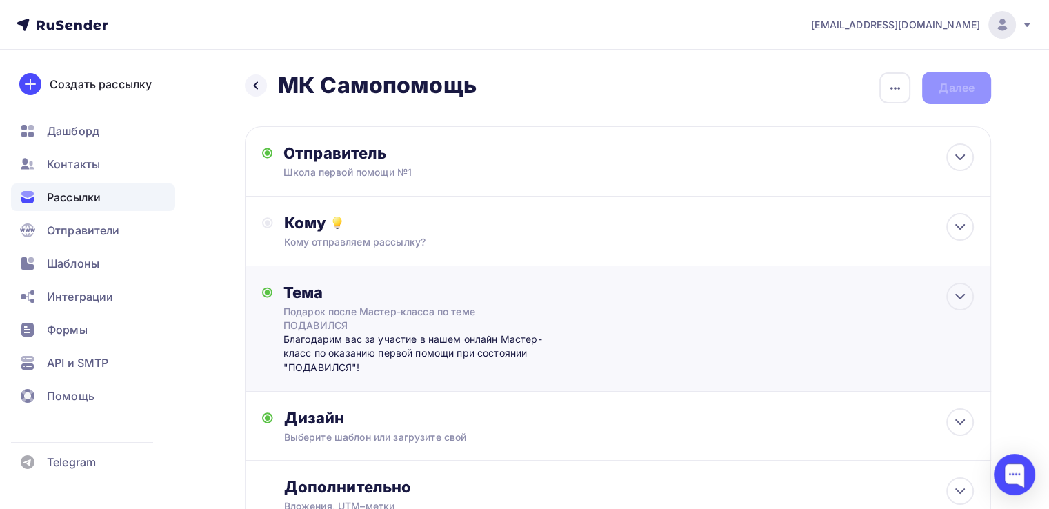
click at [681, 332] on div "Тема Подарок после Мастер-класса по теме ПОДАВИЛСЯ Благодарим вас за участие в …" at bounding box center [618, 328] width 746 height 125
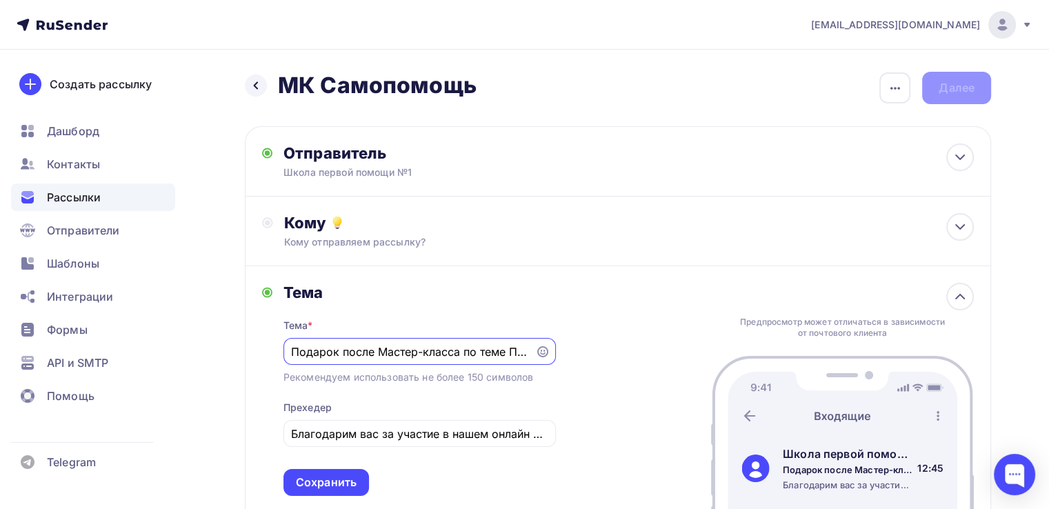
drag, startPoint x: 335, startPoint y: 351, endPoint x: 252, endPoint y: 350, distance: 83.4
click at [252, 350] on div "Тема Тема * Подарок после Мастер-класса по теме ПОДАВИЛСЯ Рекомендуем использов…" at bounding box center [618, 389] width 746 height 247
click at [292, 351] on input "Подарок после Мастер-класса по теме ПОДАВИЛСЯ" at bounding box center [409, 351] width 236 height 17
drag, startPoint x: 292, startPoint y: 350, endPoint x: 373, endPoint y: 352, distance: 80.7
click at [373, 352] on input "Подарок после Мастер-класса по теме ПОДАВИЛСЯ" at bounding box center [409, 351] width 236 height 17
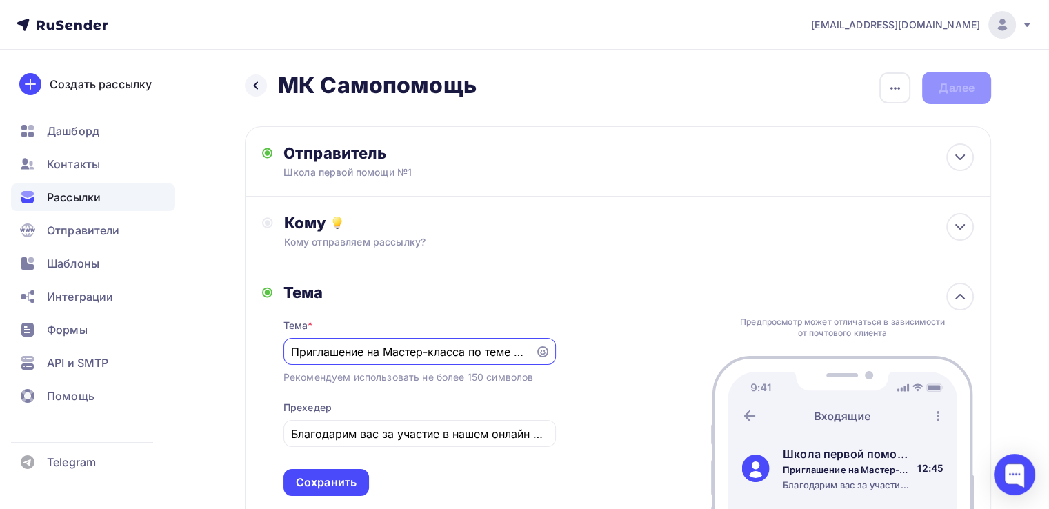
scroll to position [0, 61]
drag, startPoint x: 532, startPoint y: 351, endPoint x: 556, endPoint y: 352, distance: 23.5
click at [556, 352] on div "Тема Тема * Приглашение на Мастер-класса по теме ПОДАВИЛСЯ Рекомендуем использо…" at bounding box center [618, 389] width 746 height 247
click at [494, 348] on input "Приглашение на Мастер-класса по теме ПОДАВИЛСЯ" at bounding box center [409, 351] width 236 height 17
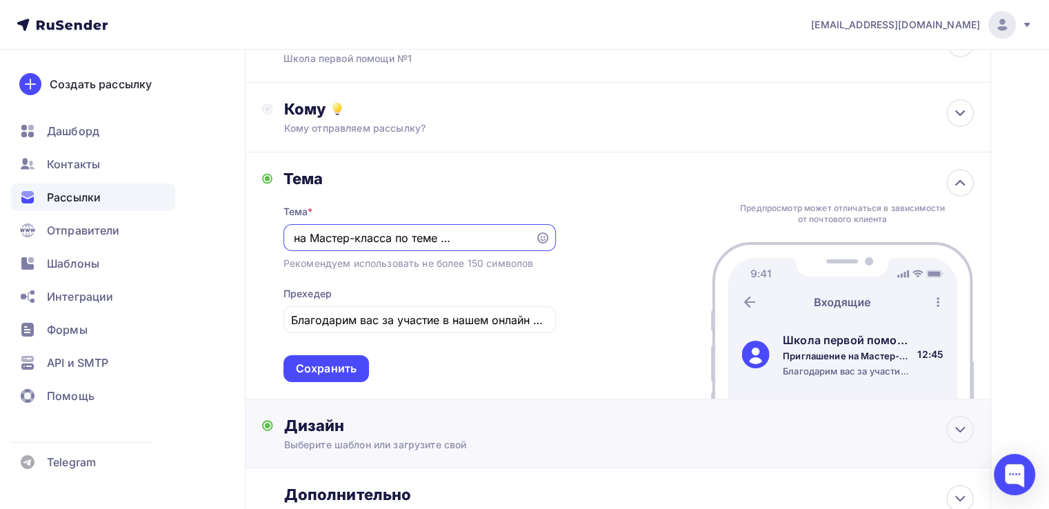
scroll to position [138, 0]
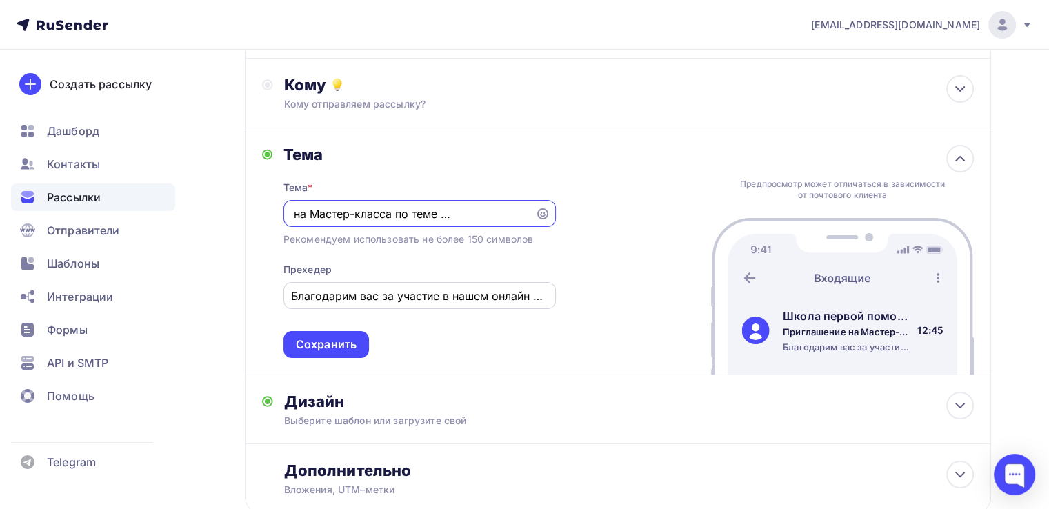
type input "Приглашение на Мастер-класса по теме САМОПОМОЩЬ"
click at [310, 293] on input "Благодарим вас за участие в нашем онлайн Мастер-класс по оказанию первой помощи…" at bounding box center [419, 296] width 256 height 17
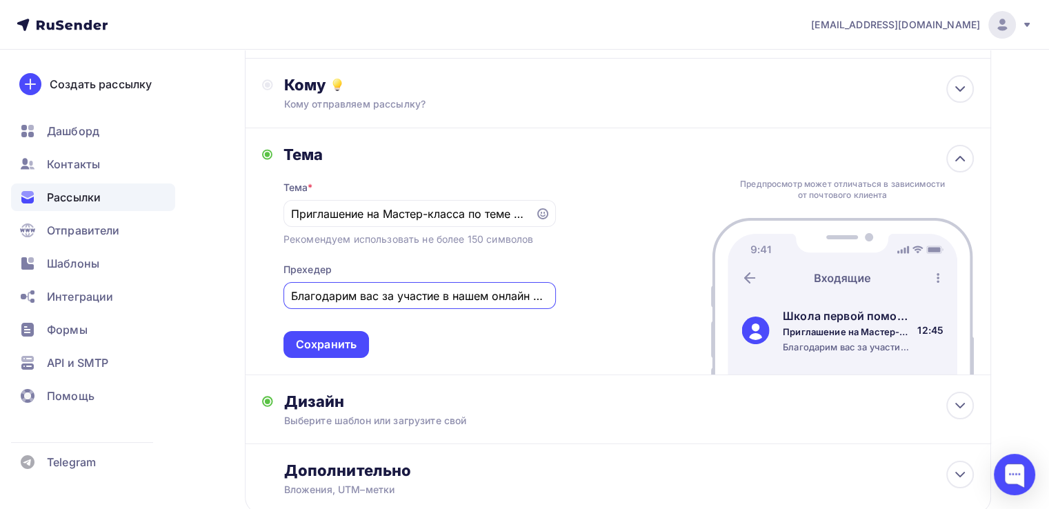
click at [310, 293] on input "Благодарим вас за участие в нашем онлайн Мастер-класс по оказанию первой помощи…" at bounding box center [419, 296] width 256 height 17
click at [454, 297] on input "Благодарим вас за участие в нашем онлайн Мастер-класс по оказанию первой помощи…" at bounding box center [419, 296] width 256 height 17
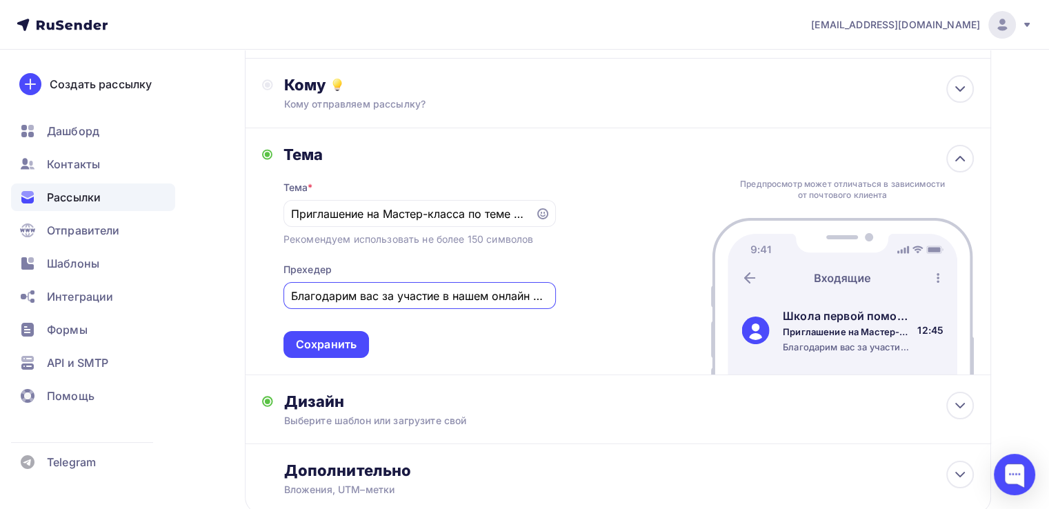
paste input "астер-класс по обучению первой помощи себе, если с вами что-то случилось и нико…"
type input "Мастер-класс по обучению первой помощи себе, если с вами что-то случилось и ник…"
click at [339, 343] on div "Сохранить" at bounding box center [326, 344] width 61 height 16
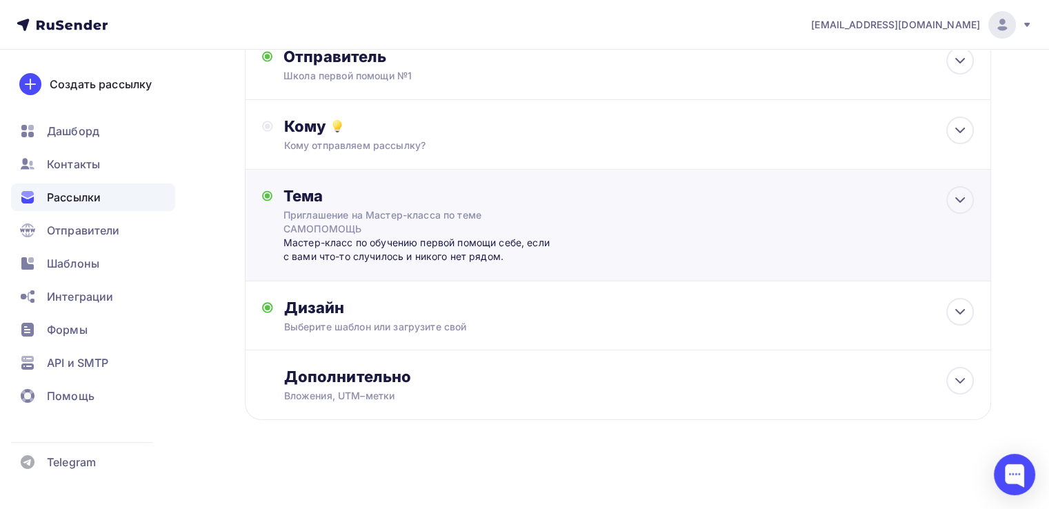
scroll to position [96, 0]
click at [480, 310] on div "Дизайн" at bounding box center [629, 308] width 690 height 19
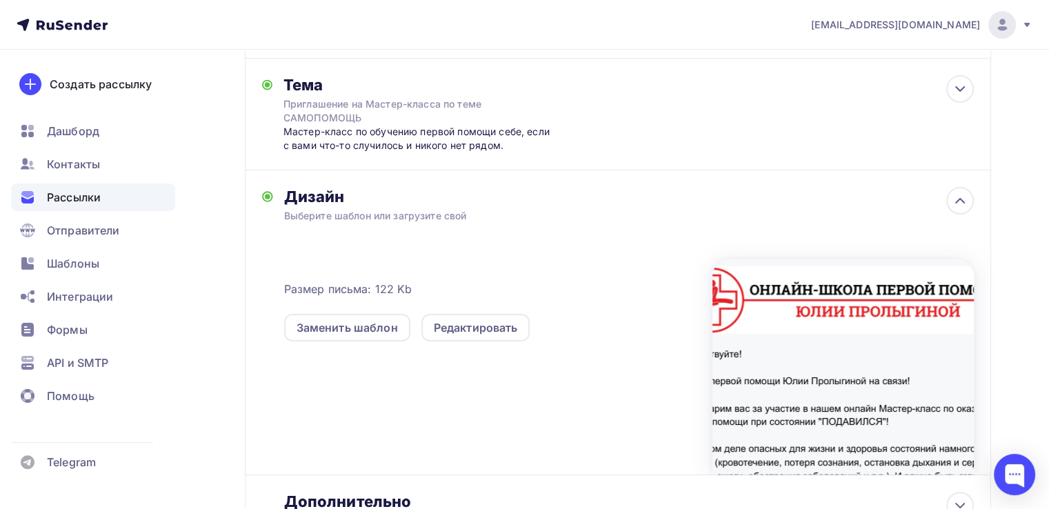
scroll to position [276, 0]
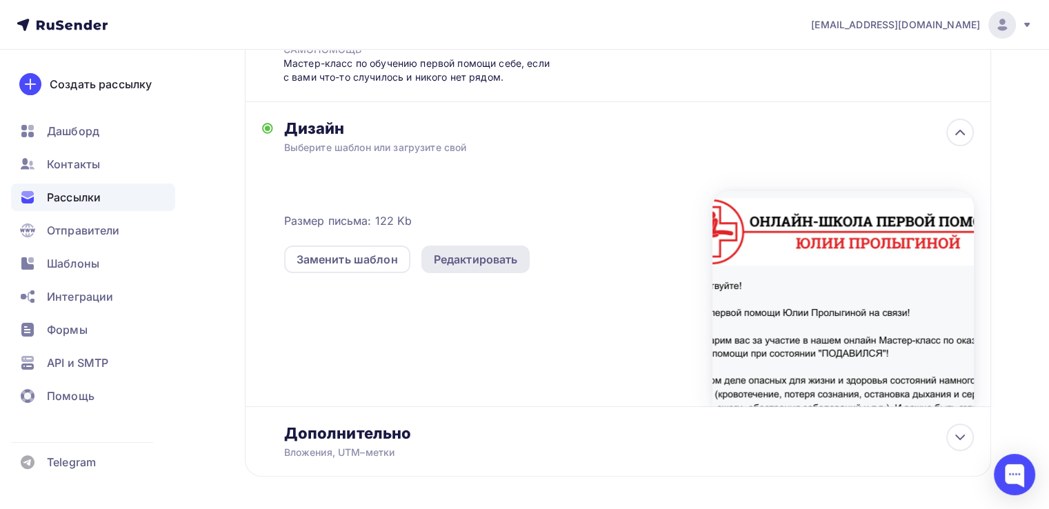
click at [488, 259] on div "Редактировать" at bounding box center [476, 259] width 84 height 17
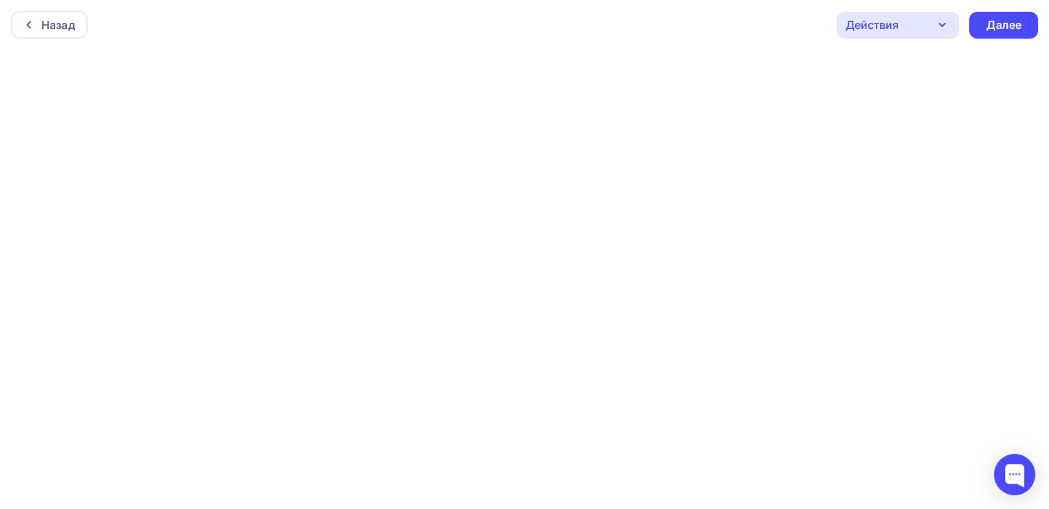
scroll to position [3, 0]
click at [946, 19] on icon "button" at bounding box center [942, 22] width 17 height 17
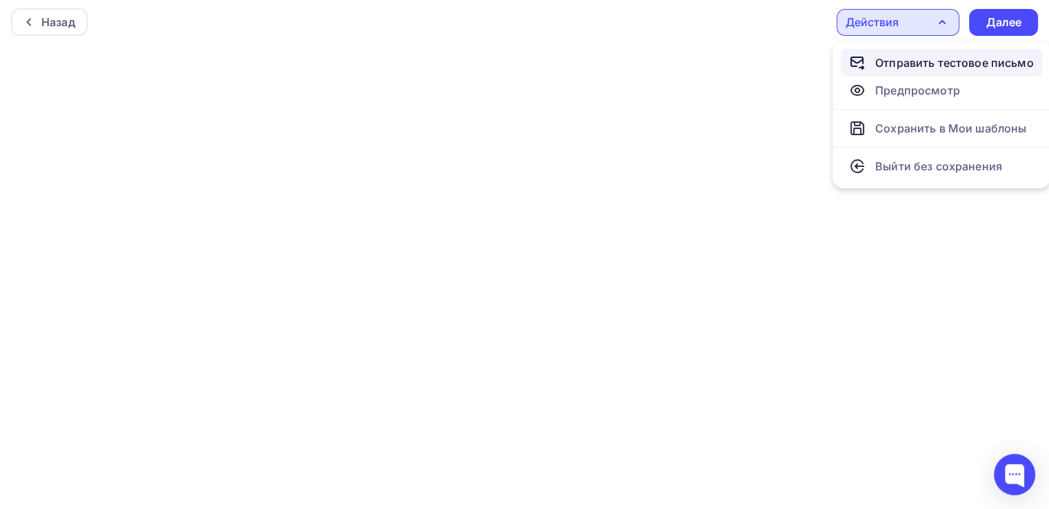
click at [995, 62] on div "Отправить тестовое письмо" at bounding box center [954, 62] width 159 height 17
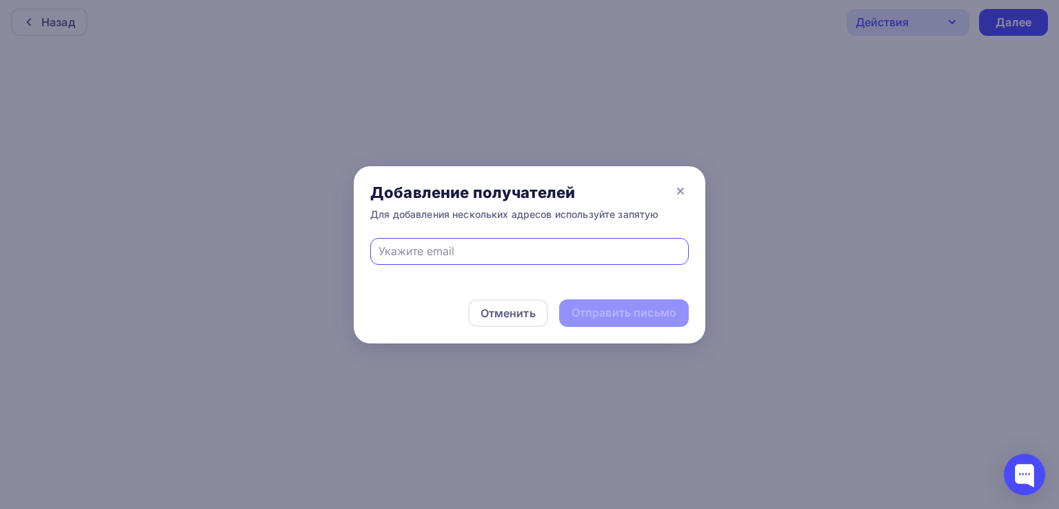
click at [485, 244] on input "text" at bounding box center [530, 251] width 303 height 17
type input "[EMAIL_ADDRESS][DOMAIN_NAME]"
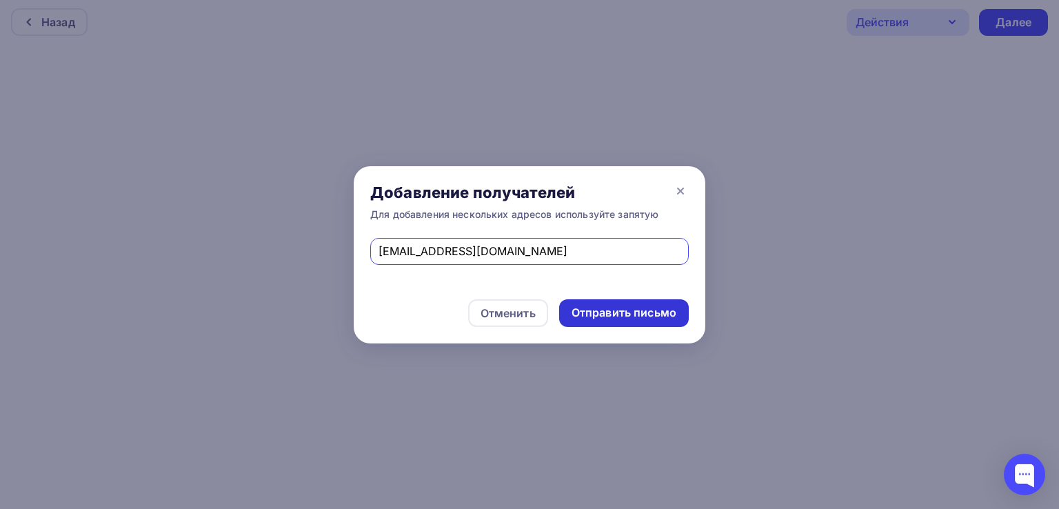
click at [605, 314] on div "Отправить письмо" at bounding box center [624, 313] width 105 height 16
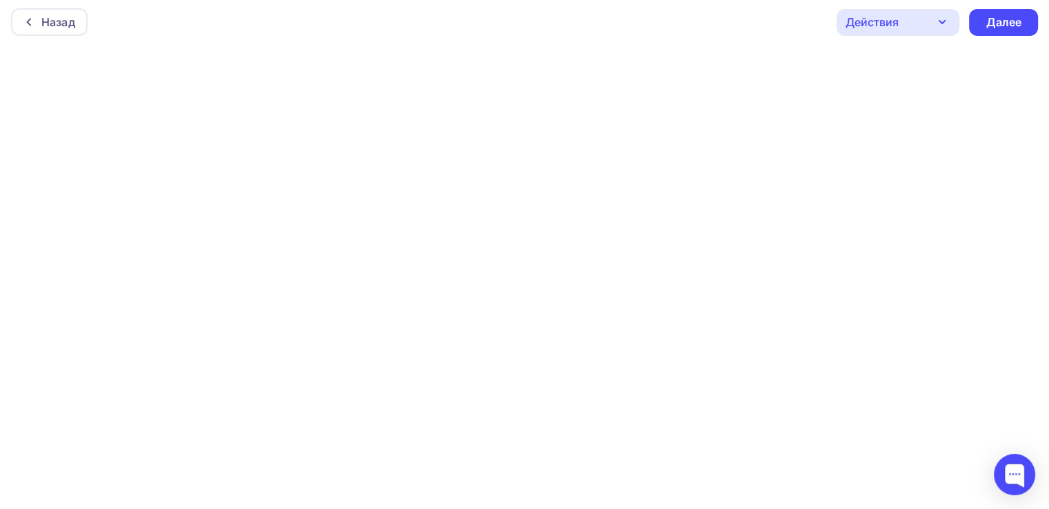
click at [904, 23] on div "Действия" at bounding box center [897, 22] width 123 height 27
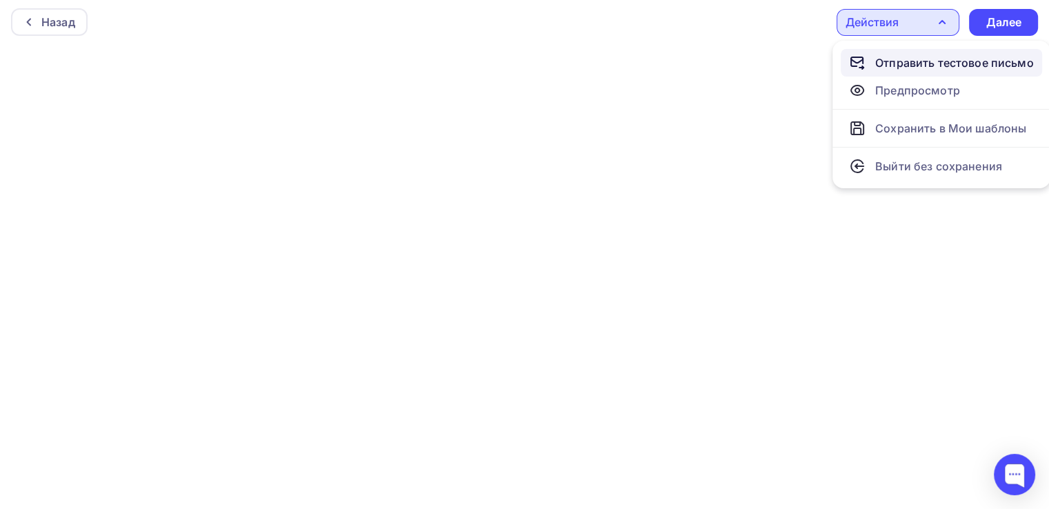
click at [893, 65] on div "Отправить тестовое письмо" at bounding box center [954, 62] width 159 height 17
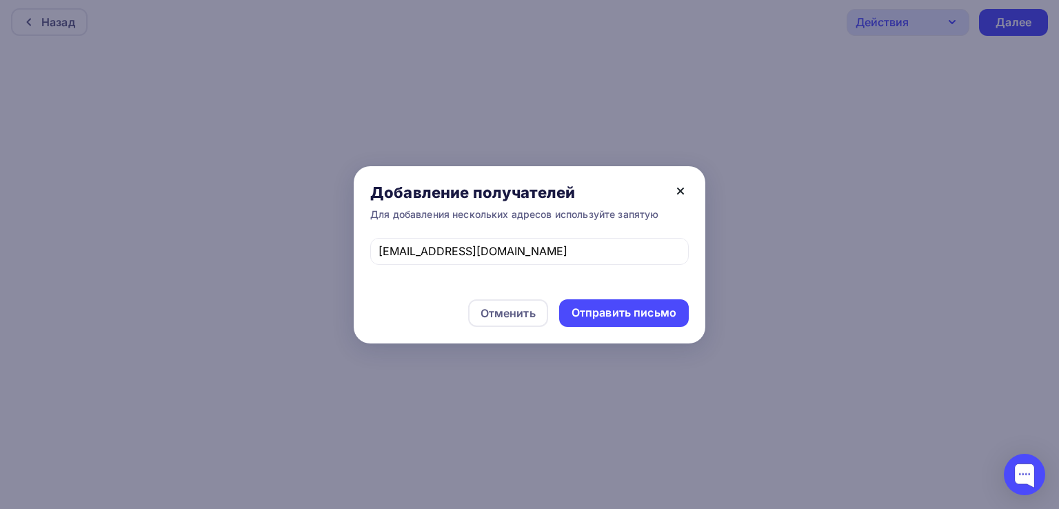
click at [681, 190] on icon at bounding box center [681, 191] width 6 height 6
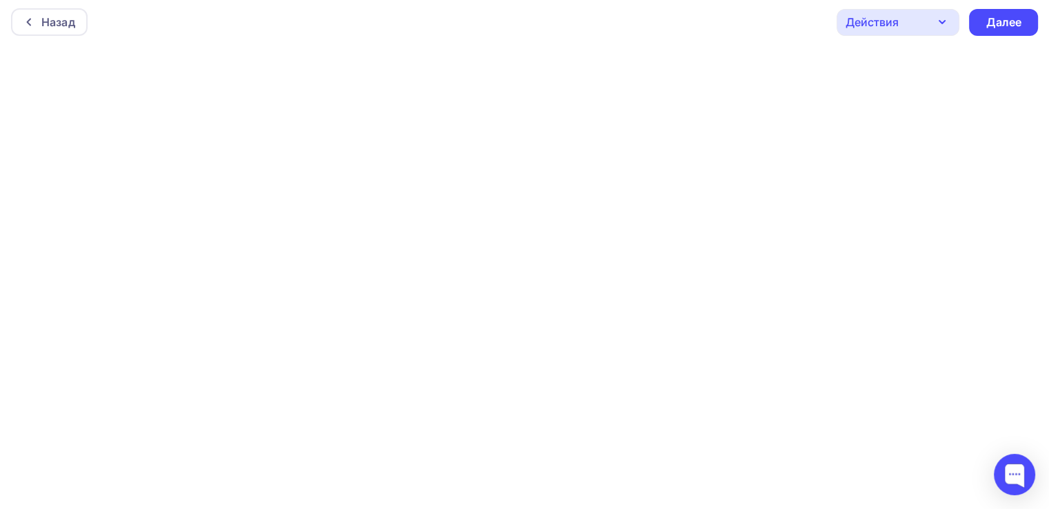
click at [935, 31] on div "Действия" at bounding box center [897, 22] width 123 height 27
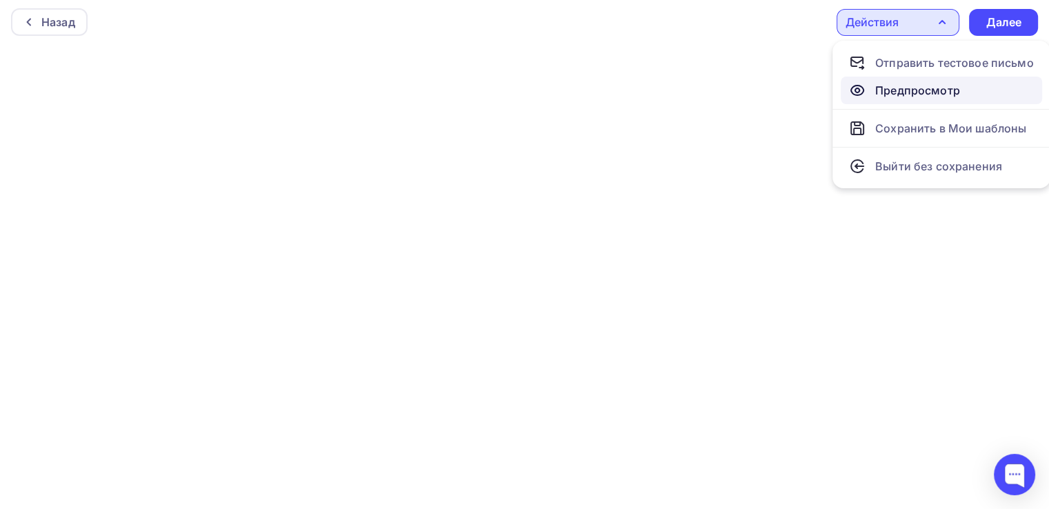
click at [934, 95] on div "Предпросмотр" at bounding box center [917, 90] width 85 height 17
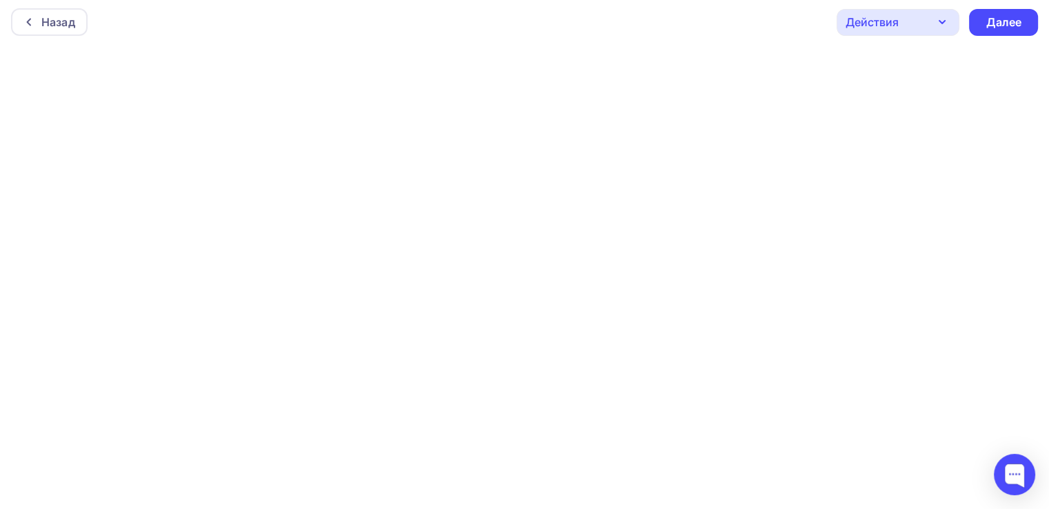
click at [949, 18] on icon "button" at bounding box center [942, 22] width 17 height 17
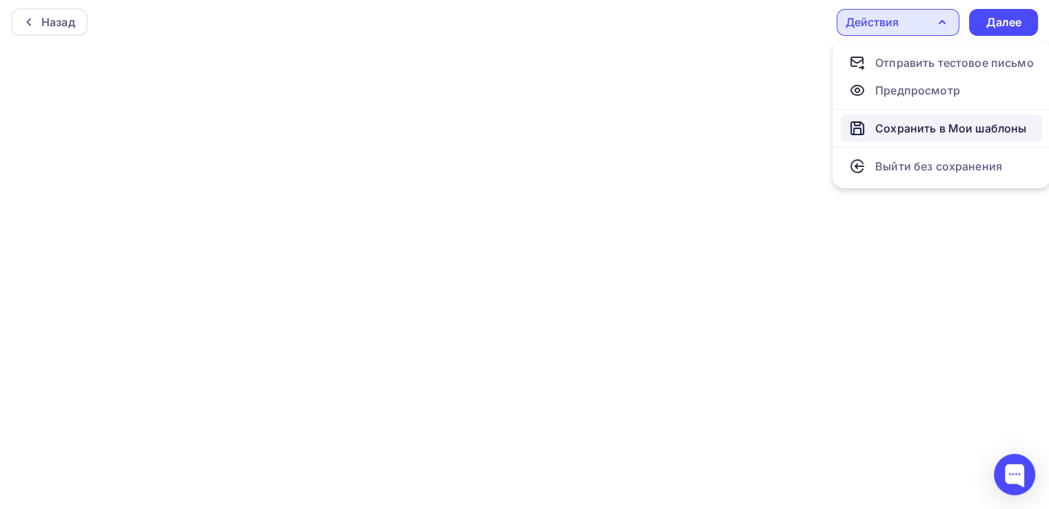
click at [959, 130] on div "Сохранить в Мои шаблоны" at bounding box center [950, 128] width 151 height 17
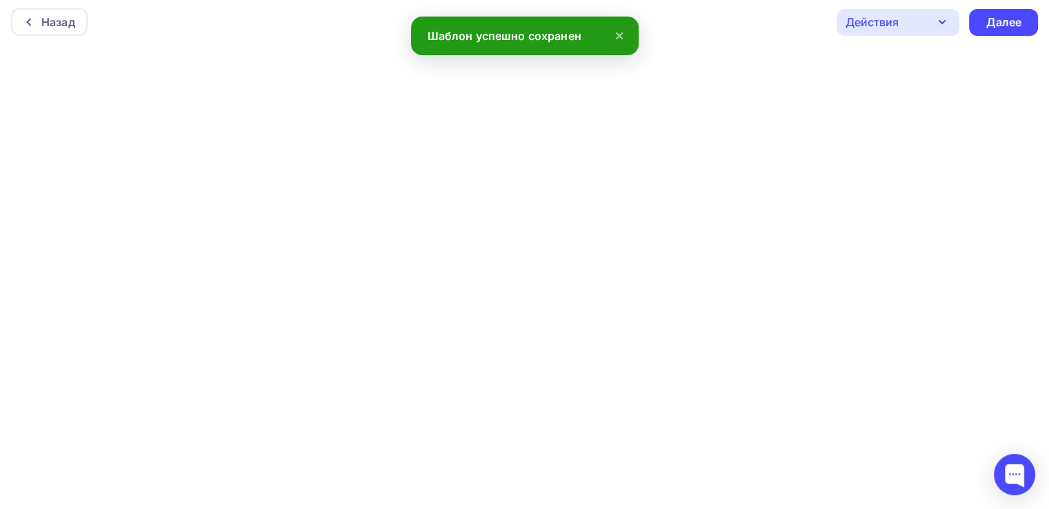
click at [927, 28] on div "Действия" at bounding box center [897, 22] width 123 height 27
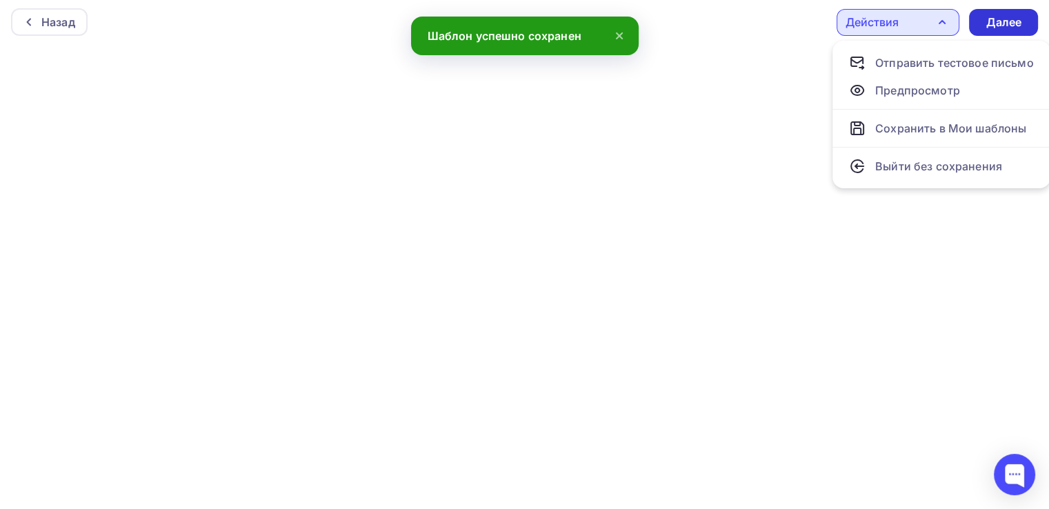
click at [1000, 21] on div "Далее" at bounding box center [1003, 22] width 36 height 16
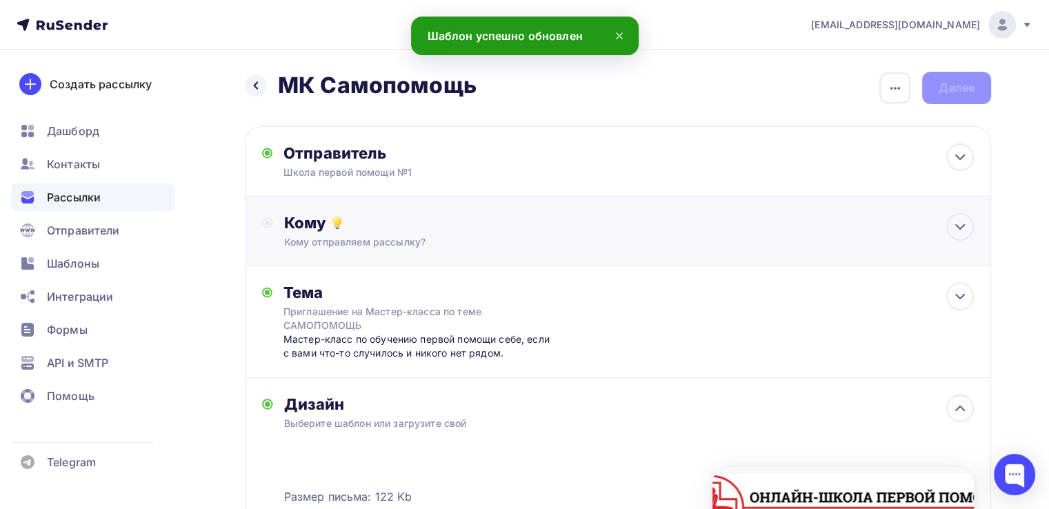
click at [601, 227] on div "Кому" at bounding box center [629, 222] width 690 height 19
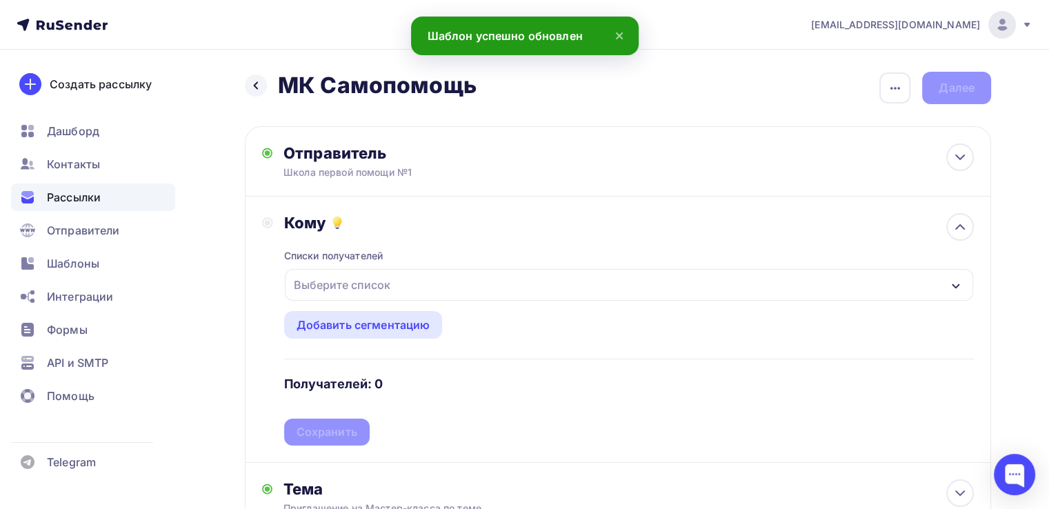
click at [539, 288] on div "Выберите список" at bounding box center [629, 285] width 688 height 32
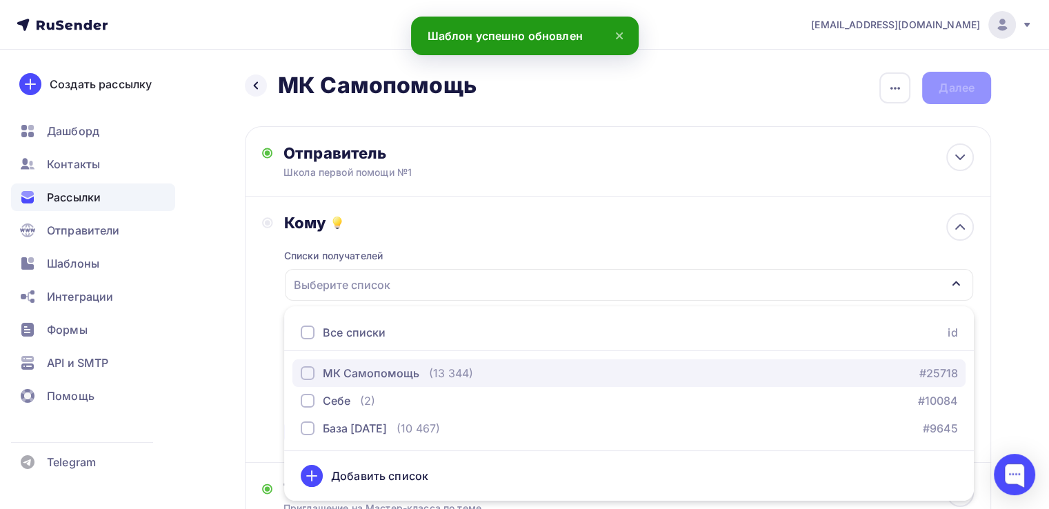
click at [399, 372] on div "МК Самопомощь" at bounding box center [371, 373] width 97 height 17
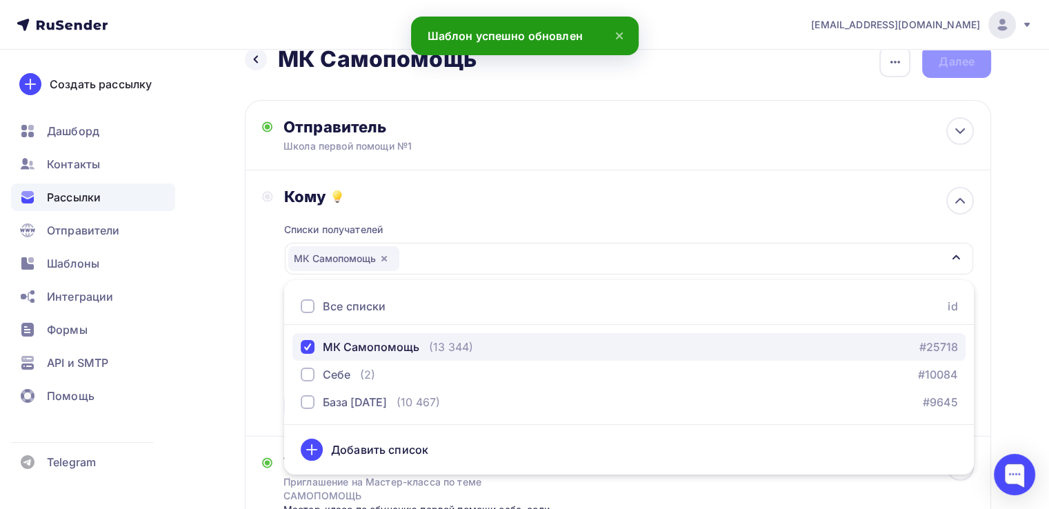
scroll to position [138, 0]
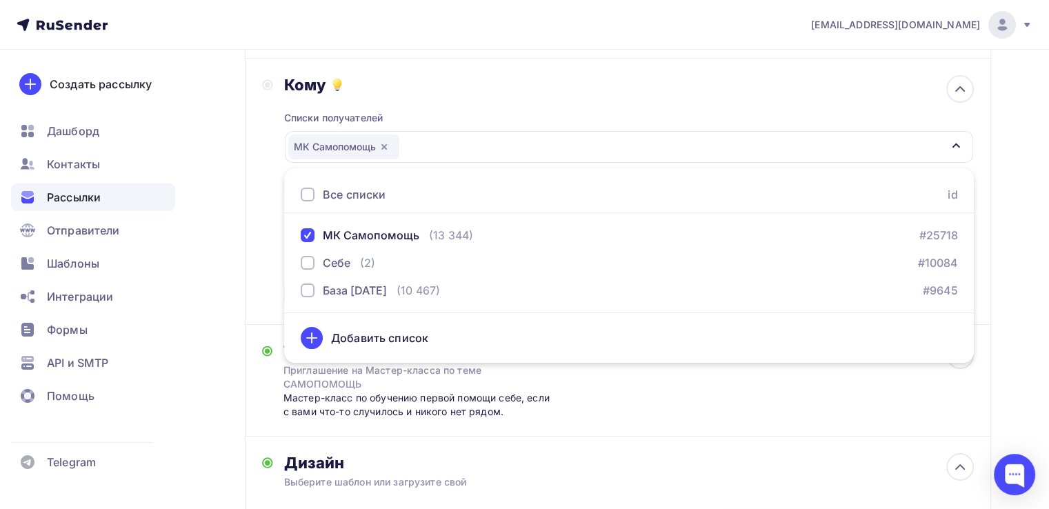
click at [254, 299] on div "Кому Списки получателей МК Самопомощь Все списки id МК Самопомощь (13 344) #257…" at bounding box center [618, 192] width 746 height 266
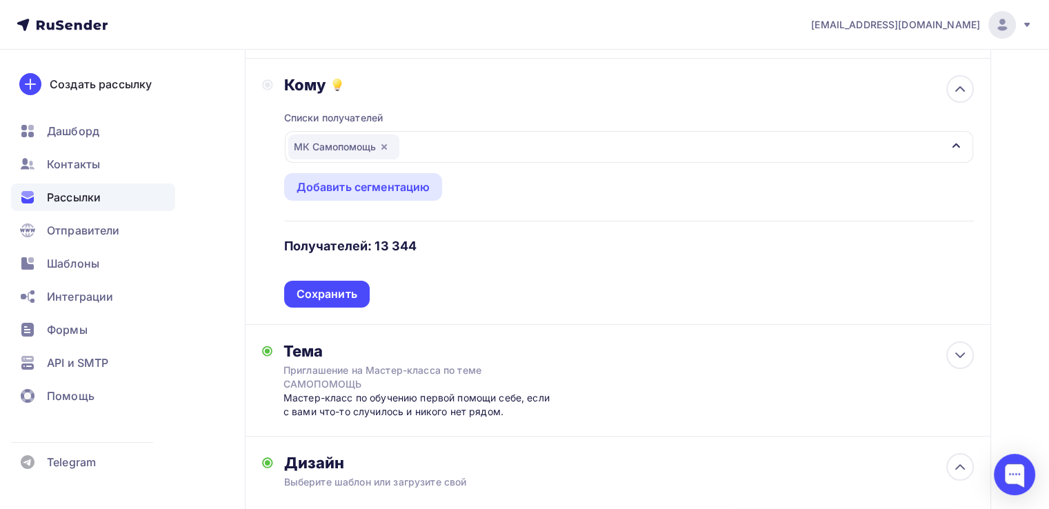
click at [180, 307] on div "Создать рассылку Дашборд Контакты Рассылки Отправители Шаблоны Интеграции Формы…" at bounding box center [93, 279] width 186 height 459
click at [303, 291] on div "Сохранить" at bounding box center [326, 294] width 61 height 16
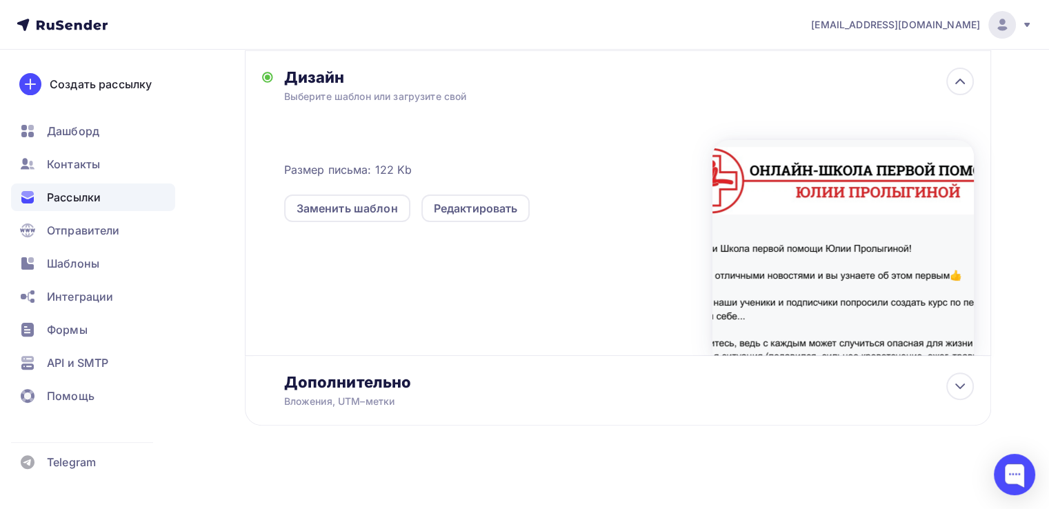
scroll to position [331, 0]
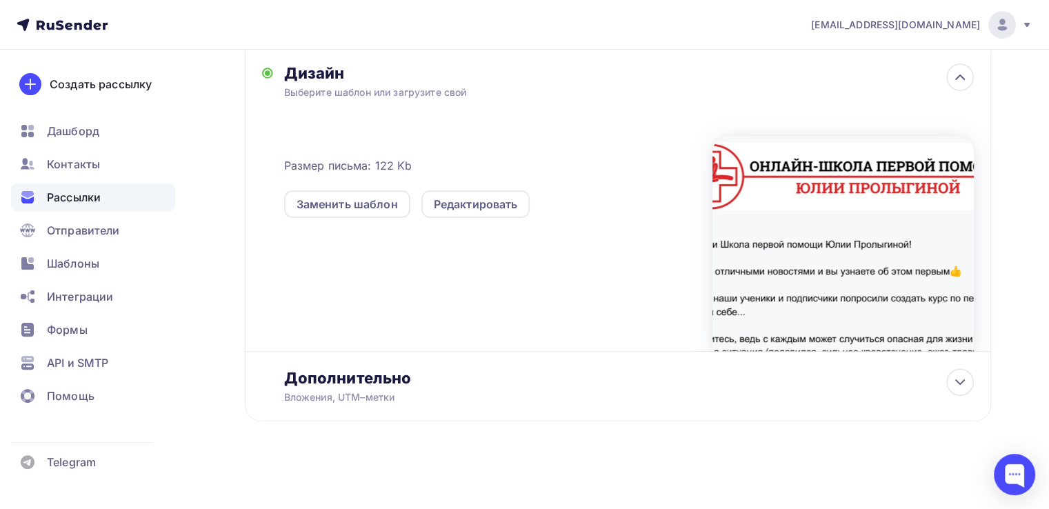
click at [845, 268] on div at bounding box center [842, 243] width 261 height 215
click at [498, 208] on div "Редактировать" at bounding box center [476, 204] width 84 height 17
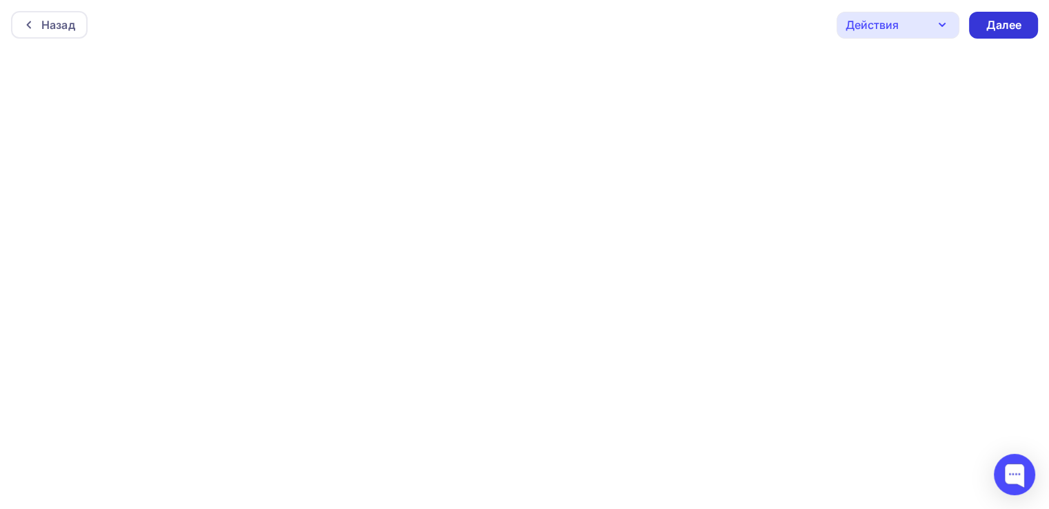
click at [1026, 20] on div "Далее" at bounding box center [1003, 25] width 69 height 27
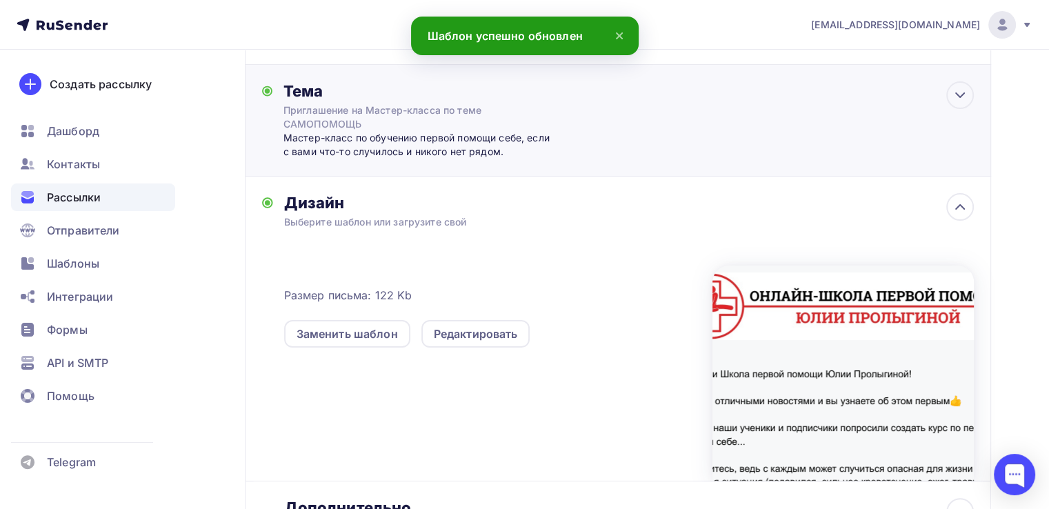
scroll to position [207, 0]
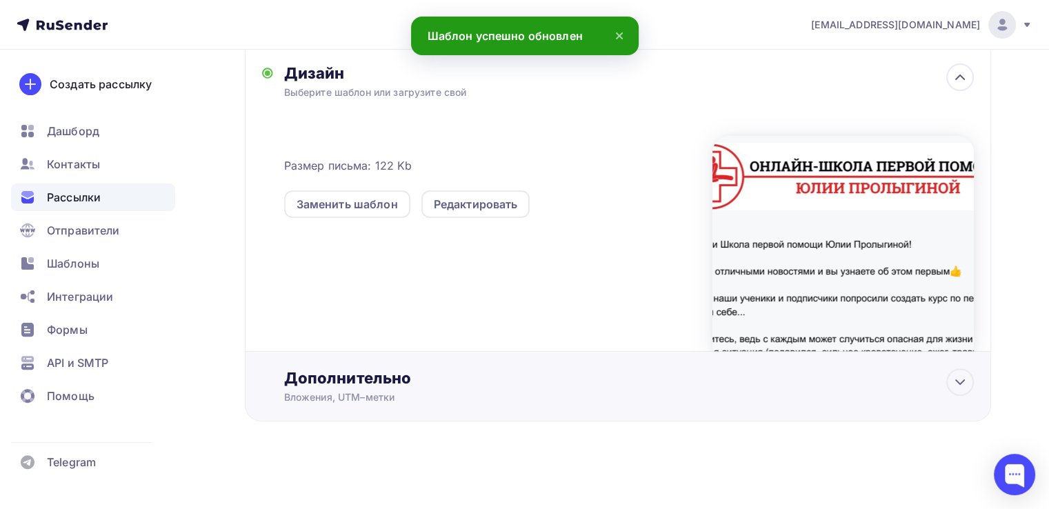
click at [414, 379] on div "Дополнительно" at bounding box center [629, 377] width 690 height 19
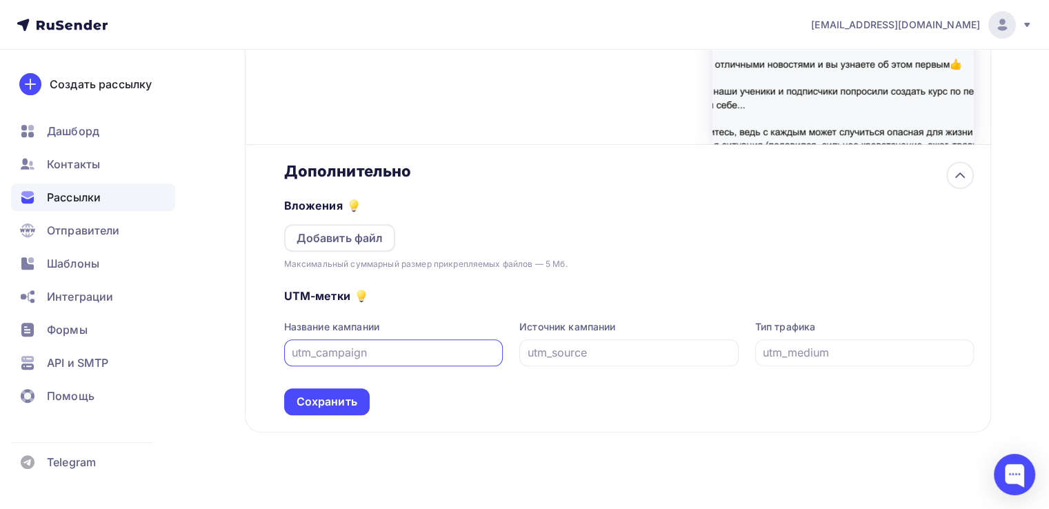
scroll to position [549, 0]
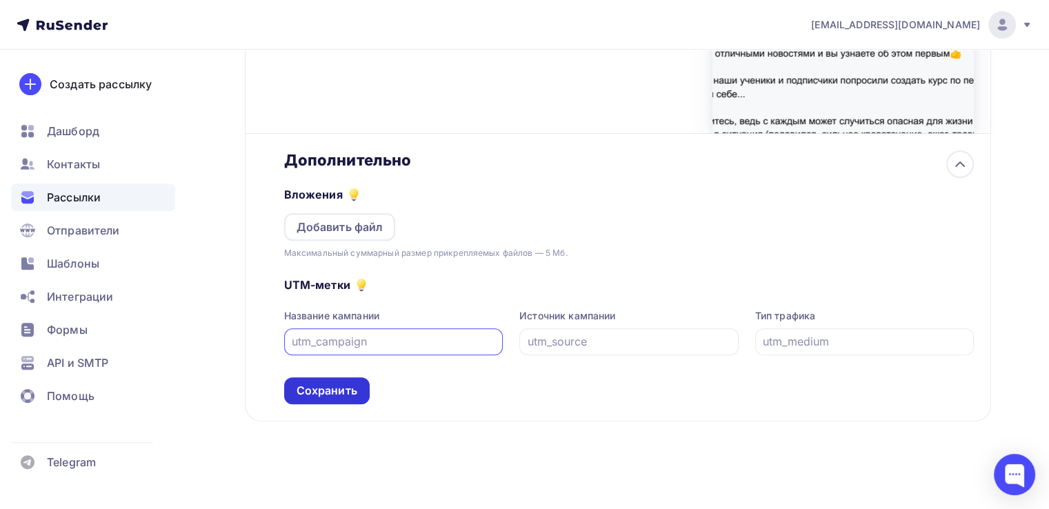
click at [343, 391] on div "Сохранить" at bounding box center [326, 391] width 61 height 16
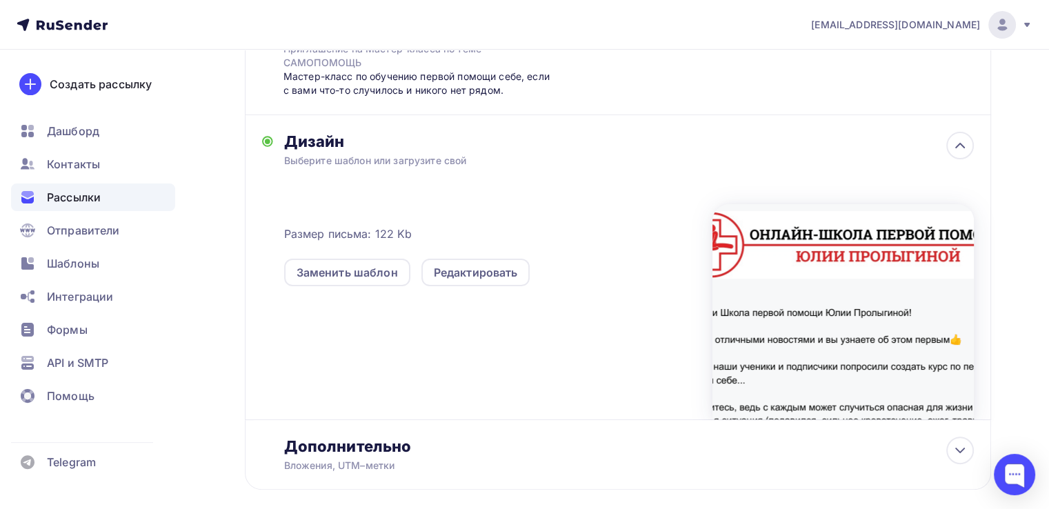
scroll to position [262, 0]
click at [967, 142] on icon at bounding box center [960, 146] width 17 height 17
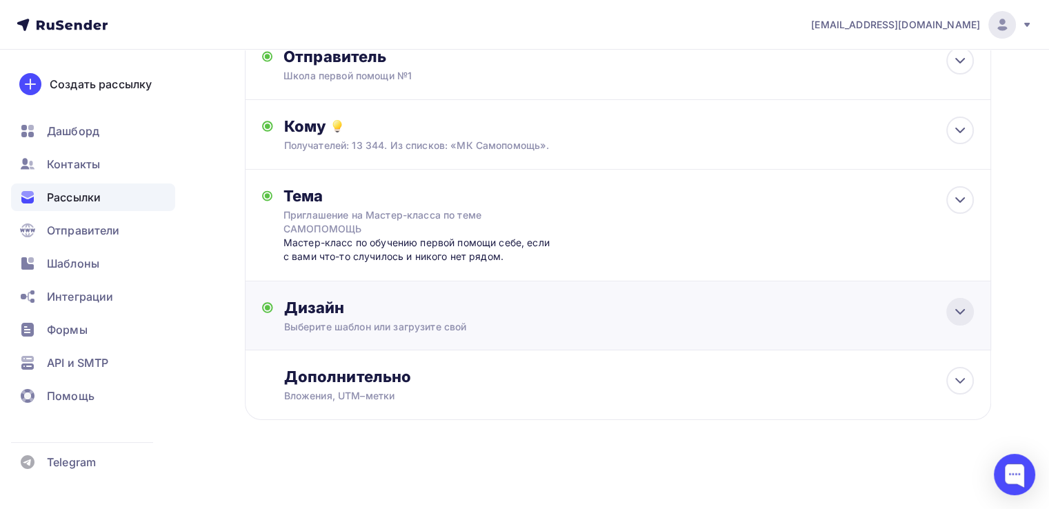
scroll to position [96, 0]
click at [963, 201] on icon at bounding box center [960, 200] width 17 height 17
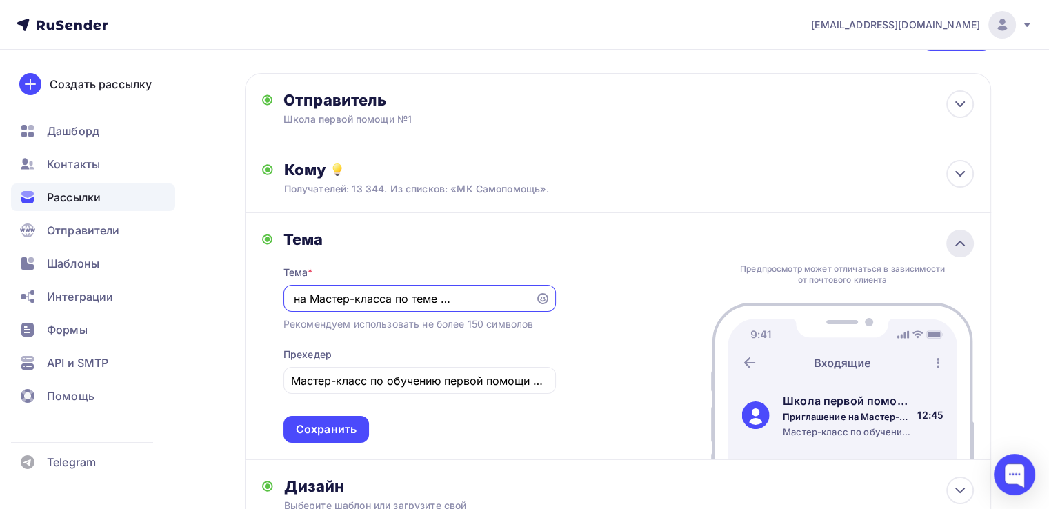
scroll to position [0, 0]
click at [966, 247] on icon at bounding box center [960, 243] width 17 height 17
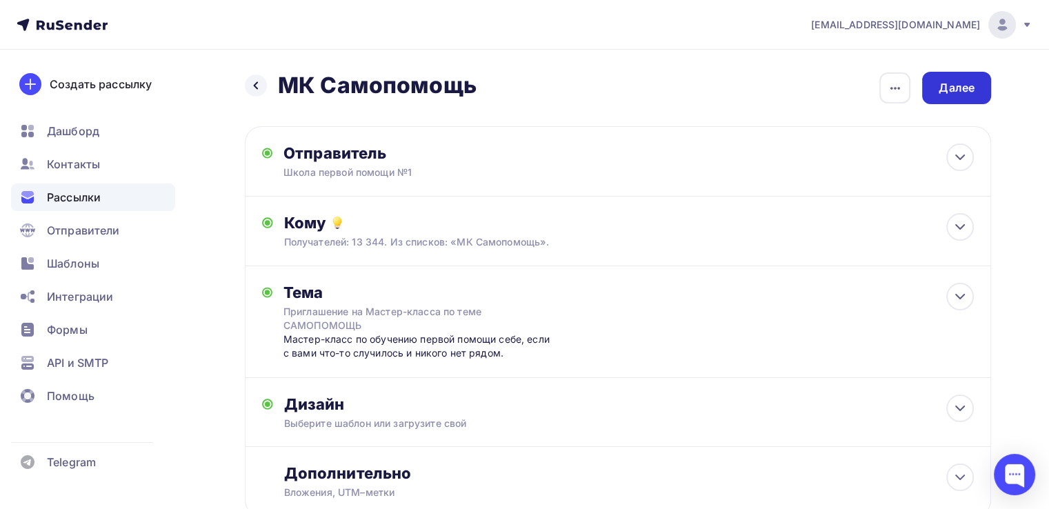
click at [965, 90] on div "Далее" at bounding box center [956, 88] width 36 height 16
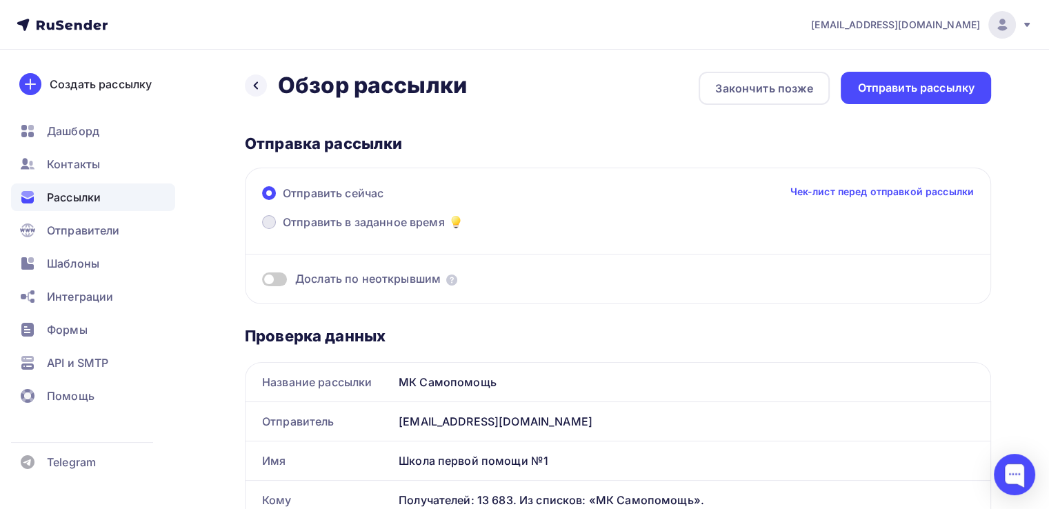
click at [272, 223] on span at bounding box center [269, 222] width 14 height 14
click at [283, 230] on input "Отправить в заданное время" at bounding box center [283, 230] width 0 height 0
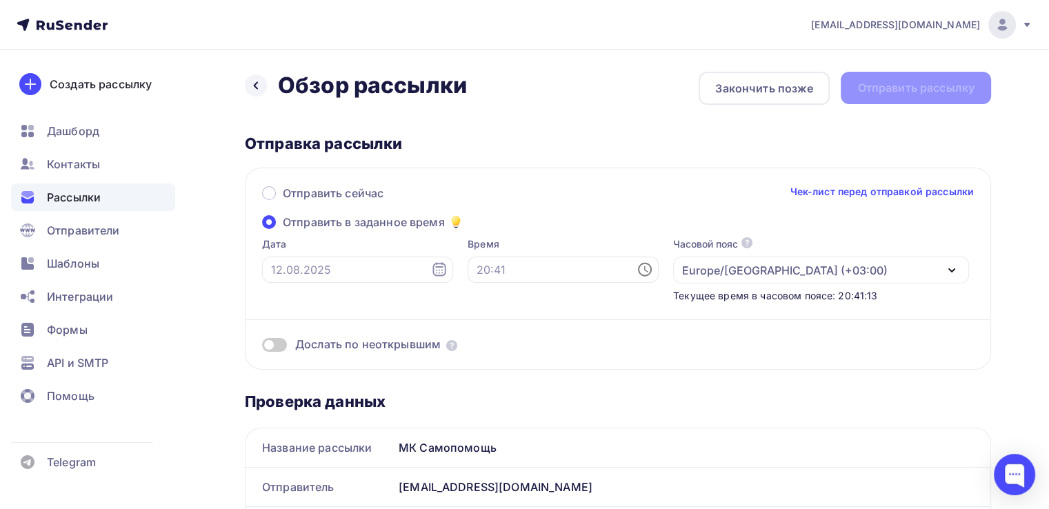
click at [431, 271] on icon at bounding box center [439, 269] width 17 height 17
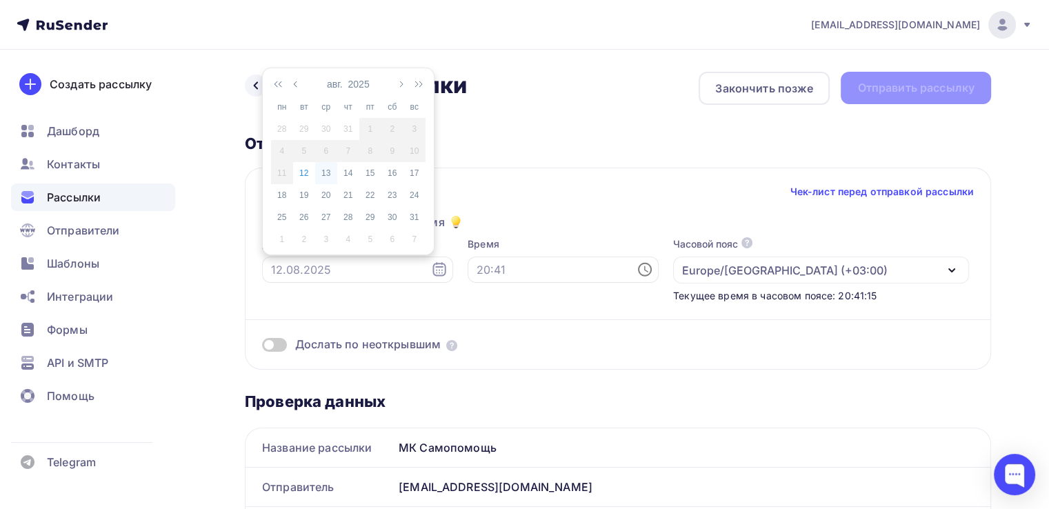
click at [323, 169] on div "13" at bounding box center [326, 173] width 22 height 12
type input "13.08.2025"
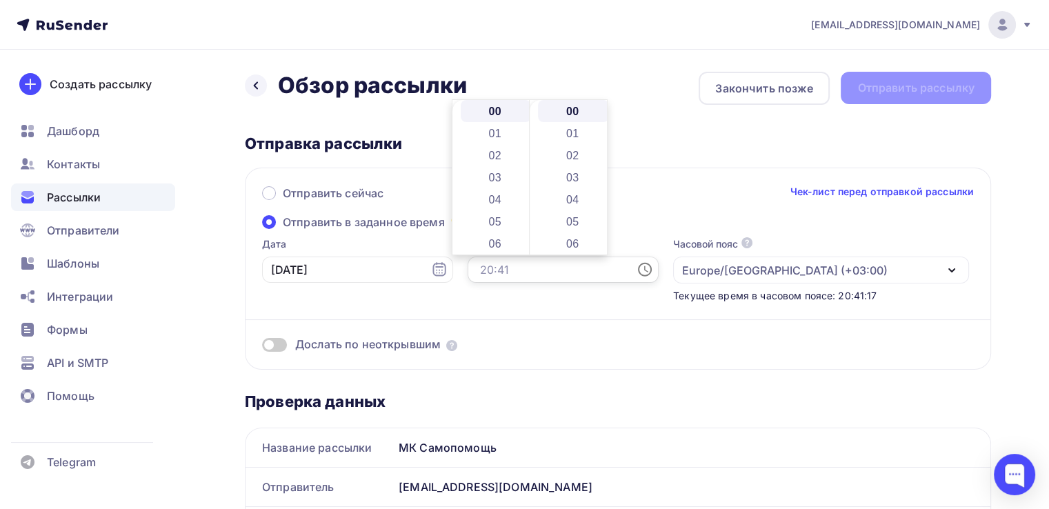
drag, startPoint x: 462, startPoint y: 268, endPoint x: 453, endPoint y: 268, distance: 9.0
click at [467, 268] on input "text" at bounding box center [562, 269] width 191 height 26
drag, startPoint x: 456, startPoint y: 267, endPoint x: 463, endPoint y: 268, distance: 7.7
click at [467, 268] on input "text" at bounding box center [562, 269] width 191 height 26
click at [510, 218] on li "11" at bounding box center [496, 216] width 71 height 22
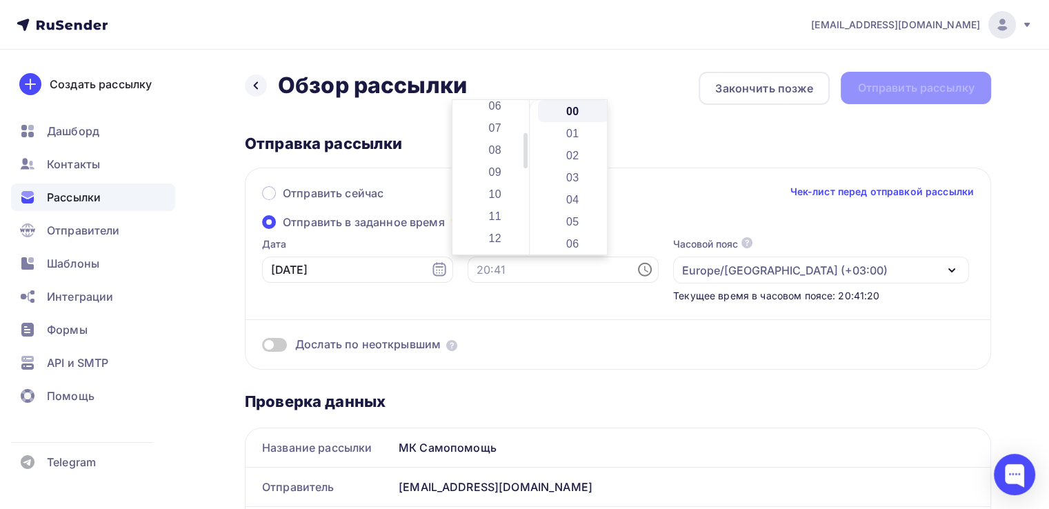
type input "11:00"
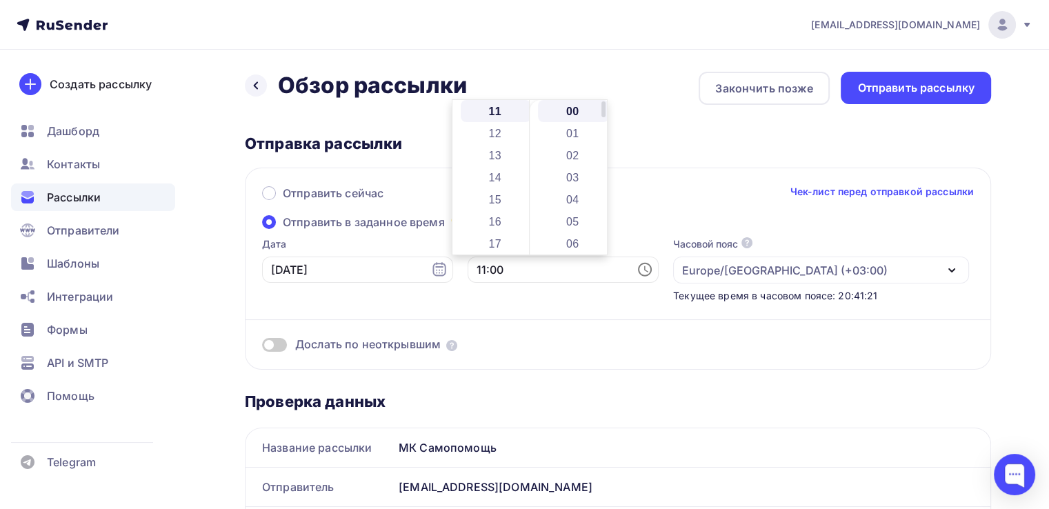
click at [576, 108] on li "00" at bounding box center [573, 111] width 71 height 22
click at [601, 352] on div "Отправить сейчас Чек-лист перед отправкой рассылки Отправить в заданное время Д…" at bounding box center [618, 269] width 746 height 202
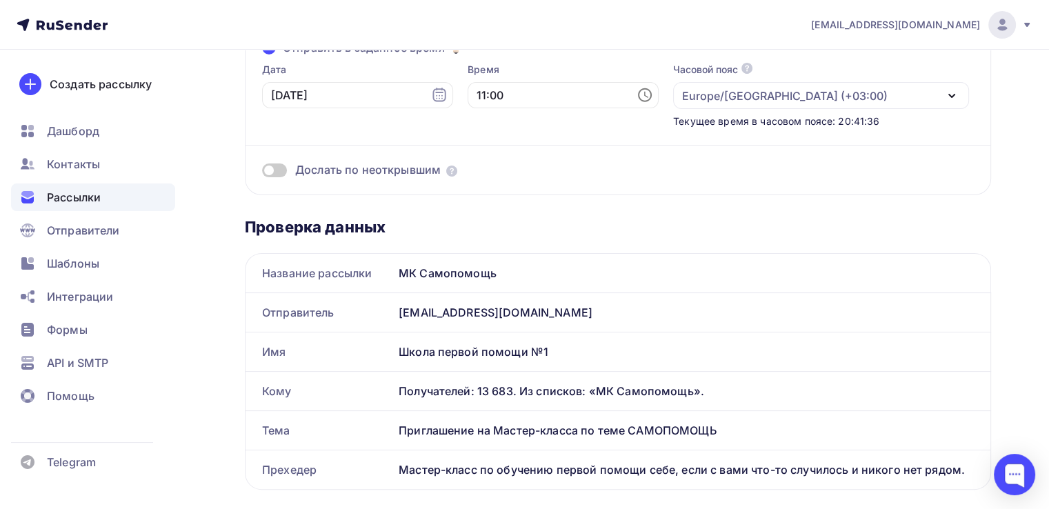
scroll to position [207, 0]
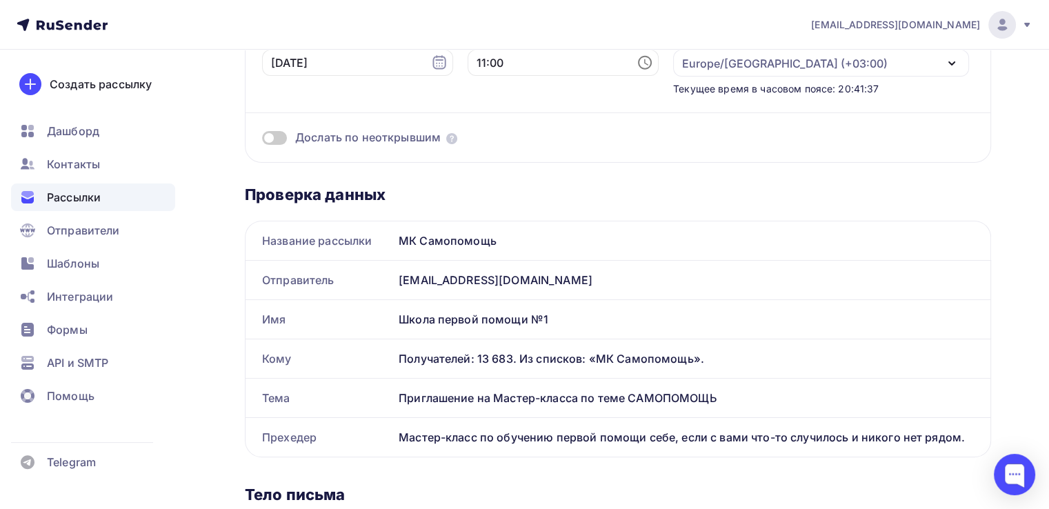
click at [280, 135] on span at bounding box center [274, 138] width 25 height 14
click at [262, 140] on input "checkbox" at bounding box center [262, 140] width 0 height 0
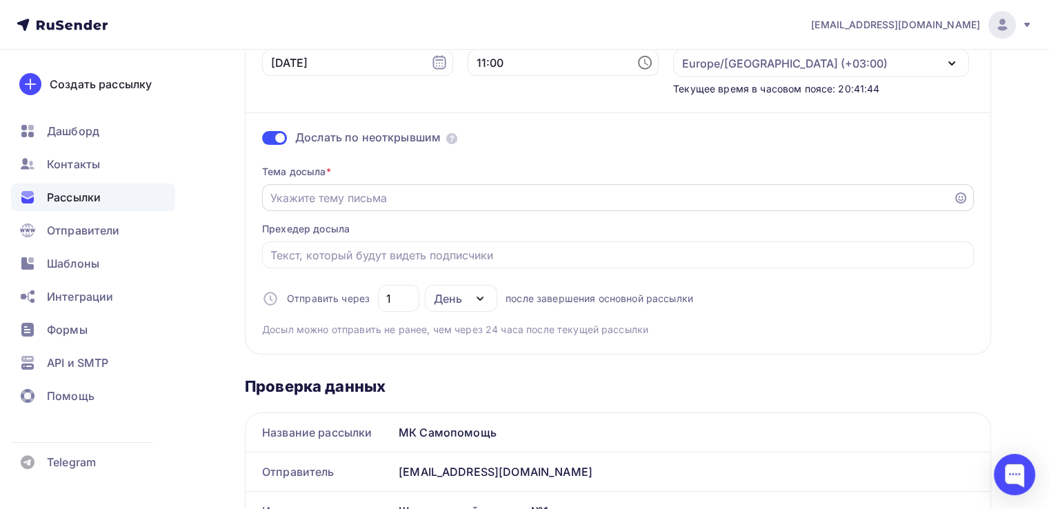
click at [300, 197] on input "Отправить в заданное время" at bounding box center [607, 198] width 675 height 17
type input "Может вы пропустили нашу НОВОСТЬ, дублируем"
click at [468, 254] on input "Отправить в заданное время" at bounding box center [618, 255] width 696 height 17
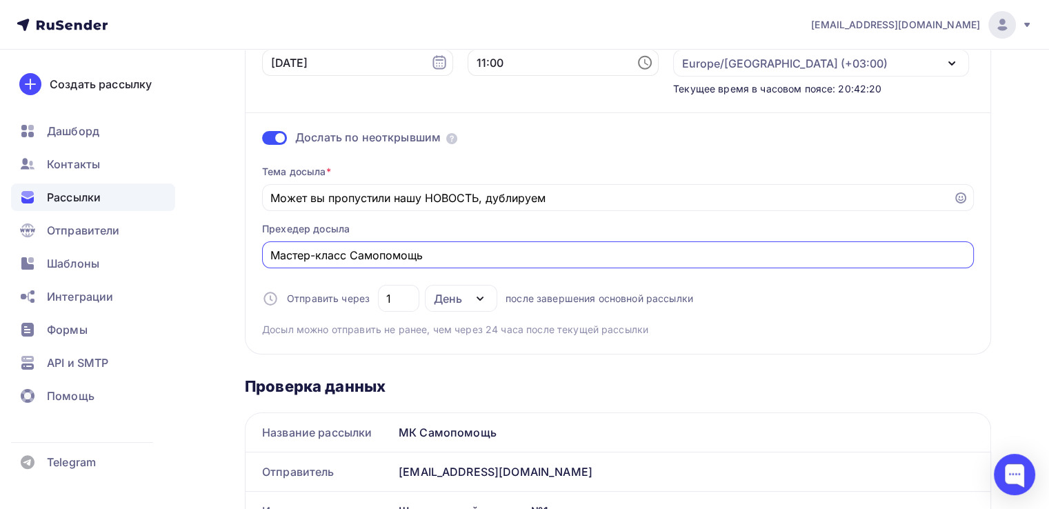
drag, startPoint x: 394, startPoint y: 254, endPoint x: 236, endPoint y: 250, distance: 158.7
click at [236, 250] on div "Назад Обзор рассылки Обзор рассылки Закончить позже Отправить рассылку Отправка…" at bounding box center [524, 510] width 1049 height 1334
paste input "https://firstaidschool.ru/online-courses/self-help/"
drag, startPoint x: 541, startPoint y: 258, endPoint x: 250, endPoint y: 252, distance: 290.3
click at [250, 252] on div "Отправить сейчас Чек-лист перед отправкой рассылки Отправить в заданное время Д…" at bounding box center [618, 158] width 746 height 394
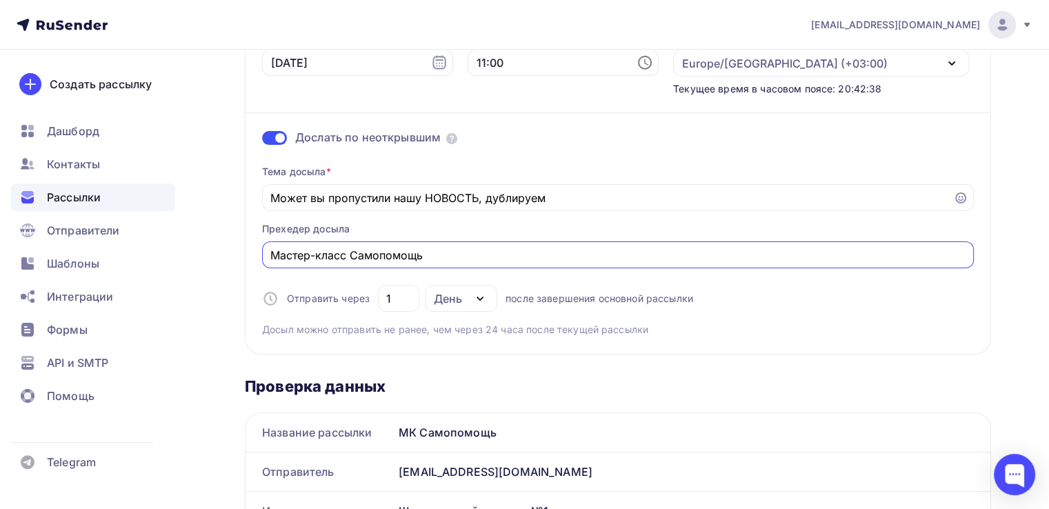
click at [480, 299] on icon "button" at bounding box center [480, 298] width 17 height 17
type input "Мастер-класс Самопомощь"
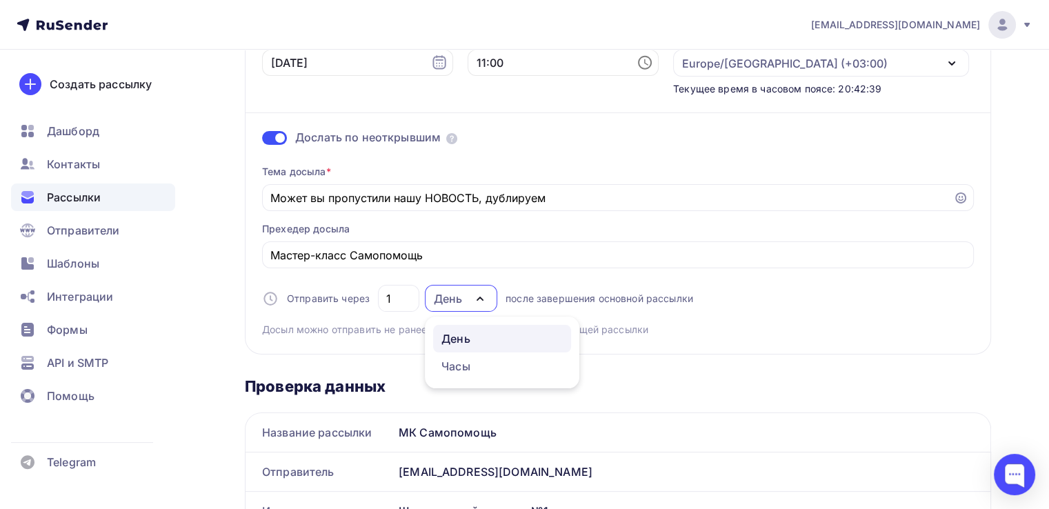
click at [485, 340] on div "День" at bounding box center [501, 338] width 121 height 17
drag, startPoint x: 401, startPoint y: 299, endPoint x: 379, endPoint y: 295, distance: 22.3
click at [379, 295] on div "1" at bounding box center [398, 298] width 41 height 27
type input "3"
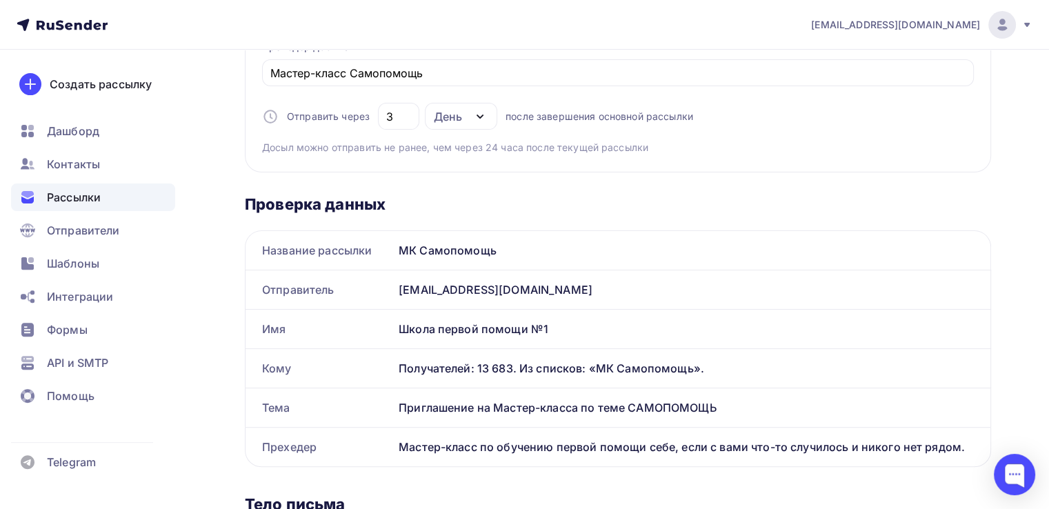
scroll to position [0, 0]
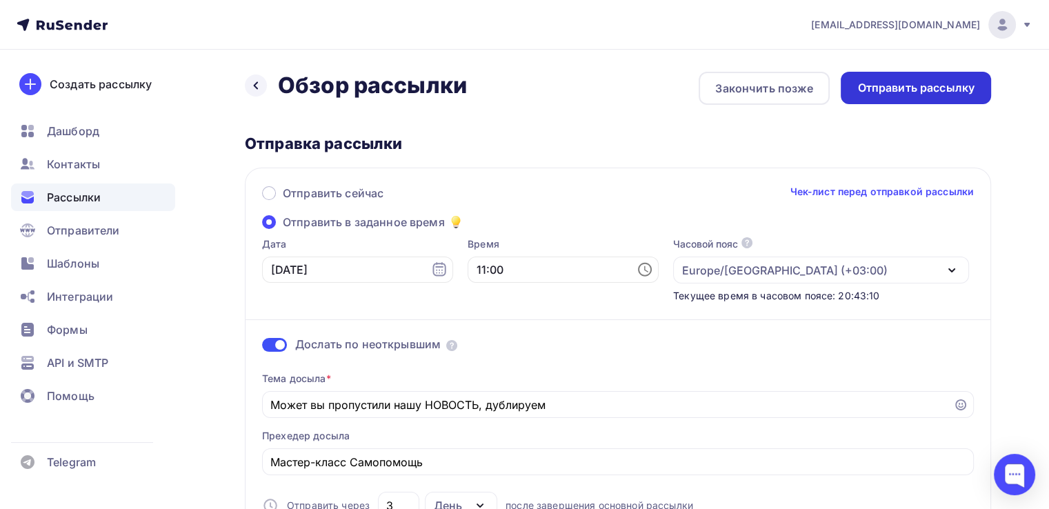
click at [938, 81] on div "Отправить рассылку" at bounding box center [915, 88] width 117 height 16
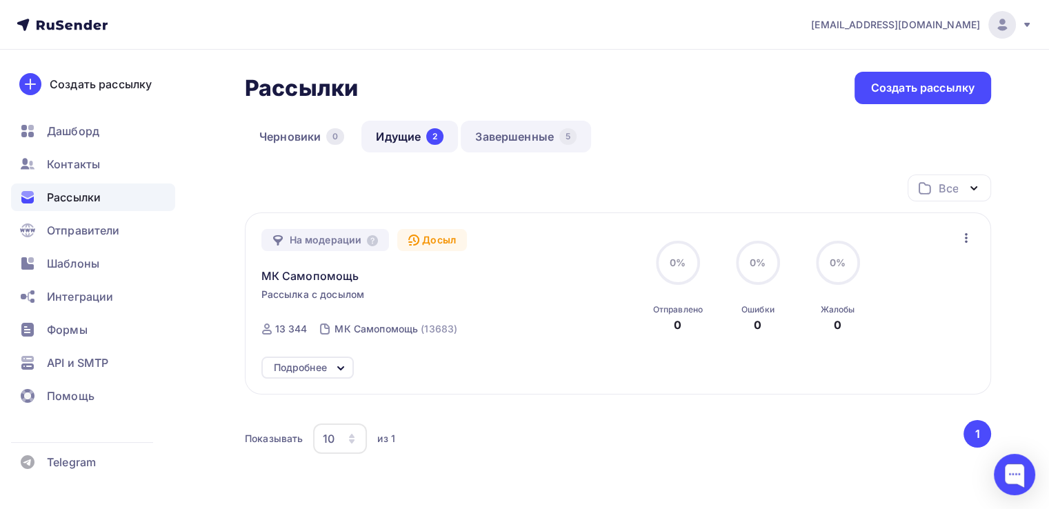
click at [530, 136] on link "Завершенные 5" at bounding box center [526, 137] width 130 height 32
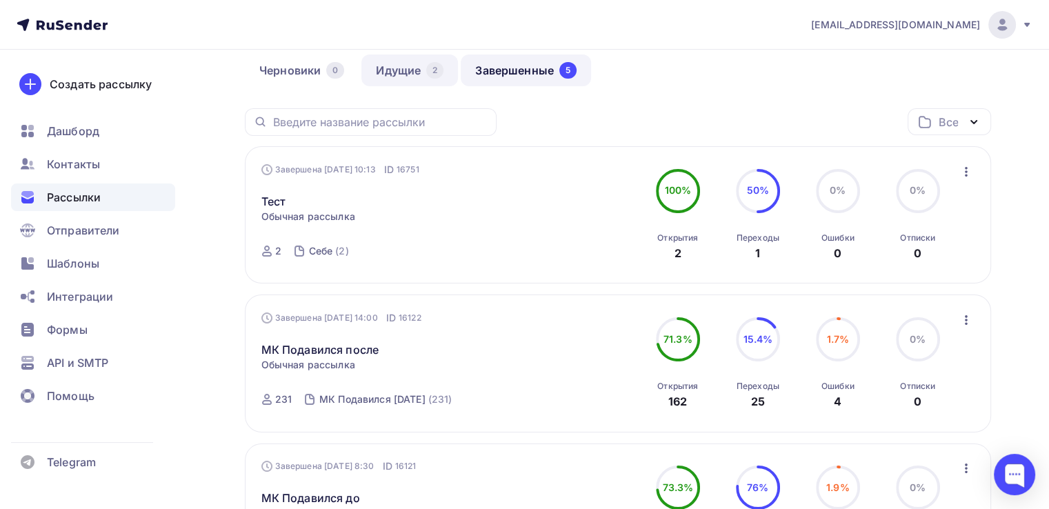
scroll to position [69, 0]
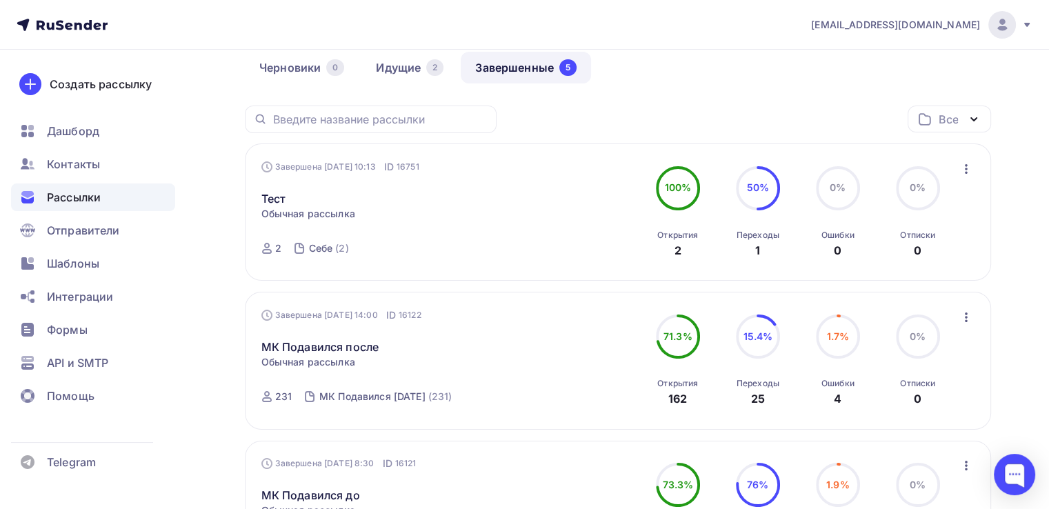
click at [968, 168] on icon "button" at bounding box center [966, 169] width 17 height 17
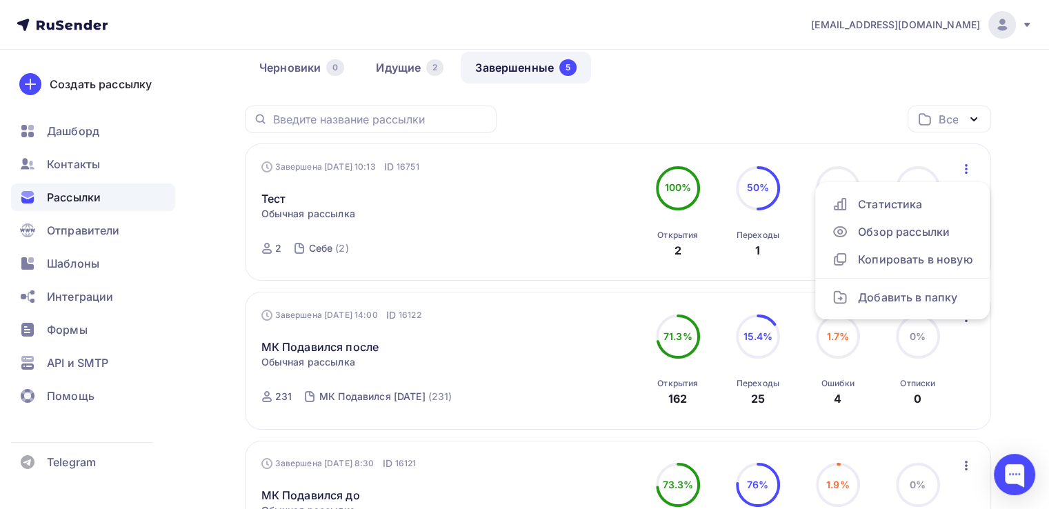
click at [553, 223] on div "Завершена 01.06.2024, 10:13 ID 16751 Тест Статистика Обзор рассылки Копировать …" at bounding box center [418, 212] width 314 height 105
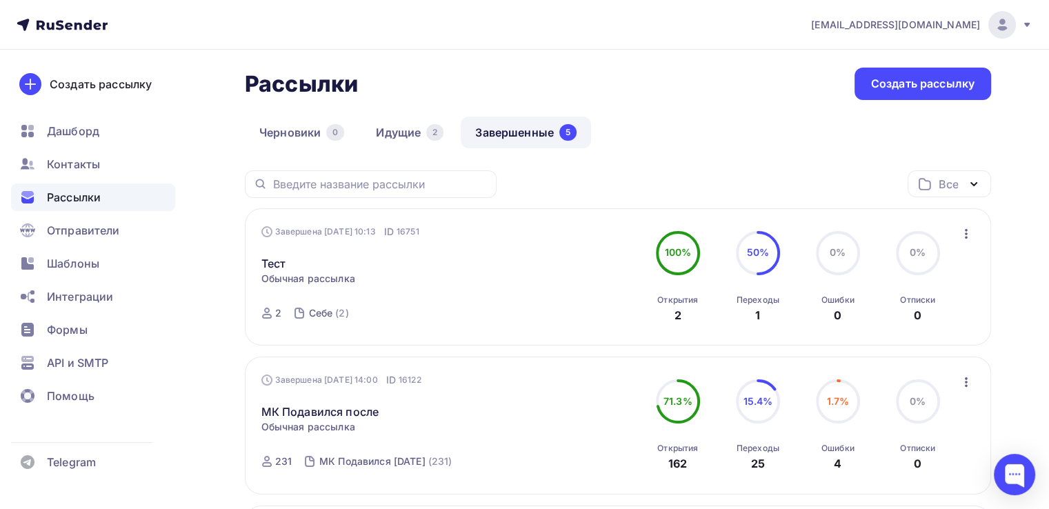
scroll to position [0, 0]
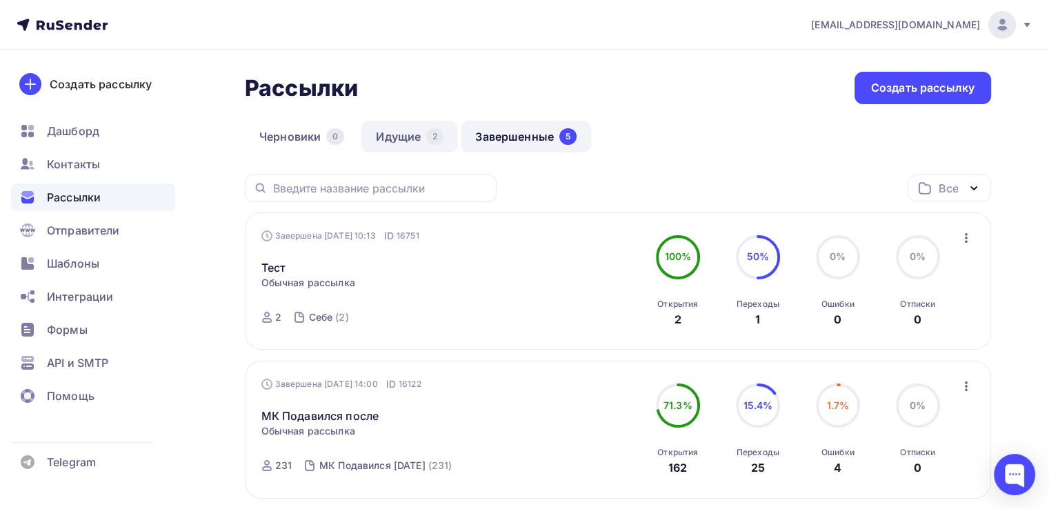
click at [401, 130] on link "Идущие 2" at bounding box center [409, 137] width 97 height 32
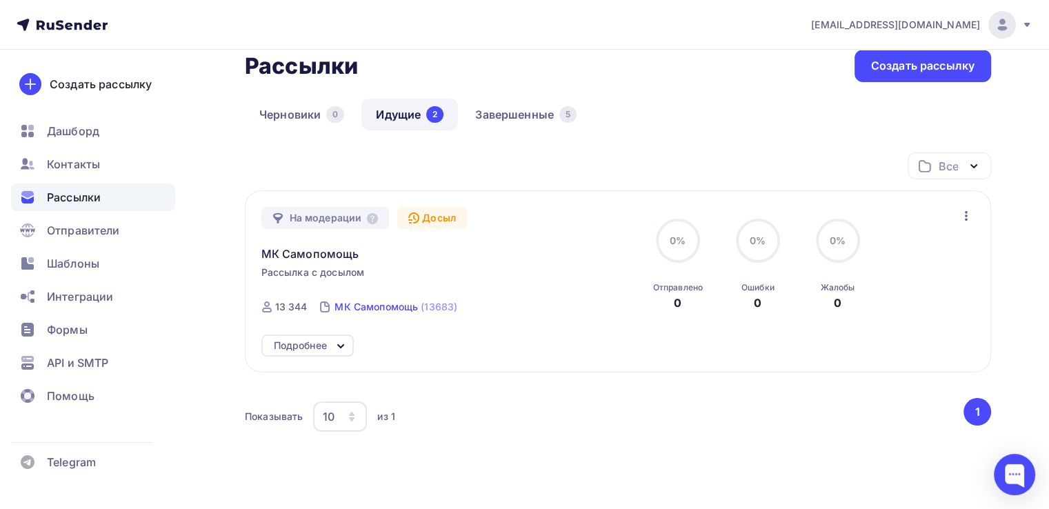
scroll to position [17, 0]
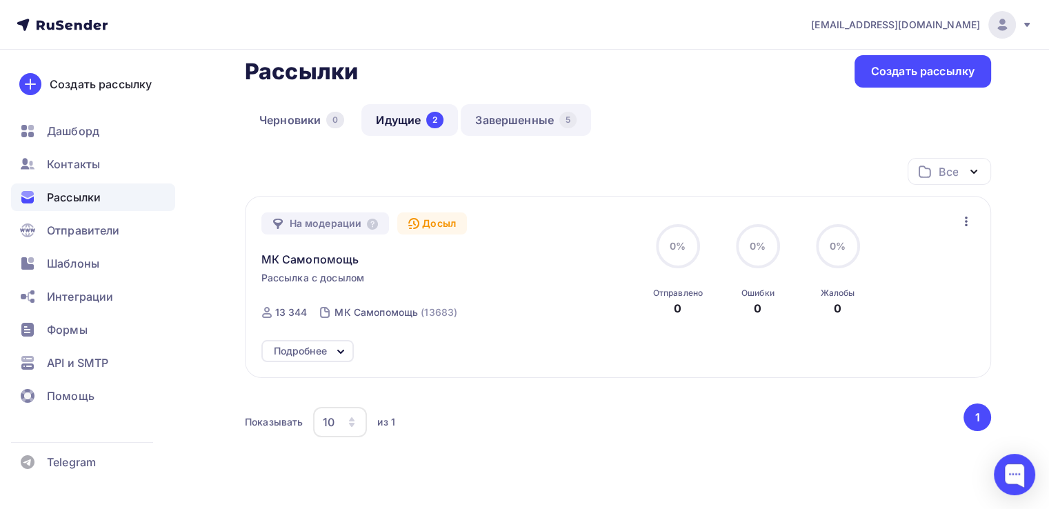
click at [510, 123] on link "Завершенные 5" at bounding box center [526, 120] width 130 height 32
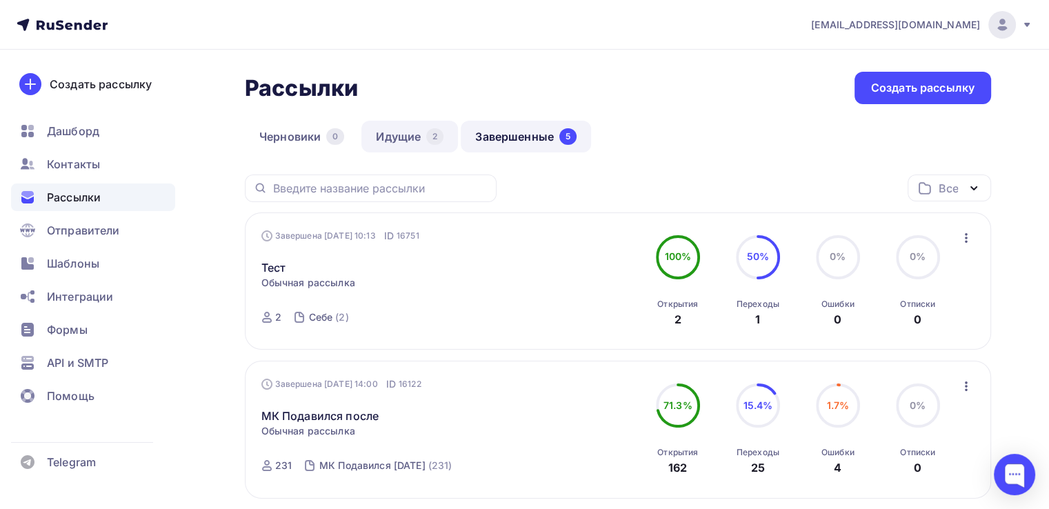
click at [405, 135] on link "Идущие 2" at bounding box center [409, 137] width 97 height 32
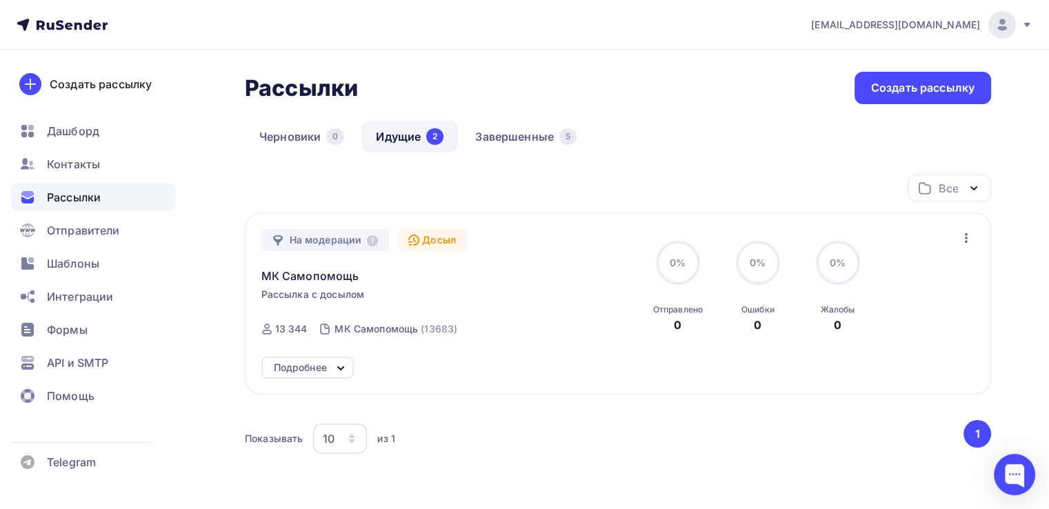
click at [429, 241] on div "Досыл" at bounding box center [432, 240] width 70 height 22
click at [359, 244] on div "На модерации" at bounding box center [325, 240] width 128 height 22
click at [965, 238] on icon "button" at bounding box center [966, 238] width 17 height 17
click at [332, 366] on icon at bounding box center [340, 368] width 17 height 17
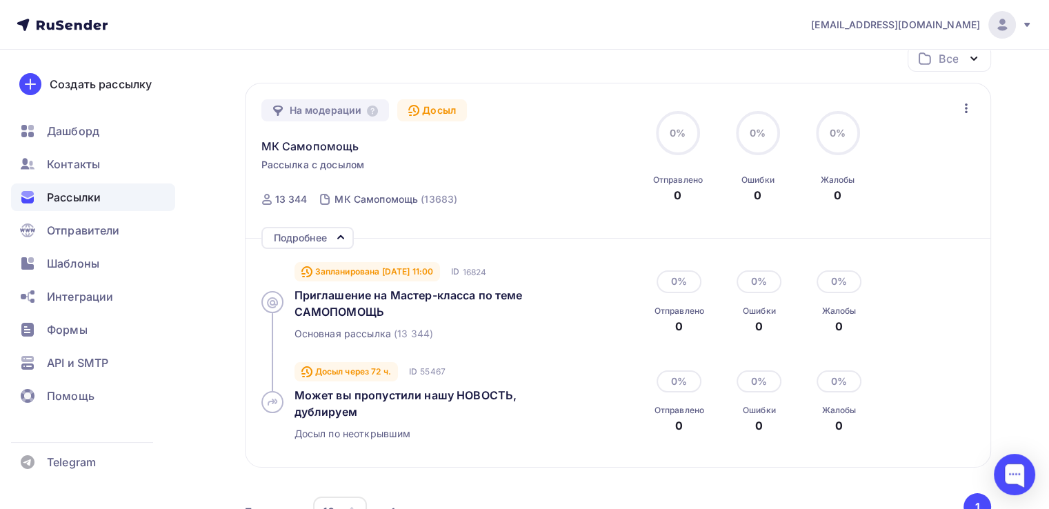
scroll to position [69, 0]
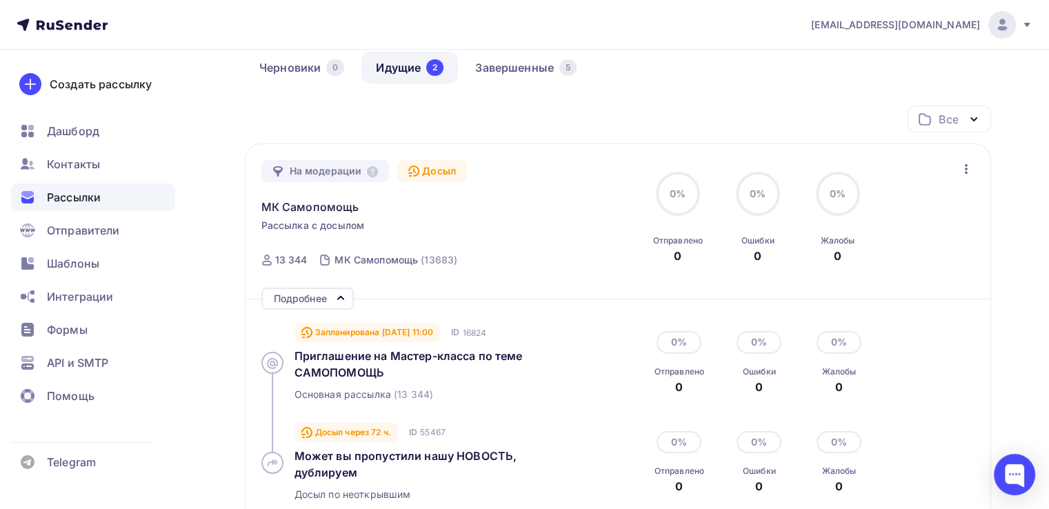
click at [967, 170] on icon "button" at bounding box center [966, 169] width 17 height 17
click at [943, 202] on div "Отменить досыл" at bounding box center [905, 204] width 132 height 17
click at [969, 166] on icon "button" at bounding box center [966, 169] width 17 height 17
click at [928, 205] on div "Отменить досыл" at bounding box center [905, 204] width 132 height 17
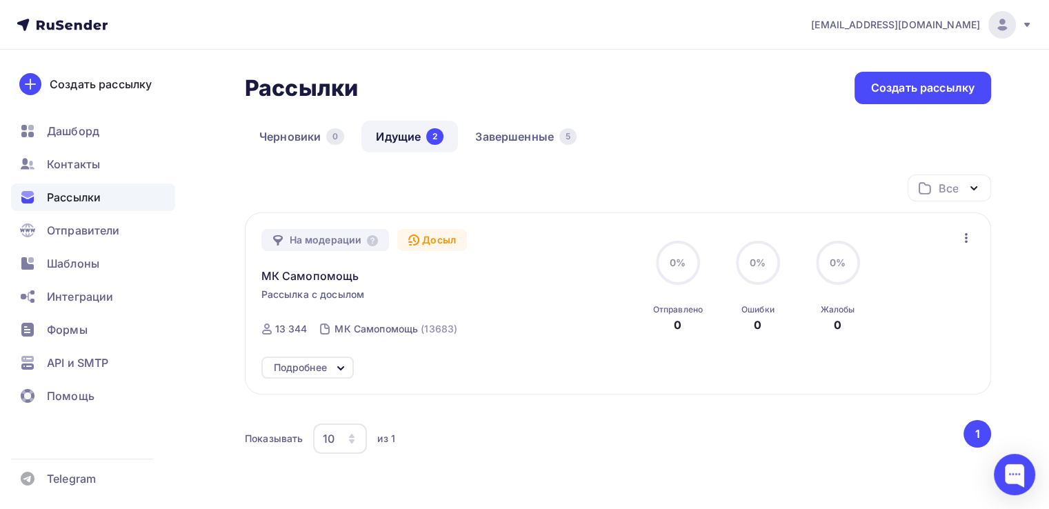
click at [963, 240] on icon "button" at bounding box center [966, 238] width 17 height 17
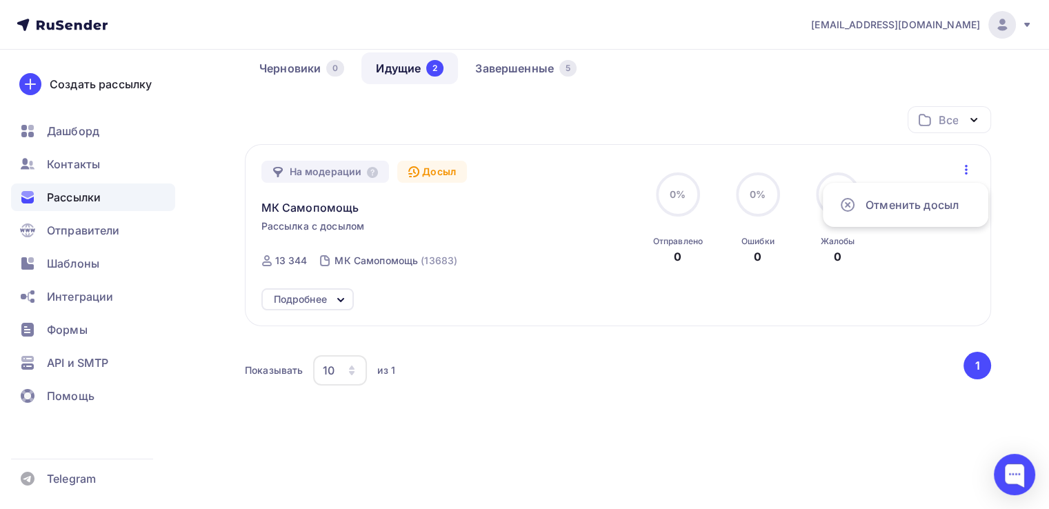
scroll to position [69, 0]
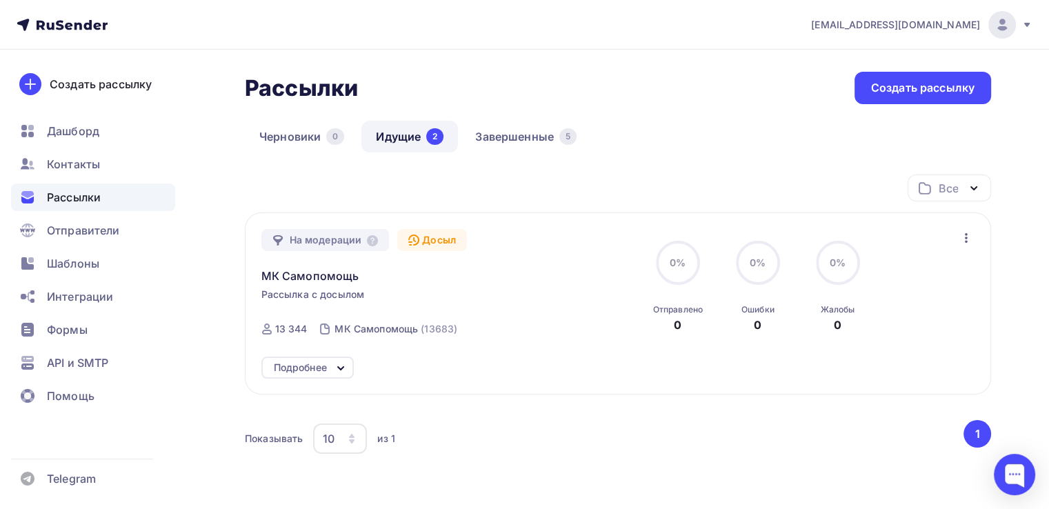
click at [974, 239] on div "На модерации Досыл МК Самопомощь Рассылка с досылом Отправка 13.08.2025, 11:00 …" at bounding box center [618, 303] width 746 height 182
click at [965, 238] on icon "button" at bounding box center [966, 238] width 17 height 17
click at [965, 238] on icon "button" at bounding box center [966, 238] width 3 height 10
